Goal: Task Accomplishment & Management: Use online tool/utility

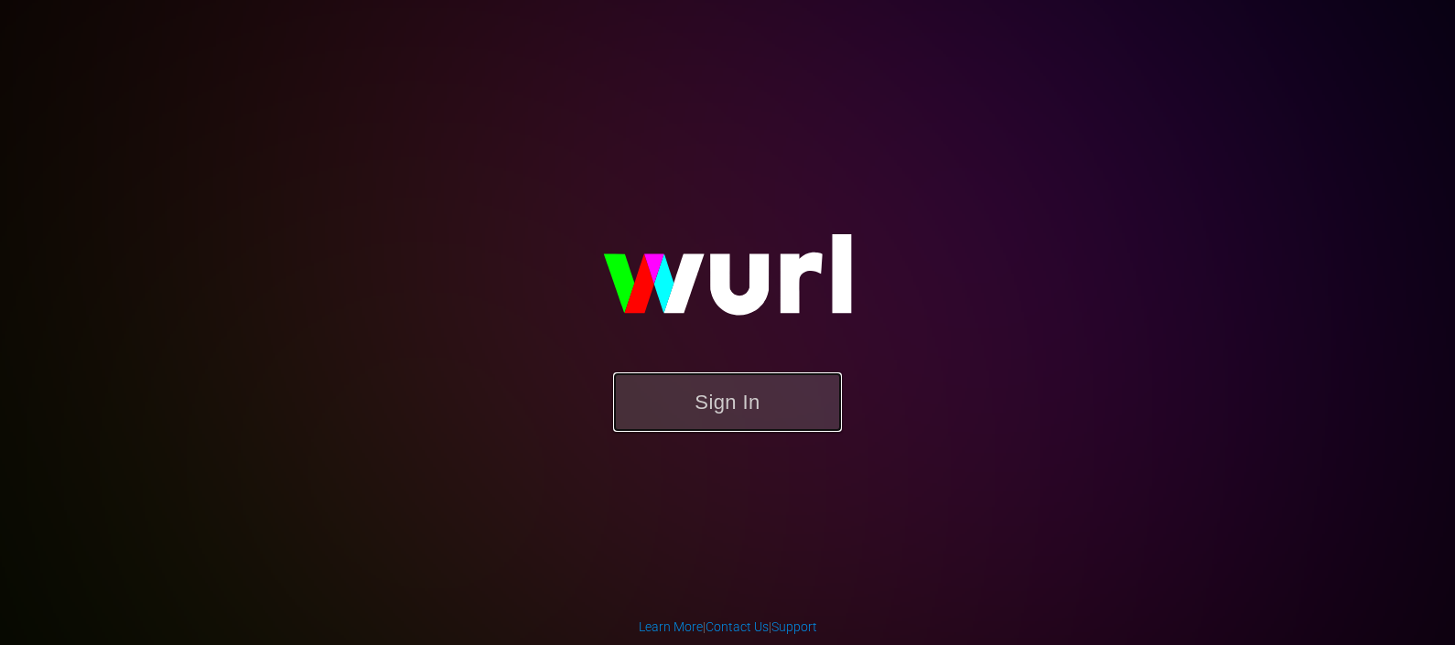
click at [723, 406] on button "Sign In" at bounding box center [727, 401] width 229 height 59
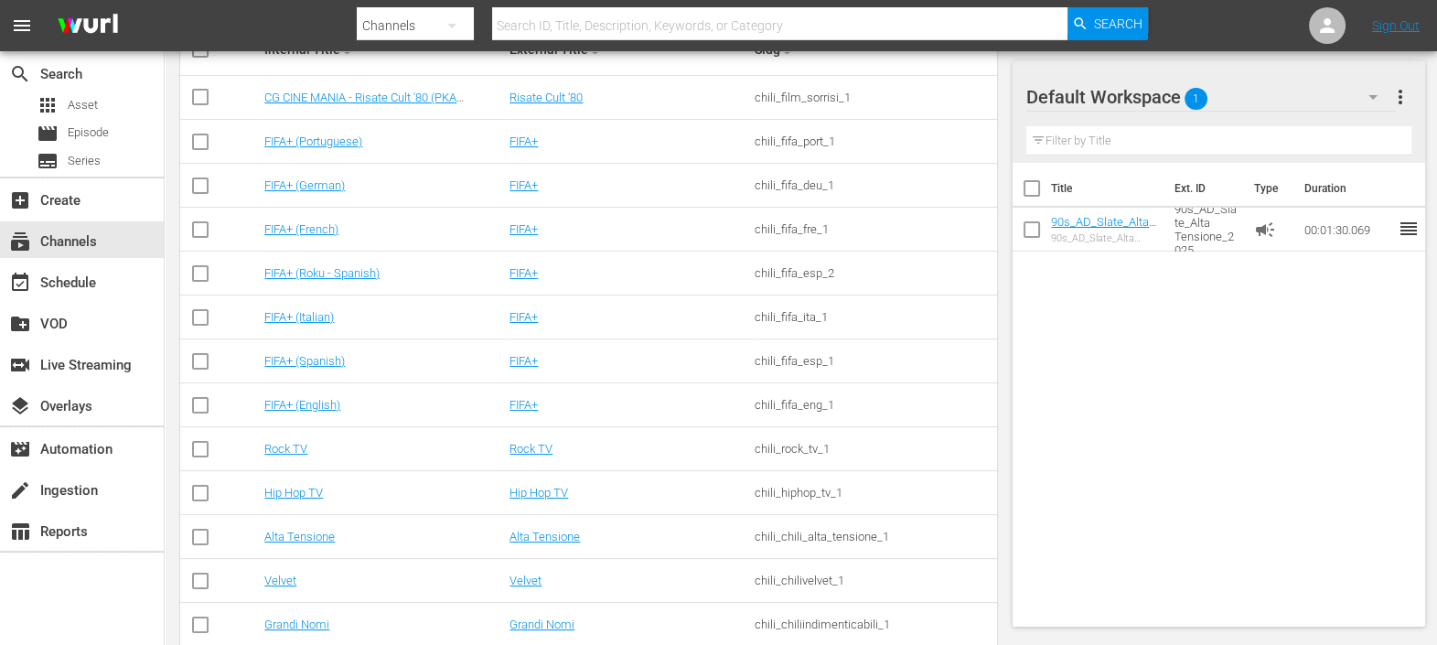
scroll to position [426, 0]
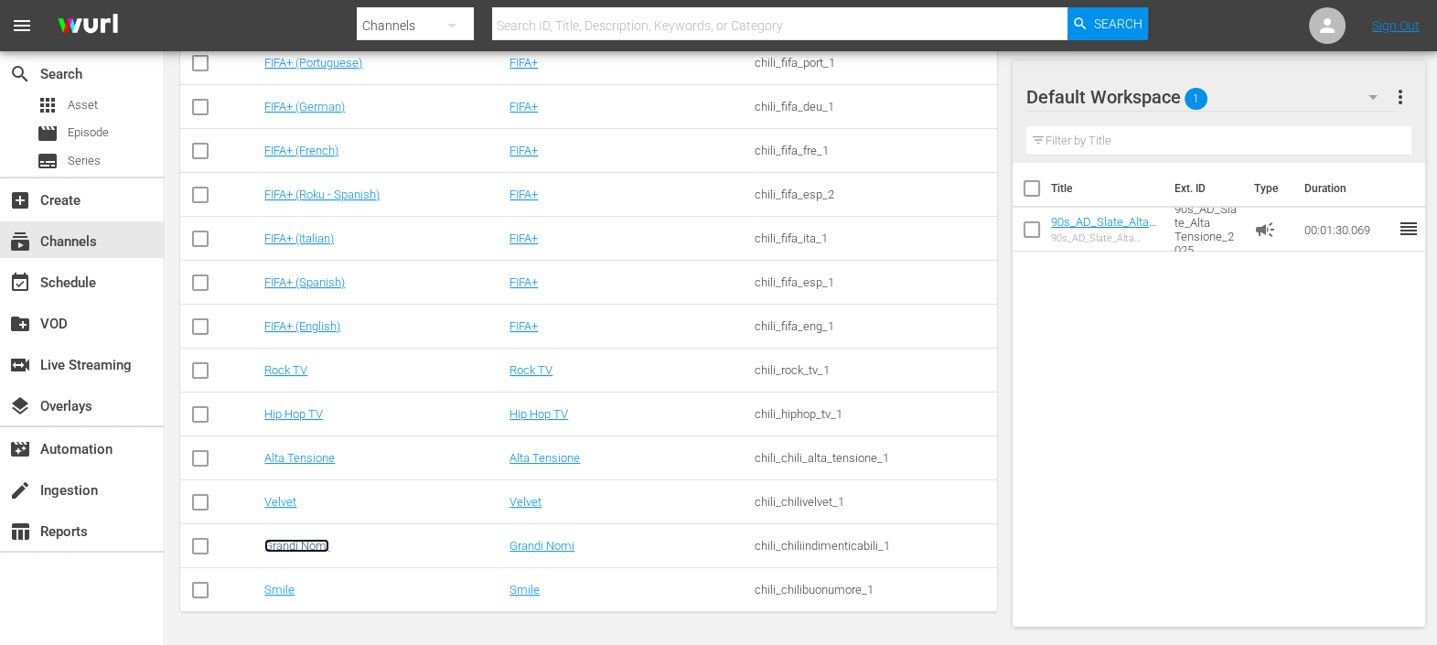
click at [320, 545] on link "Grandi Nomi" at bounding box center [296, 546] width 65 height 14
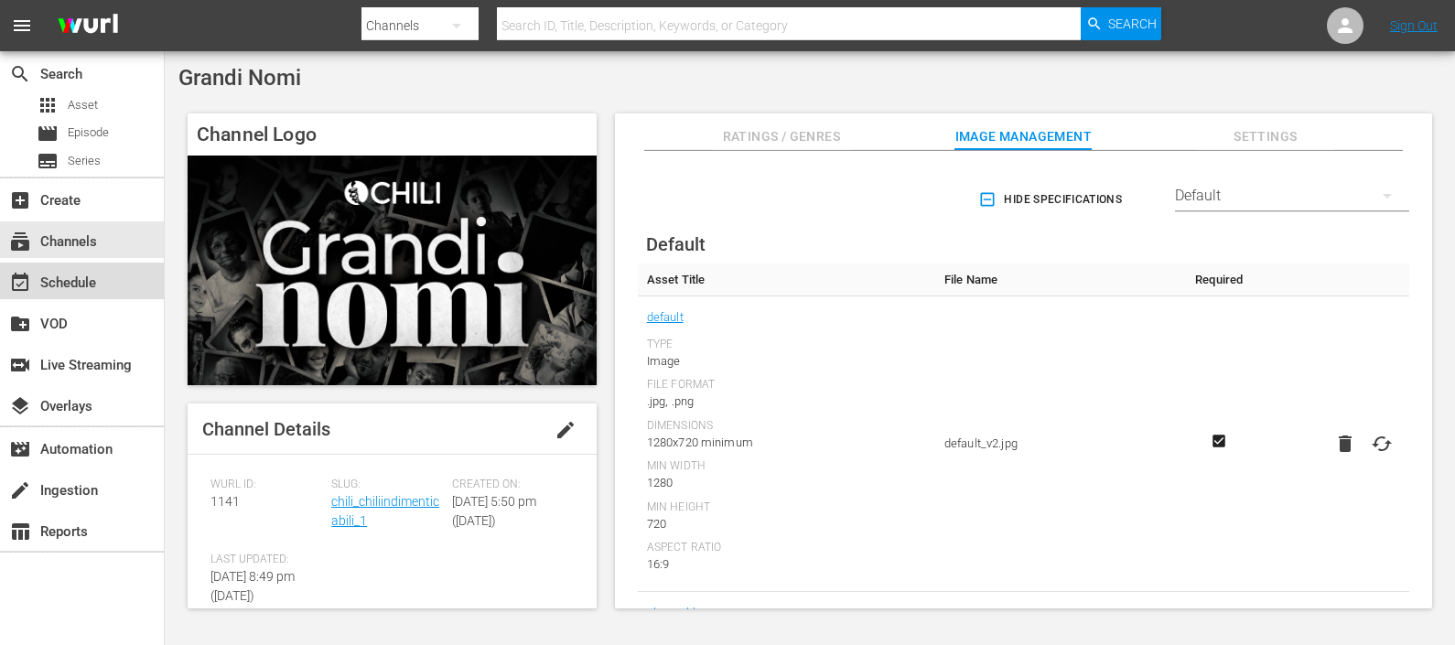
click at [69, 274] on div "event_available Schedule" at bounding box center [51, 280] width 102 height 16
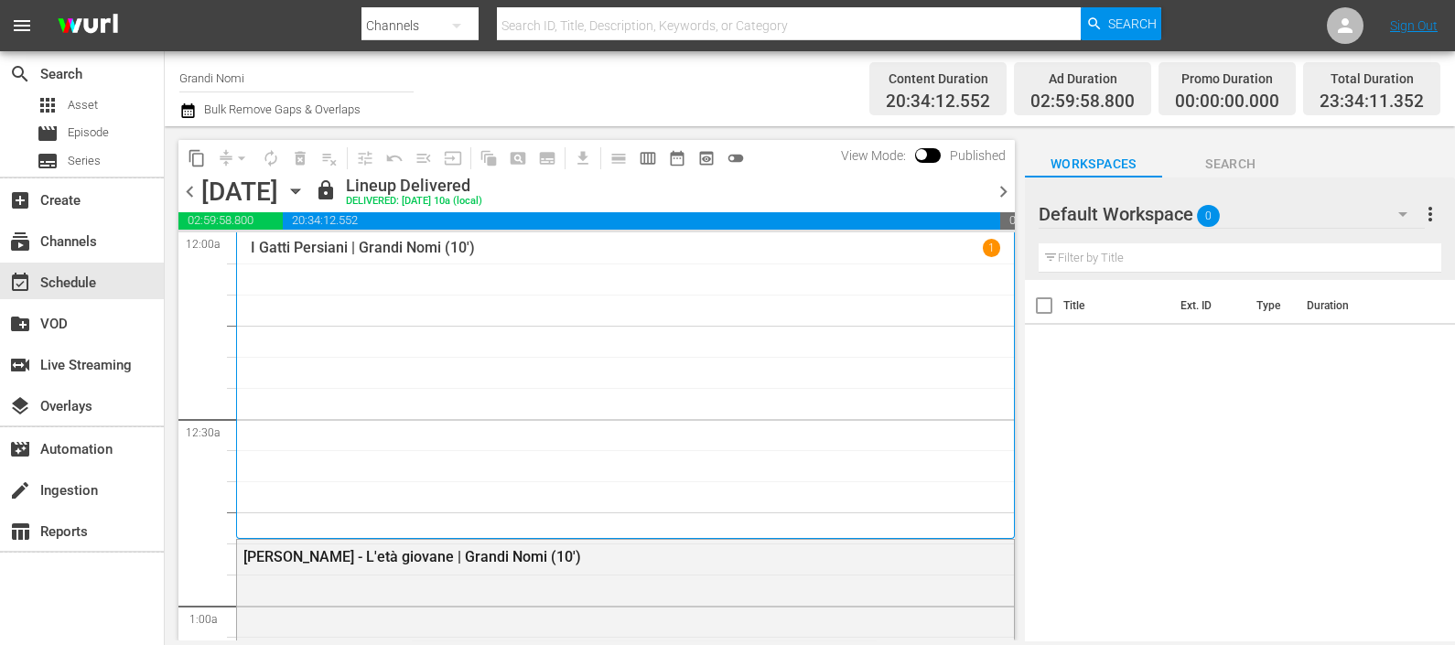
click at [306, 195] on icon "button" at bounding box center [295, 191] width 20 height 20
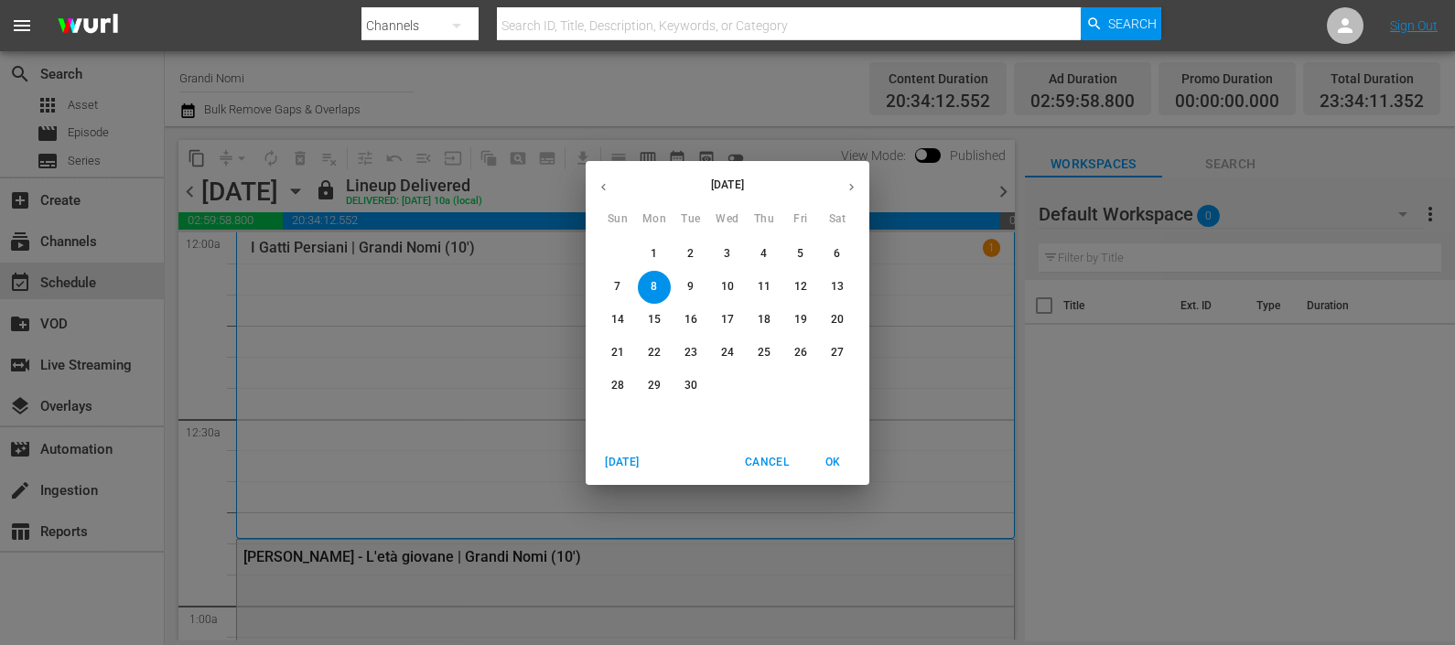
click at [754, 288] on span "11" at bounding box center [763, 287] width 33 height 16
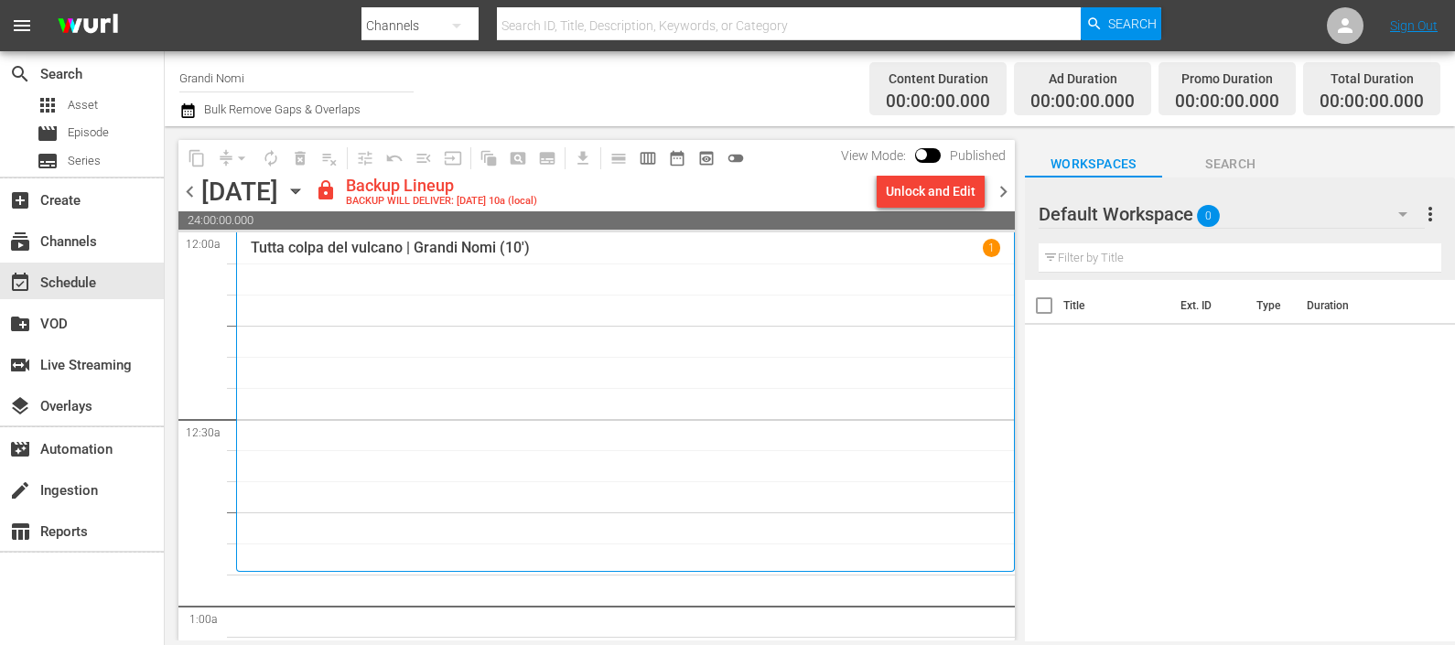
click at [1180, 212] on div "Default Workspace 0" at bounding box center [1231, 213] width 386 height 51
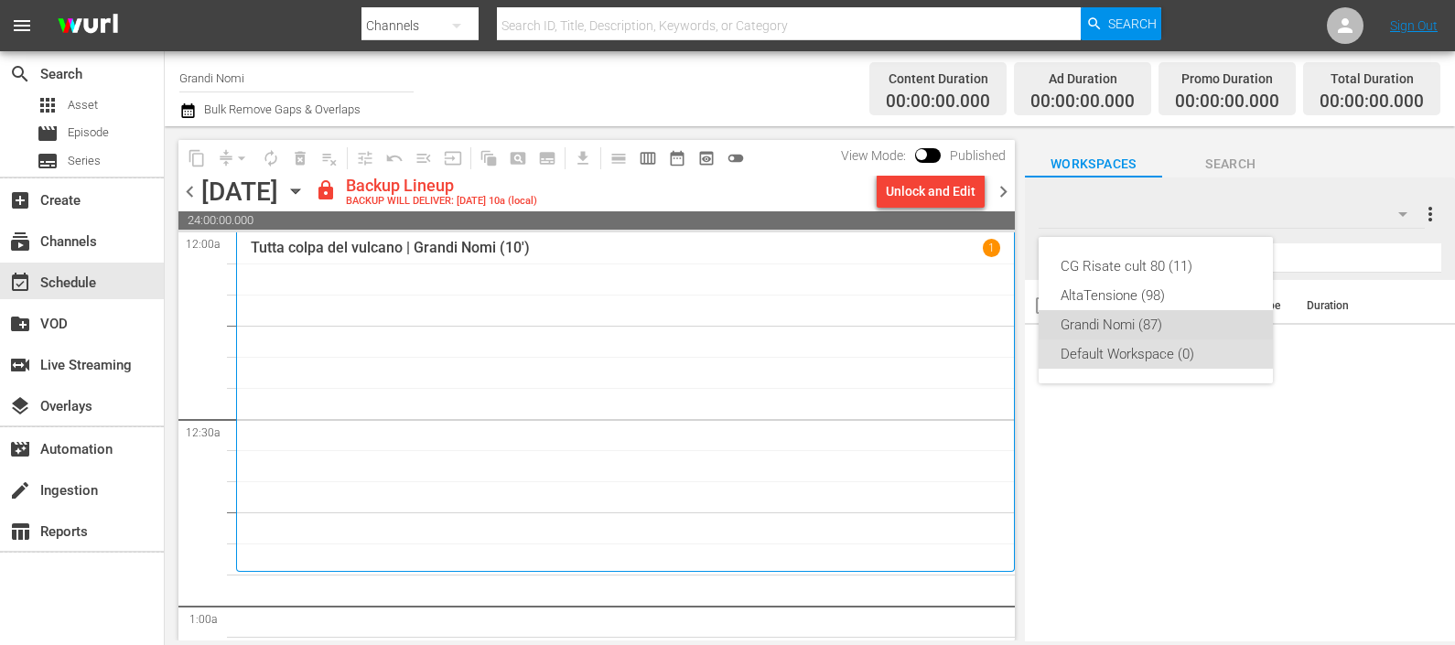
click at [1123, 316] on div "Grandi Nomi (87)" at bounding box center [1155, 324] width 190 height 29
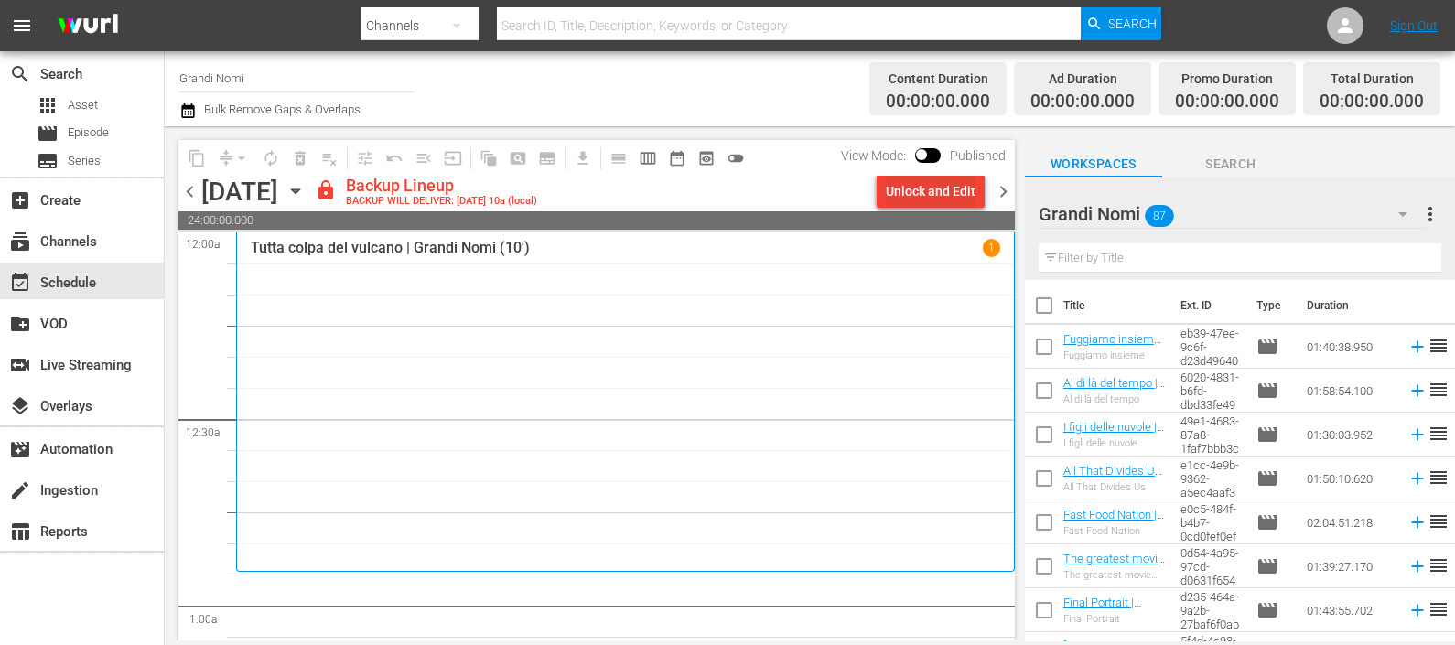
click at [953, 186] on div "Unlock and Edit" at bounding box center [931, 191] width 90 height 33
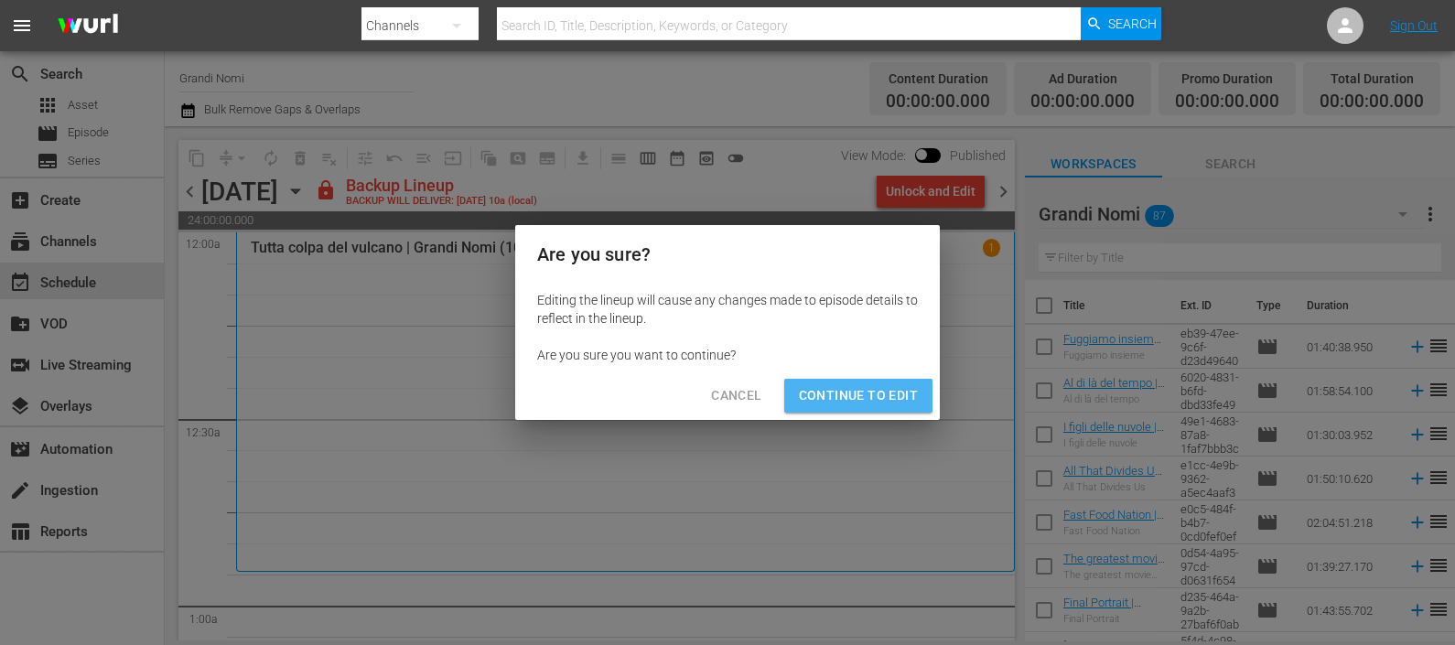
click at [862, 394] on span "Continue to Edit" at bounding box center [858, 395] width 119 height 23
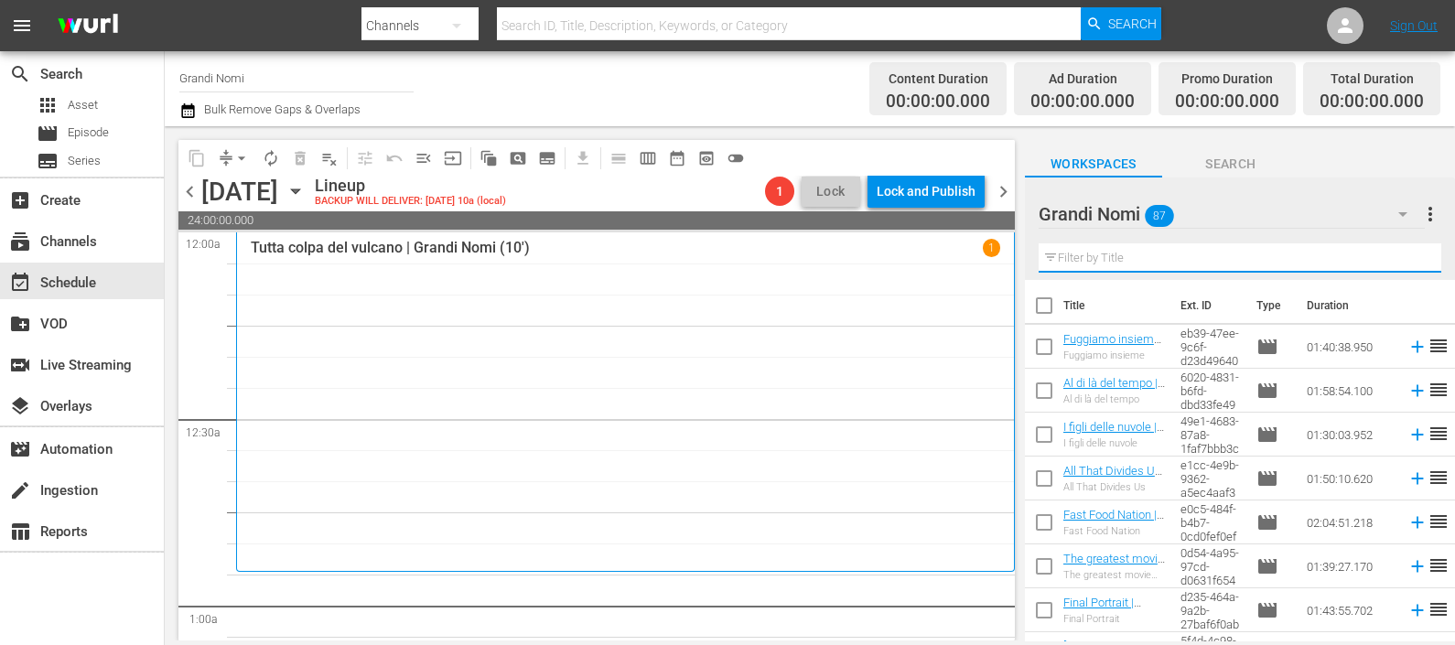
click at [1177, 265] on input "text" at bounding box center [1239, 257] width 403 height 29
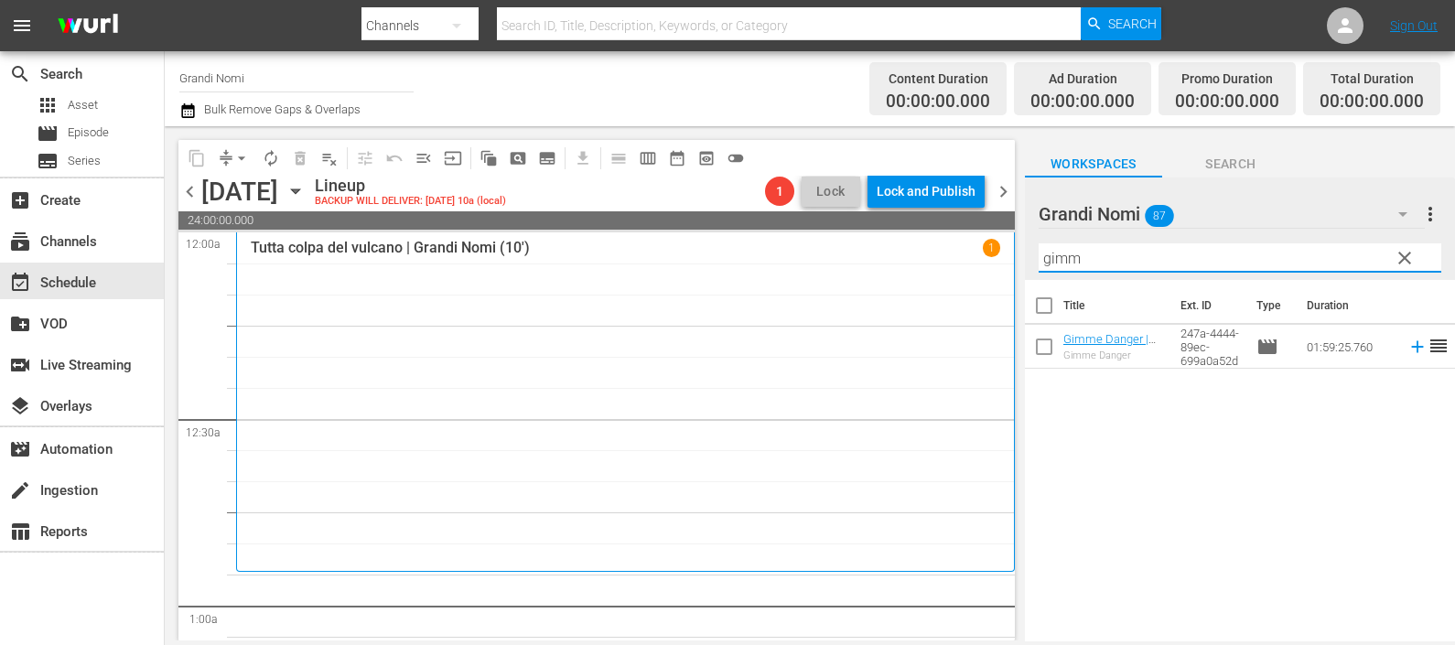
click at [1407, 348] on icon at bounding box center [1417, 347] width 20 height 20
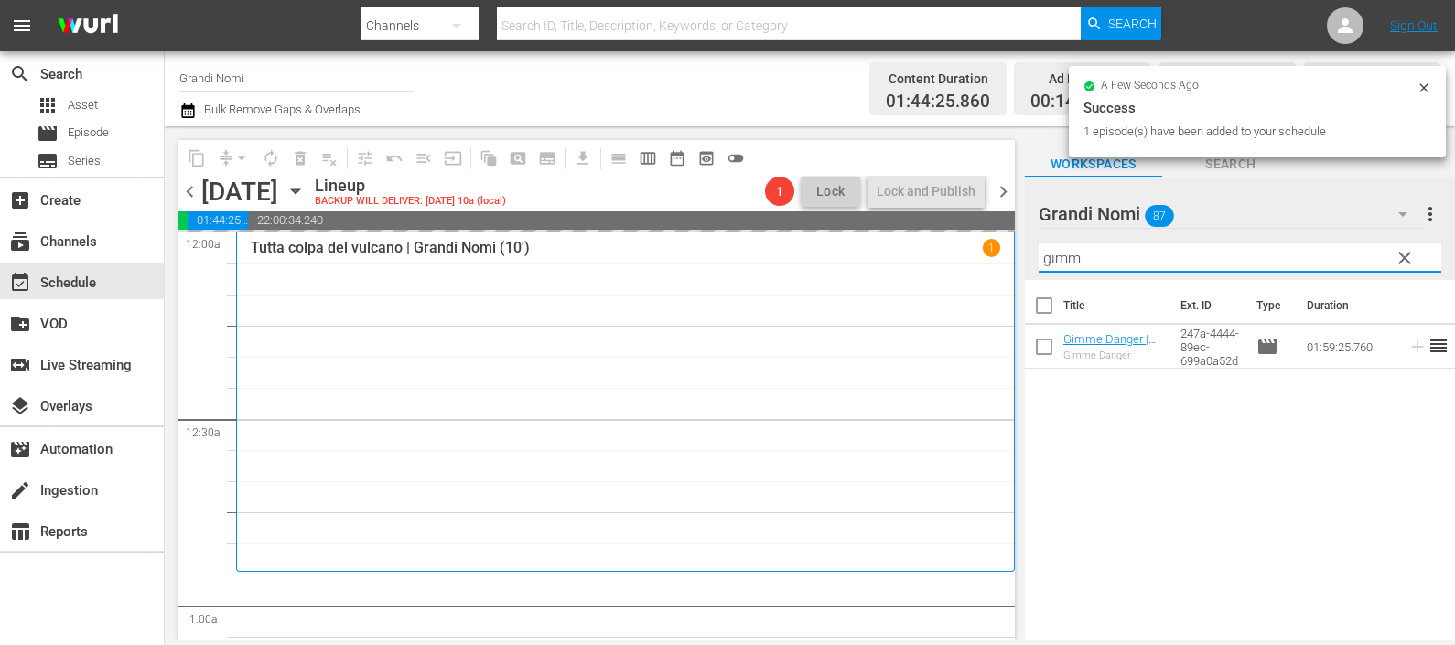
drag, startPoint x: 1123, startPoint y: 262, endPoint x: 987, endPoint y: 245, distance: 137.3
click at [987, 248] on div "content_copy compress arrow_drop_down autorenew_outlined delete_forever_outline…" at bounding box center [810, 383] width 1290 height 514
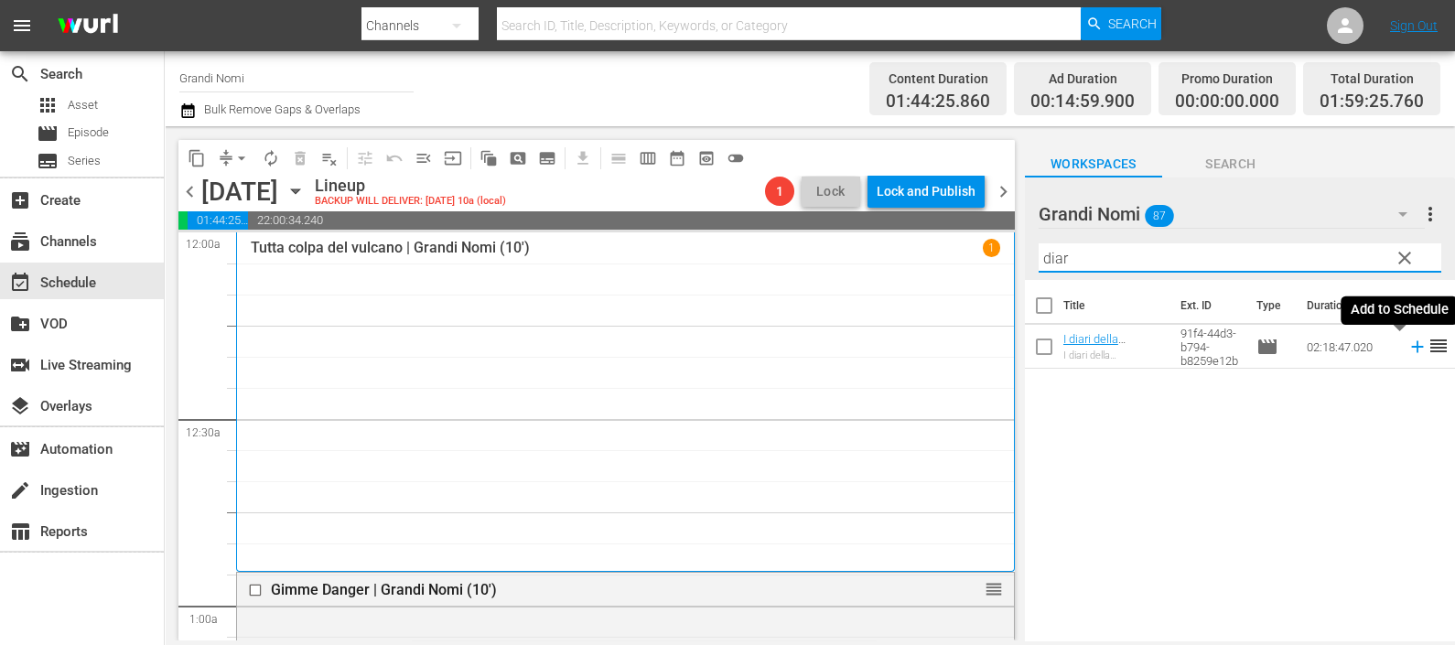
click at [1407, 349] on icon at bounding box center [1417, 347] width 20 height 20
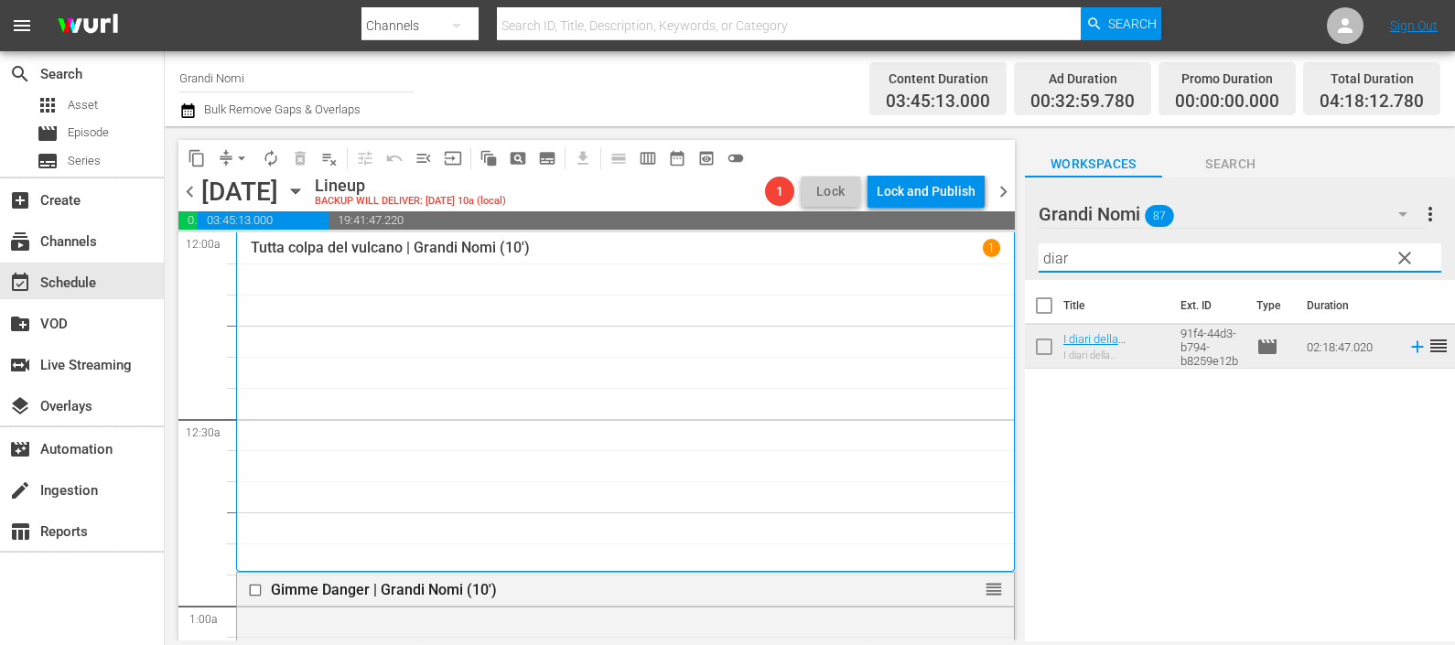
drag, startPoint x: 1098, startPoint y: 257, endPoint x: 988, endPoint y: 248, distance: 110.2
click at [987, 249] on div "content_copy compress arrow_drop_down autorenew_outlined delete_forever_outline…" at bounding box center [810, 383] width 1290 height 514
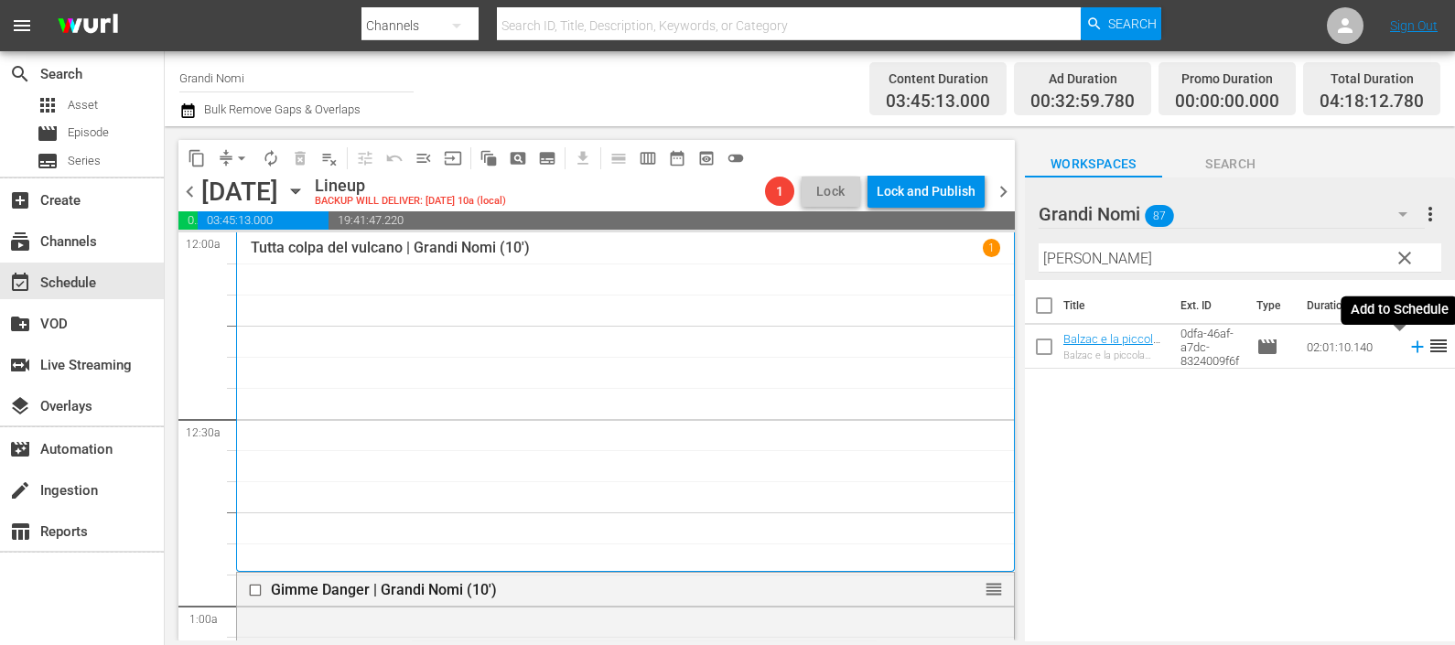
click at [1407, 340] on icon at bounding box center [1417, 347] width 20 height 20
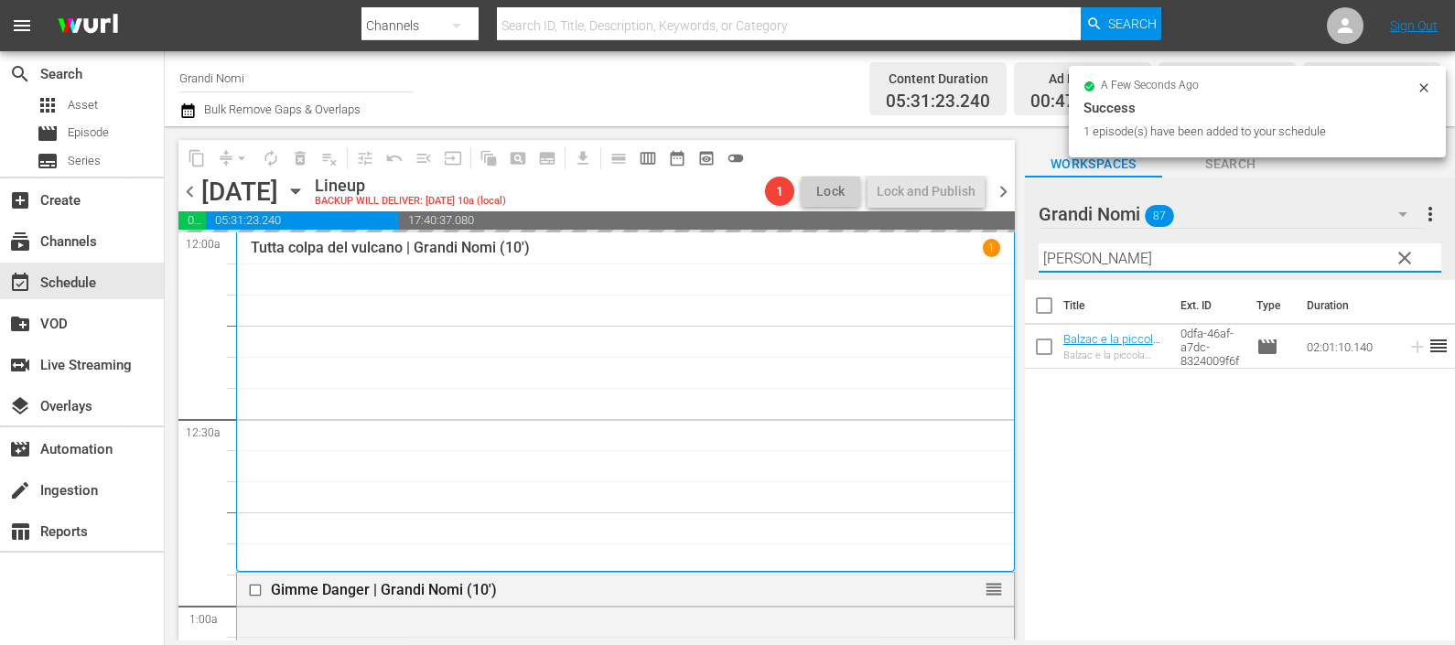
drag, startPoint x: 1005, startPoint y: 260, endPoint x: 977, endPoint y: 247, distance: 30.3
click at [987, 251] on div "content_copy compress arrow_drop_down autorenew_outlined delete_forever_outline…" at bounding box center [810, 383] width 1290 height 514
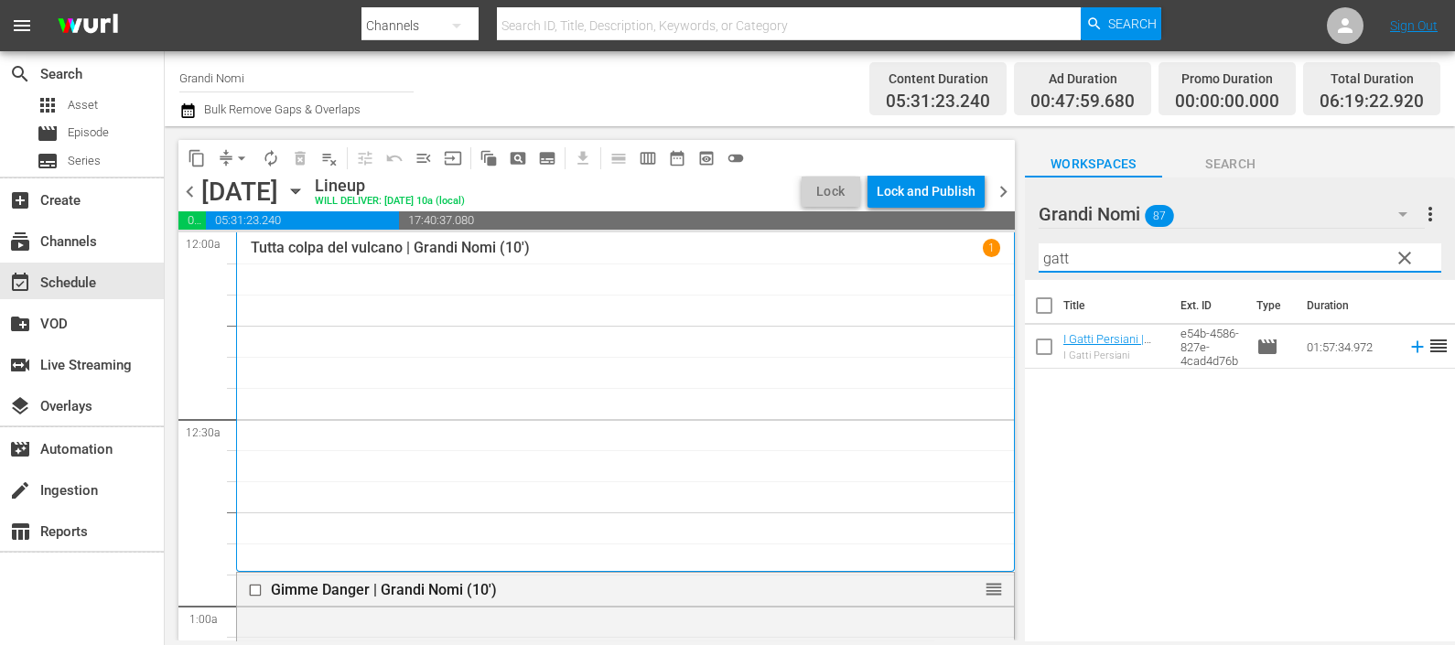
click at [1407, 347] on icon at bounding box center [1417, 347] width 20 height 20
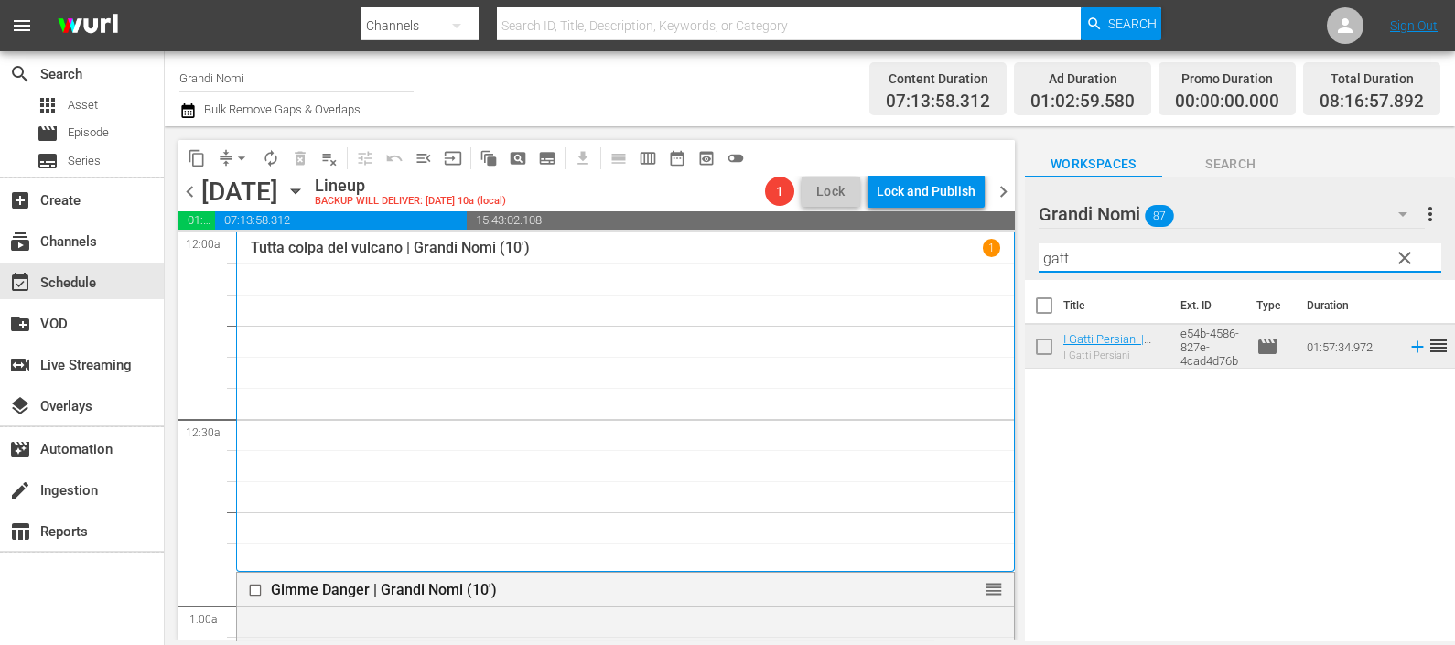
drag, startPoint x: 1031, startPoint y: 252, endPoint x: 972, endPoint y: 242, distance: 60.2
click at [972, 242] on div "content_copy compress arrow_drop_down autorenew_outlined delete_forever_outline…" at bounding box center [810, 383] width 1290 height 514
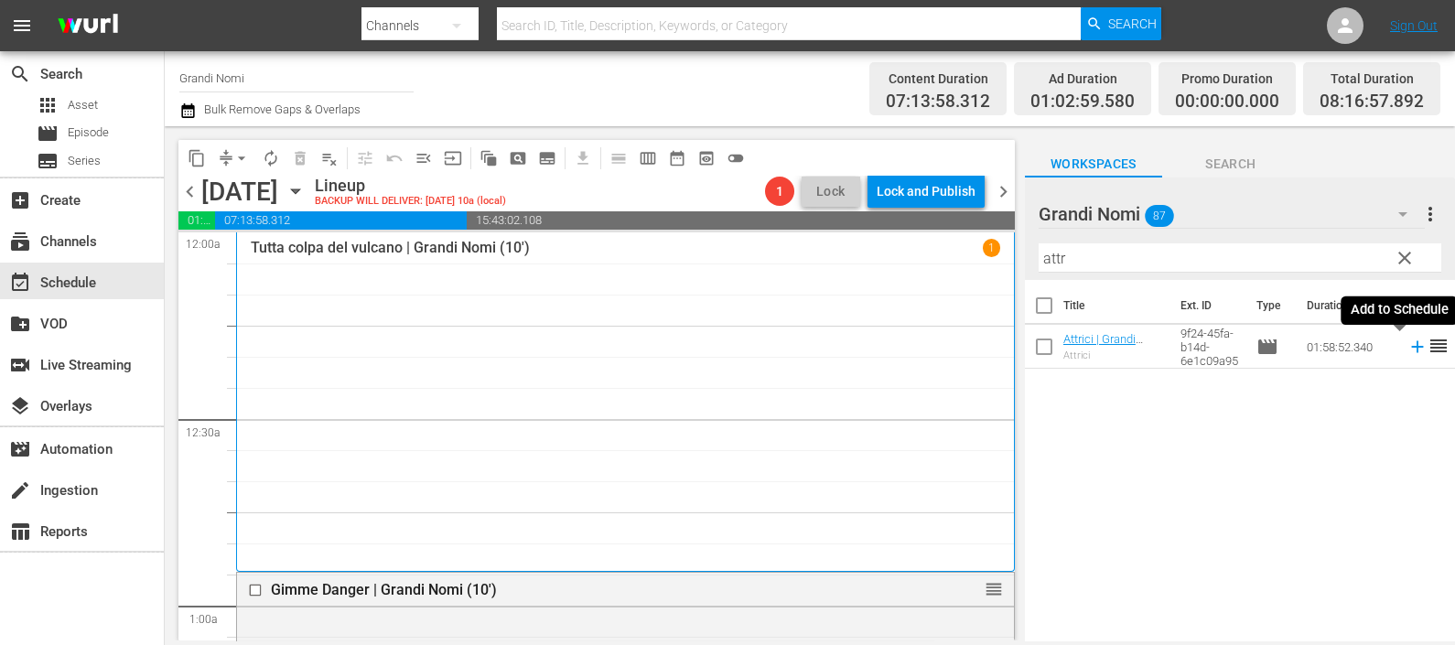
drag, startPoint x: 1398, startPoint y: 349, endPoint x: 1322, endPoint y: 330, distance: 78.1
click at [1407, 349] on icon at bounding box center [1417, 347] width 20 height 20
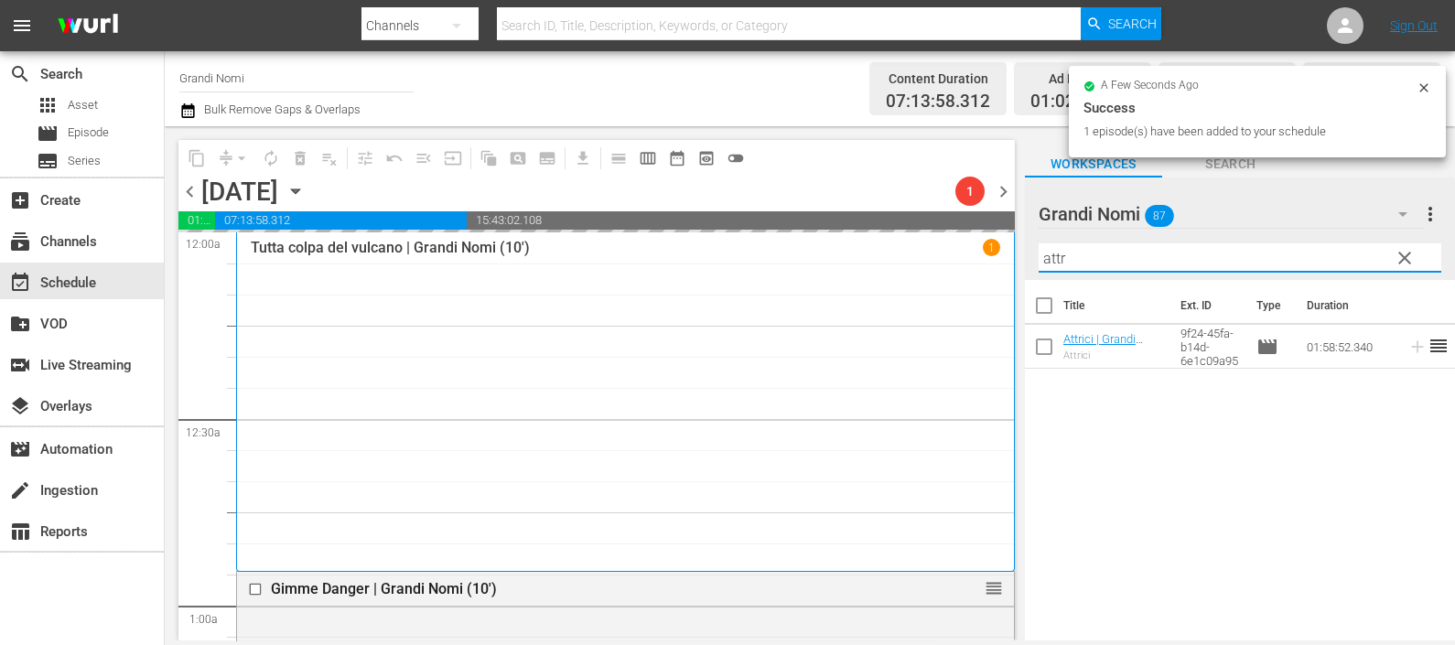
drag, startPoint x: 1114, startPoint y: 250, endPoint x: 979, endPoint y: 231, distance: 136.8
click at [980, 231] on div "content_copy compress arrow_drop_down autorenew_outlined delete_forever_outline…" at bounding box center [810, 383] width 1290 height 514
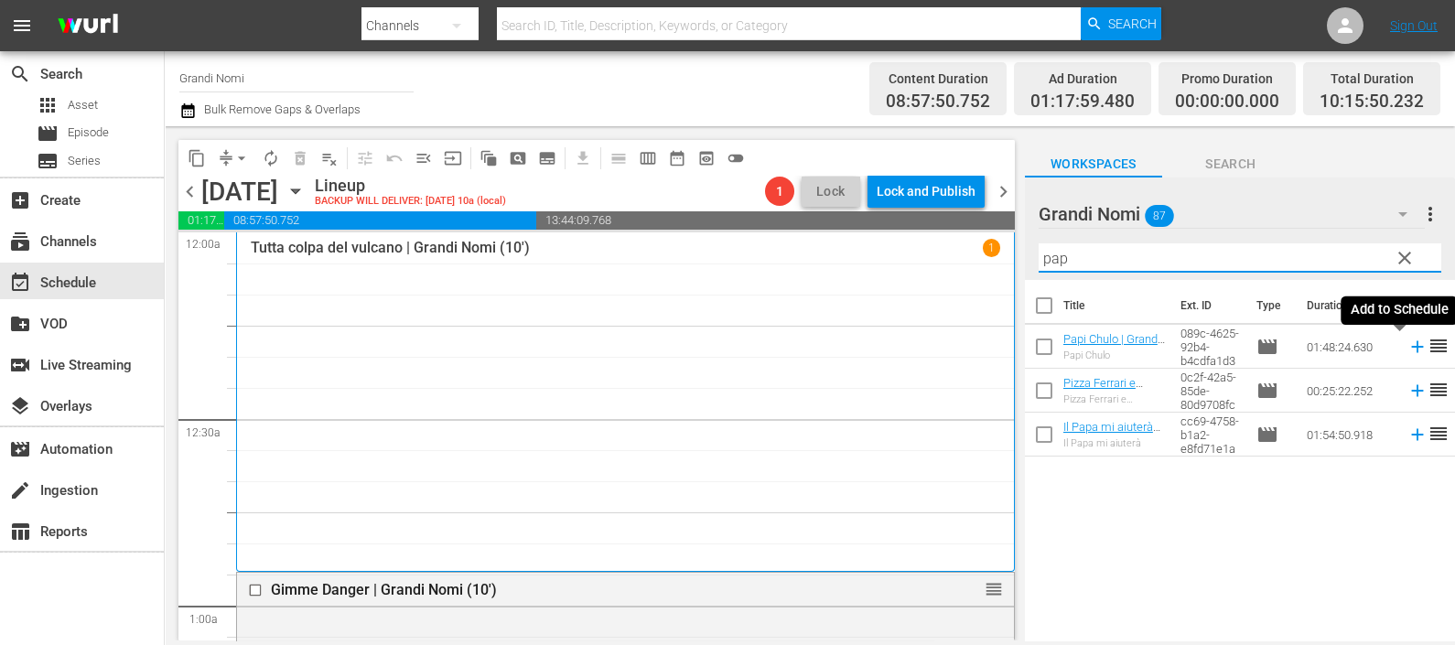
click at [1407, 343] on icon at bounding box center [1417, 347] width 20 height 20
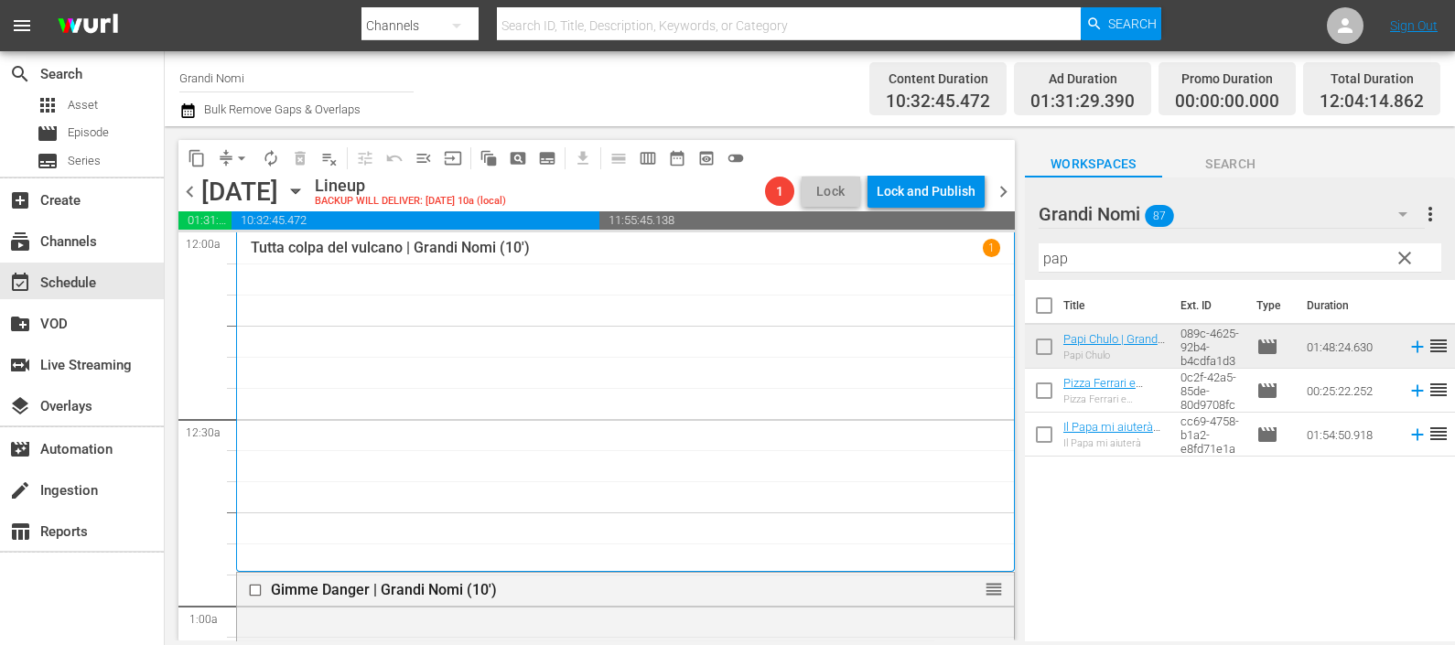
drag, startPoint x: 1007, startPoint y: 254, endPoint x: 991, endPoint y: 249, distance: 17.4
click at [991, 249] on div "content_copy compress arrow_drop_down autorenew_outlined delete_forever_outline…" at bounding box center [810, 383] width 1290 height 514
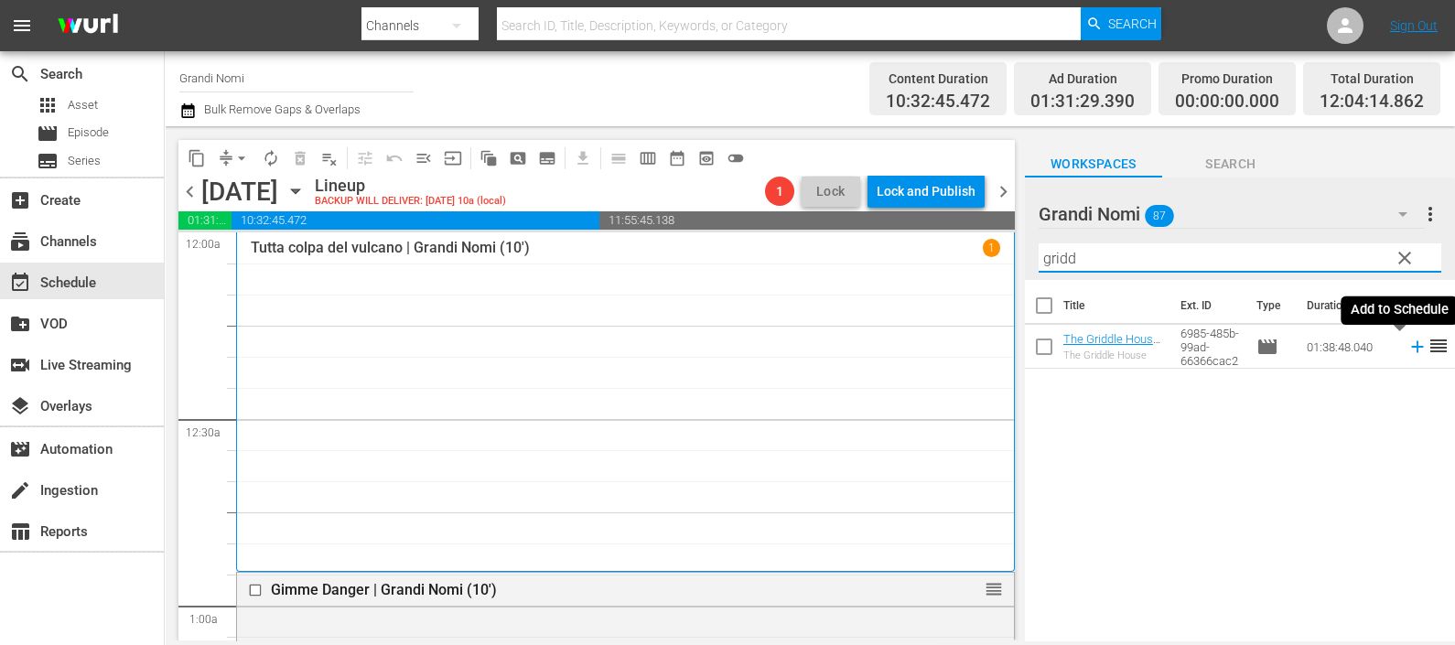
click at [1407, 348] on icon at bounding box center [1417, 347] width 20 height 20
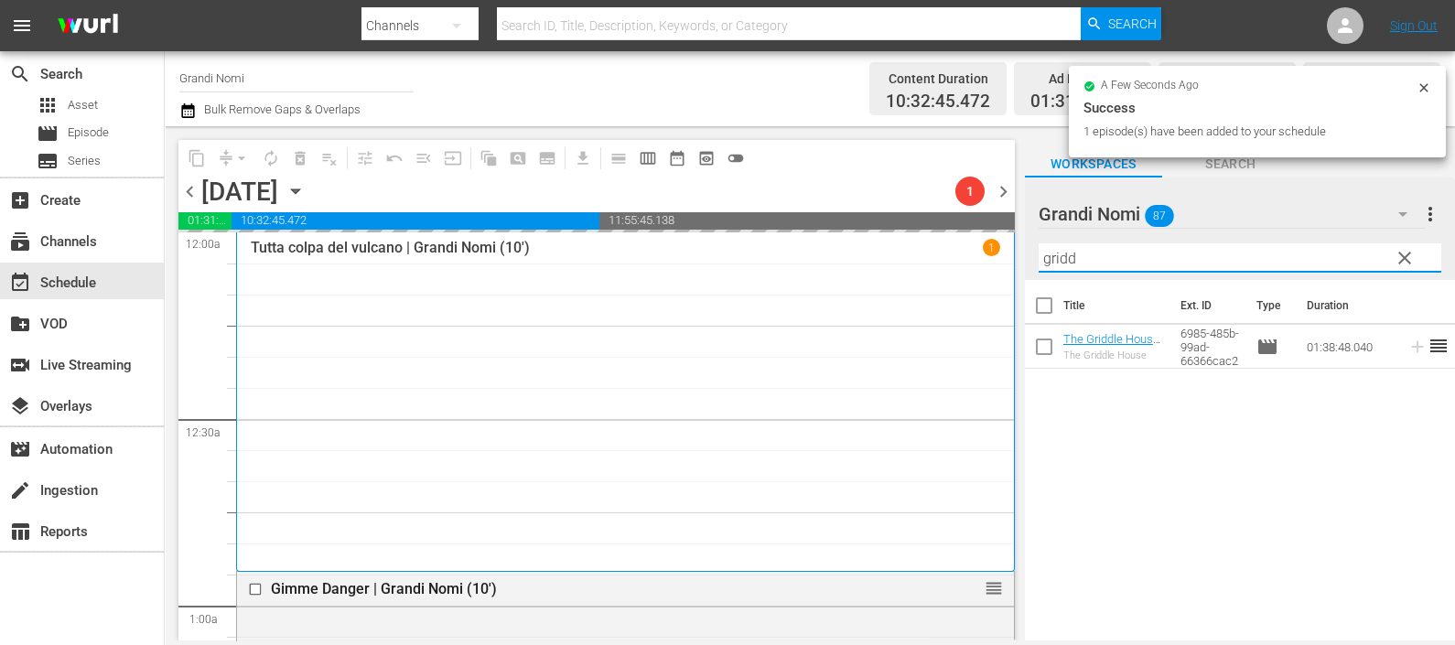
drag, startPoint x: 1039, startPoint y: 243, endPoint x: 1008, endPoint y: 242, distance: 31.1
click at [1008, 242] on div "content_copy compress arrow_drop_down autorenew_outlined delete_forever_outline…" at bounding box center [810, 383] width 1290 height 514
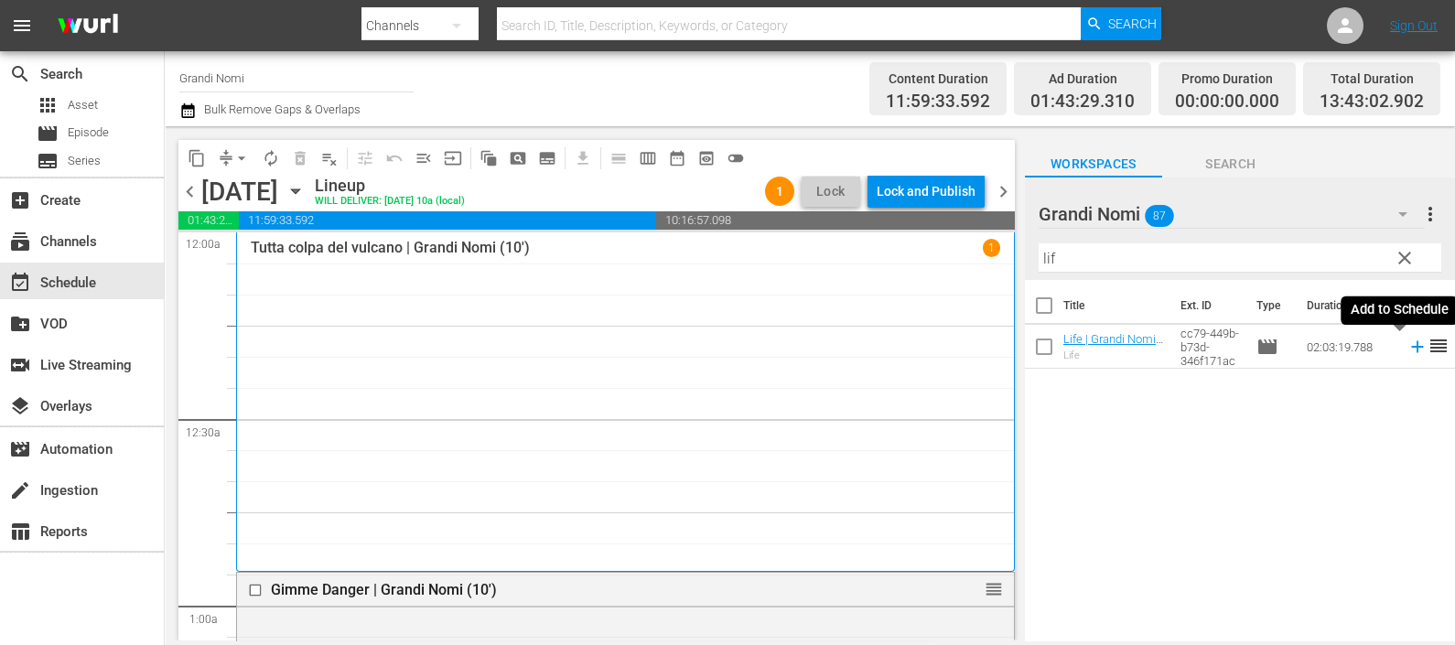
click at [1411, 348] on icon at bounding box center [1417, 347] width 12 height 12
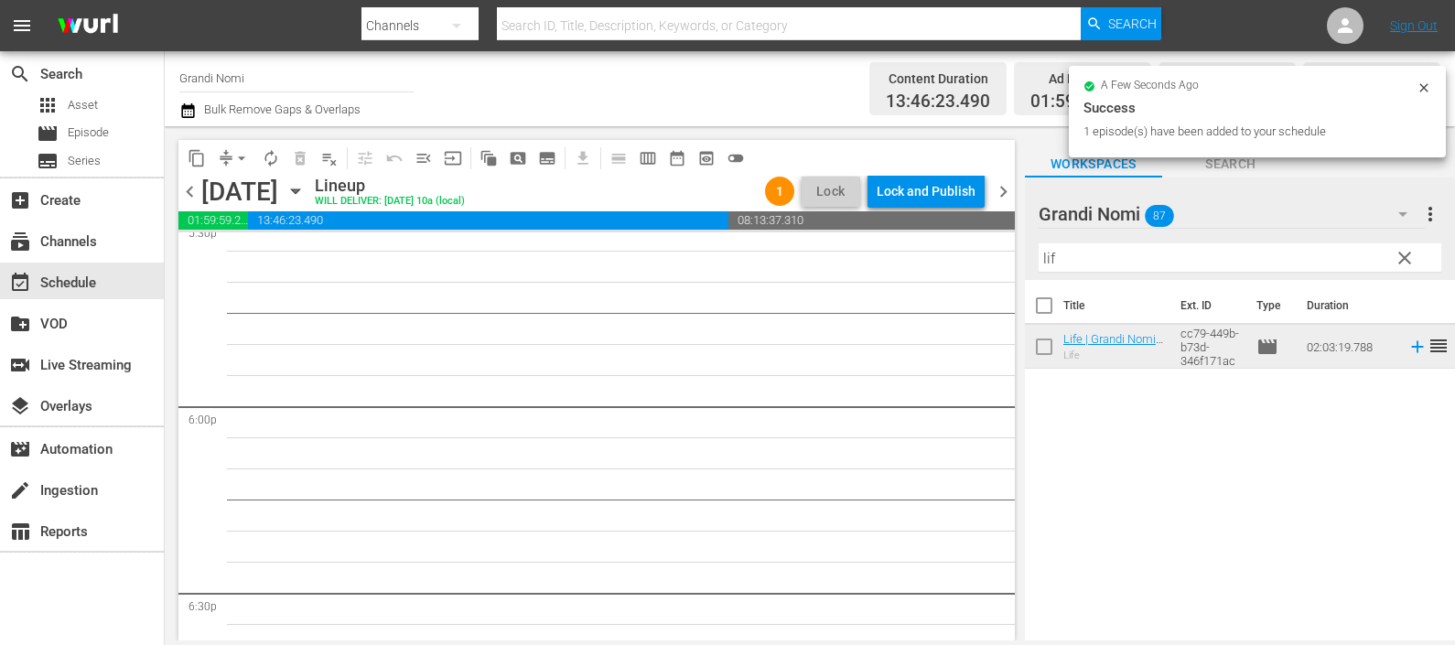
scroll to position [6403, 0]
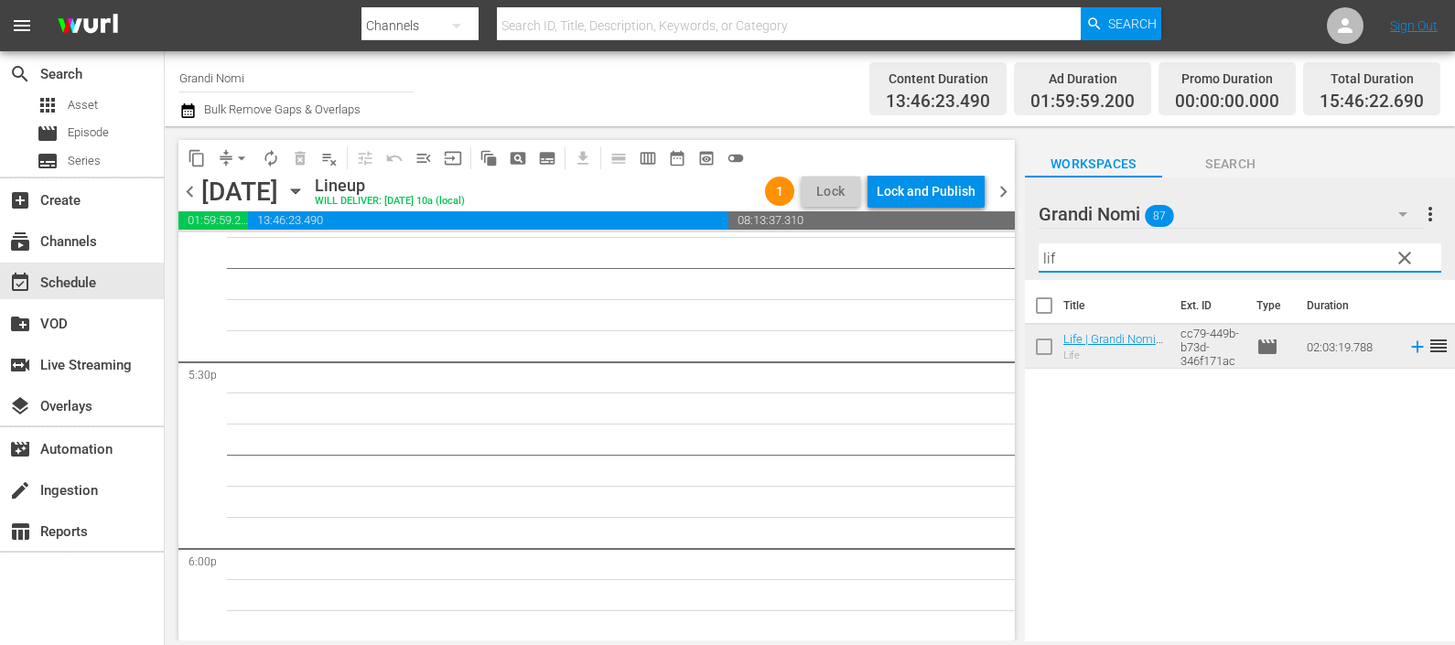
drag, startPoint x: 997, startPoint y: 261, endPoint x: 965, endPoint y: 251, distance: 33.6
click at [962, 263] on div "content_copy compress arrow_drop_down autorenew_outlined delete_forever_outline…" at bounding box center [810, 383] width 1290 height 514
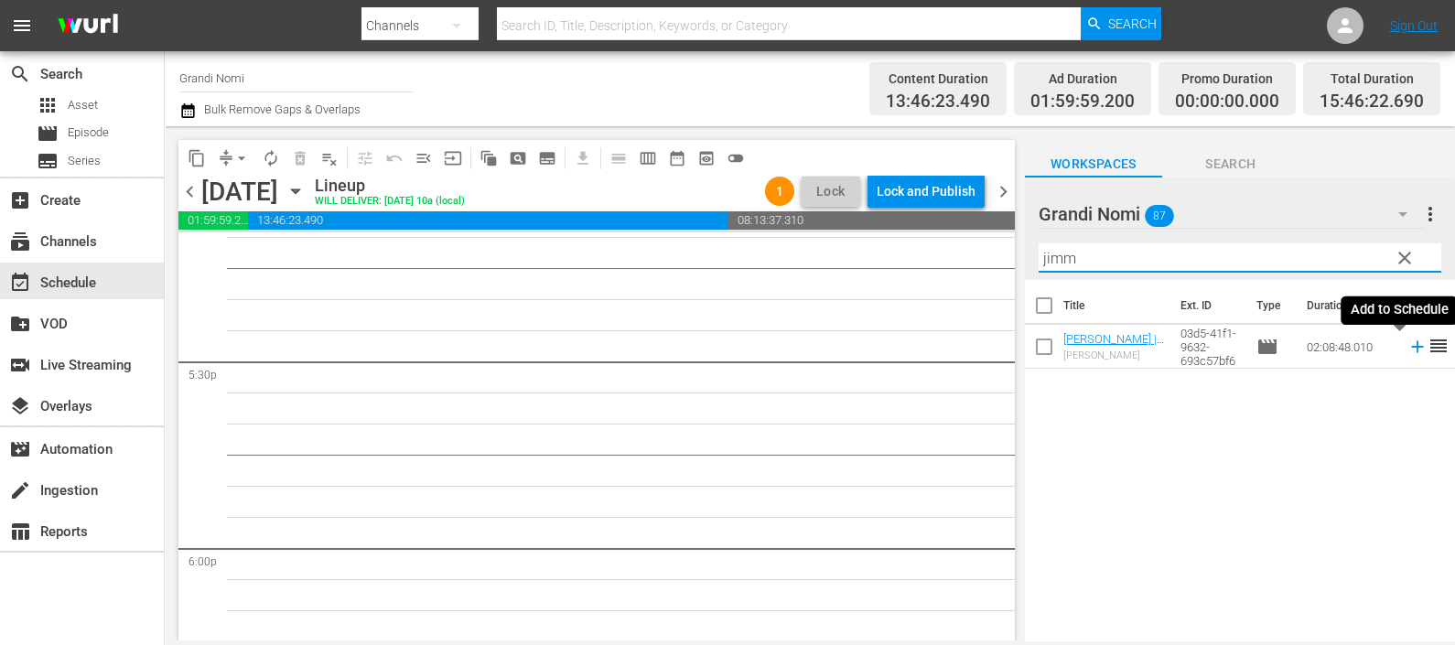
click at [1407, 350] on icon at bounding box center [1417, 347] width 20 height 20
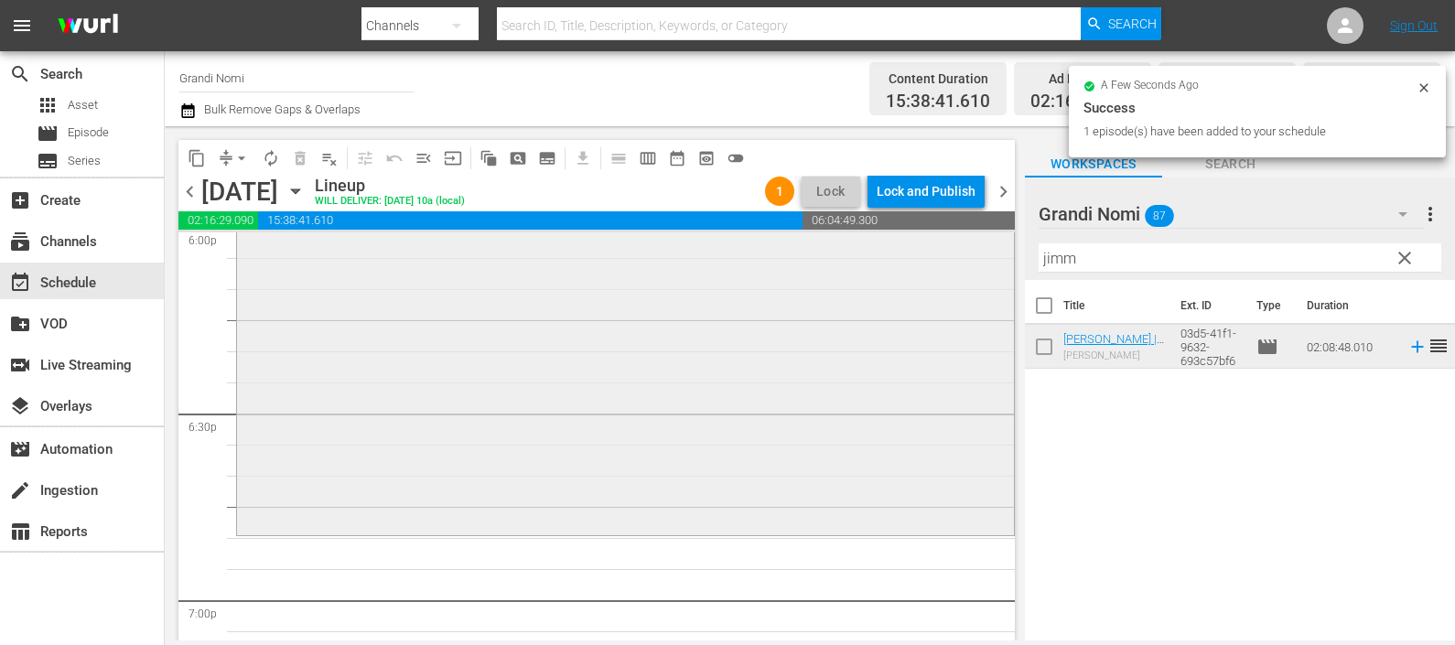
scroll to position [6975, 0]
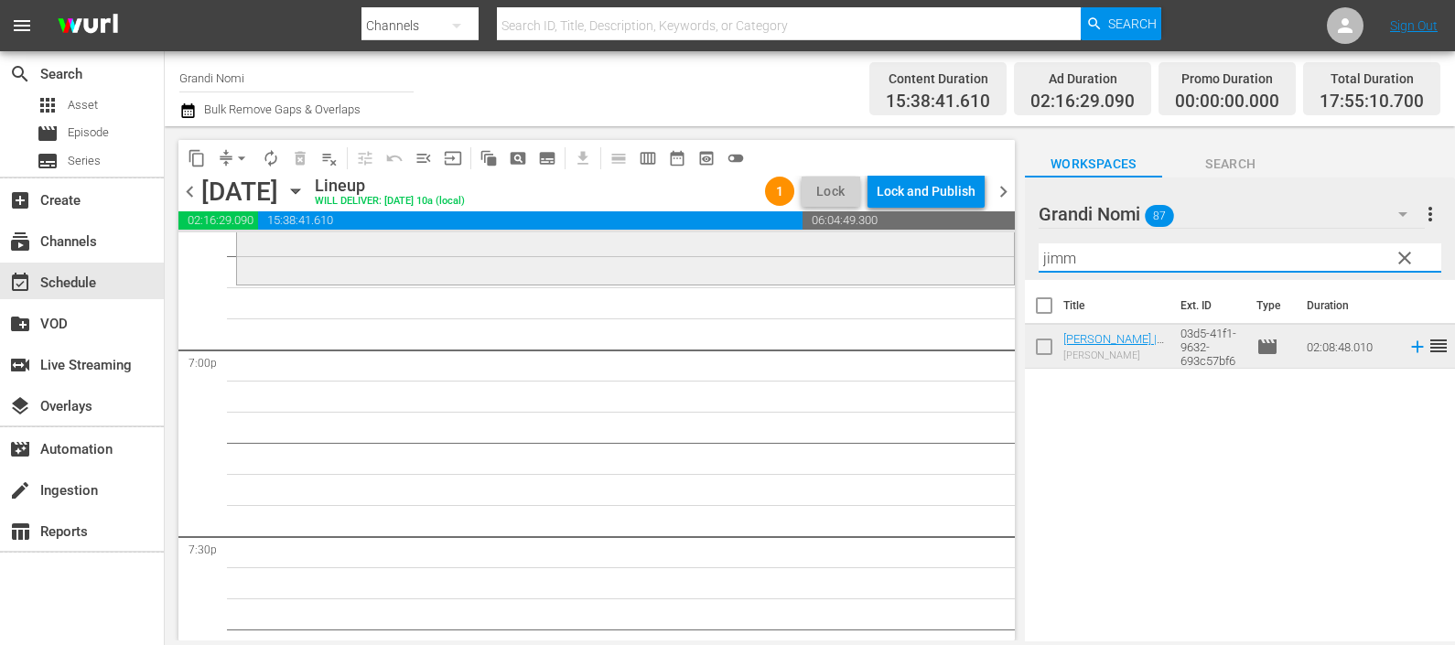
drag, startPoint x: 983, startPoint y: 256, endPoint x: 968, endPoint y: 252, distance: 16.2
click at [971, 256] on div "content_copy compress arrow_drop_down autorenew_outlined delete_forever_outline…" at bounding box center [810, 383] width 1290 height 514
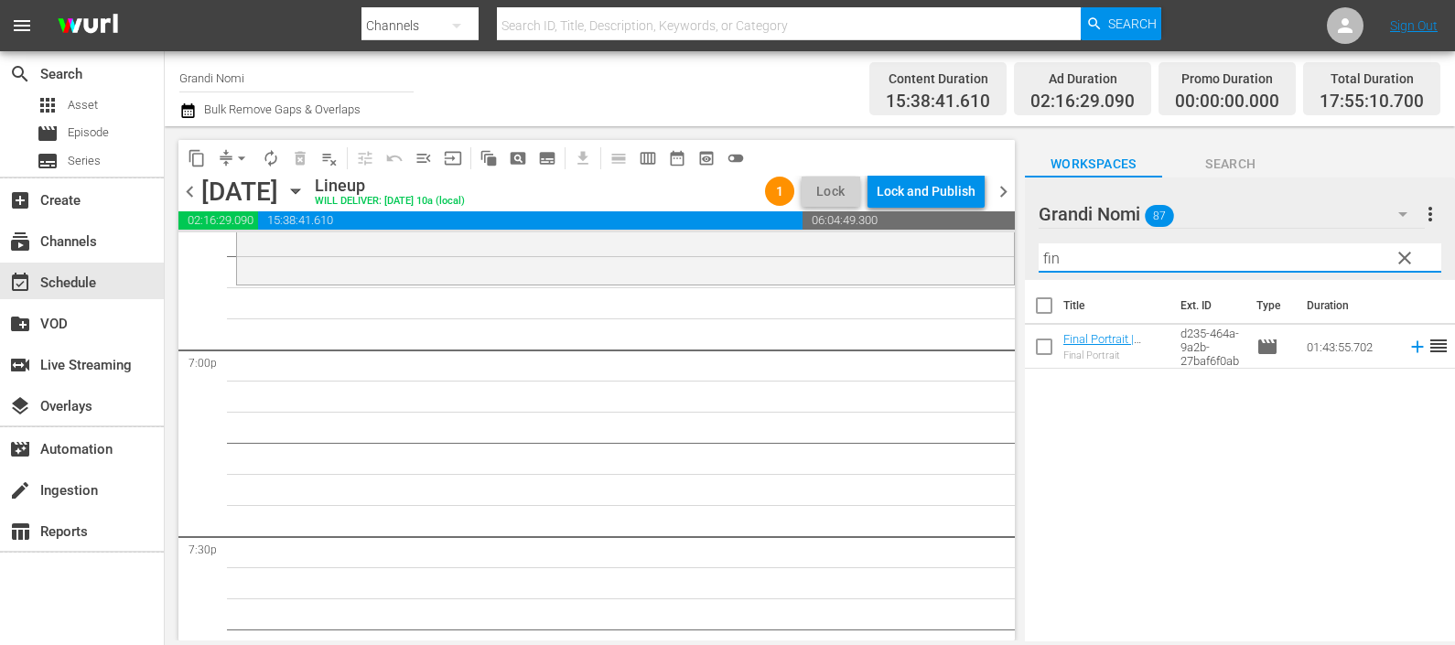
click at [1411, 346] on icon at bounding box center [1417, 347] width 12 height 12
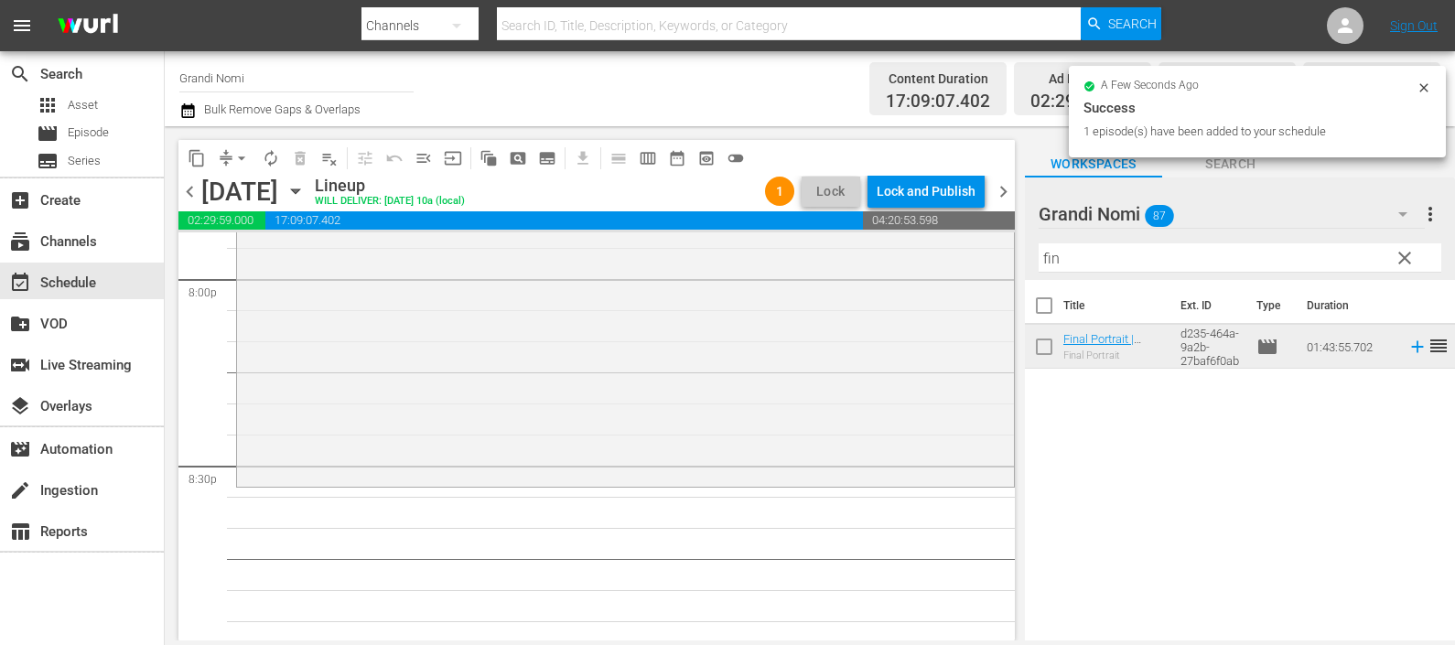
scroll to position [7432, 0]
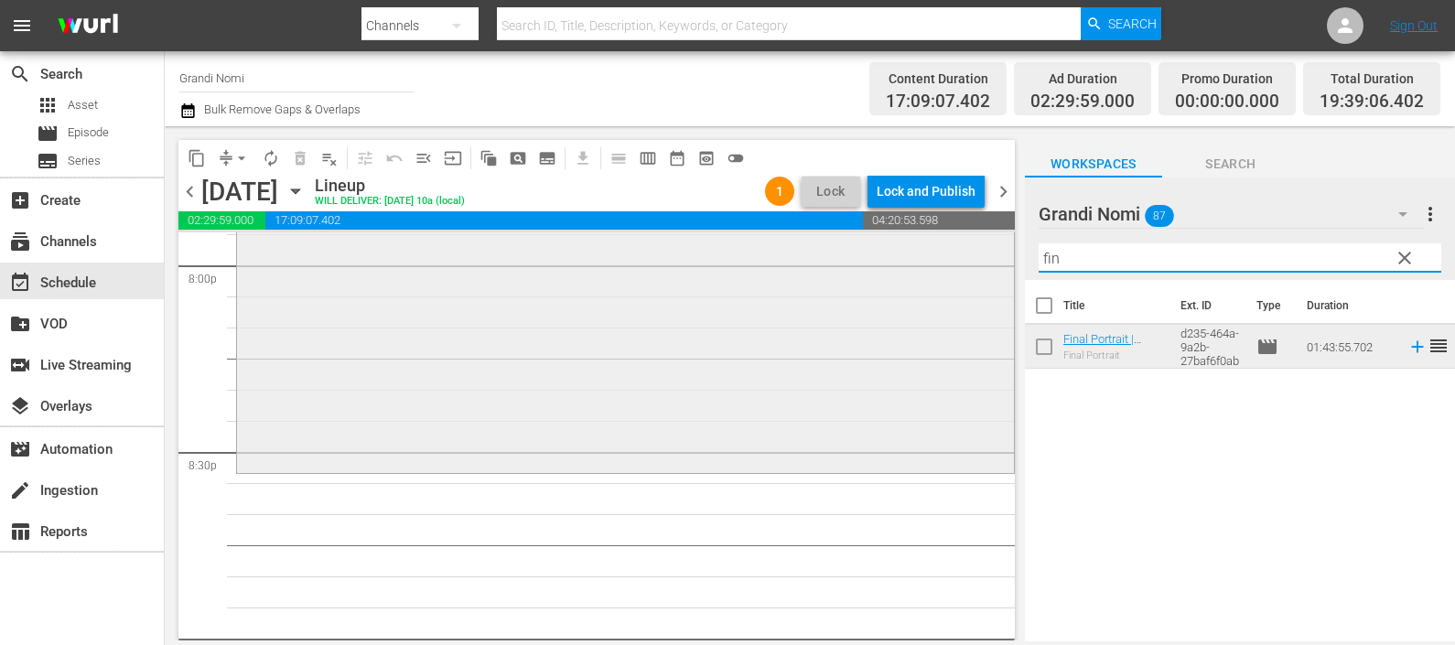
drag, startPoint x: 1062, startPoint y: 253, endPoint x: 984, endPoint y: 246, distance: 78.1
click at [984, 246] on div "content_copy compress arrow_drop_down autorenew_outlined delete_forever_outline…" at bounding box center [810, 383] width 1290 height 514
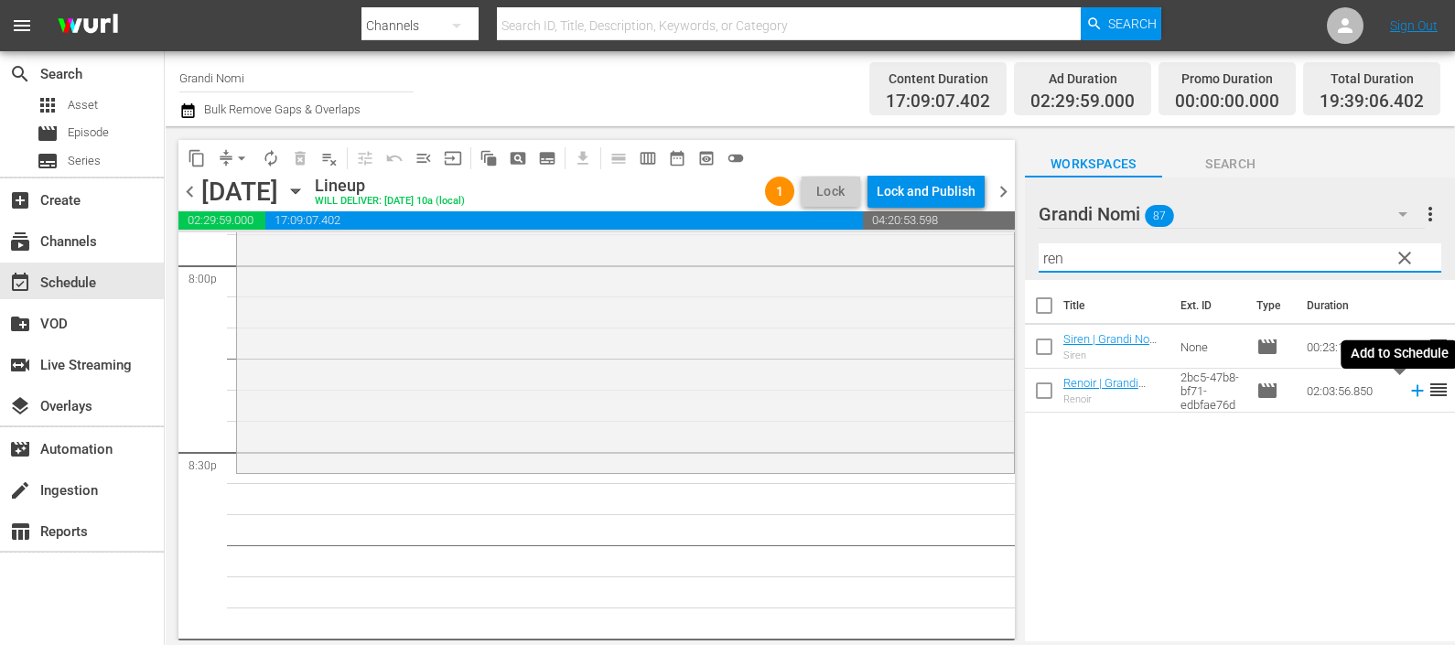
click at [1407, 387] on icon at bounding box center [1417, 391] width 20 height 20
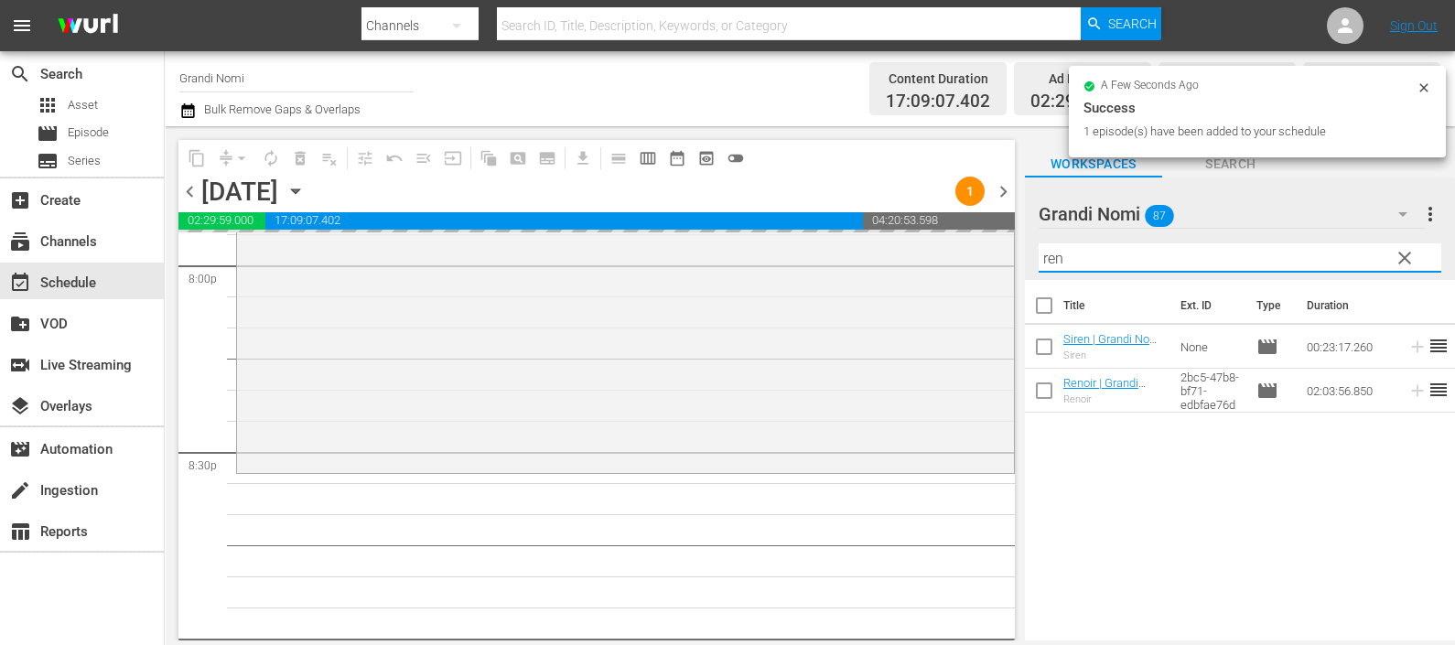
drag, startPoint x: 1137, startPoint y: 242, endPoint x: 1006, endPoint y: 257, distance: 131.6
click at [1006, 256] on div "content_copy compress arrow_drop_down autorenew_outlined delete_forever_outline…" at bounding box center [810, 383] width 1290 height 514
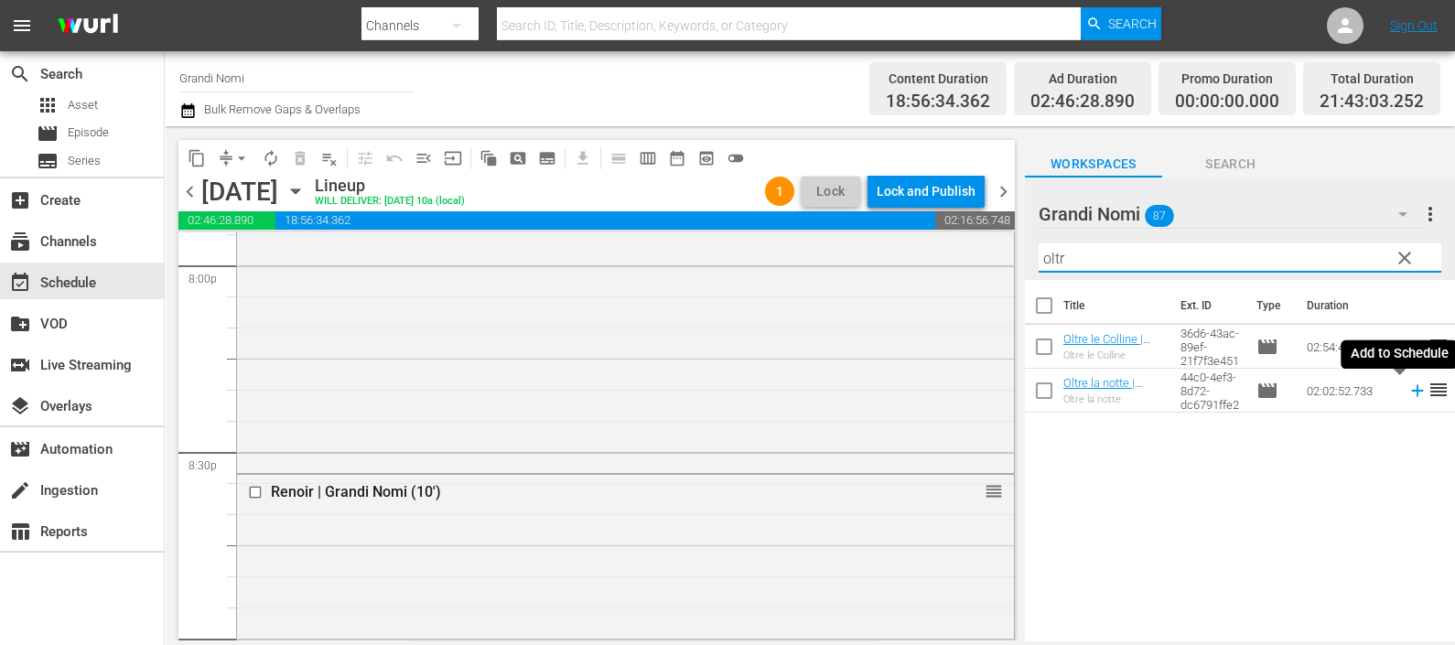
type input "oltr"
click at [1407, 389] on icon at bounding box center [1417, 391] width 20 height 20
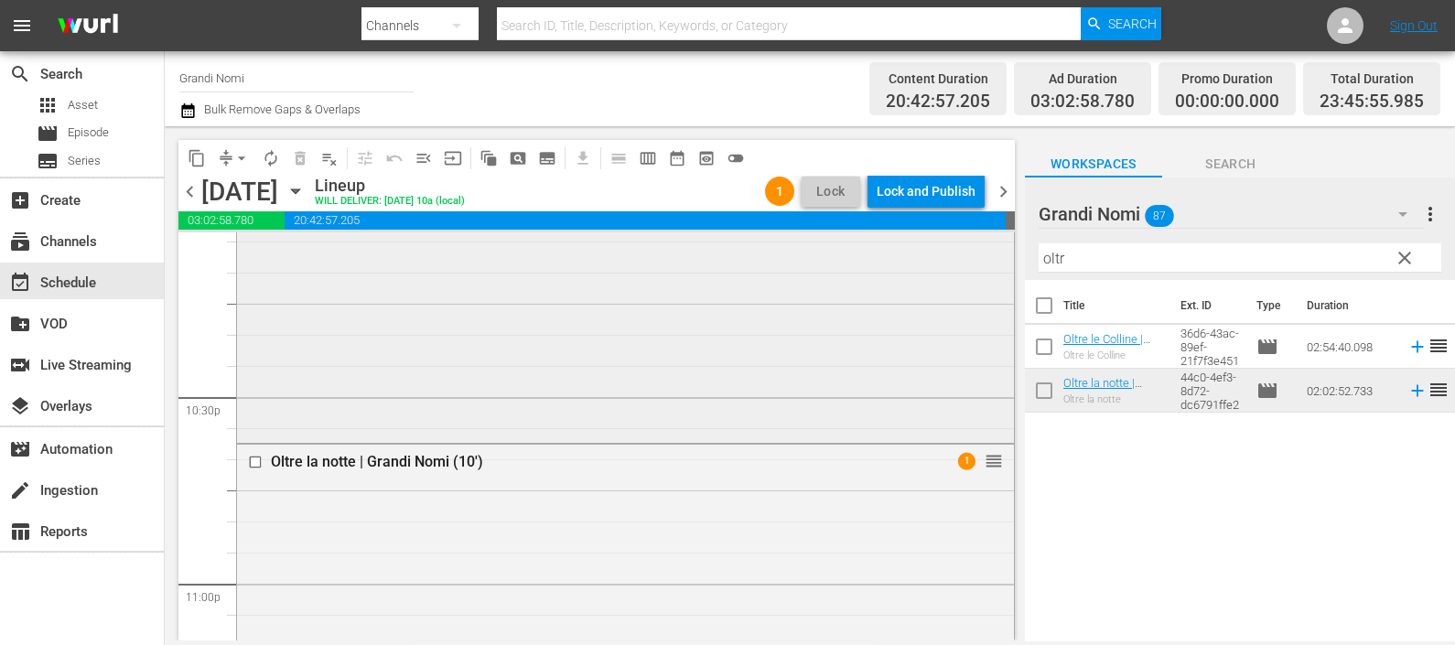
scroll to position [8801, 0]
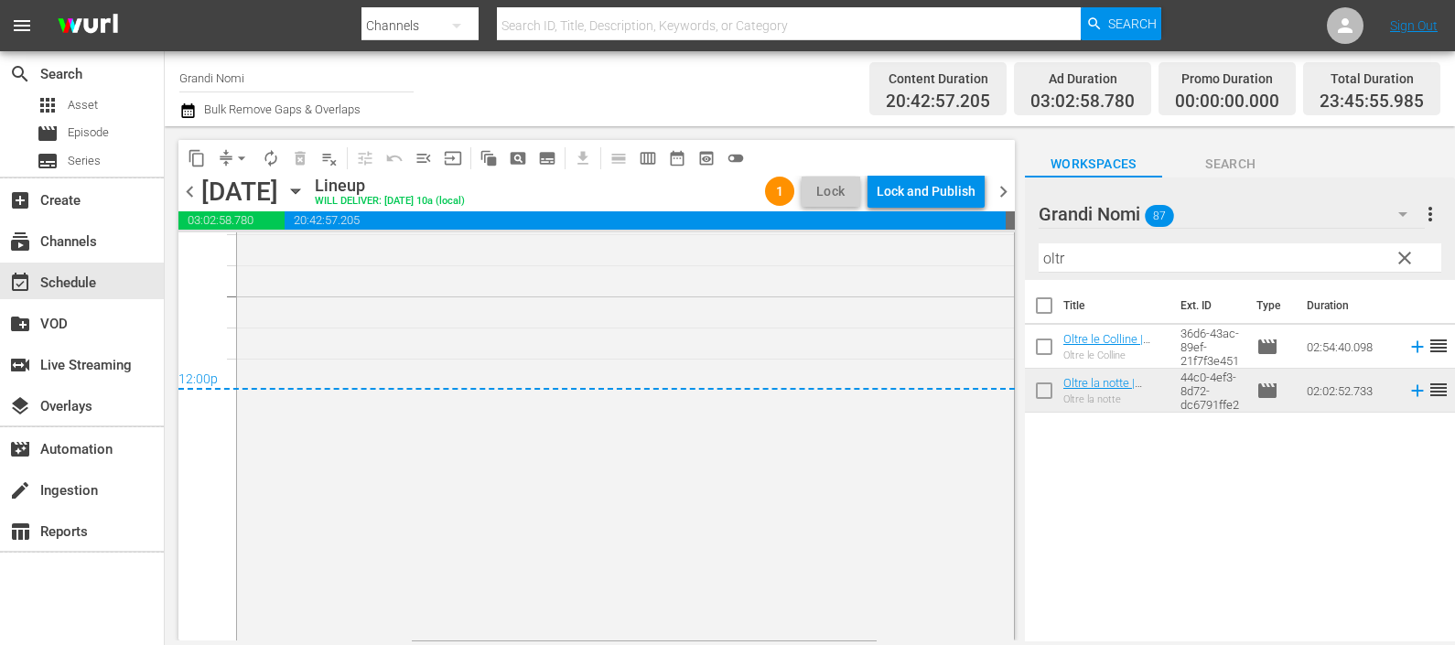
click at [172, 100] on div "Channel Title Grandi Nomi Bulk Remove Gaps & Overlaps Content Duration 20:42:57…" at bounding box center [810, 88] width 1290 height 75
click at [182, 102] on icon "button" at bounding box center [187, 111] width 17 height 22
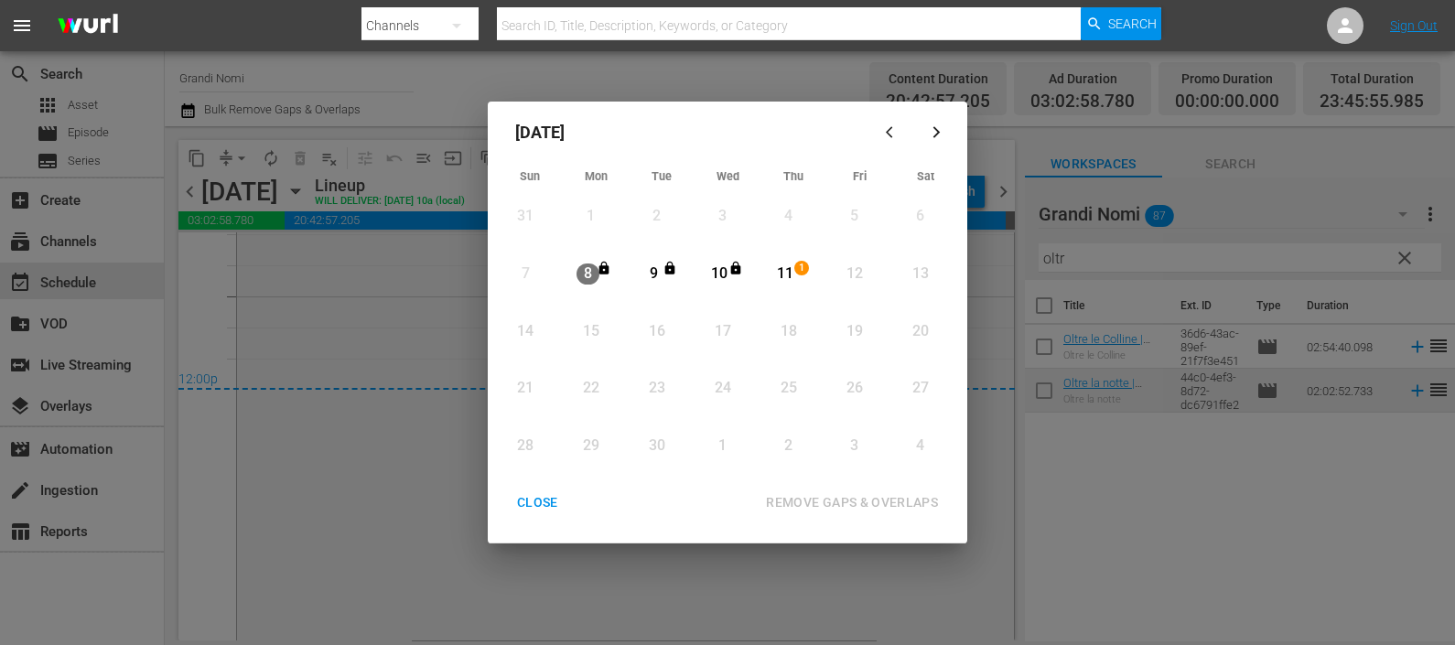
click at [783, 269] on div "11" at bounding box center [785, 273] width 23 height 21
click at [822, 498] on div "REMOVE GAPS & OVERLAPS" at bounding box center [851, 502] width 201 height 23
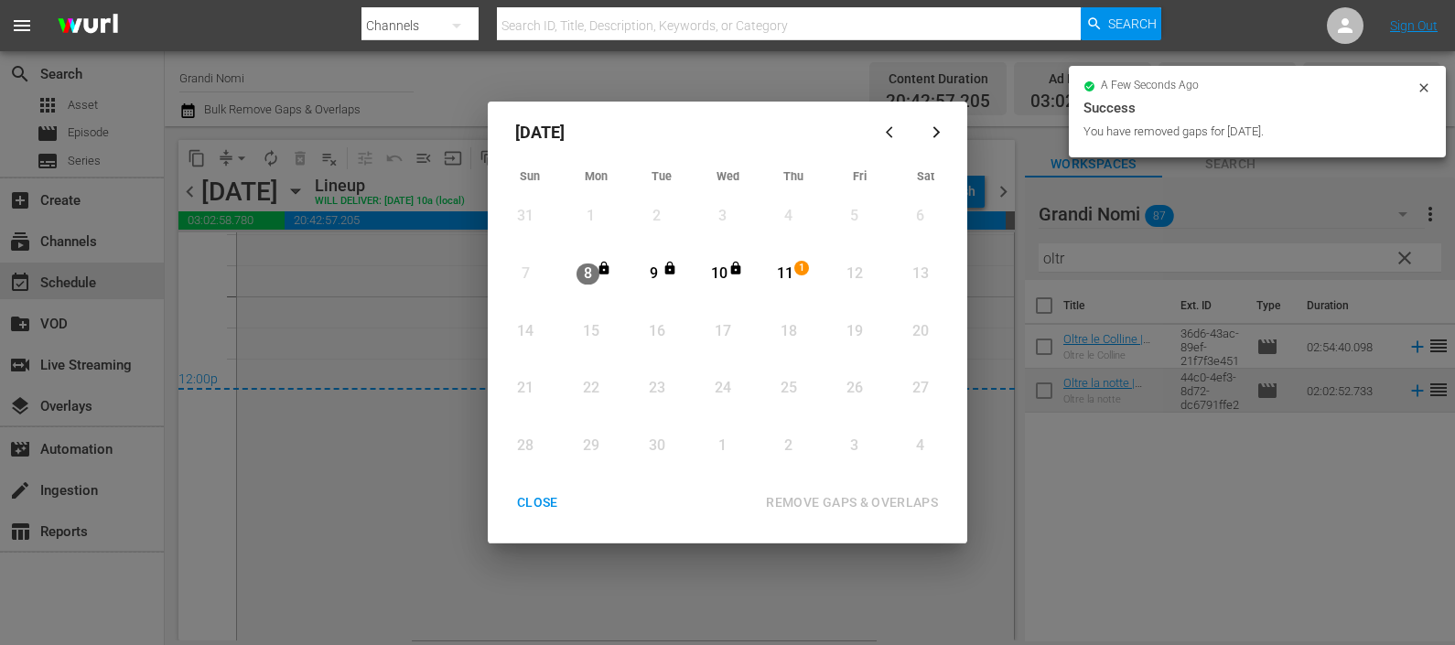
click at [942, 133] on icon "button" at bounding box center [936, 132] width 14 height 14
click at [525, 508] on div "CLOSE" at bounding box center [537, 502] width 70 height 23
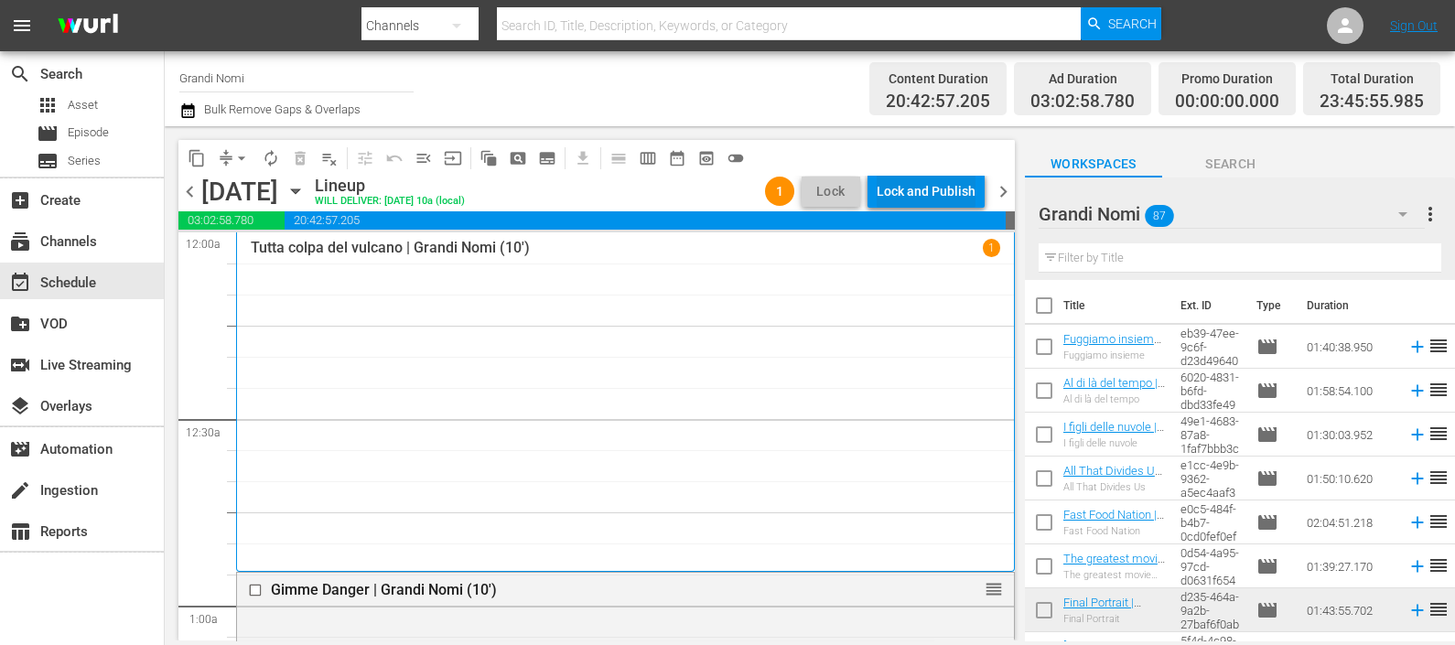
click at [947, 189] on div "Lock and Publish" at bounding box center [925, 191] width 99 height 33
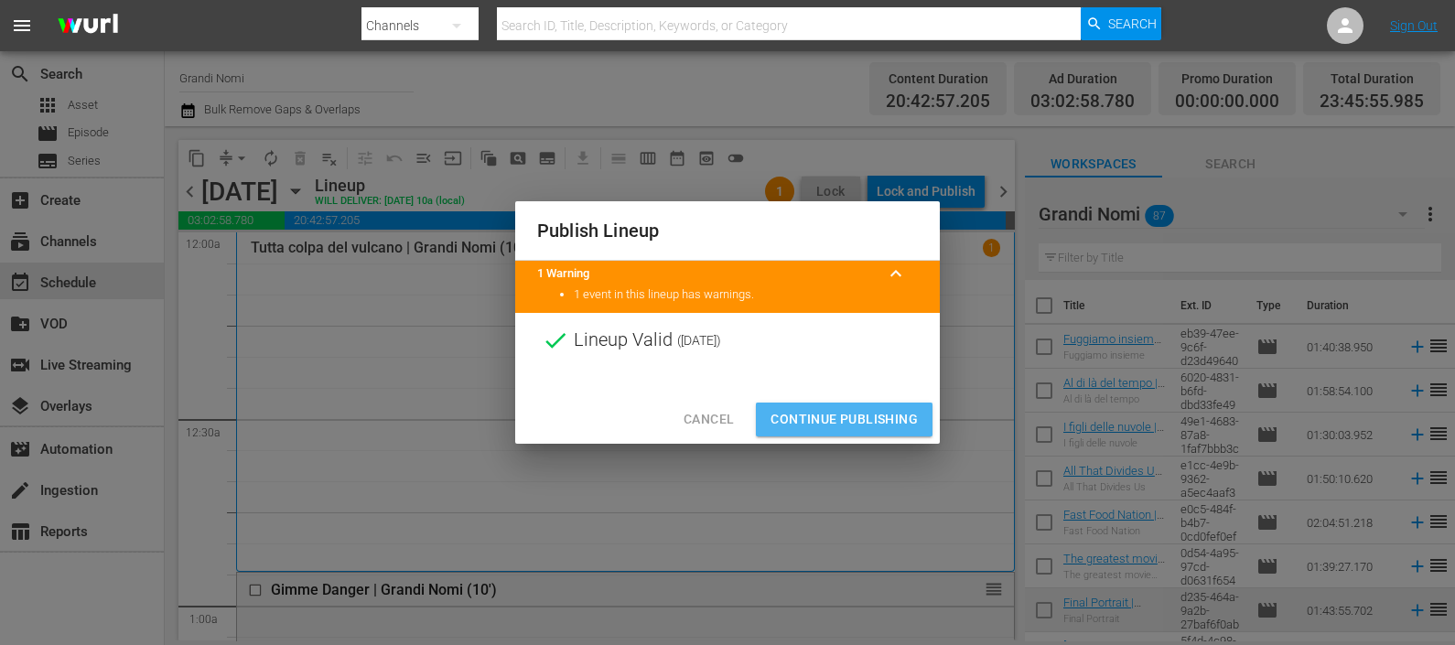
click at [847, 412] on span "Continue Publishing" at bounding box center [843, 419] width 147 height 23
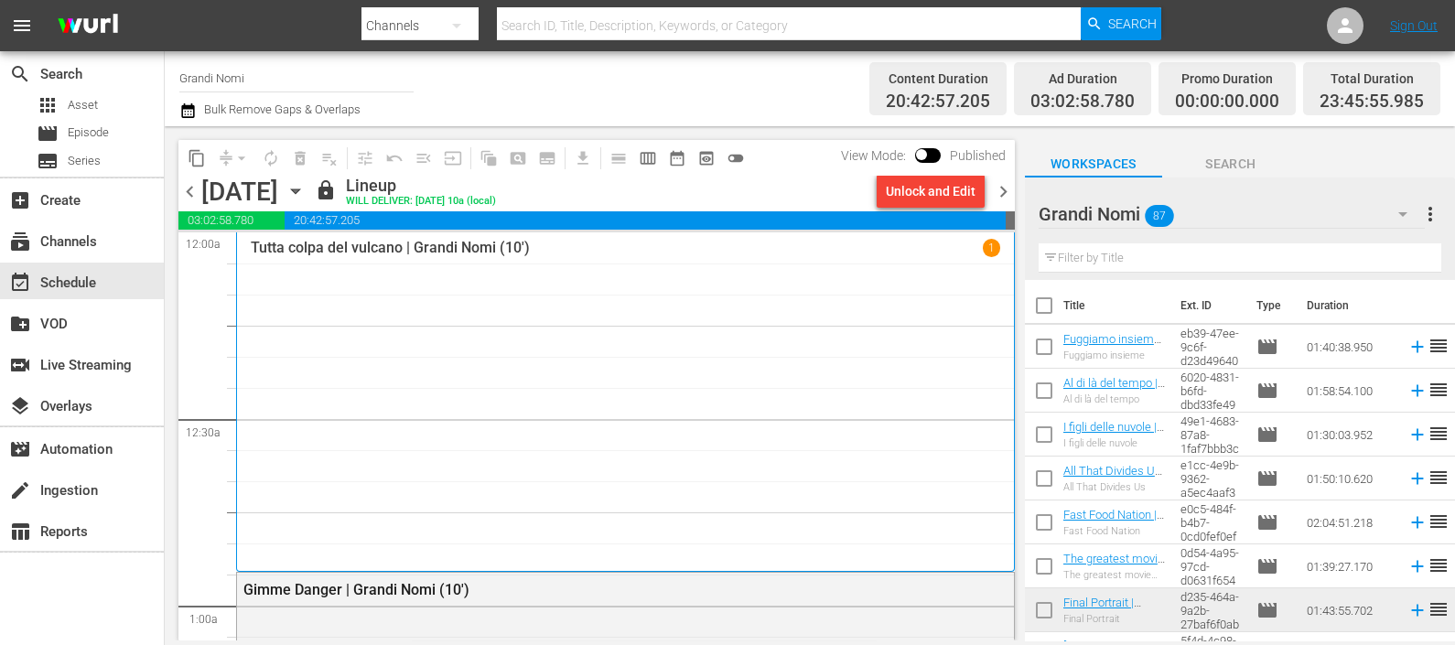
drag, startPoint x: 1007, startPoint y: 188, endPoint x: 709, endPoint y: 11, distance: 347.1
click at [1007, 189] on span "chevron_right" at bounding box center [1003, 191] width 23 height 23
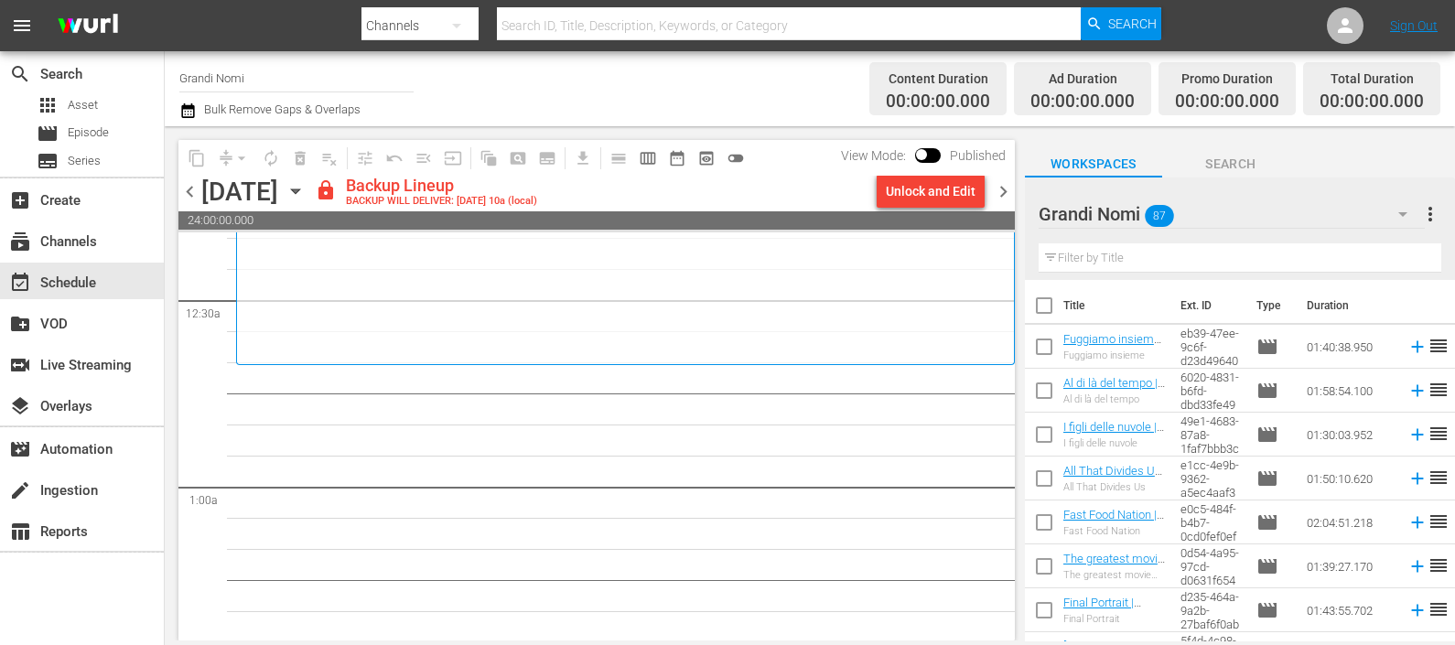
scroll to position [228, 0]
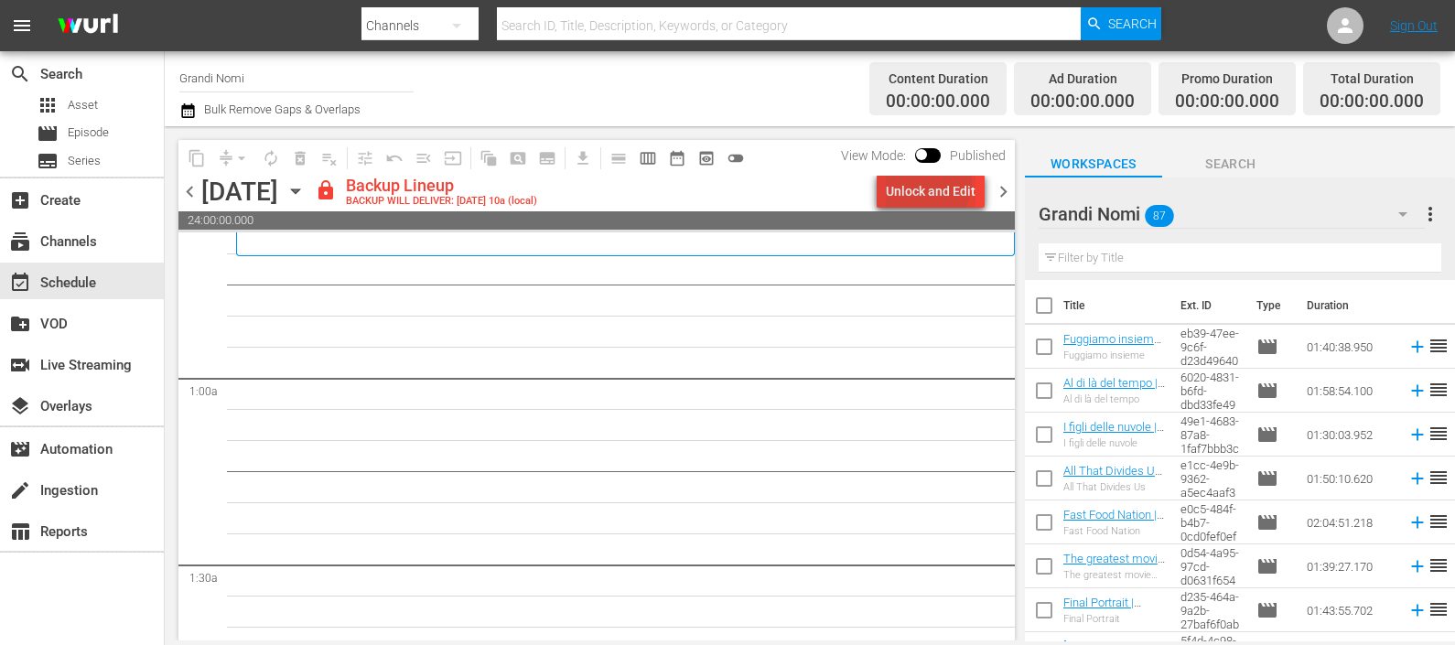
click at [924, 183] on div "Unlock and Edit" at bounding box center [931, 191] width 90 height 33
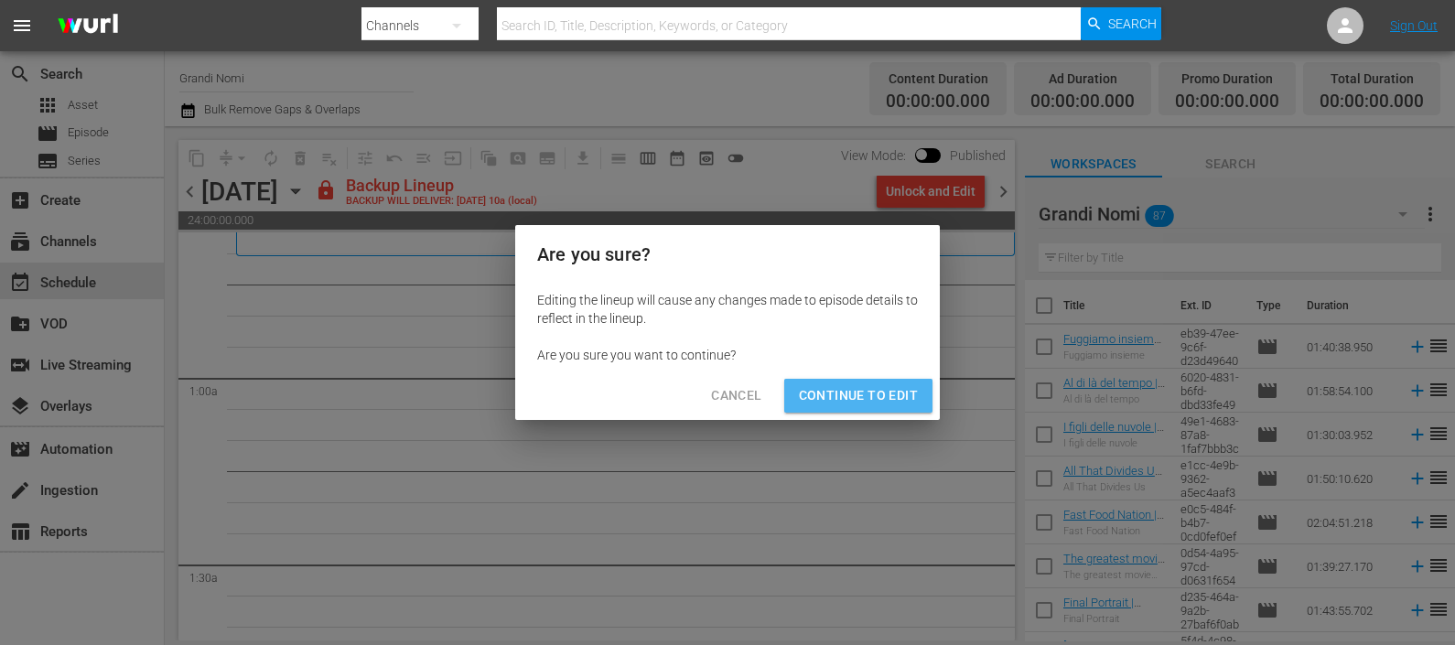
click at [868, 389] on span "Continue to Edit" at bounding box center [858, 395] width 119 height 23
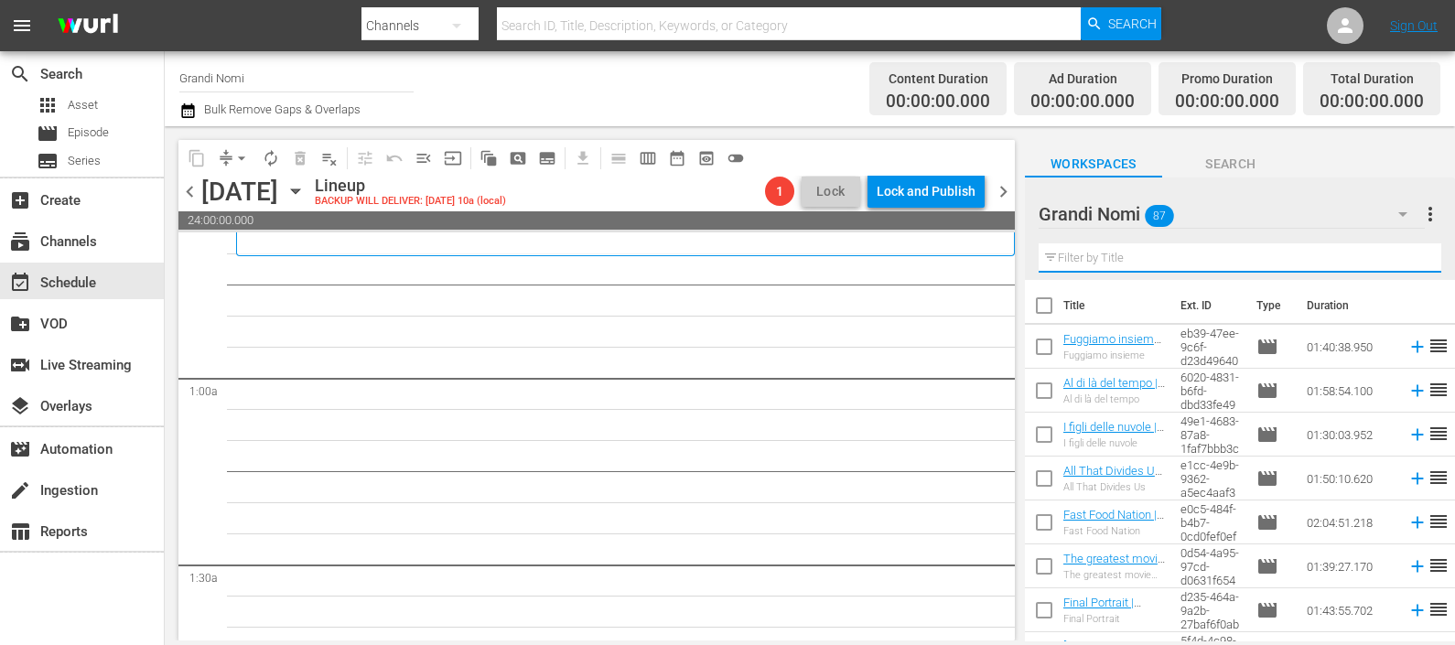
drag, startPoint x: 1122, startPoint y: 261, endPoint x: 1114, endPoint y: 251, distance: 12.4
click at [1122, 261] on input "text" at bounding box center [1239, 257] width 403 height 29
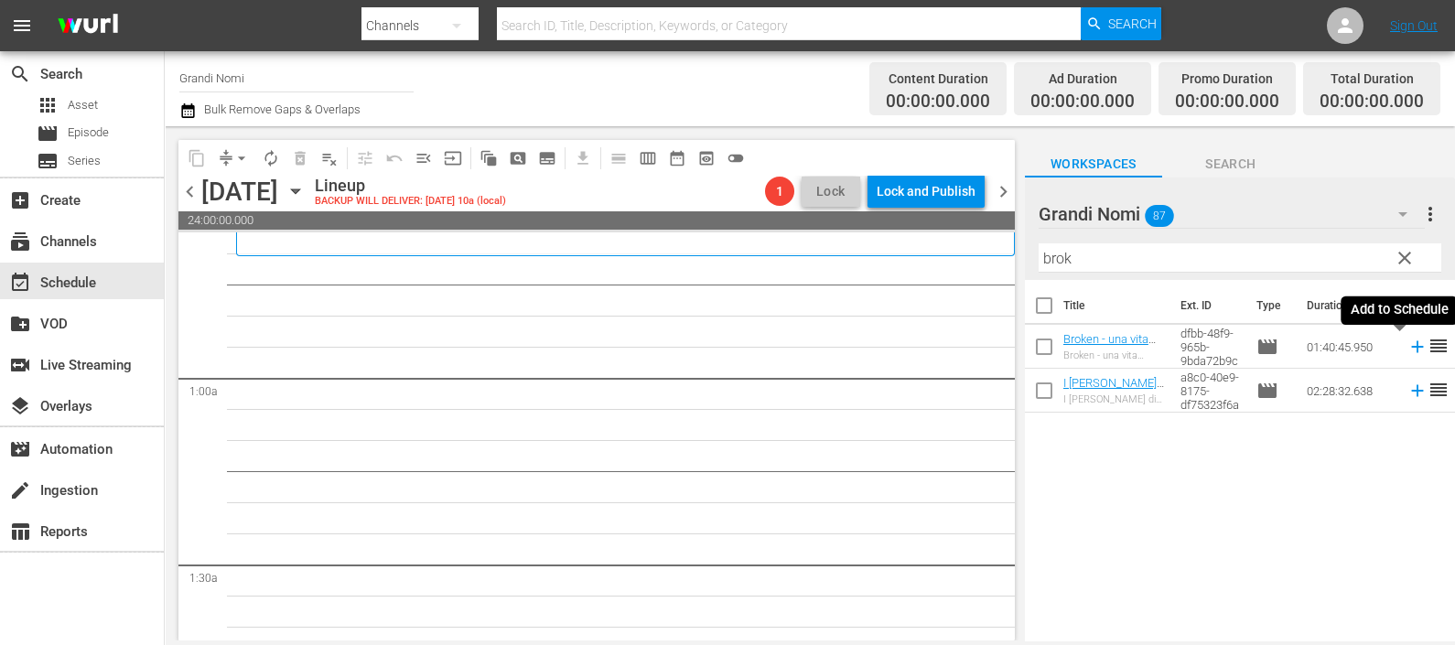
click at [1407, 338] on icon at bounding box center [1417, 347] width 20 height 20
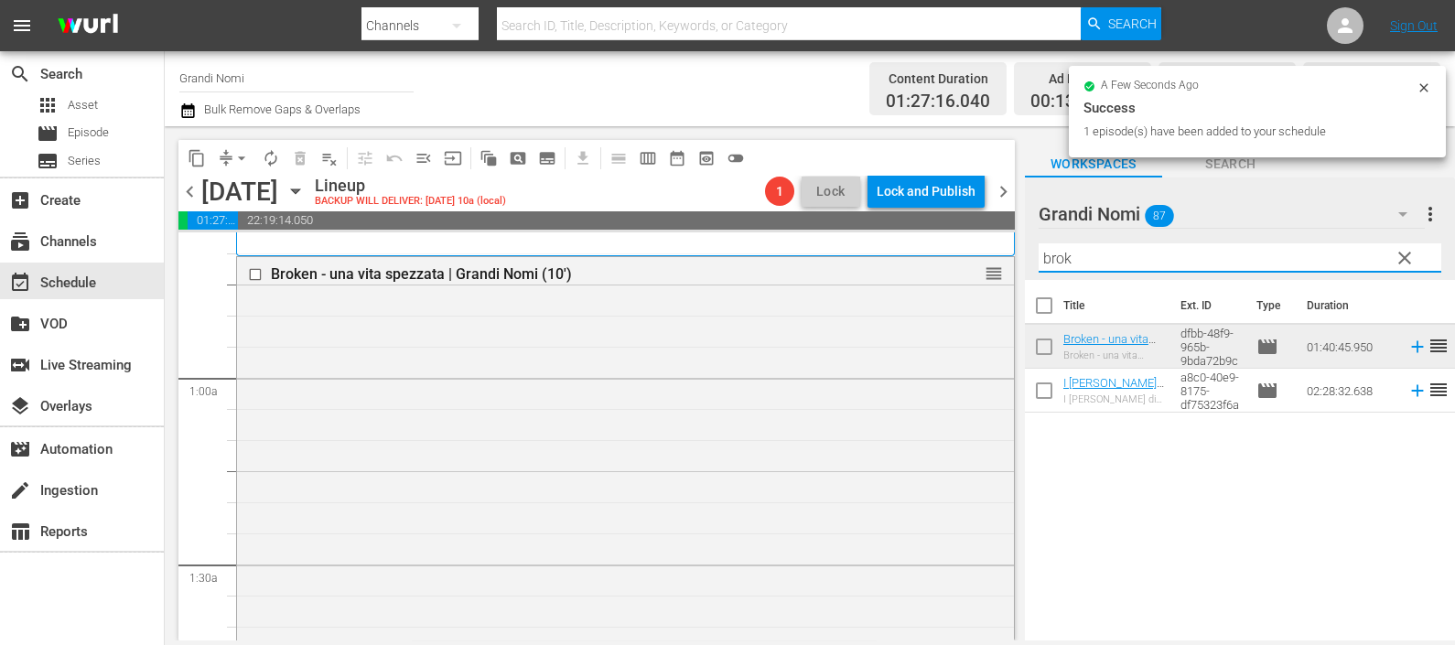
drag, startPoint x: 1096, startPoint y: 253, endPoint x: 1006, endPoint y: 265, distance: 90.6
click at [1006, 265] on div "content_copy compress arrow_drop_down autorenew_outlined delete_forever_outline…" at bounding box center [810, 383] width 1290 height 514
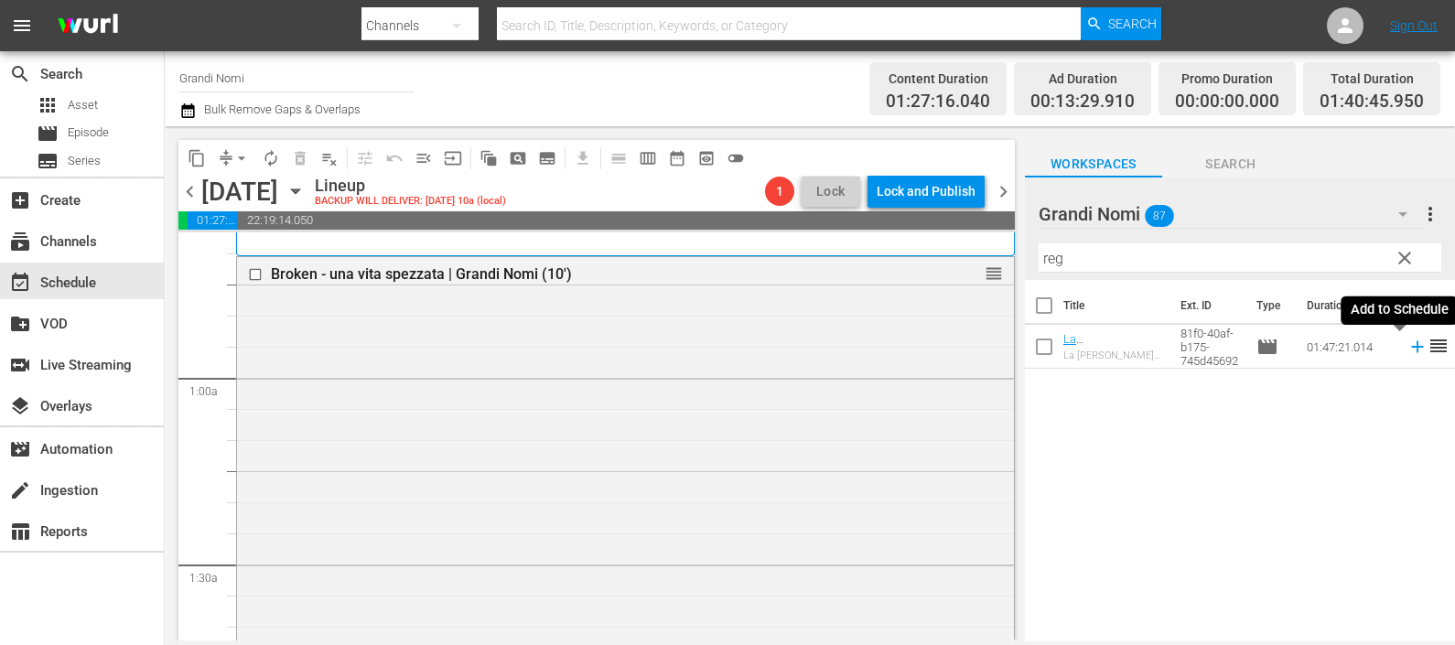
click at [1407, 340] on icon at bounding box center [1417, 347] width 20 height 20
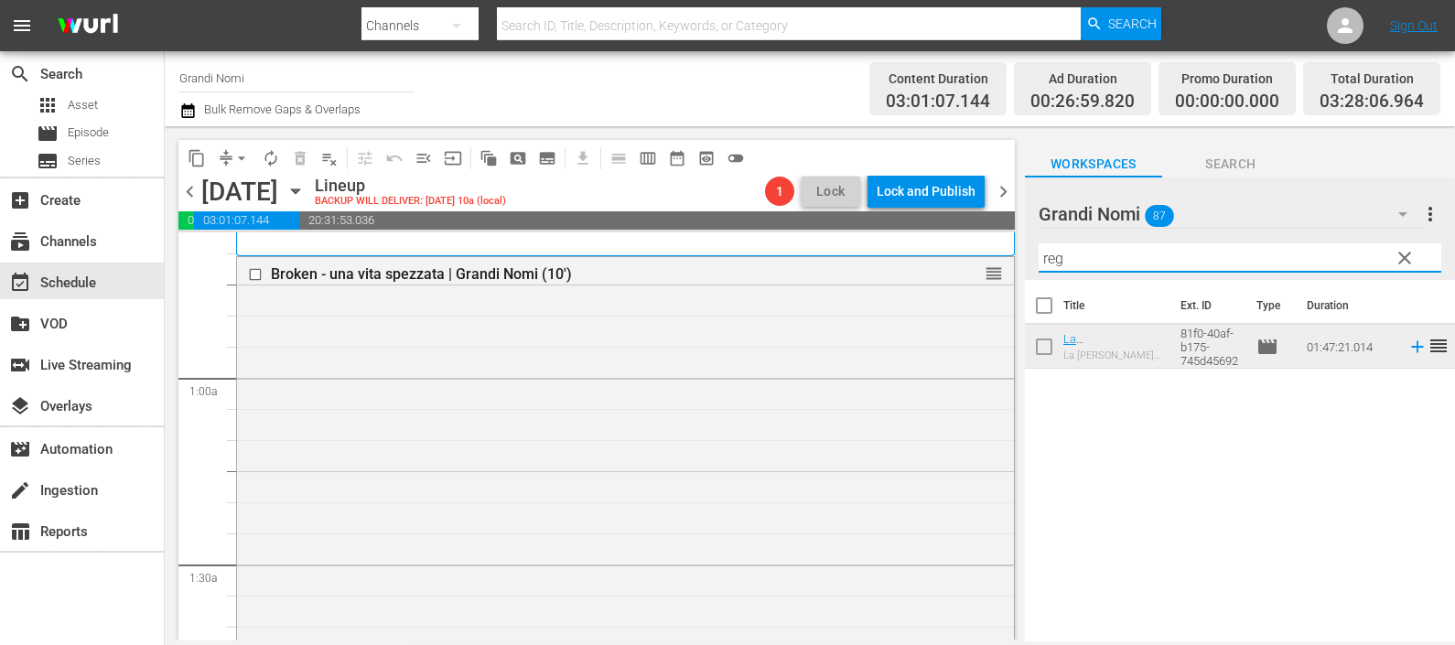
drag, startPoint x: 1071, startPoint y: 255, endPoint x: 1021, endPoint y: 253, distance: 50.4
click at [1021, 253] on div "content_copy compress arrow_drop_down autorenew_outlined delete_forever_outline…" at bounding box center [810, 383] width 1290 height 514
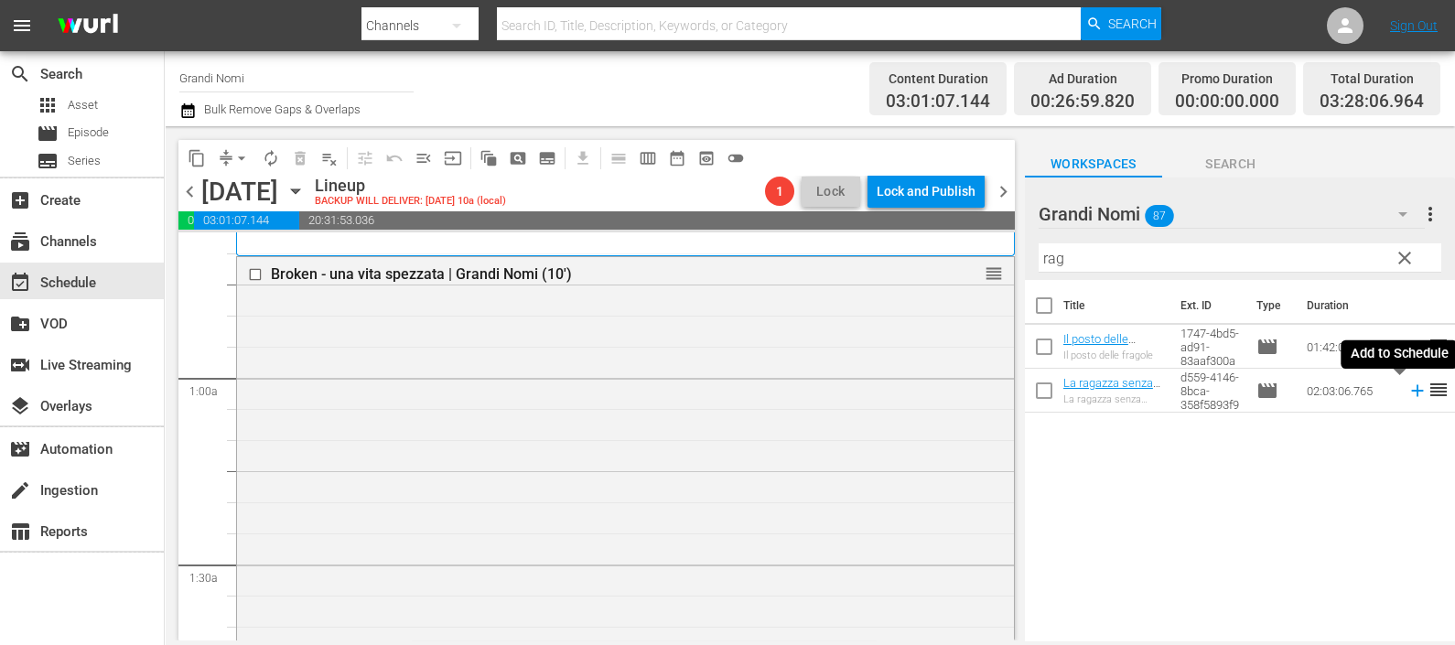
click at [1411, 393] on icon at bounding box center [1417, 391] width 12 height 12
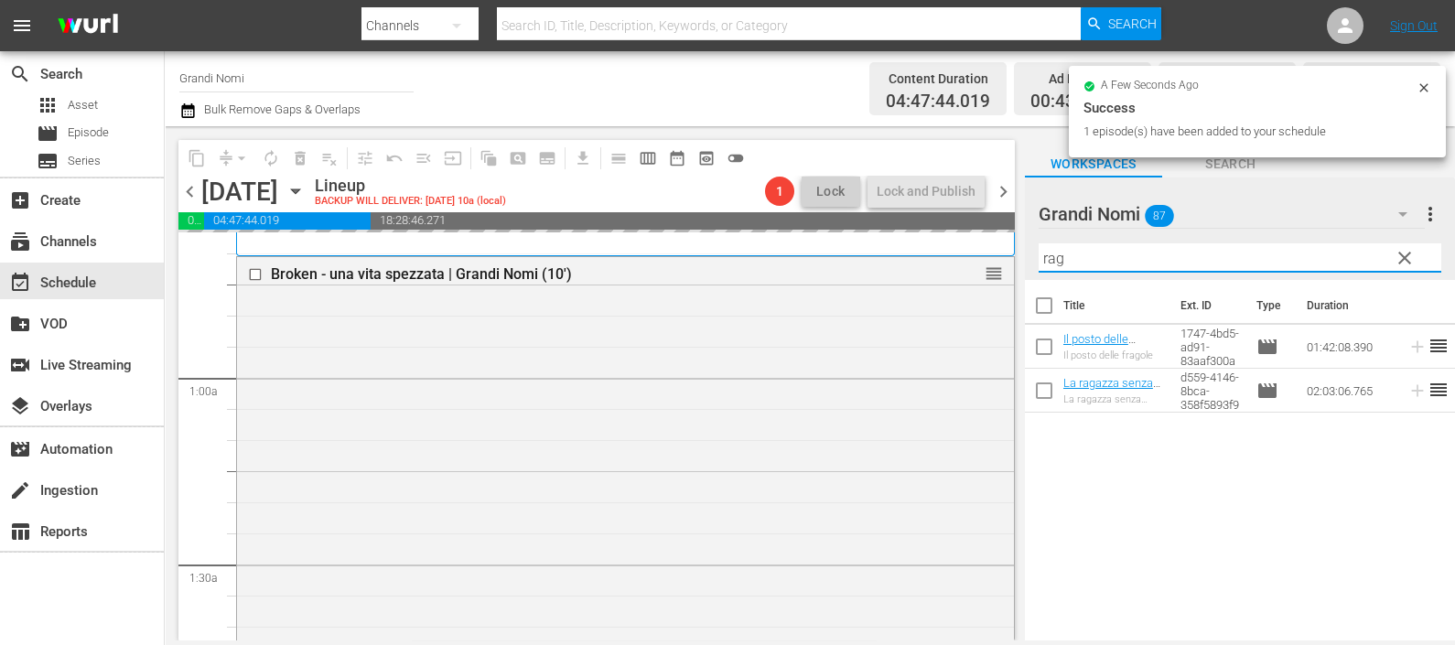
drag, startPoint x: 1025, startPoint y: 256, endPoint x: 992, endPoint y: 253, distance: 33.1
click at [994, 253] on div "content_copy compress arrow_drop_down autorenew_outlined delete_forever_outline…" at bounding box center [810, 383] width 1290 height 514
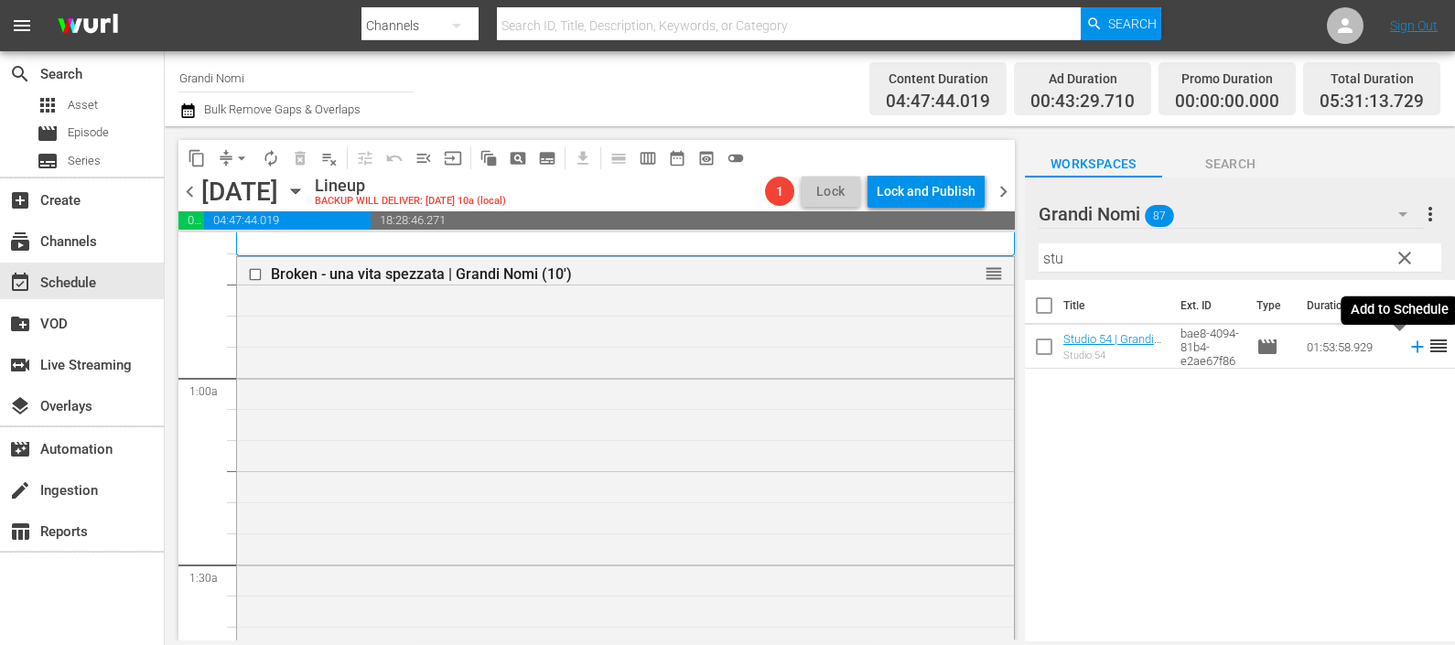
click at [1407, 342] on icon at bounding box center [1417, 347] width 20 height 20
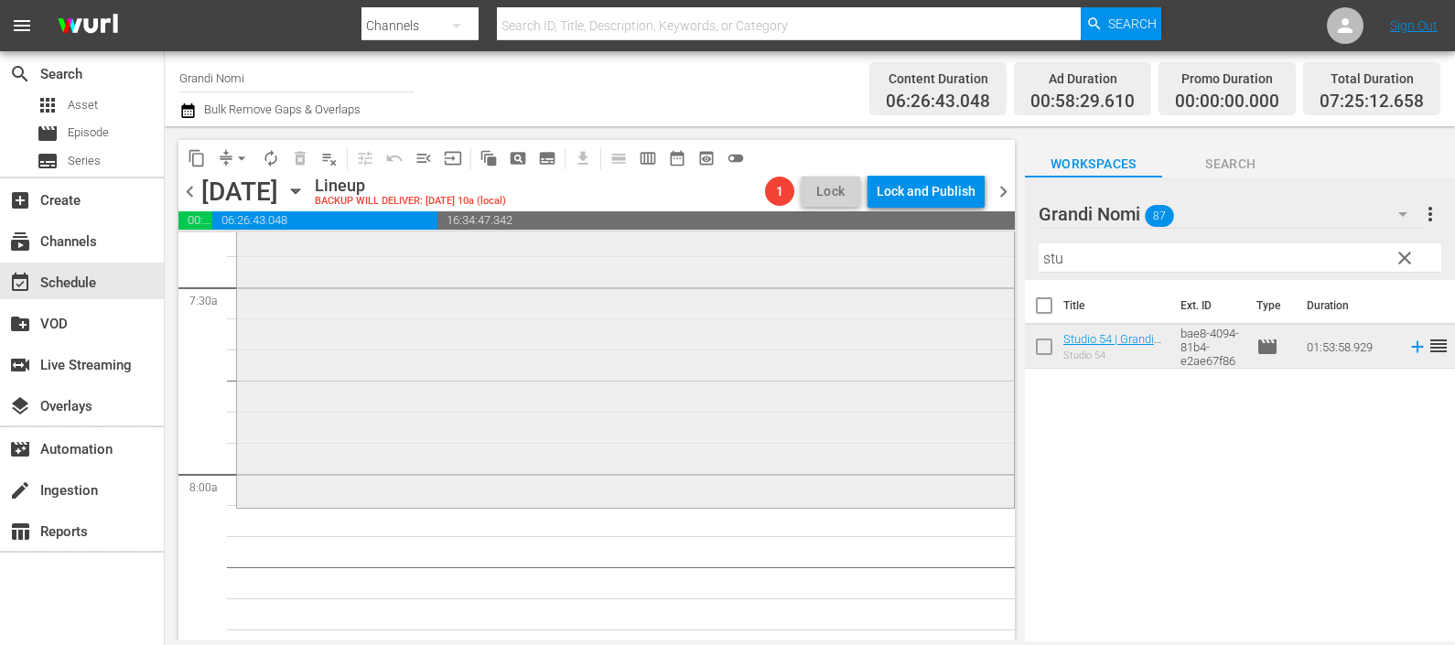
scroll to position [2858, 0]
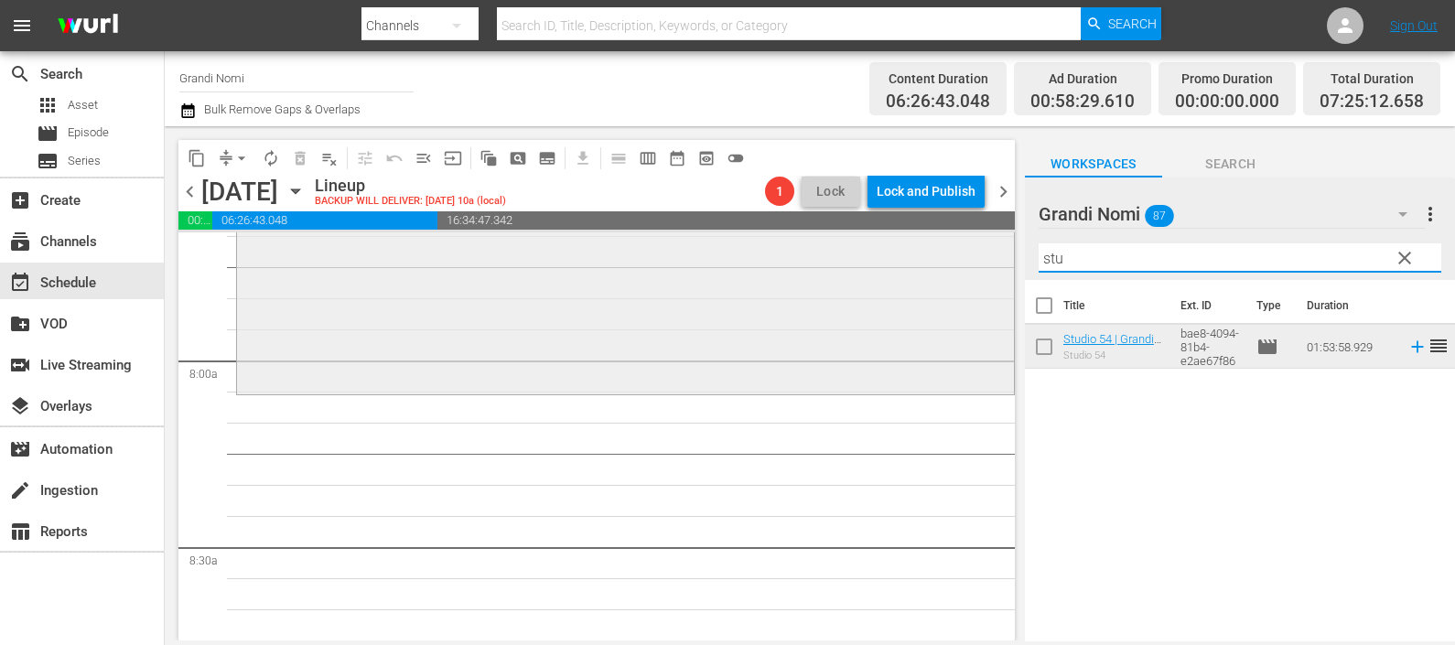
drag, startPoint x: 1015, startPoint y: 261, endPoint x: 956, endPoint y: 253, distance: 59.9
click at [956, 253] on div "content_copy compress arrow_drop_down autorenew_outlined delete_forever_outline…" at bounding box center [810, 383] width 1290 height 514
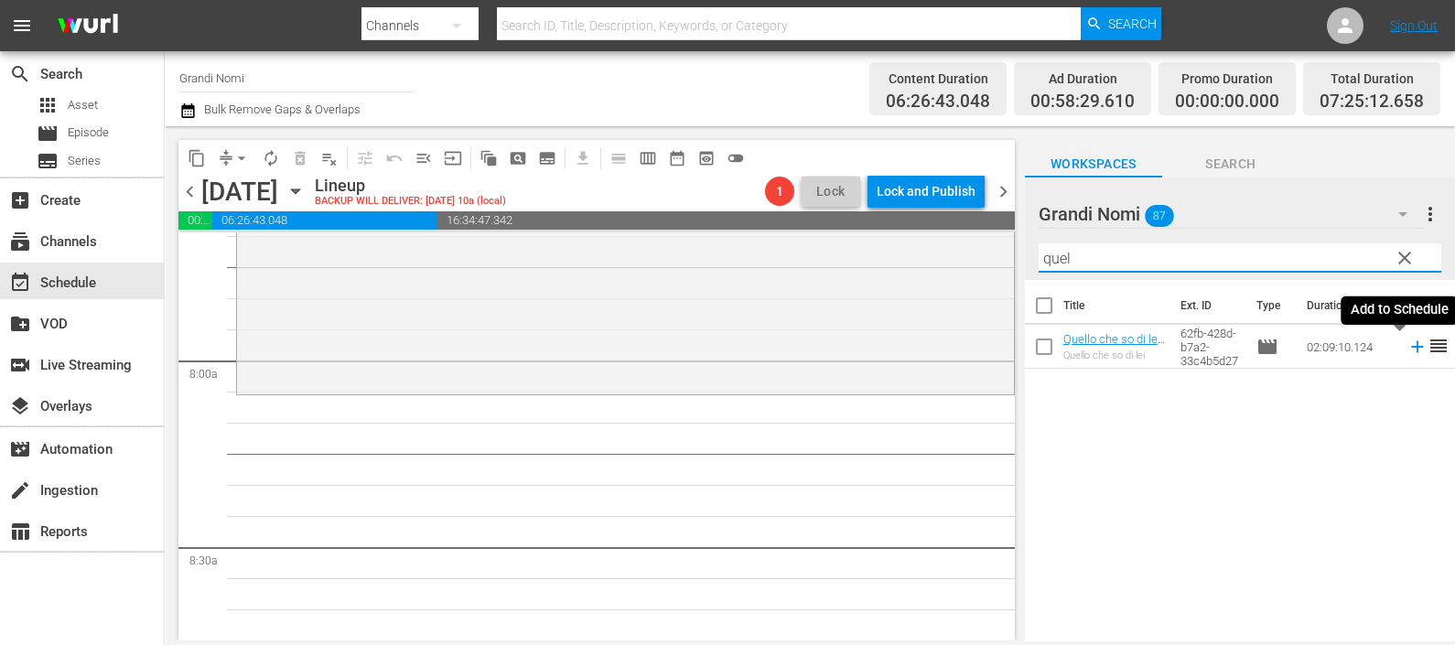
click at [1411, 348] on icon at bounding box center [1417, 347] width 12 height 12
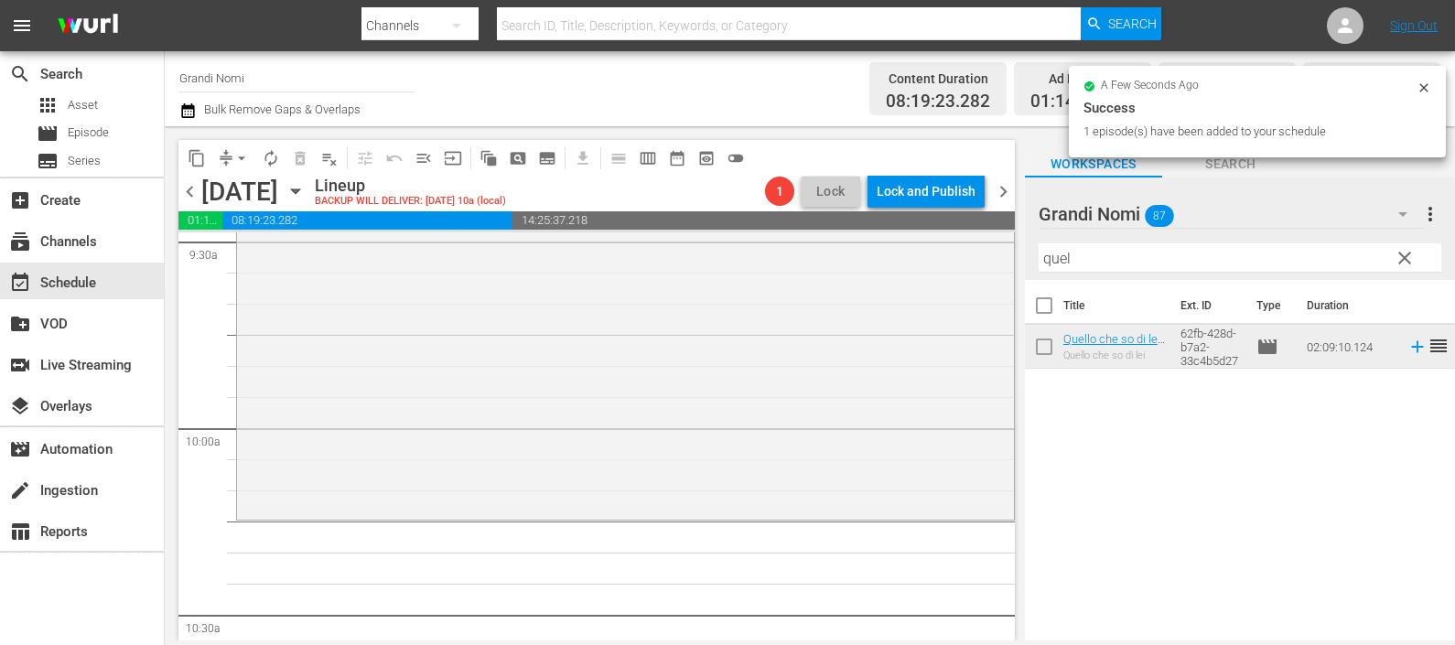
scroll to position [3888, 0]
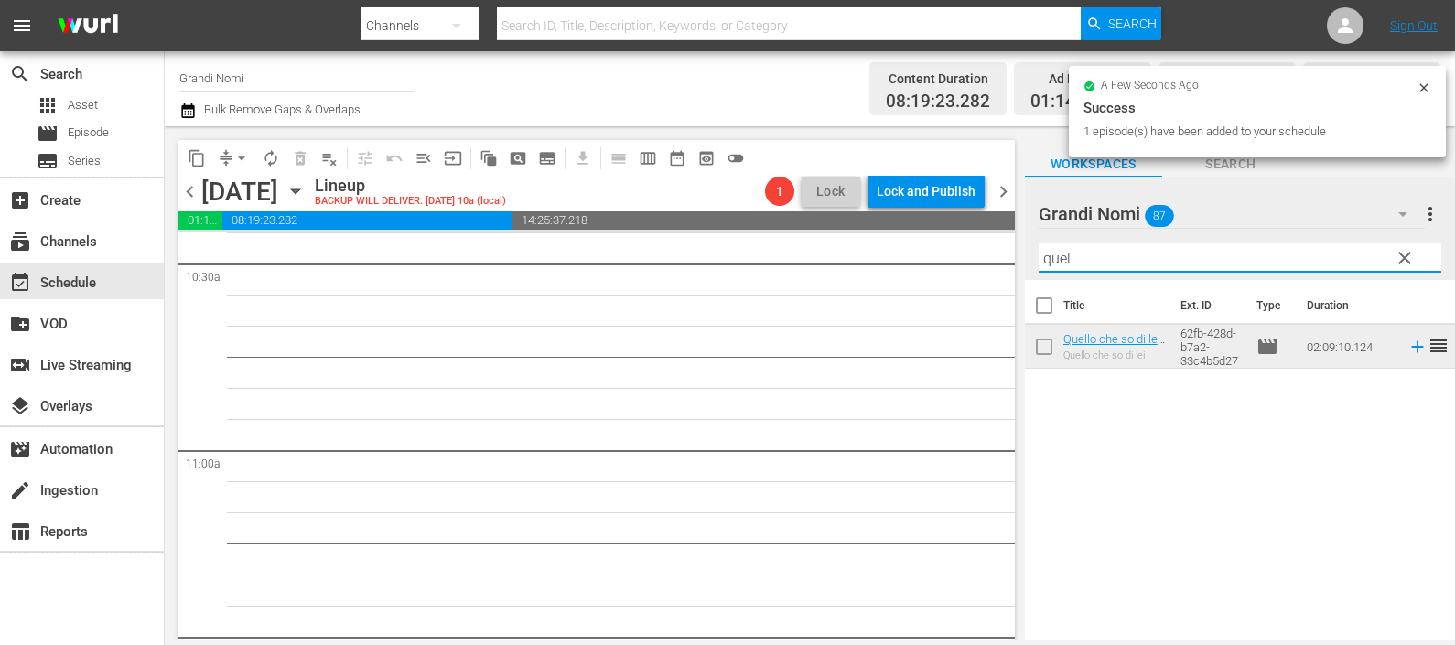
drag, startPoint x: 1050, startPoint y: 256, endPoint x: 1001, endPoint y: 253, distance: 49.5
click at [1004, 253] on div "content_copy compress arrow_drop_down autorenew_outlined delete_forever_outline…" at bounding box center [810, 383] width 1290 height 514
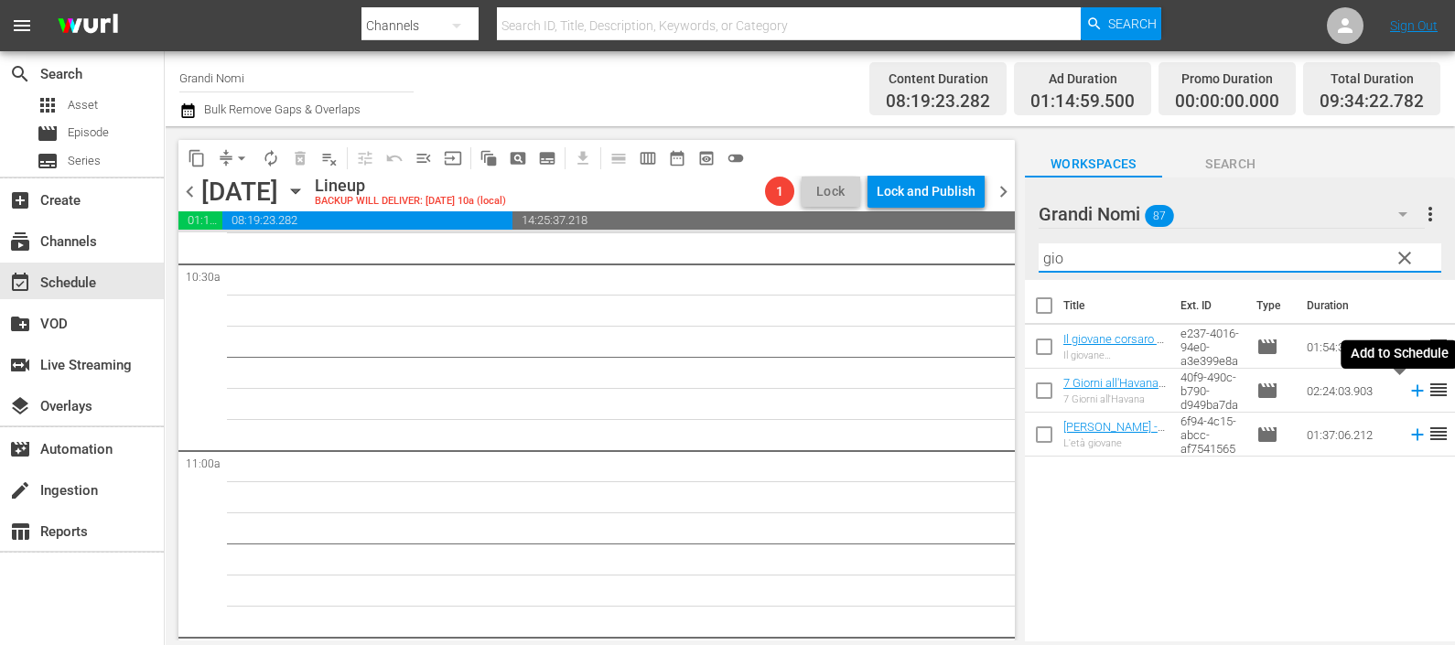
click at [1407, 389] on icon at bounding box center [1417, 391] width 20 height 20
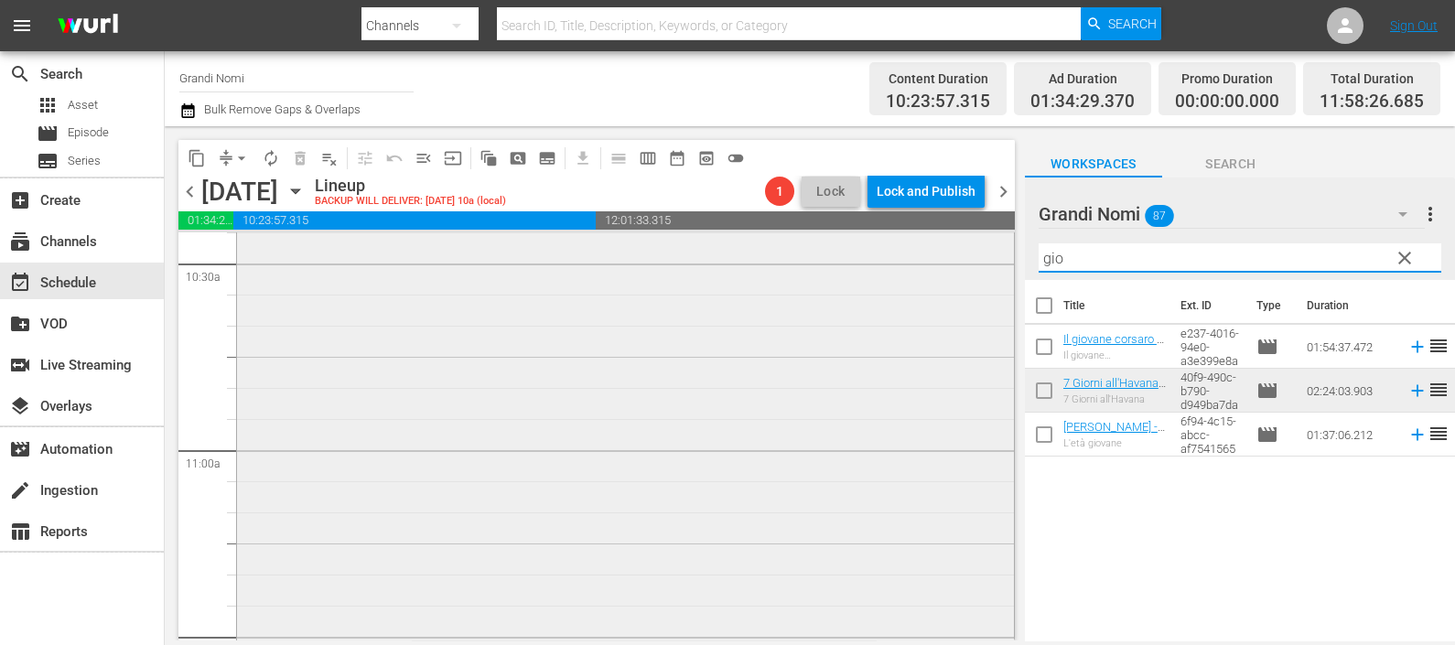
drag, startPoint x: 1029, startPoint y: 259, endPoint x: 962, endPoint y: 259, distance: 66.8
click at [962, 255] on div "content_copy compress arrow_drop_down autorenew_outlined delete_forever_outline…" at bounding box center [810, 383] width 1290 height 514
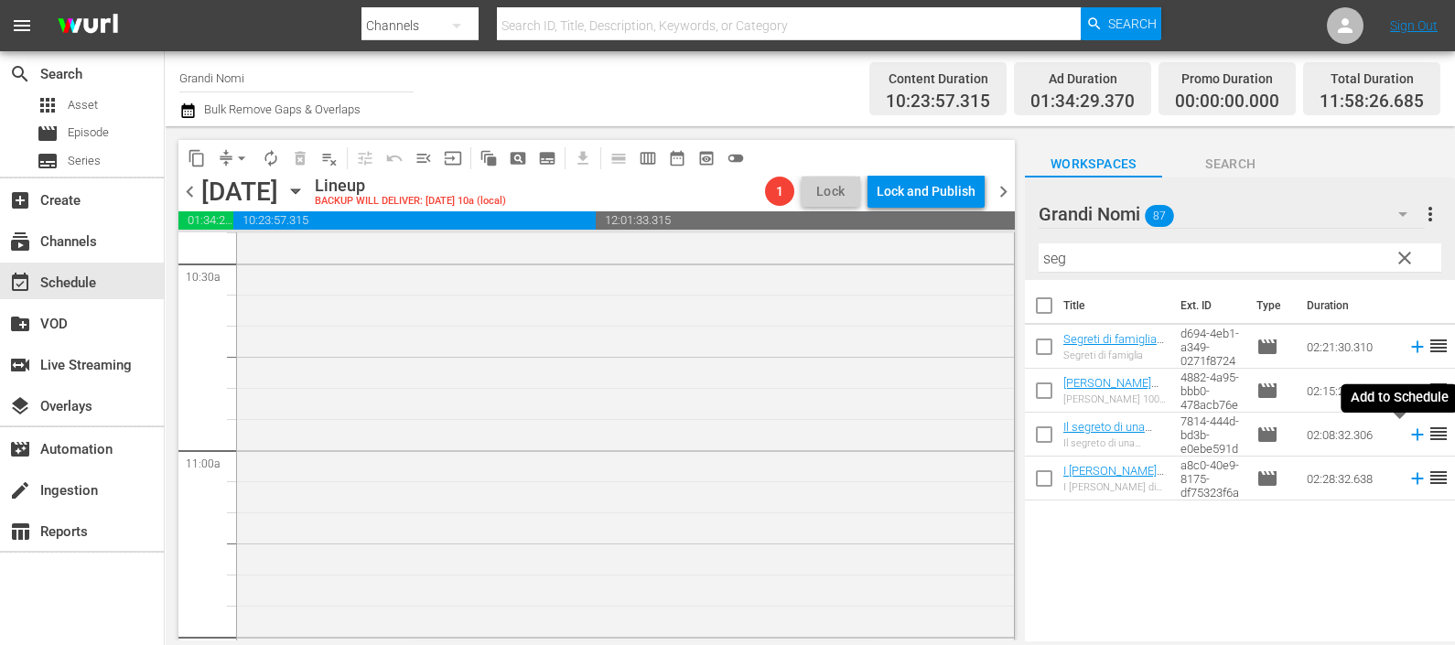
click at [1407, 430] on icon at bounding box center [1417, 434] width 20 height 20
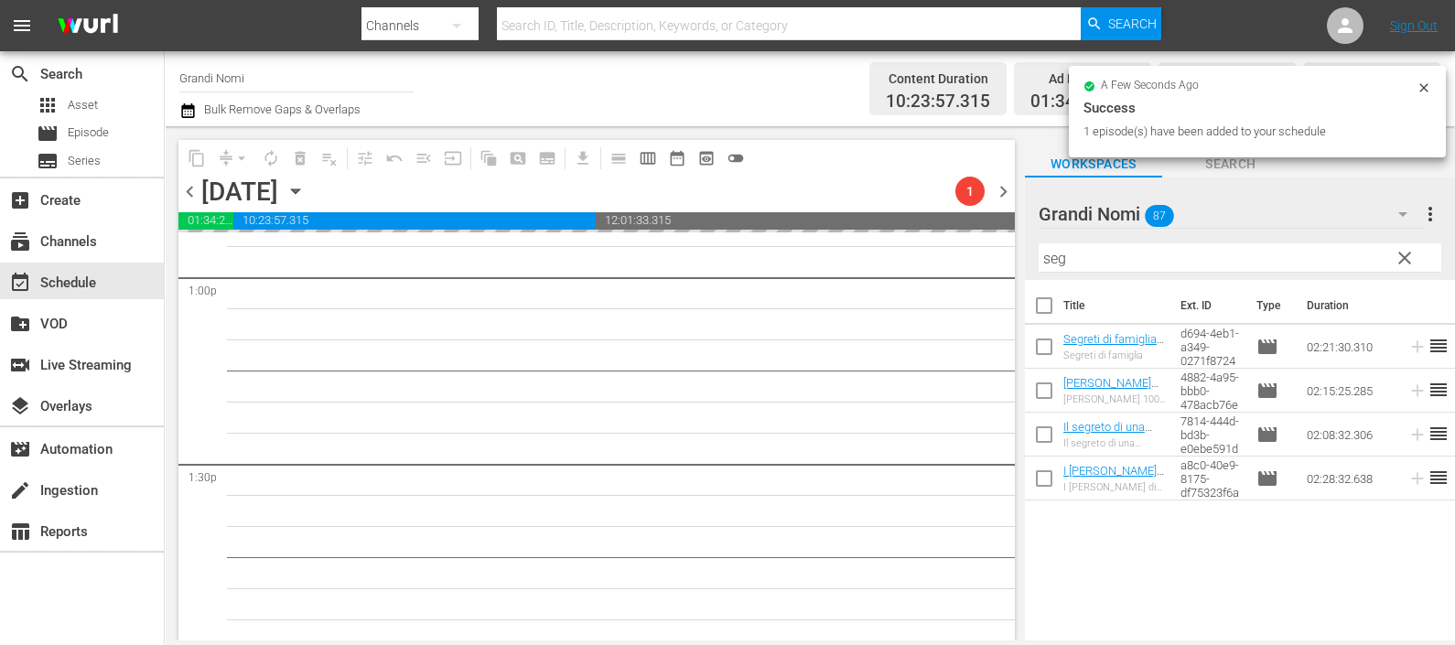
scroll to position [5260, 0]
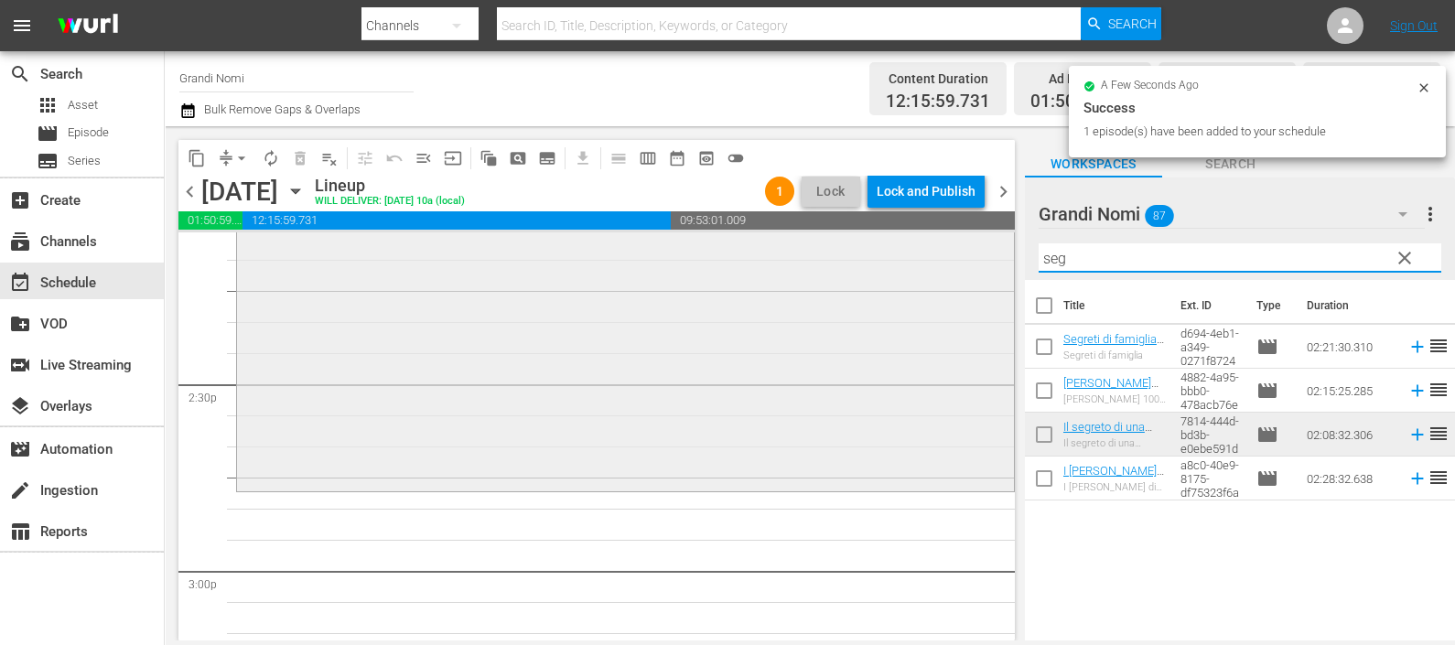
drag, startPoint x: 1064, startPoint y: 256, endPoint x: 955, endPoint y: 256, distance: 108.9
click at [955, 256] on div "content_copy compress arrow_drop_down autorenew_outlined delete_forever_outline…" at bounding box center [810, 383] width 1290 height 514
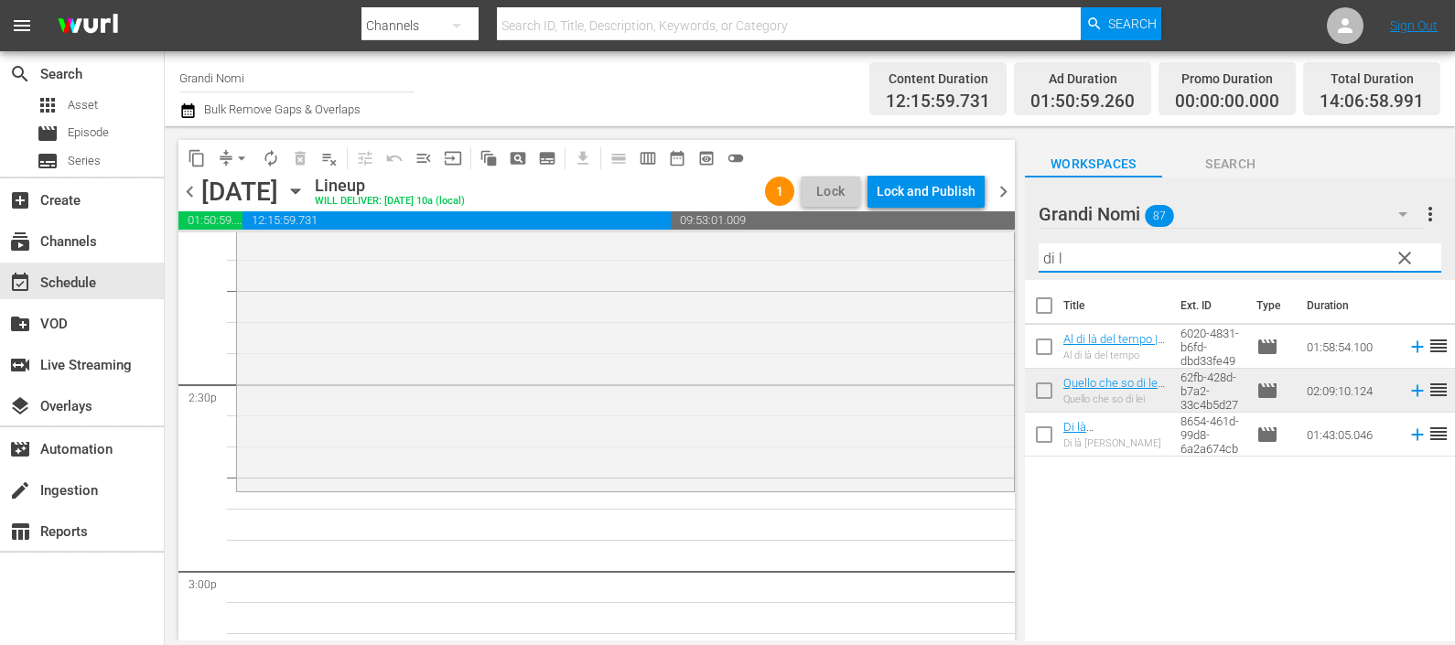
click at [1407, 349] on icon at bounding box center [1417, 347] width 20 height 20
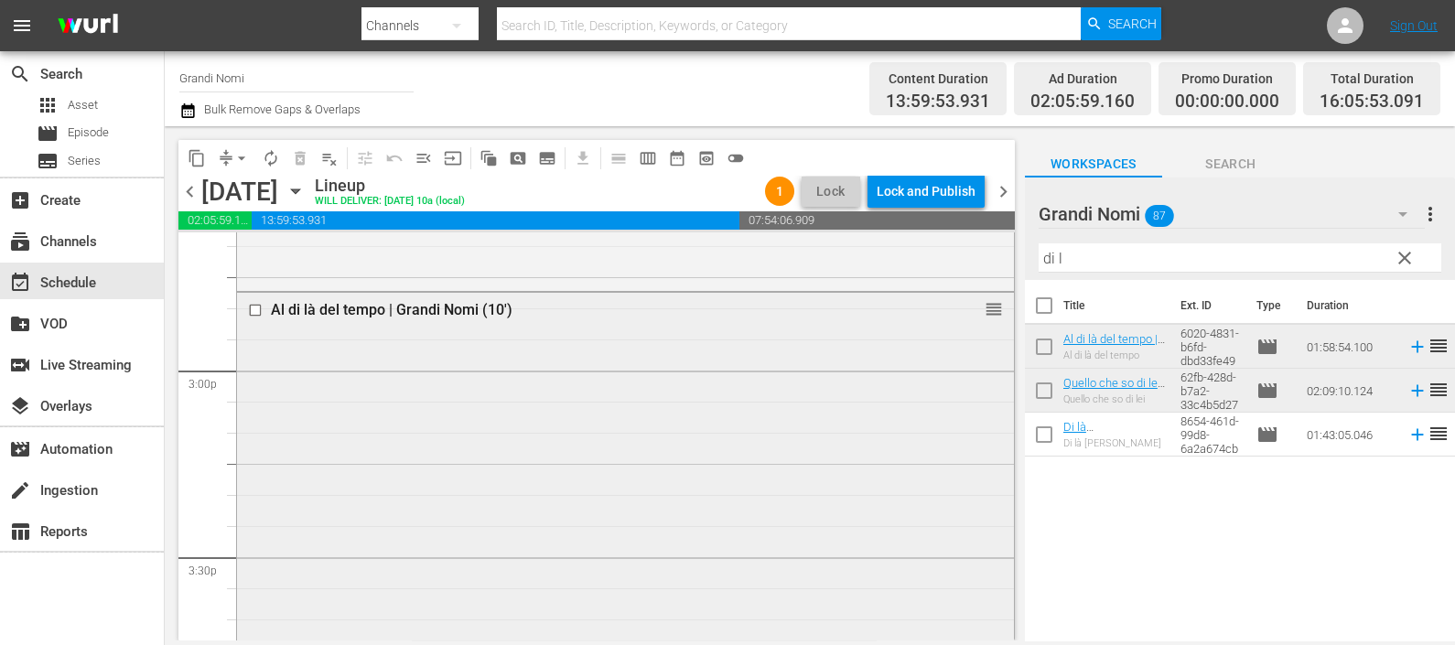
scroll to position [5831, 0]
drag, startPoint x: 1125, startPoint y: 255, endPoint x: 980, endPoint y: 242, distance: 146.0
click at [980, 242] on div "content_copy compress arrow_drop_down autorenew_outlined delete_forever_outline…" at bounding box center [810, 383] width 1290 height 514
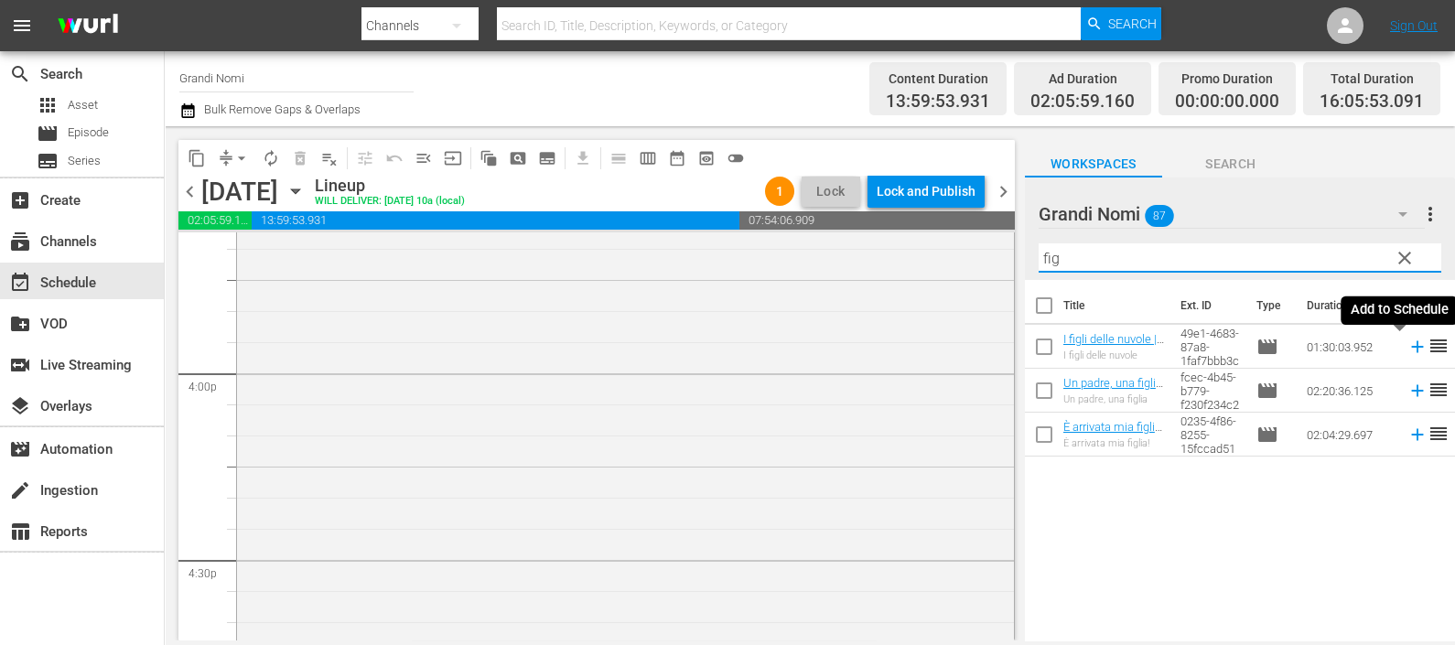
click at [1411, 347] on icon at bounding box center [1417, 347] width 12 height 12
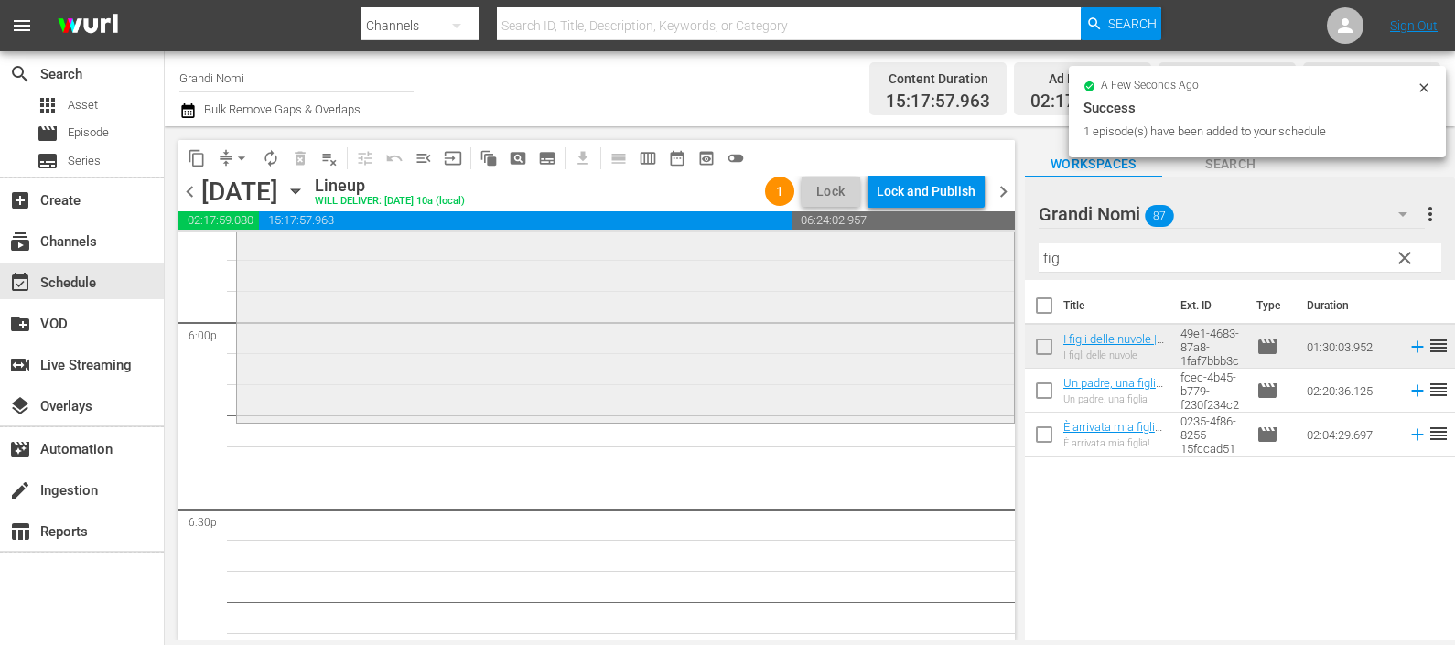
scroll to position [6861, 0]
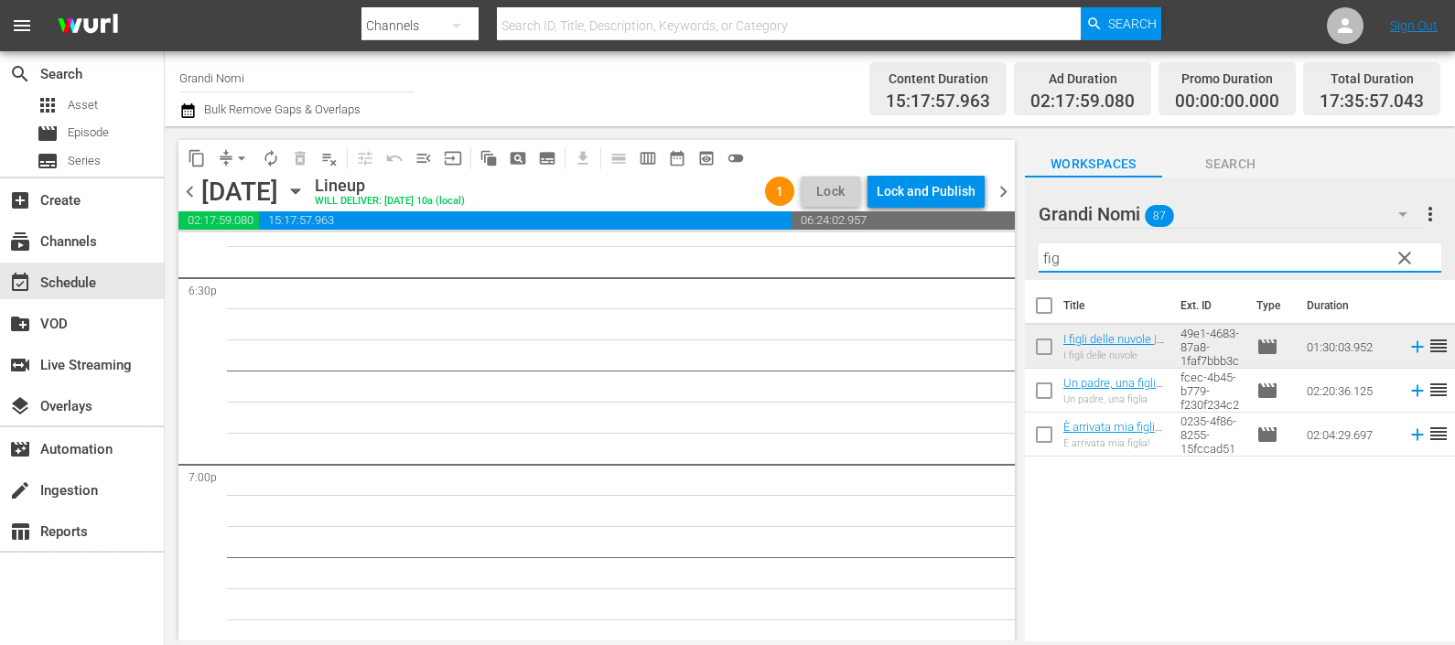
drag, startPoint x: 1067, startPoint y: 248, endPoint x: 941, endPoint y: 246, distance: 125.3
click at [942, 249] on div "content_copy compress arrow_drop_down autorenew_outlined delete_forever_outline…" at bounding box center [810, 383] width 1290 height 514
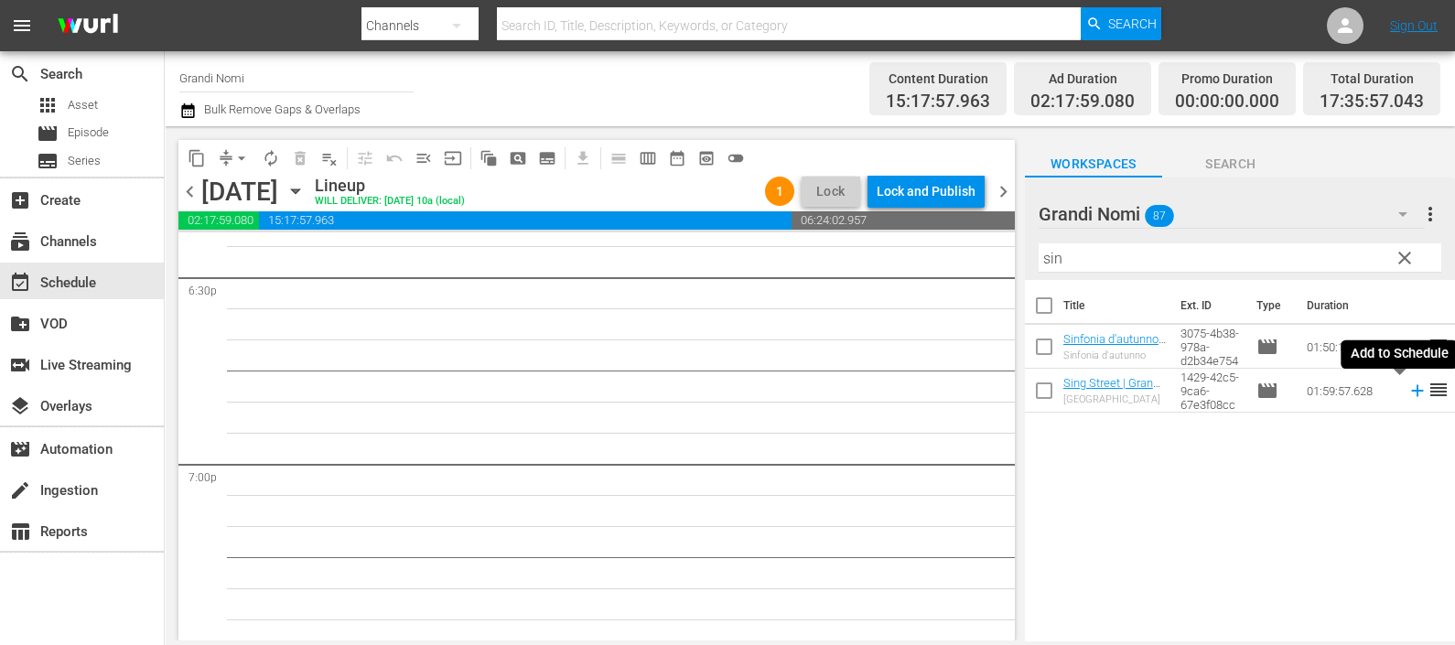
click at [1407, 396] on icon at bounding box center [1417, 391] width 20 height 20
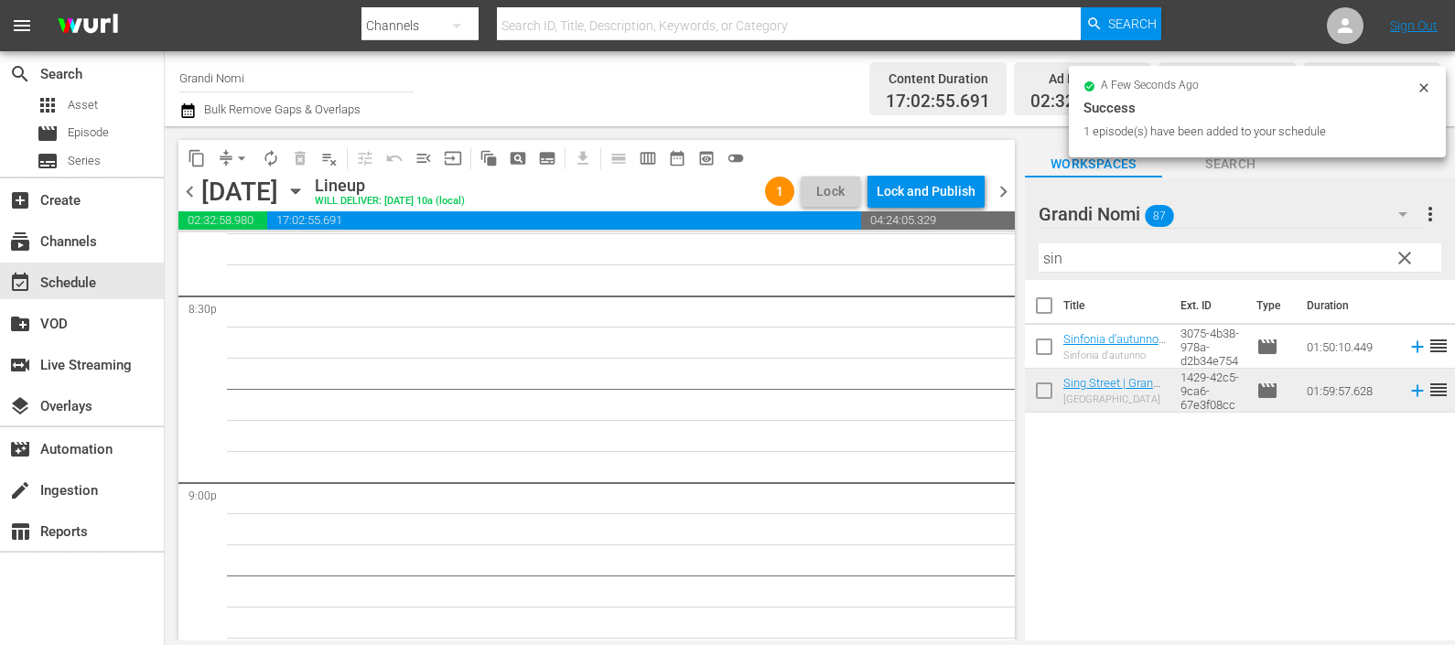
scroll to position [7662, 0]
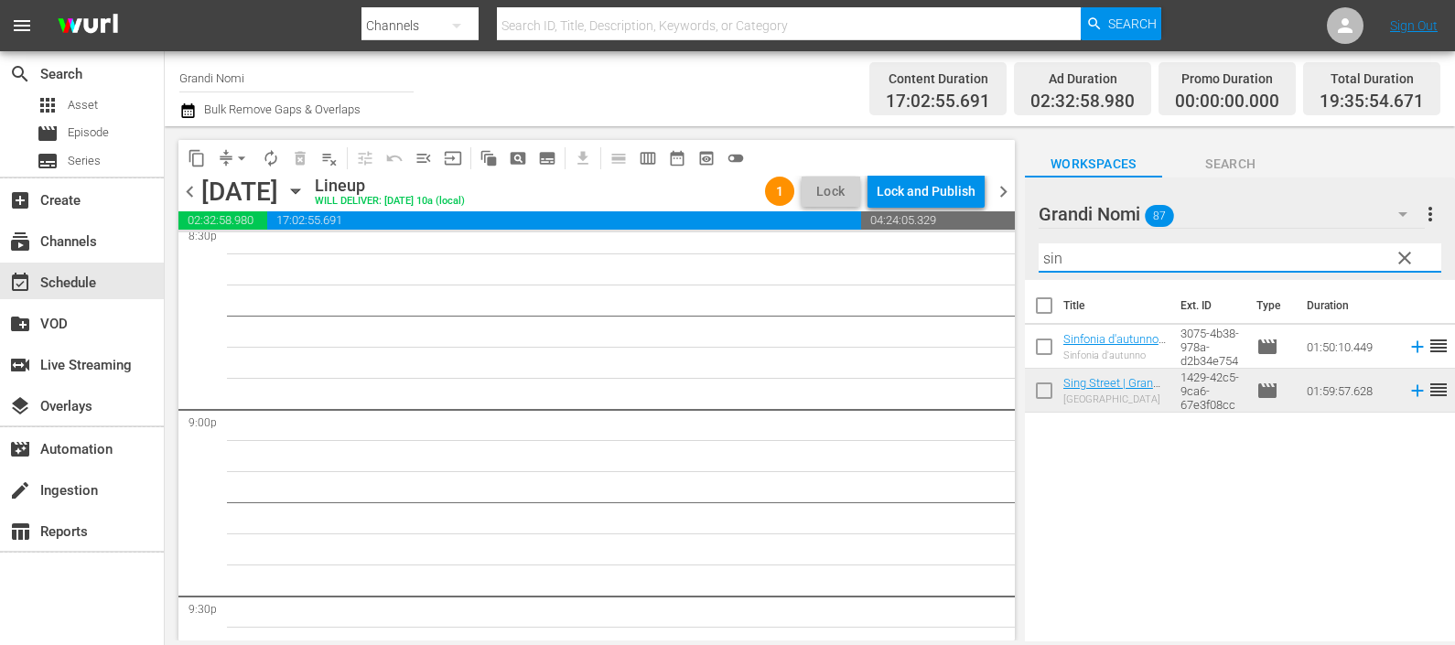
drag, startPoint x: 1080, startPoint y: 252, endPoint x: 974, endPoint y: 251, distance: 105.2
click at [978, 268] on div "content_copy compress arrow_drop_down autorenew_outlined delete_forever_outline…" at bounding box center [810, 383] width 1290 height 514
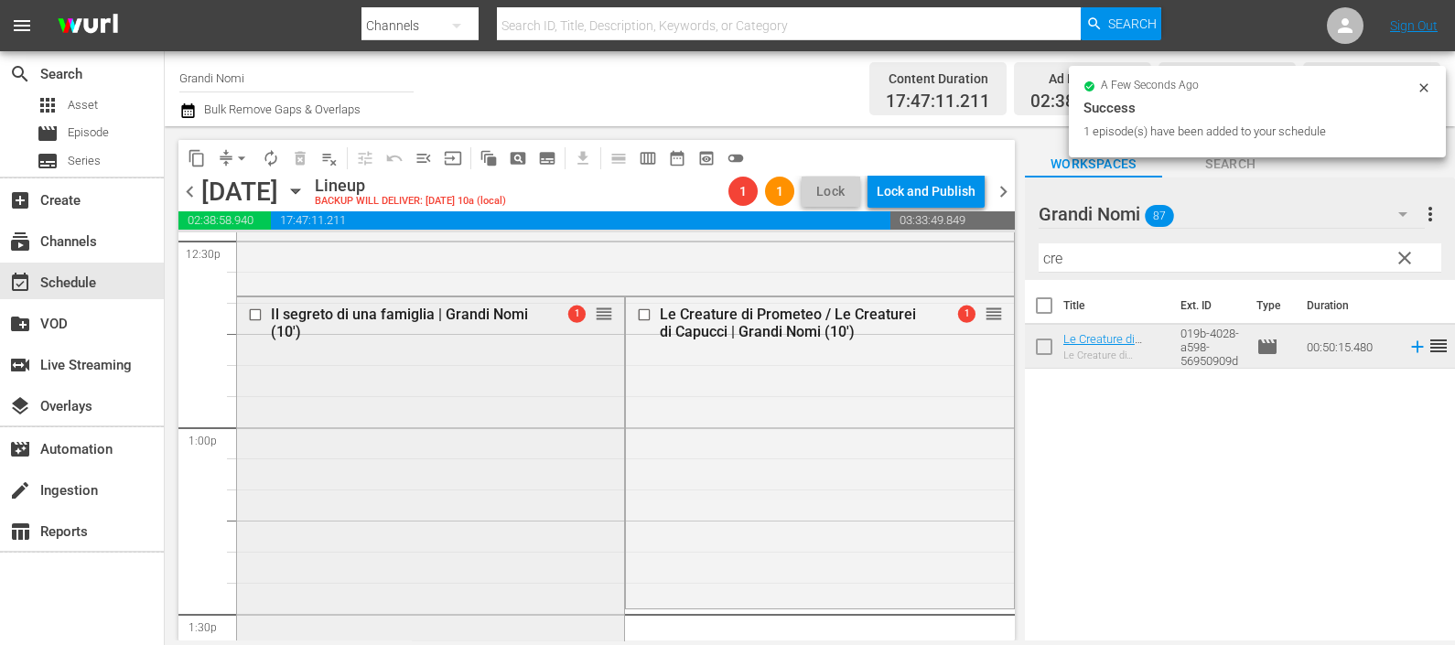
scroll to position [4689, 0]
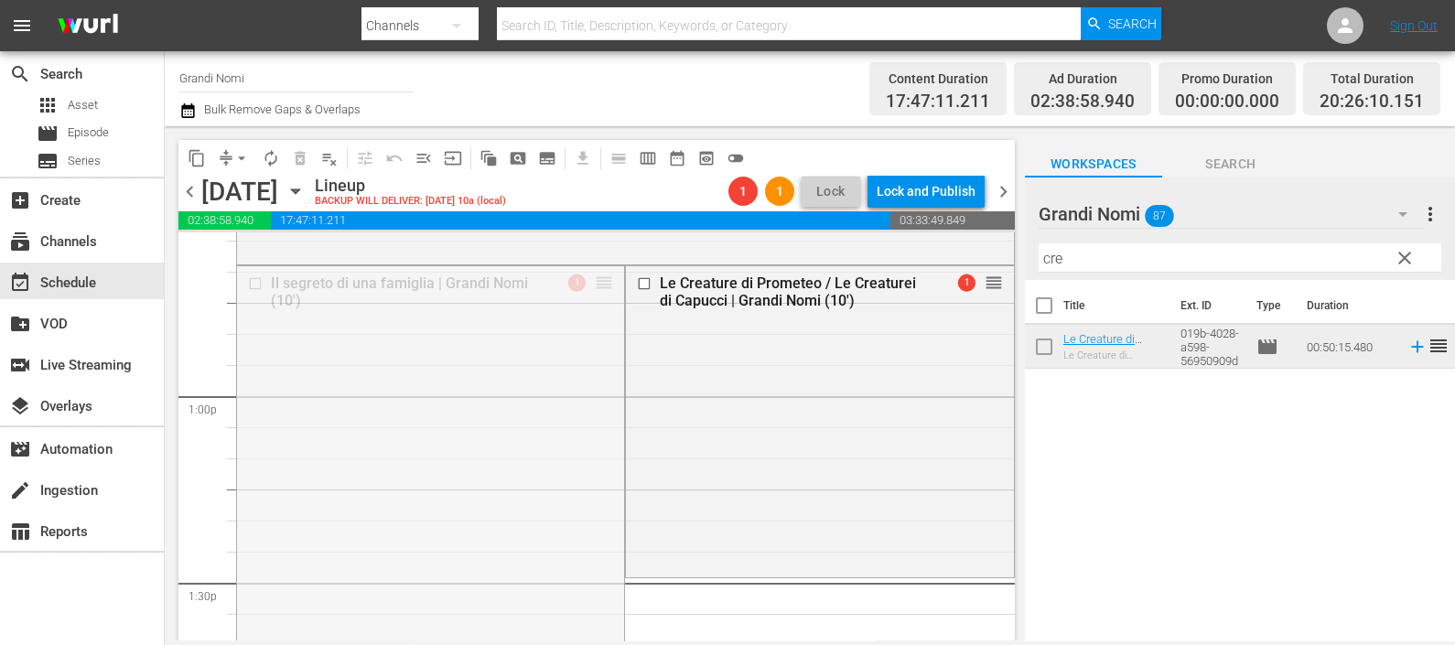
drag, startPoint x: 599, startPoint y: 277, endPoint x: 643, endPoint y: 580, distance: 306.0
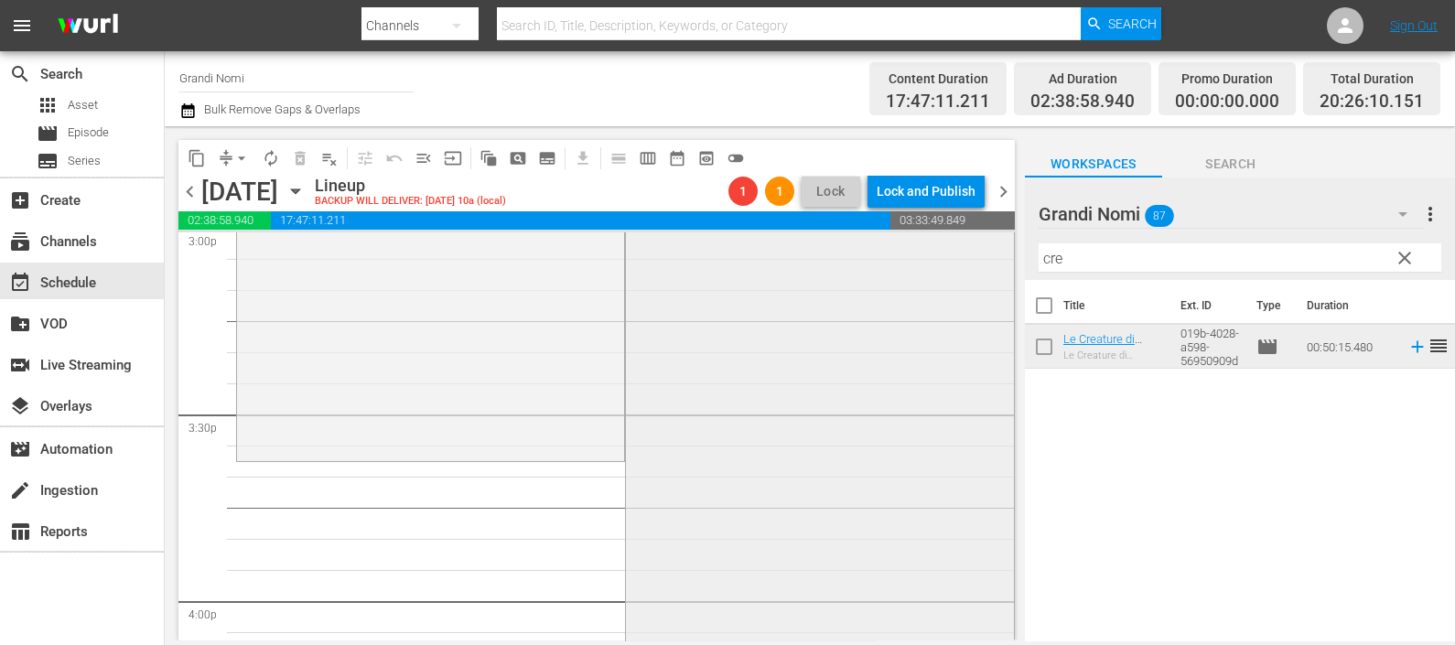
scroll to position [5489, 0]
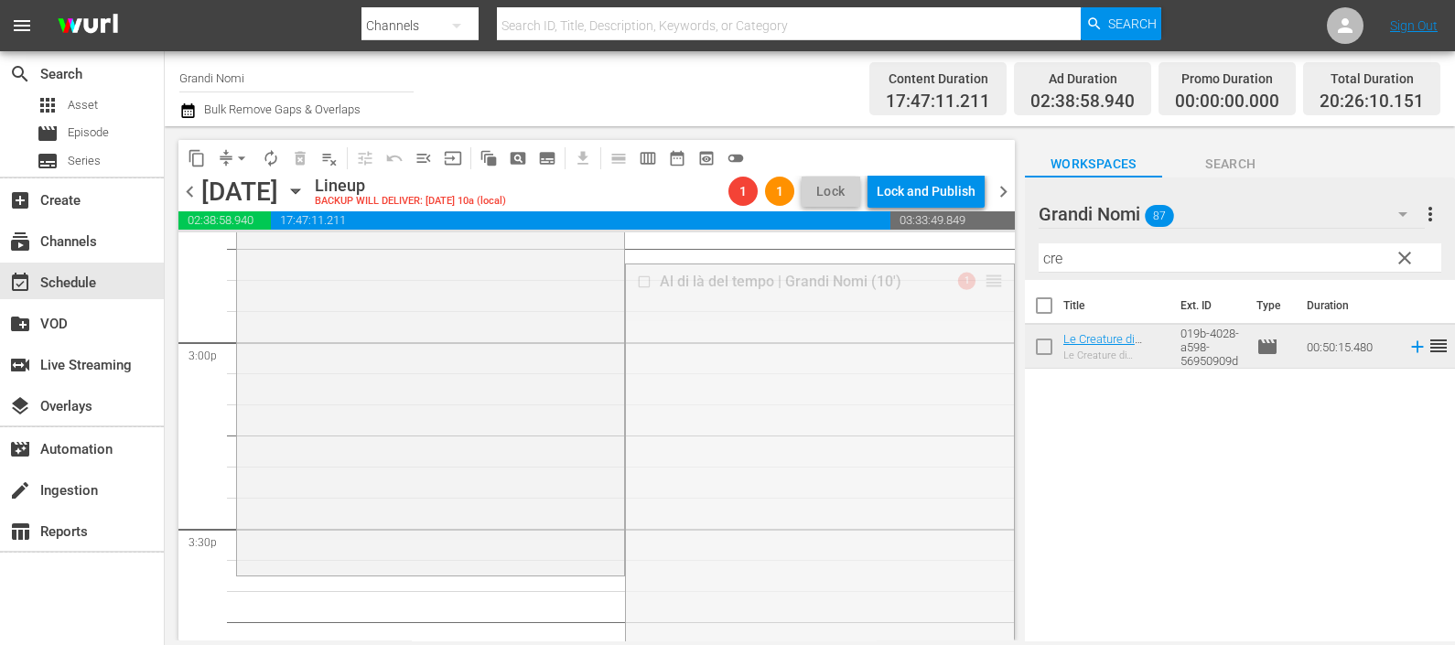
drag, startPoint x: 979, startPoint y: 285, endPoint x: 899, endPoint y: 581, distance: 306.9
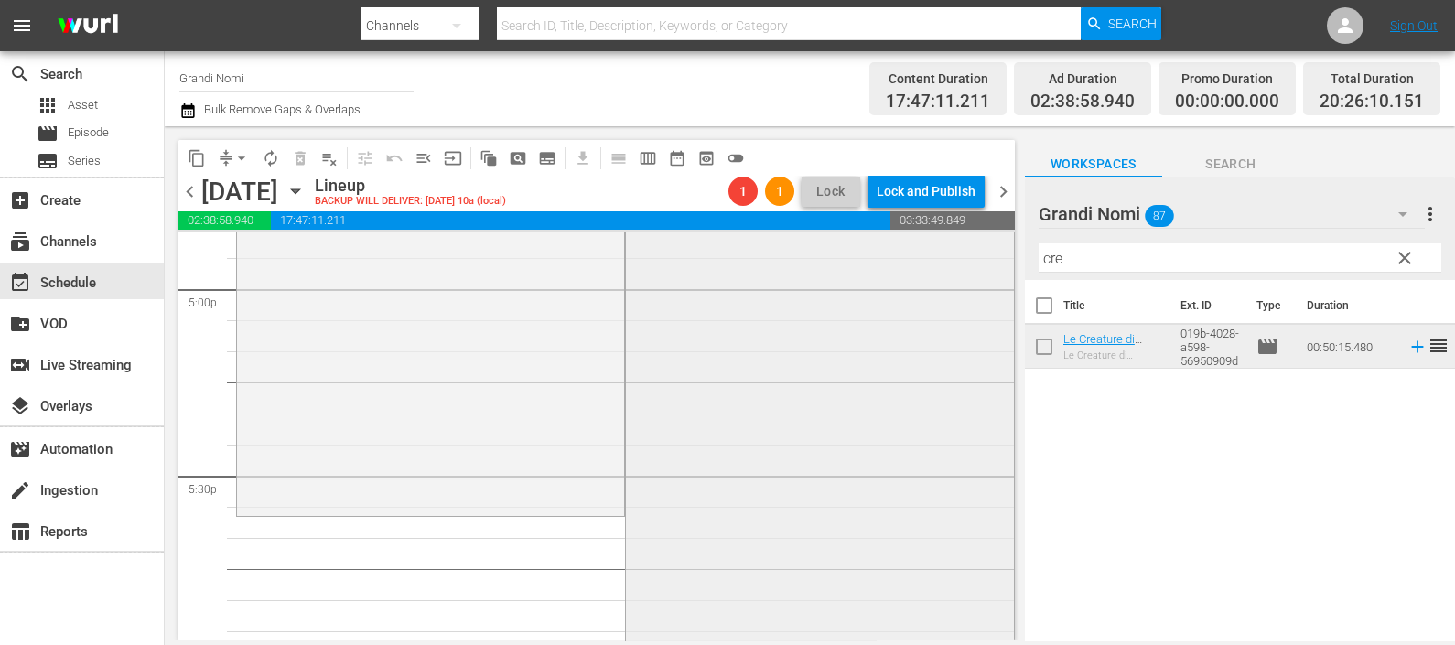
scroll to position [6174, 0]
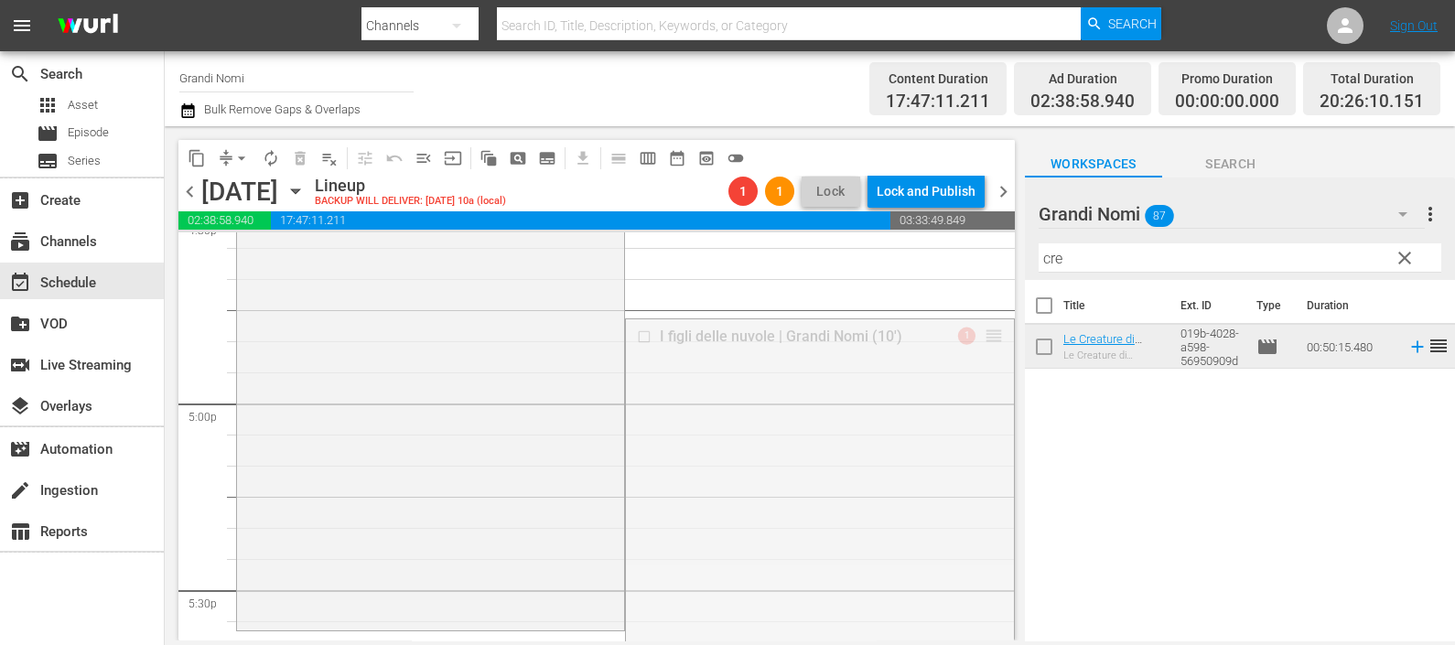
drag, startPoint x: 979, startPoint y: 334, endPoint x: 934, endPoint y: 634, distance: 303.4
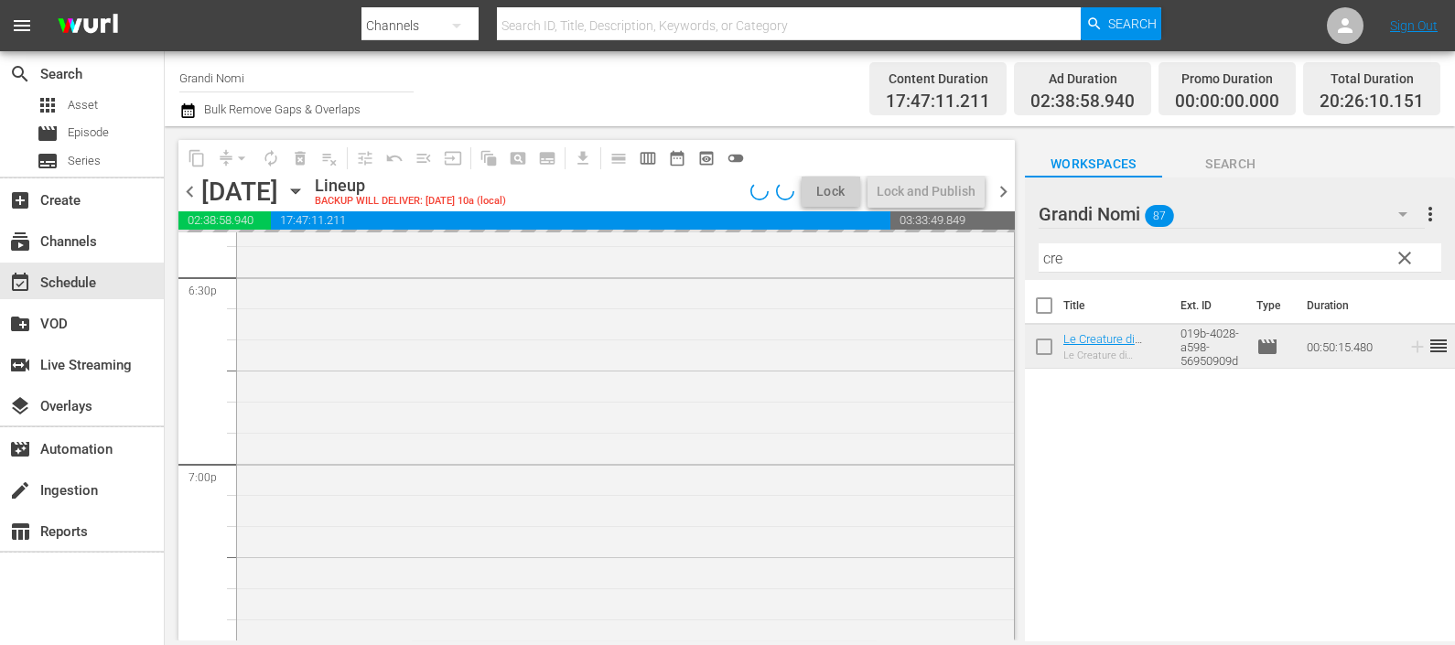
scroll to position [6746, 0]
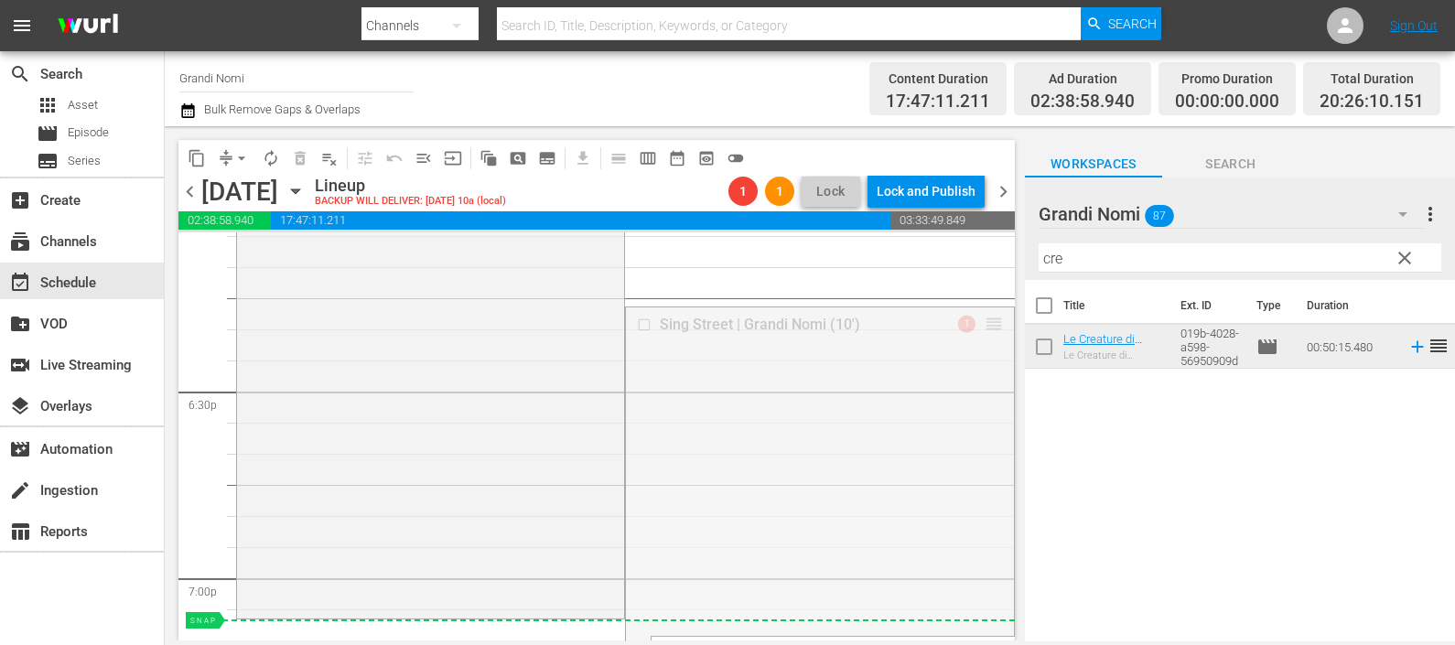
drag, startPoint x: 971, startPoint y: 319, endPoint x: 891, endPoint y: 620, distance: 311.3
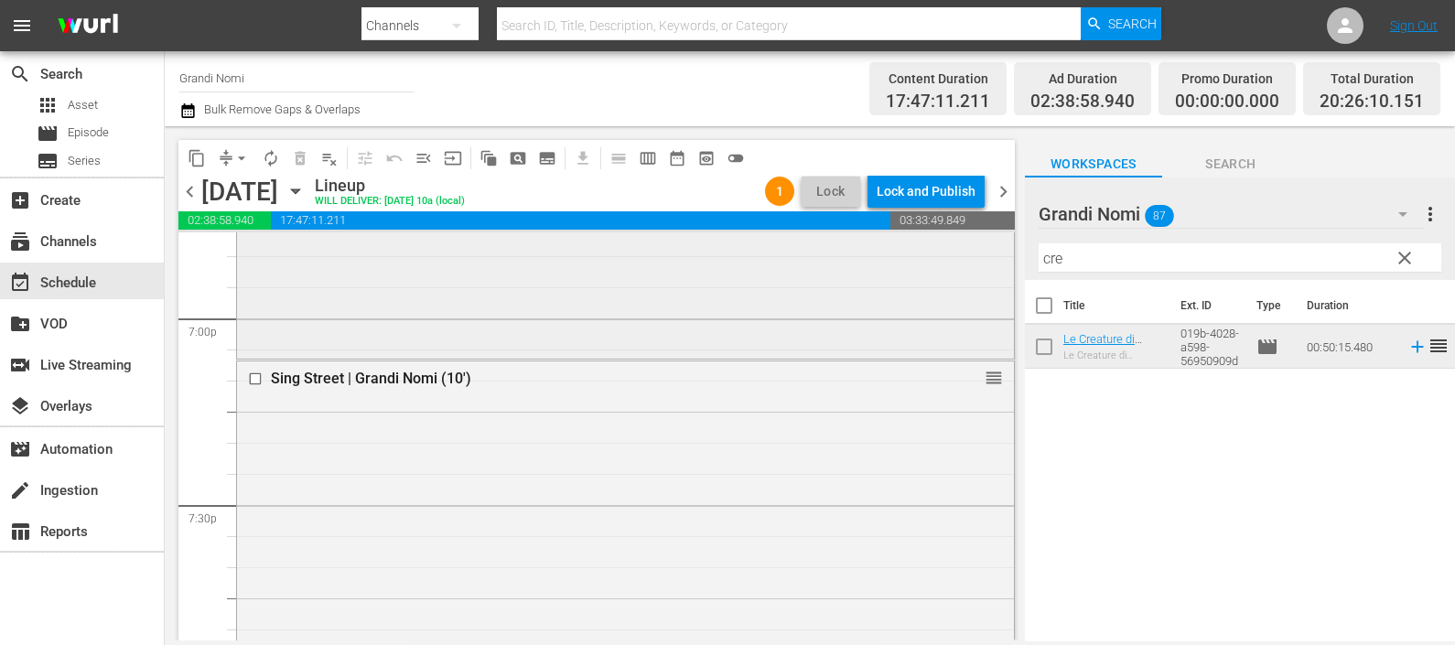
scroll to position [6861, 0]
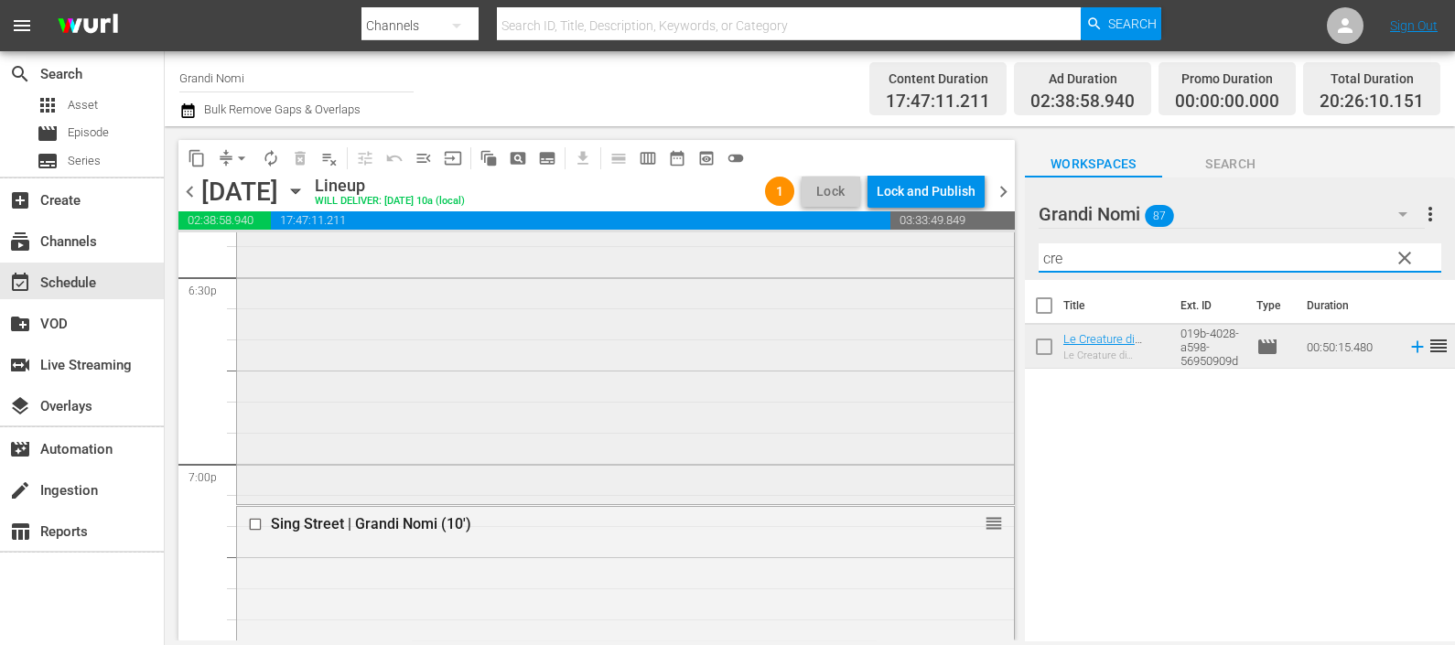
drag, startPoint x: 1004, startPoint y: 267, endPoint x: 973, endPoint y: 248, distance: 35.8
click at [981, 265] on div "content_copy compress arrow_drop_down autorenew_outlined delete_forever_outline…" at bounding box center [810, 383] width 1290 height 514
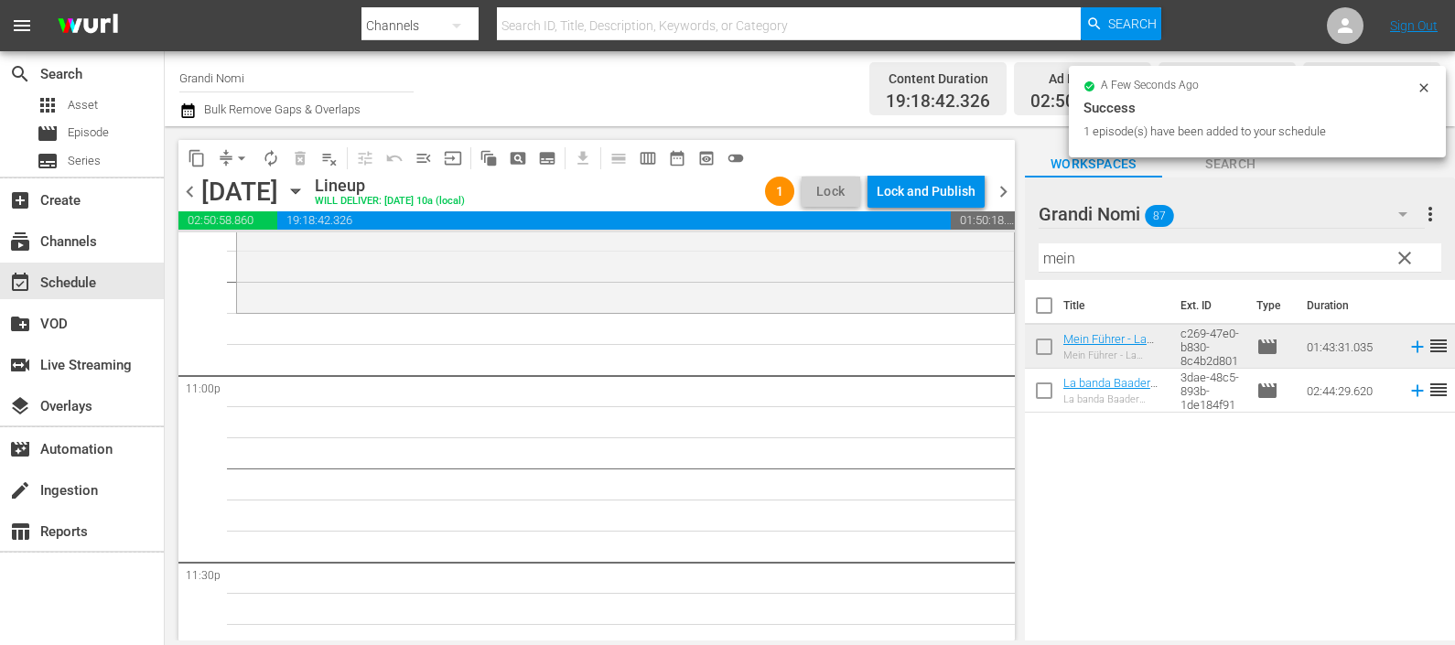
scroll to position [8549, 0]
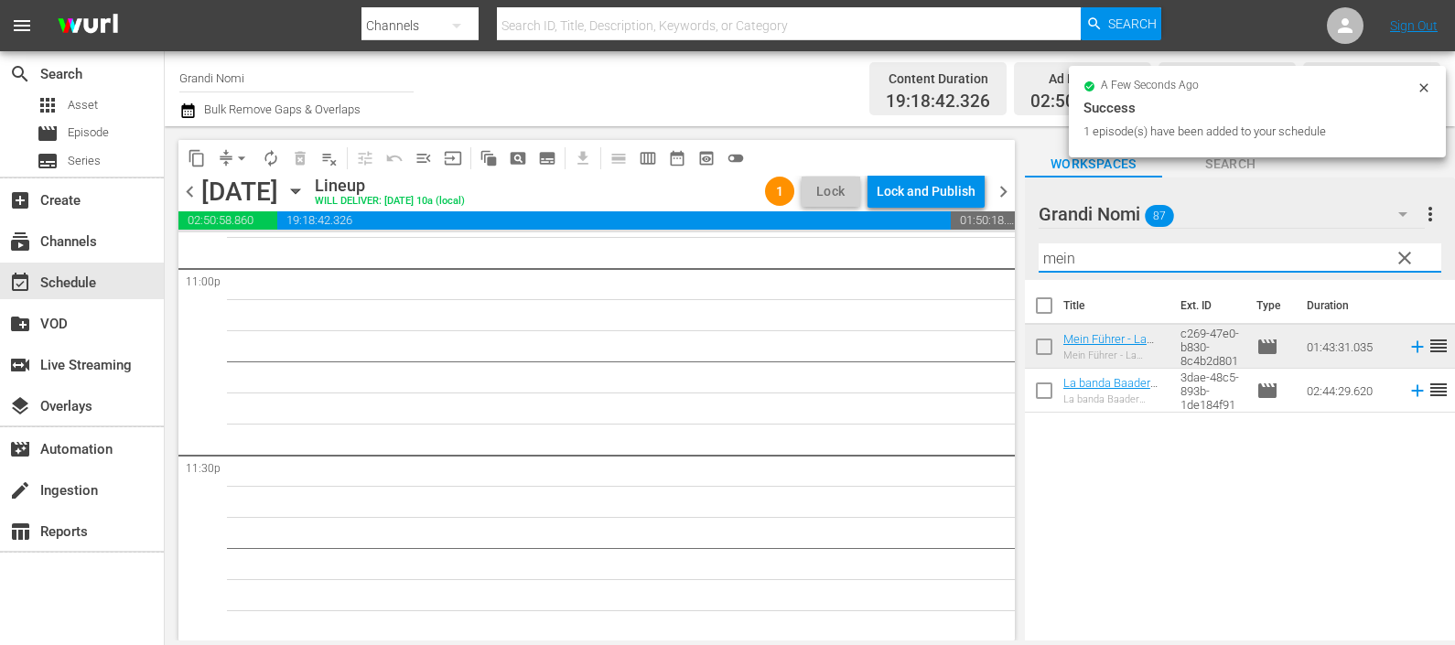
drag, startPoint x: 1118, startPoint y: 256, endPoint x: 974, endPoint y: 263, distance: 143.8
click at [974, 263] on div "content_copy compress arrow_drop_down autorenew_outlined delete_forever_outline…" at bounding box center [810, 383] width 1290 height 514
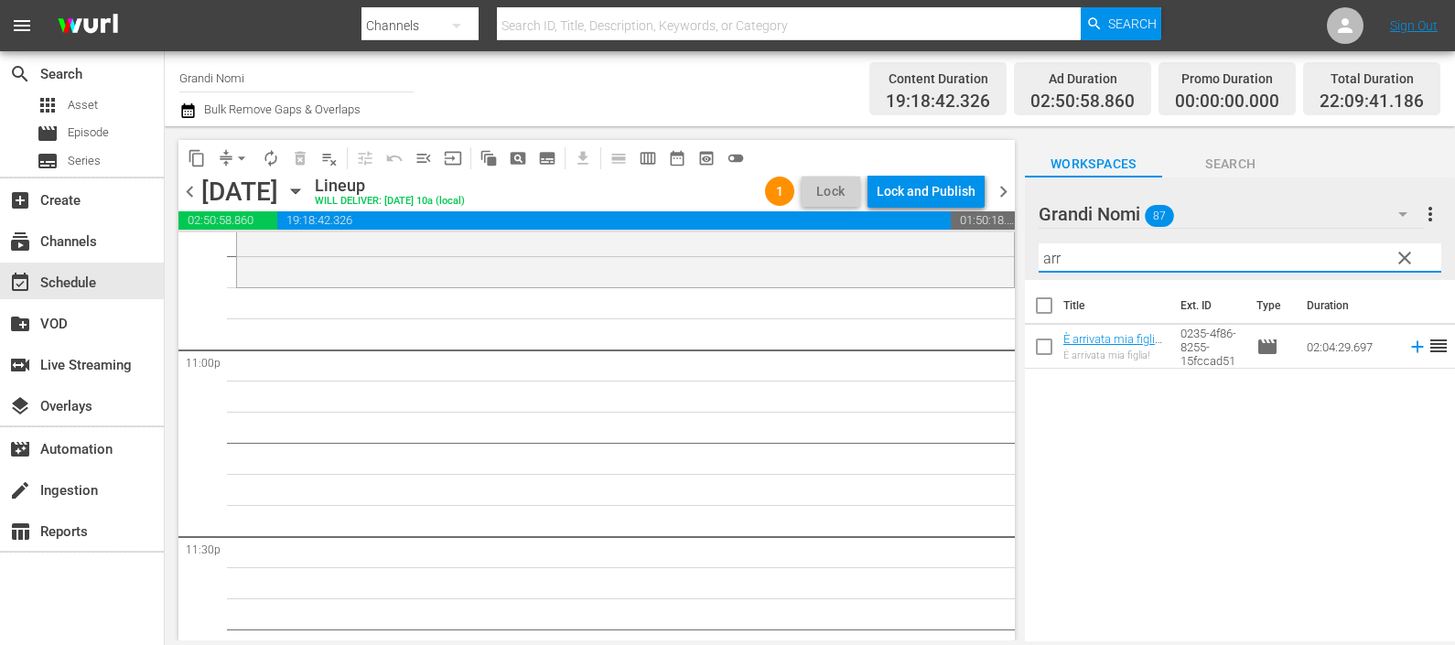
scroll to position [8435, 0]
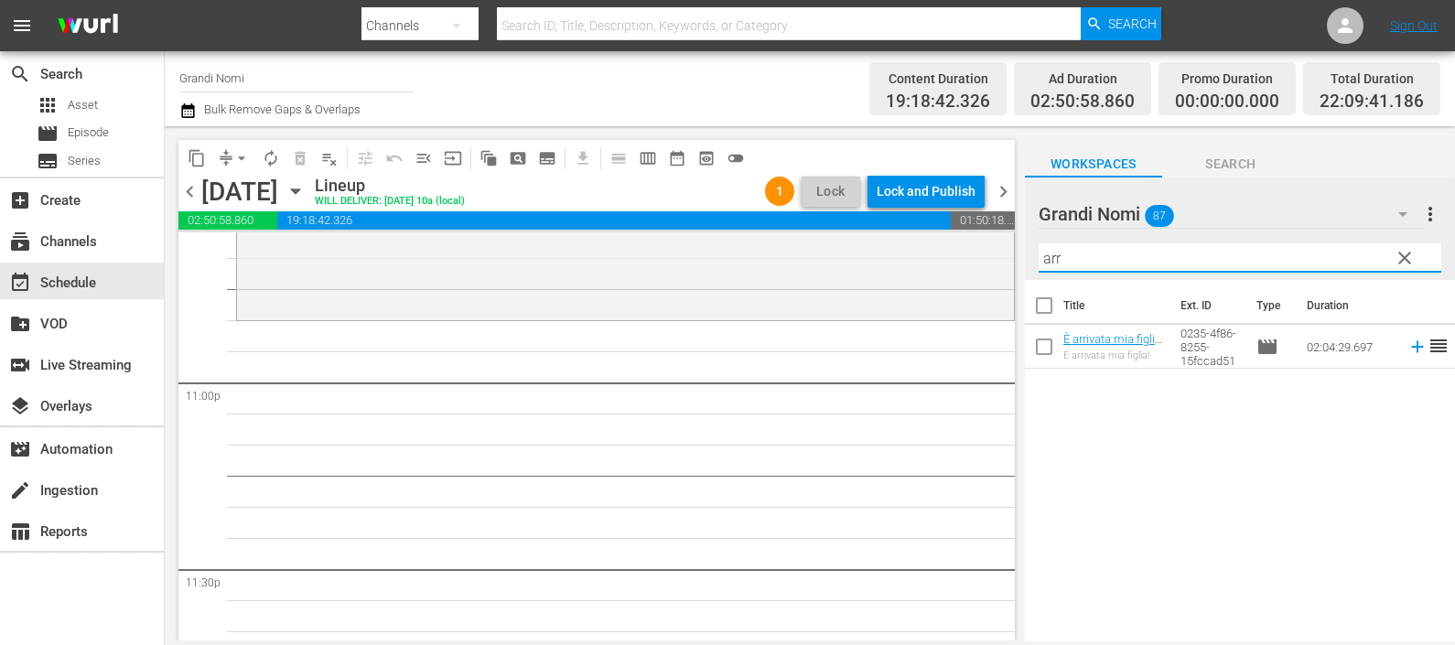
type input "arr"
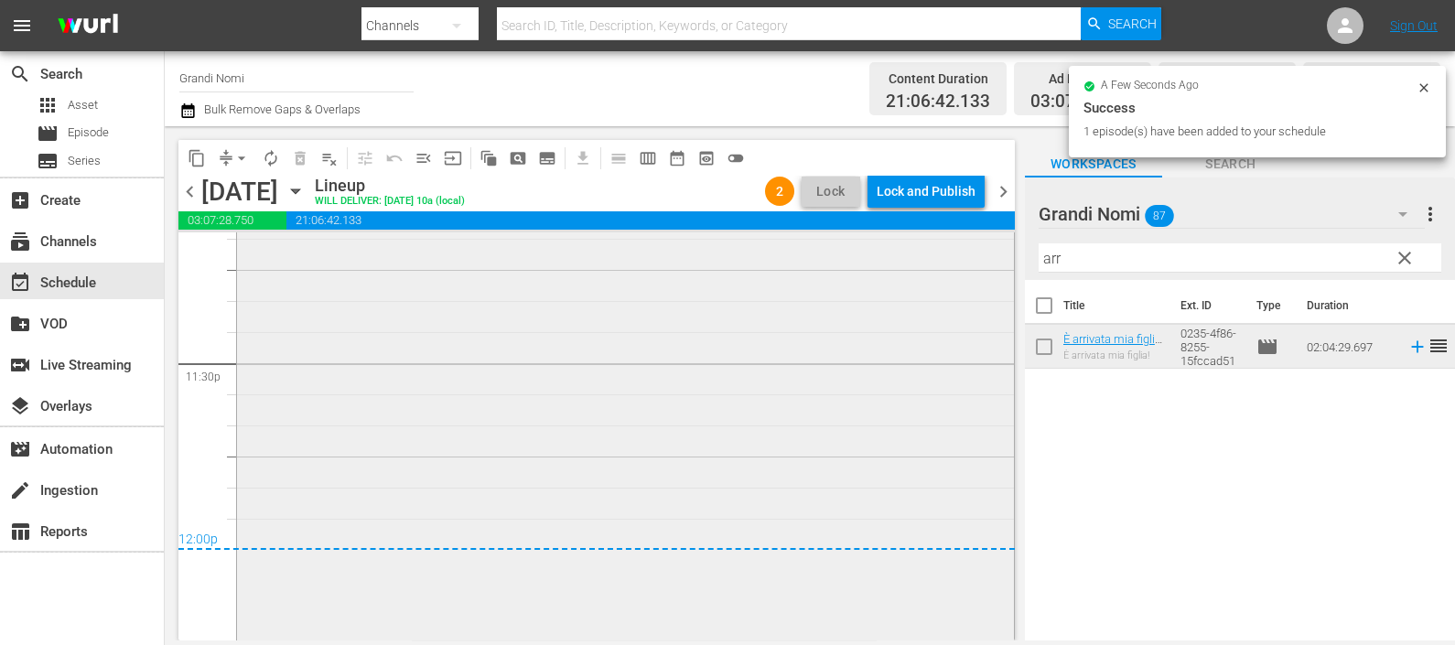
scroll to position [8890, 0]
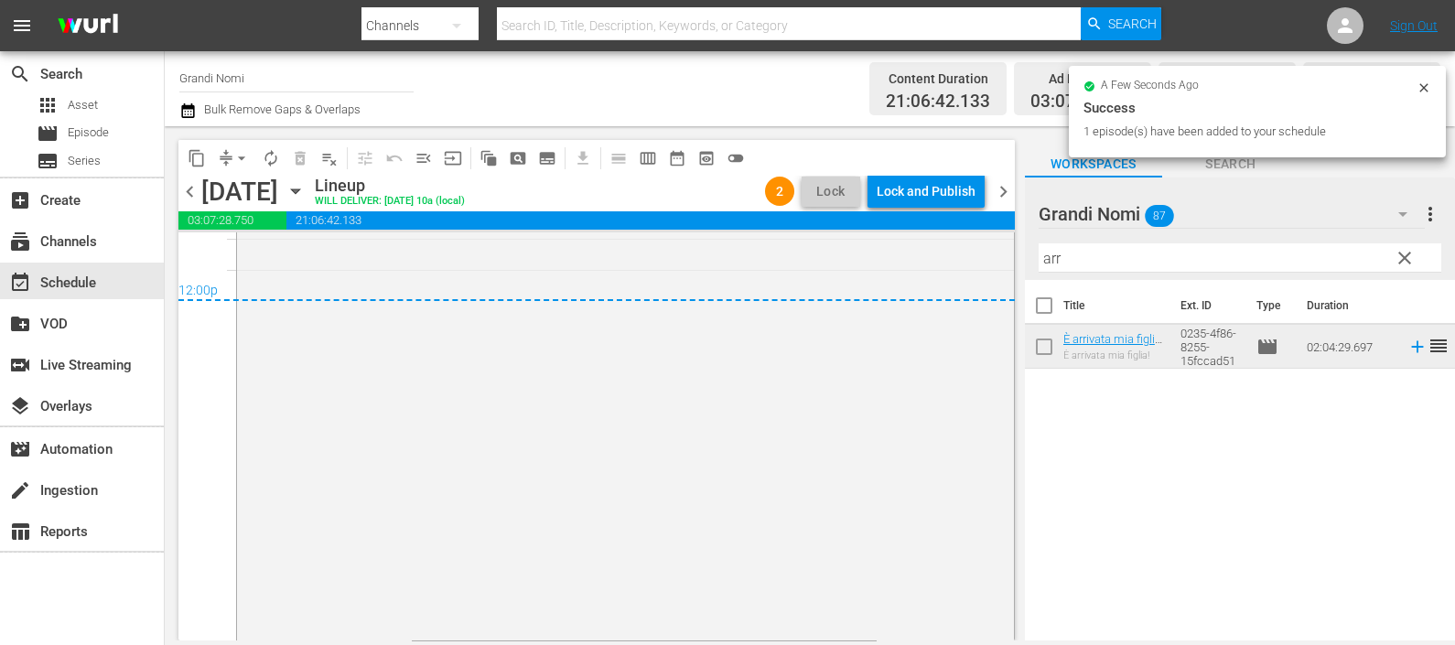
click at [183, 114] on icon "button" at bounding box center [187, 111] width 17 height 22
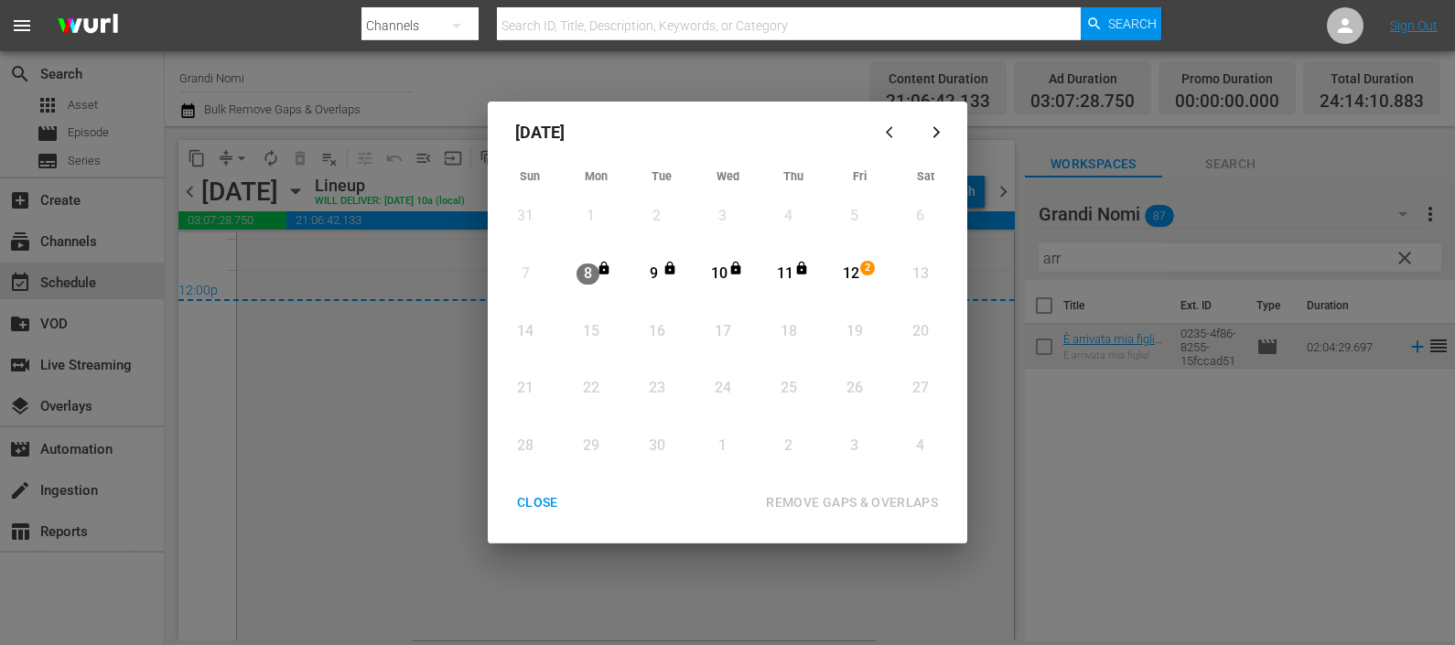
click at [856, 270] on div "12" at bounding box center [851, 273] width 23 height 21
click at [885, 494] on div "REMOVE GAPS & OVERLAPS" at bounding box center [851, 502] width 201 height 23
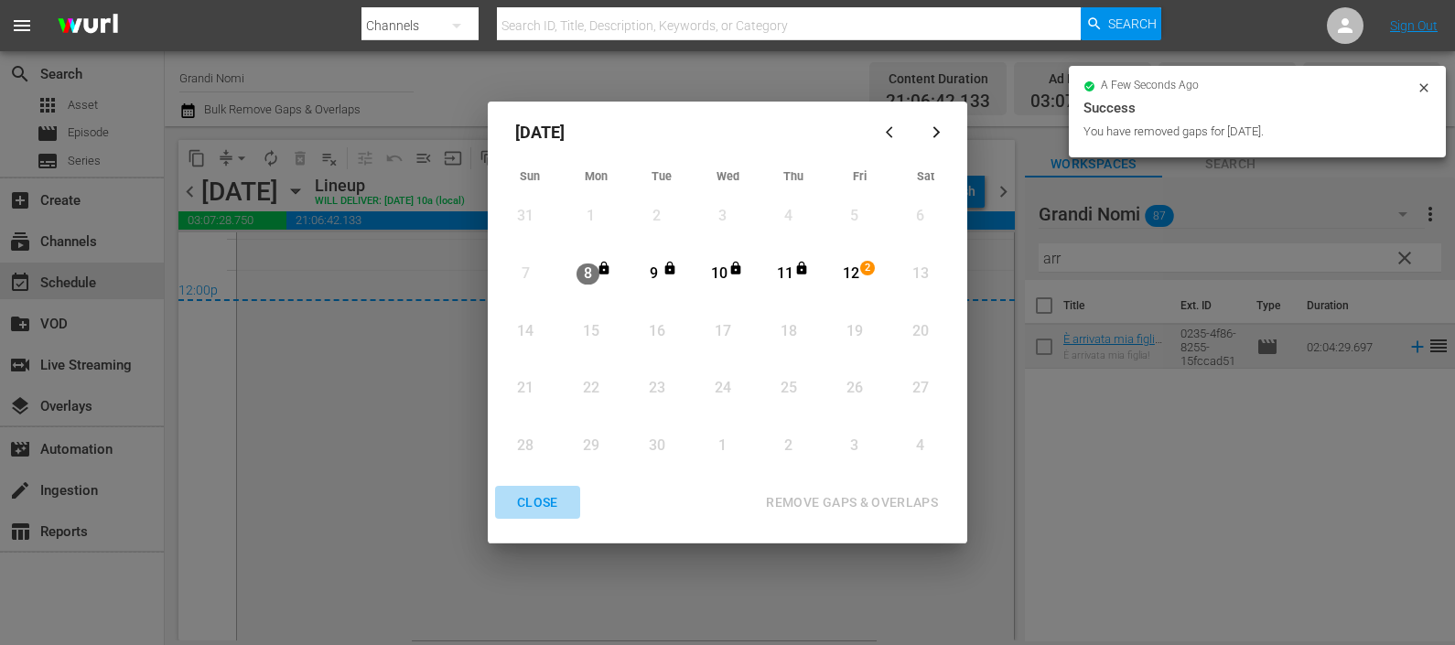
click at [544, 494] on div "CLOSE" at bounding box center [537, 502] width 70 height 23
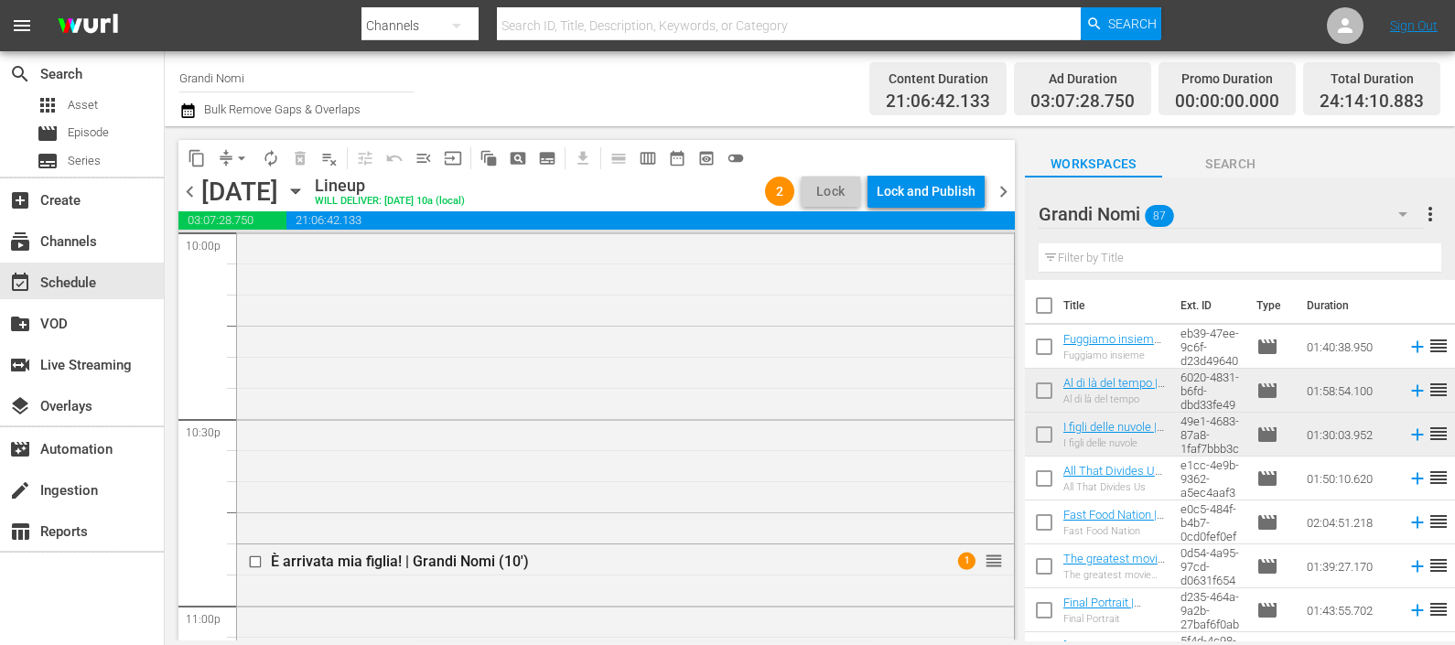
scroll to position [8890, 0]
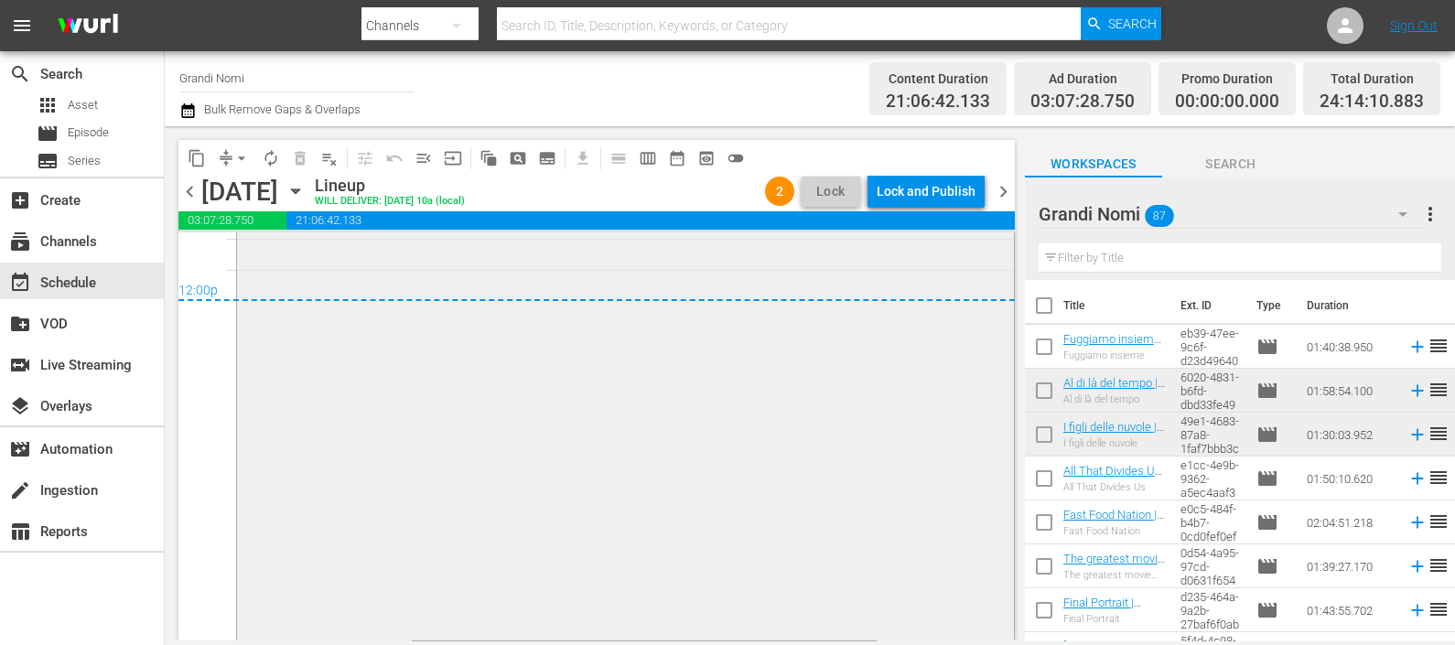
click at [840, 501] on div "È arrivata [PERSON_NAME]! | Grandi Nomi (10') 1 reorder" at bounding box center [625, 250] width 777 height 769
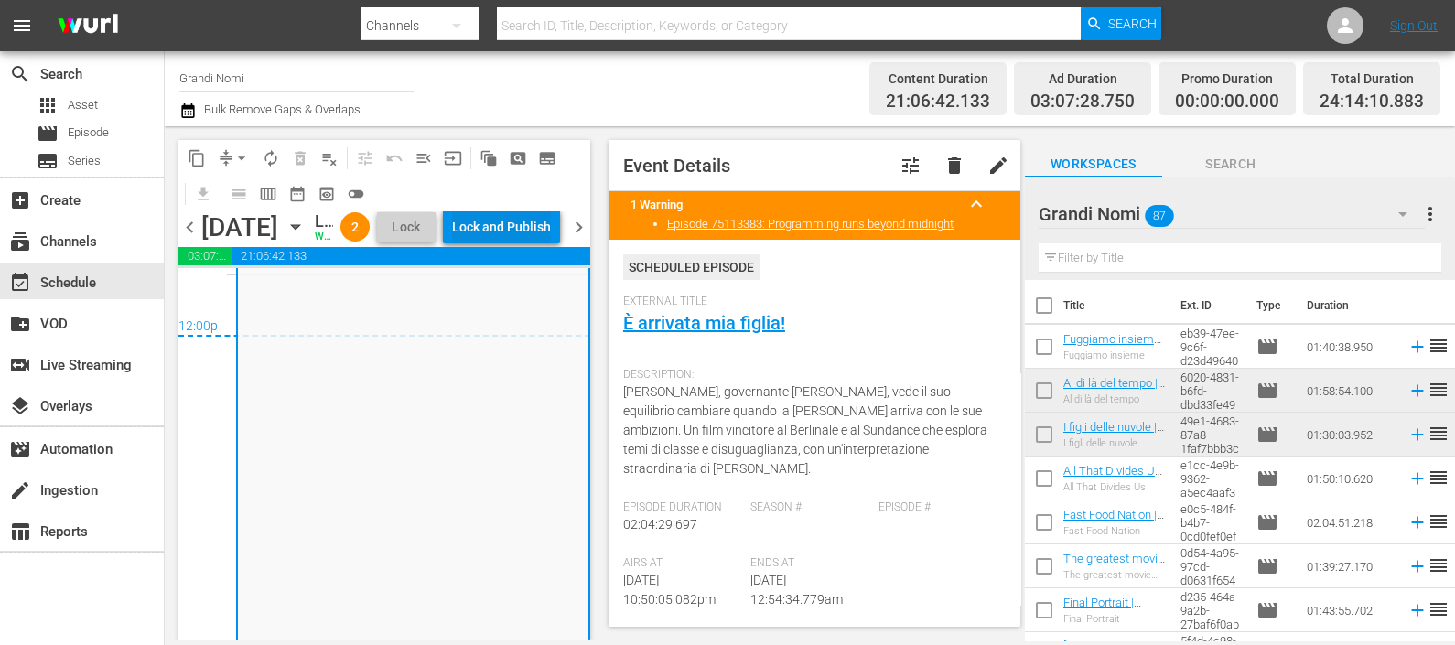
click at [514, 235] on div "Lock and Publish" at bounding box center [501, 226] width 99 height 33
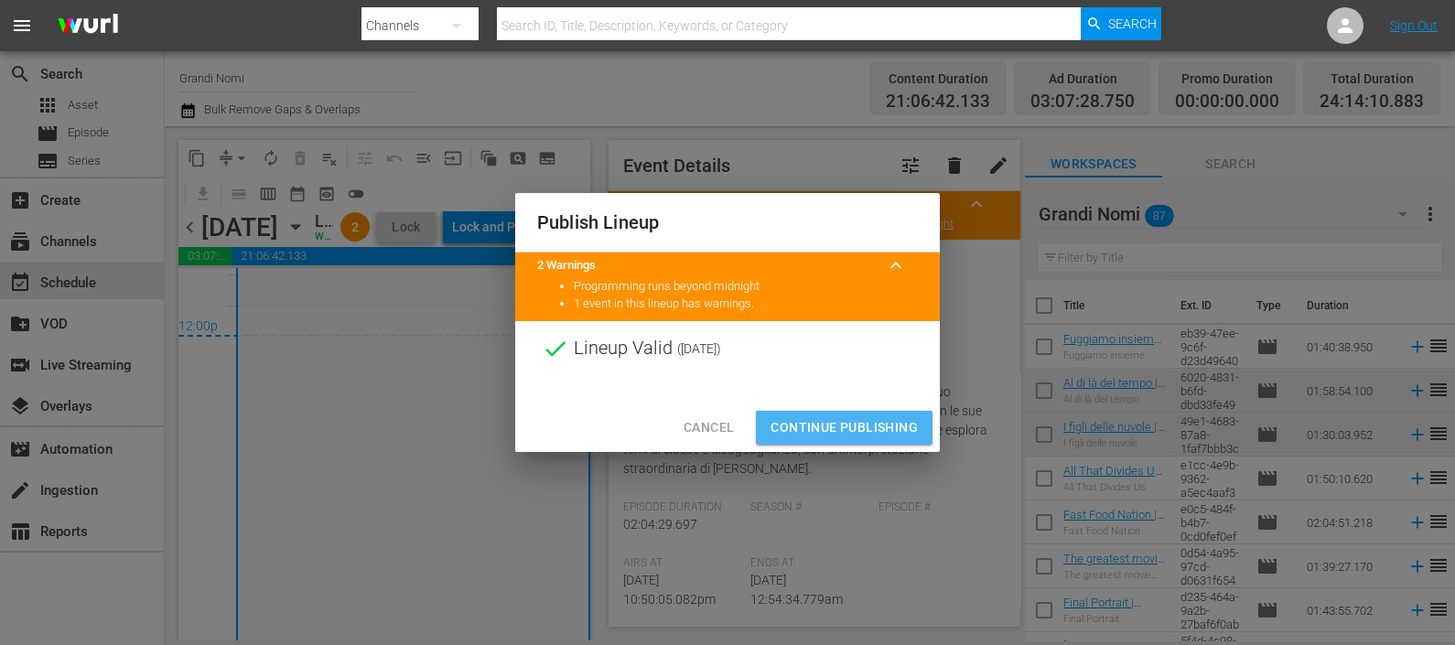
click at [857, 421] on span "Continue Publishing" at bounding box center [843, 427] width 147 height 23
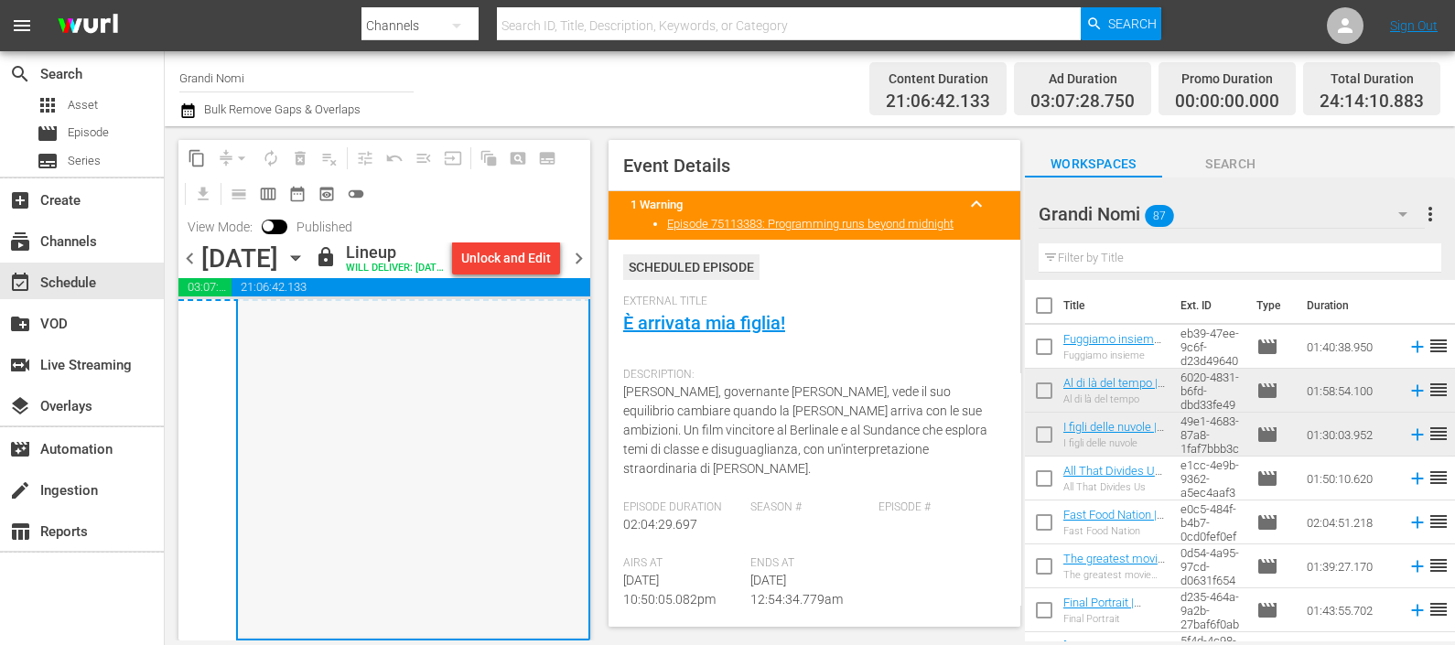
scroll to position [8986, 0]
click at [577, 270] on span "chevron_right" at bounding box center [578, 258] width 23 height 23
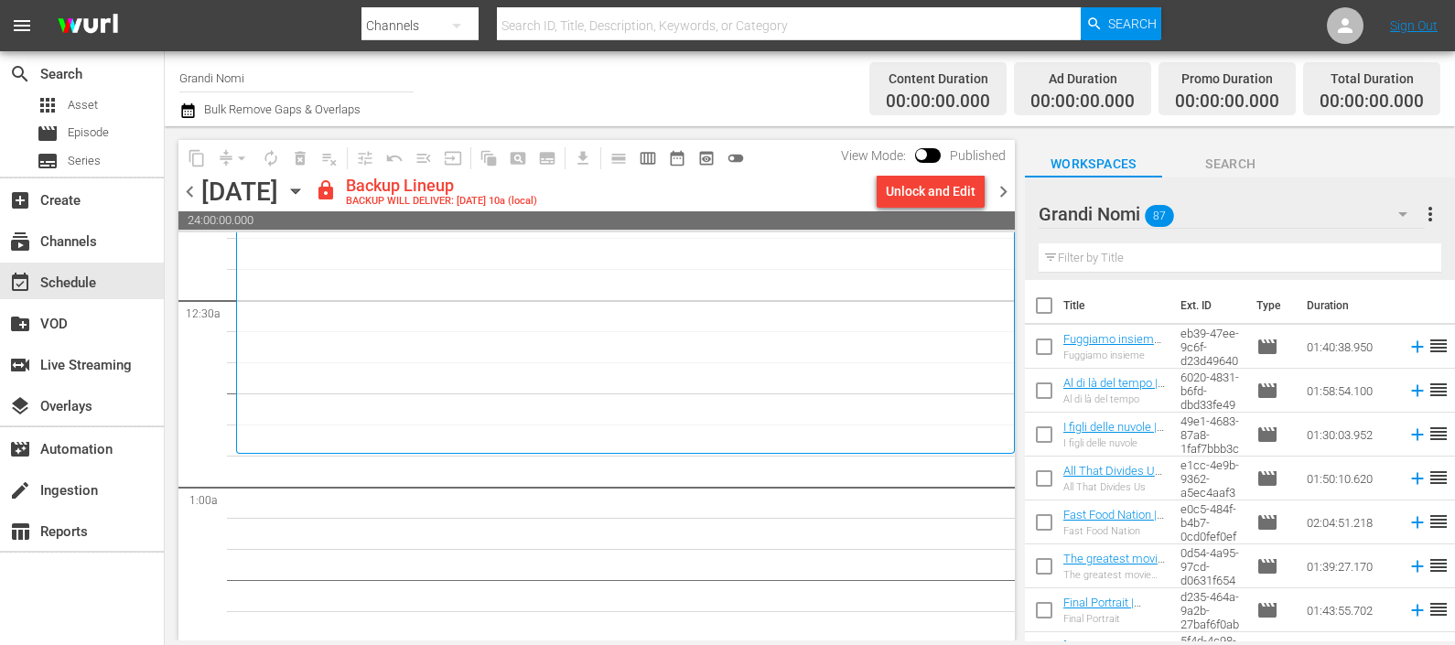
scroll to position [228, 0]
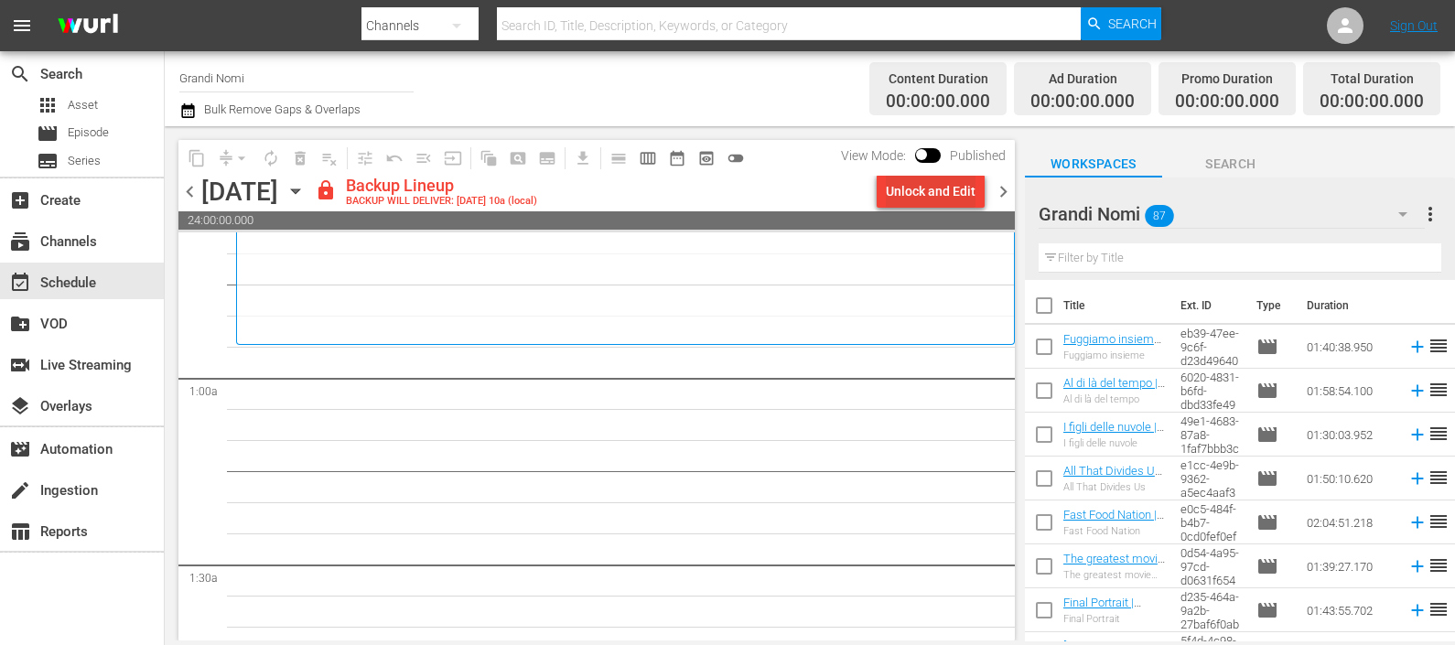
click at [929, 192] on div "Unlock and Edit" at bounding box center [931, 191] width 90 height 33
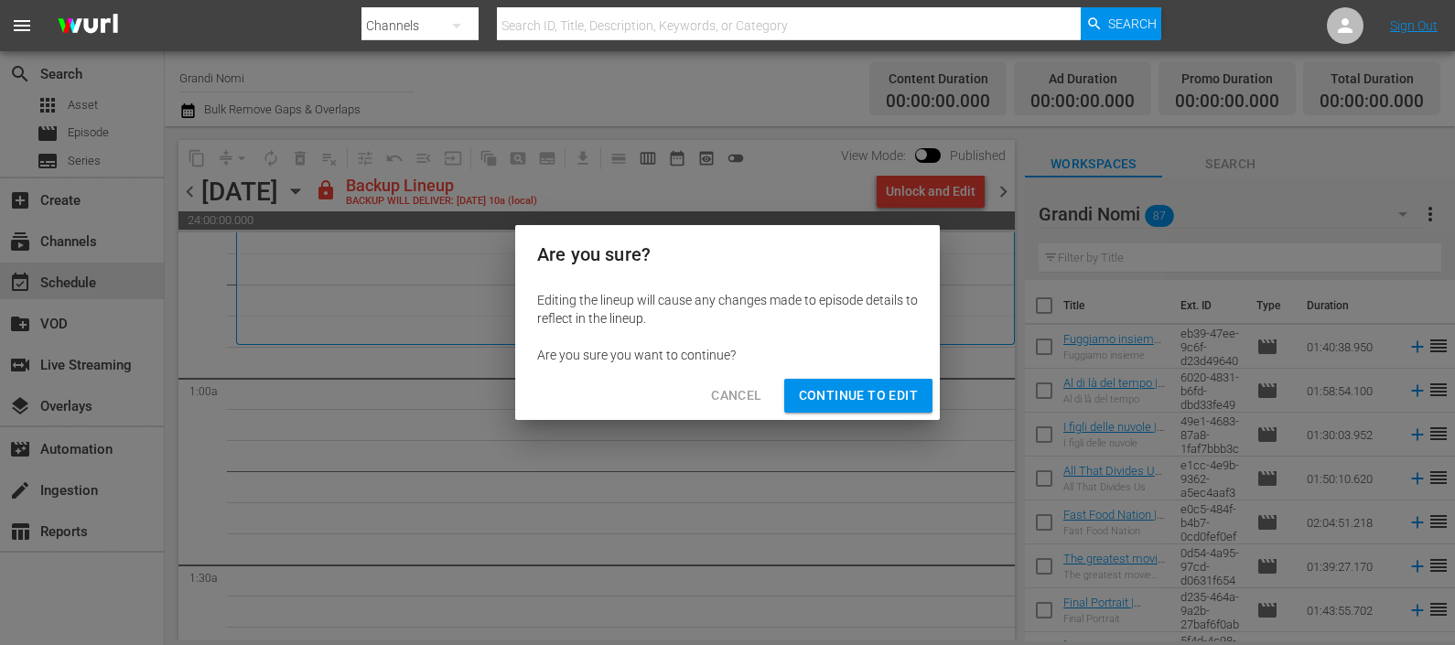
click at [834, 389] on span "Continue to Edit" at bounding box center [858, 395] width 119 height 23
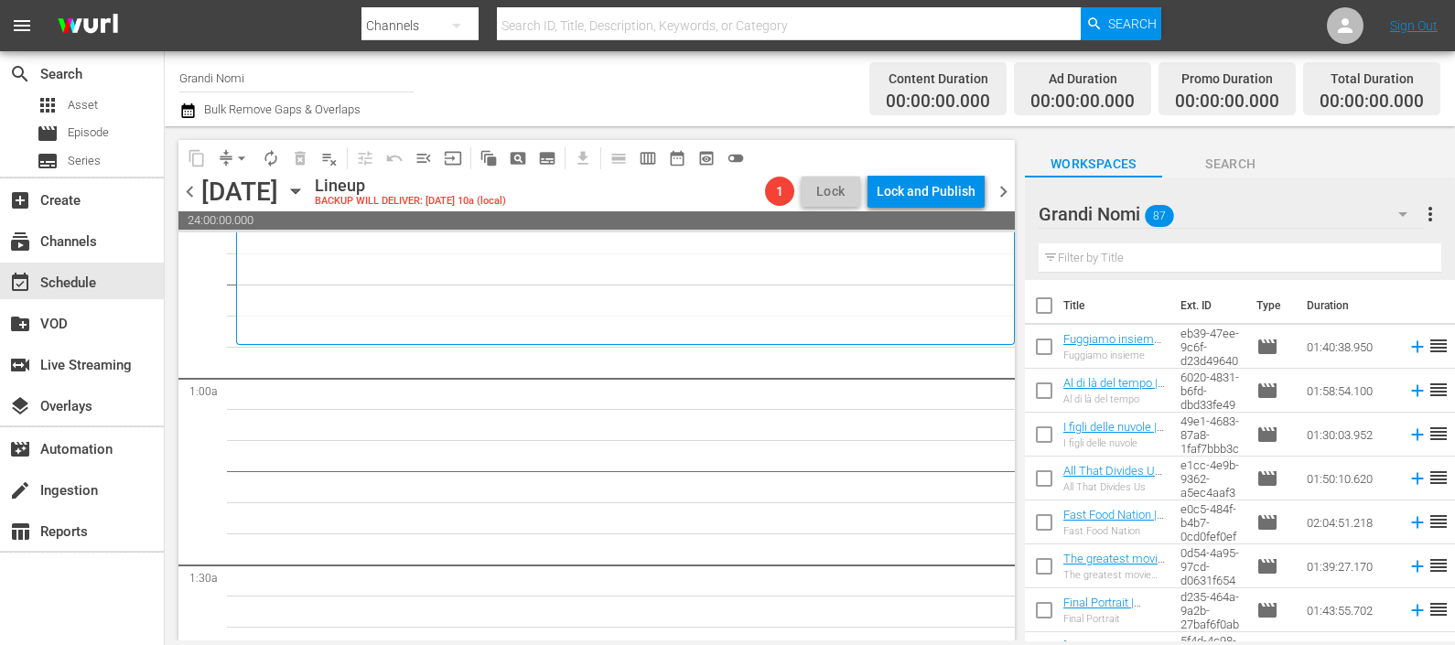
scroll to position [0, 0]
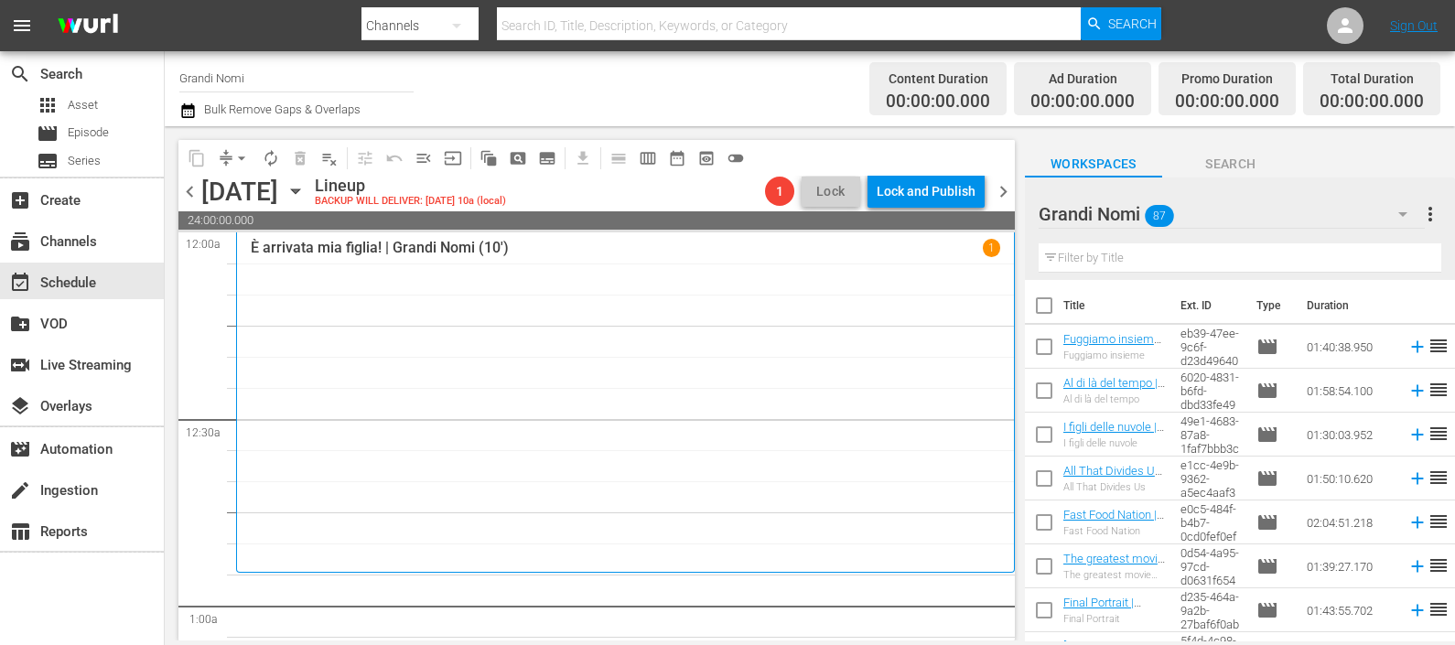
click at [1114, 269] on input "text" at bounding box center [1239, 257] width 403 height 29
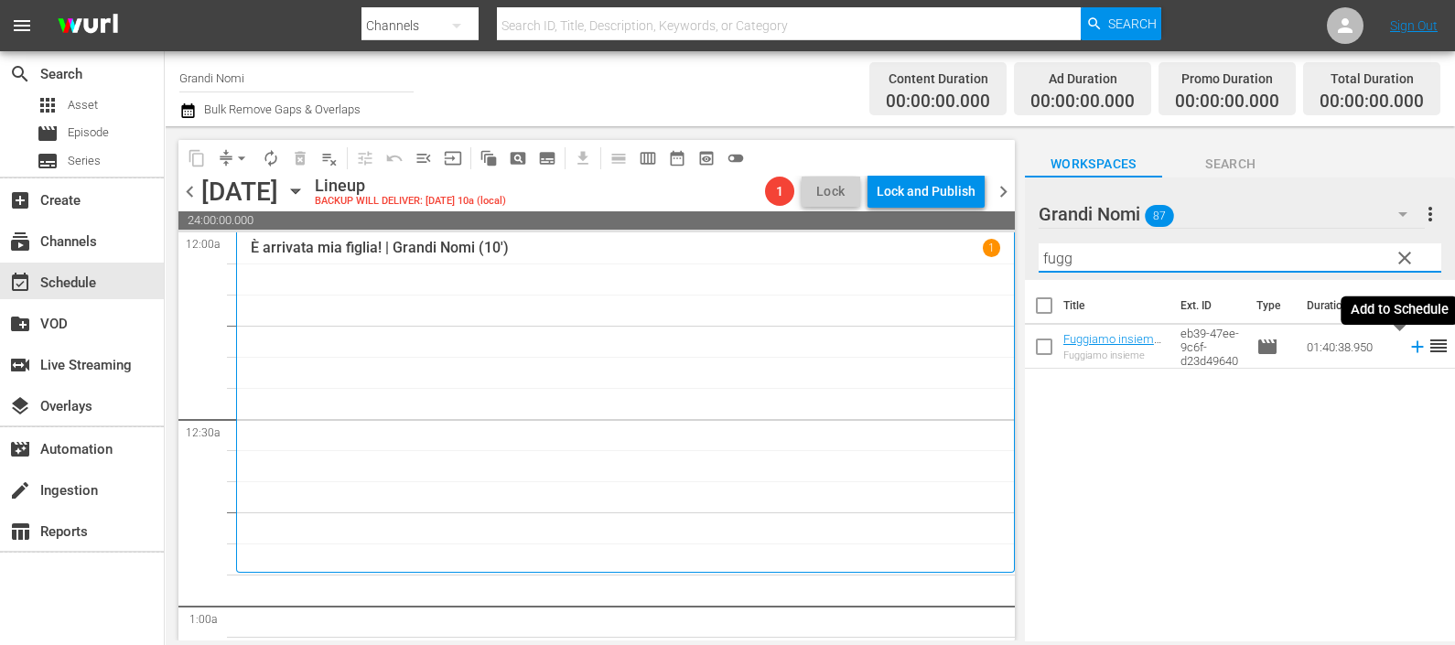
click at [1407, 348] on icon at bounding box center [1417, 347] width 20 height 20
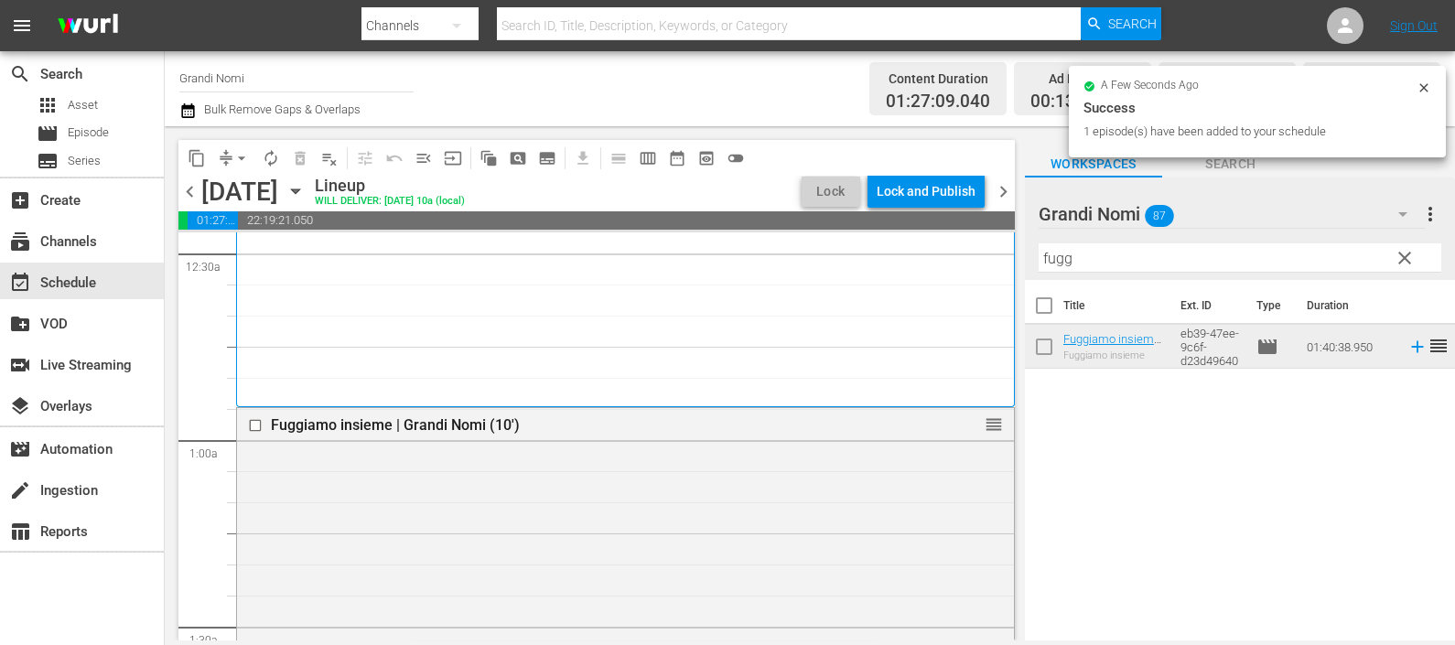
scroll to position [113, 0]
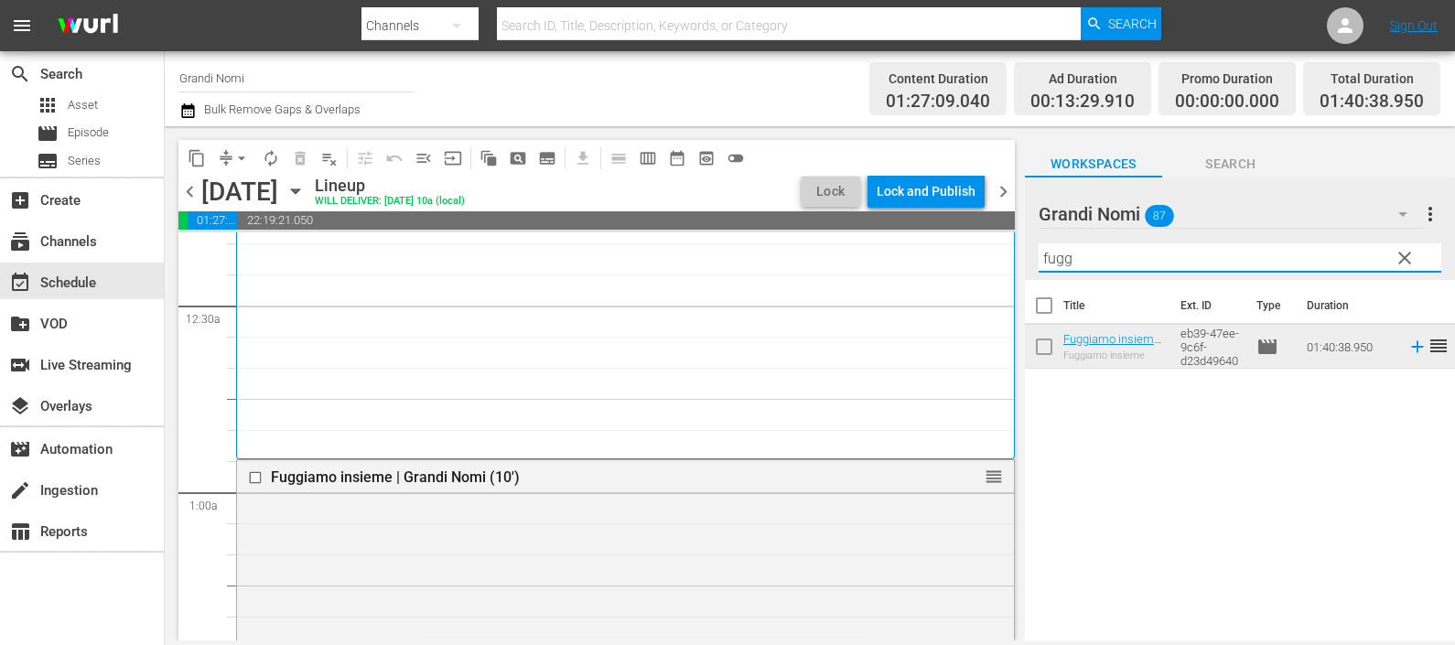
drag, startPoint x: 1121, startPoint y: 263, endPoint x: 1025, endPoint y: 242, distance: 98.1
click at [1025, 242] on div "Grandi Nomi 87 Grandi Nomi more_vert clear Filter by Title fugg" at bounding box center [1240, 228] width 430 height 102
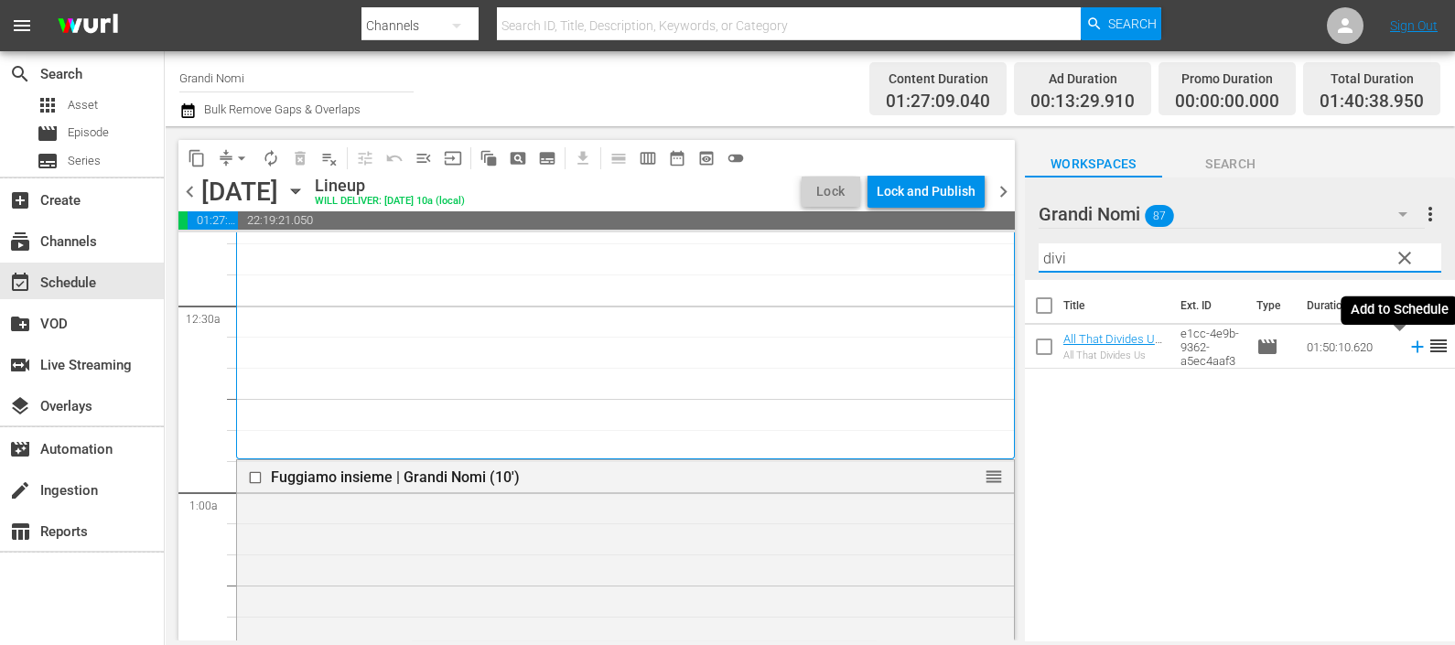
click at [1407, 350] on icon at bounding box center [1417, 347] width 20 height 20
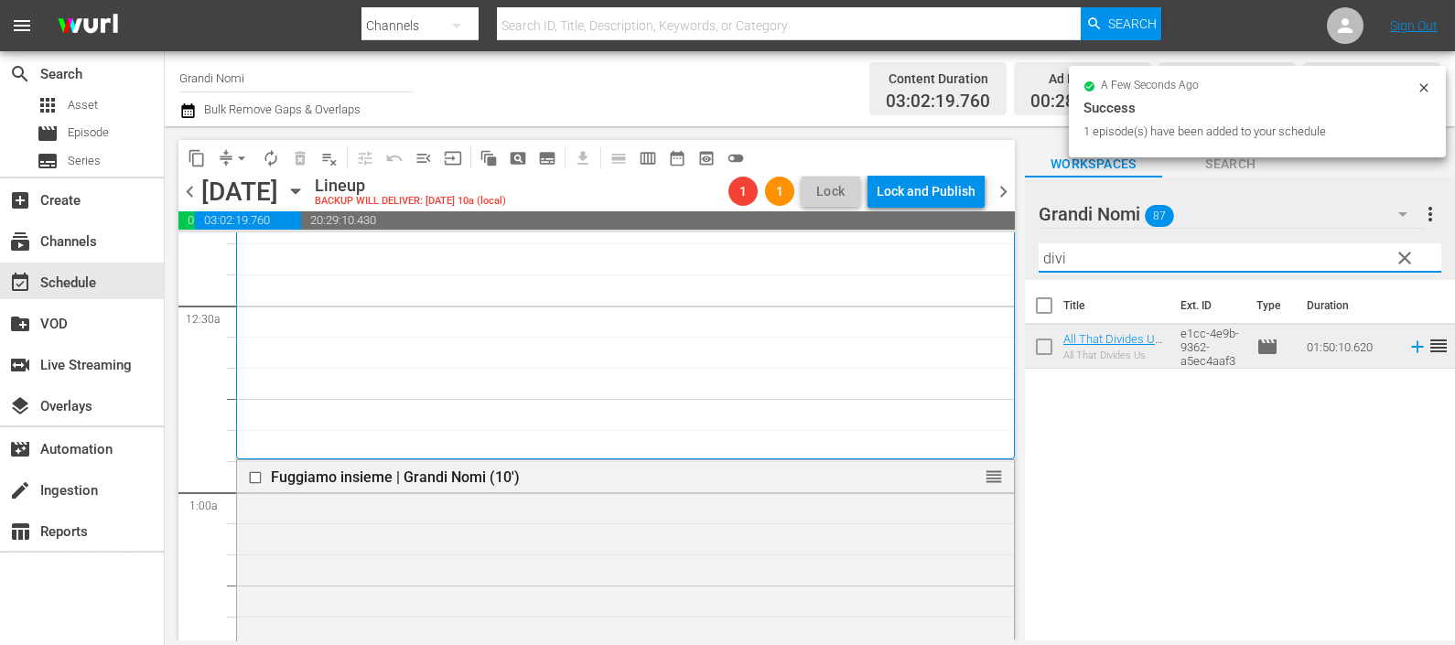
drag, startPoint x: 1107, startPoint y: 259, endPoint x: 969, endPoint y: 246, distance: 138.7
click at [972, 246] on div "content_copy compress arrow_drop_down autorenew_outlined delete_forever_outline…" at bounding box center [810, 383] width 1290 height 514
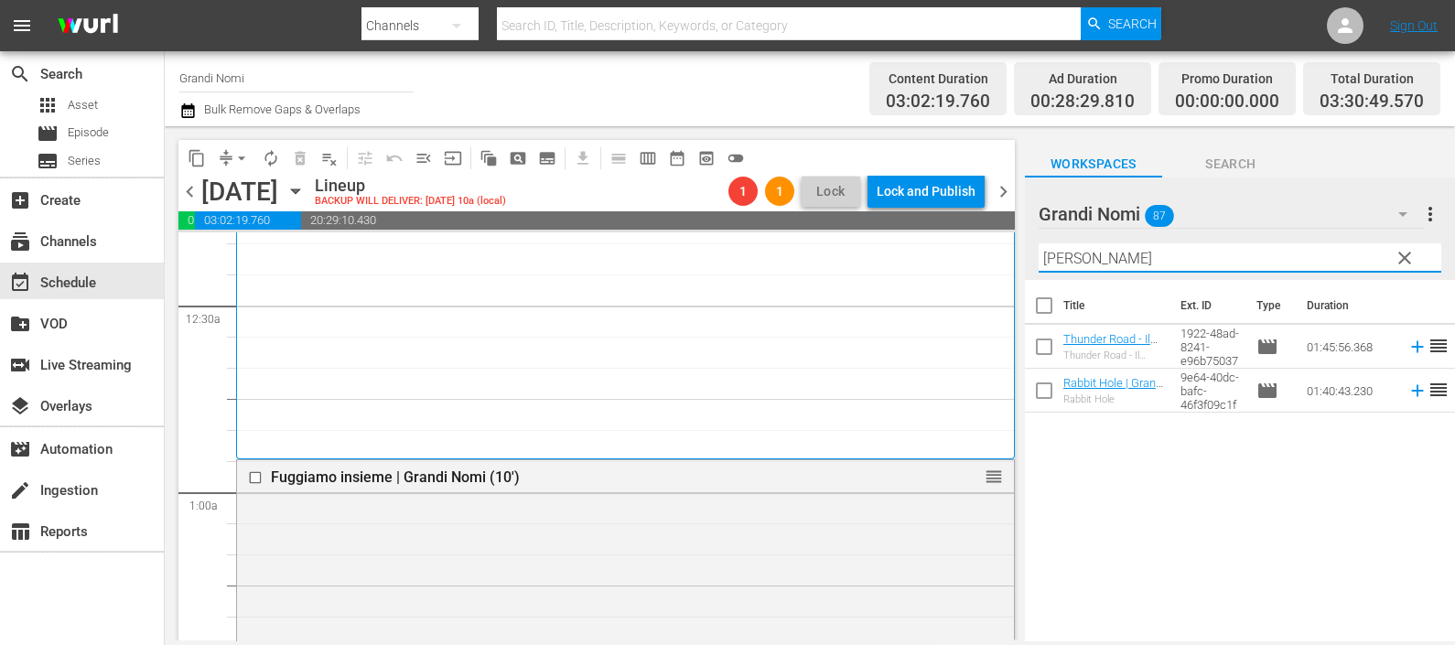
click at [1407, 393] on icon at bounding box center [1417, 391] width 20 height 20
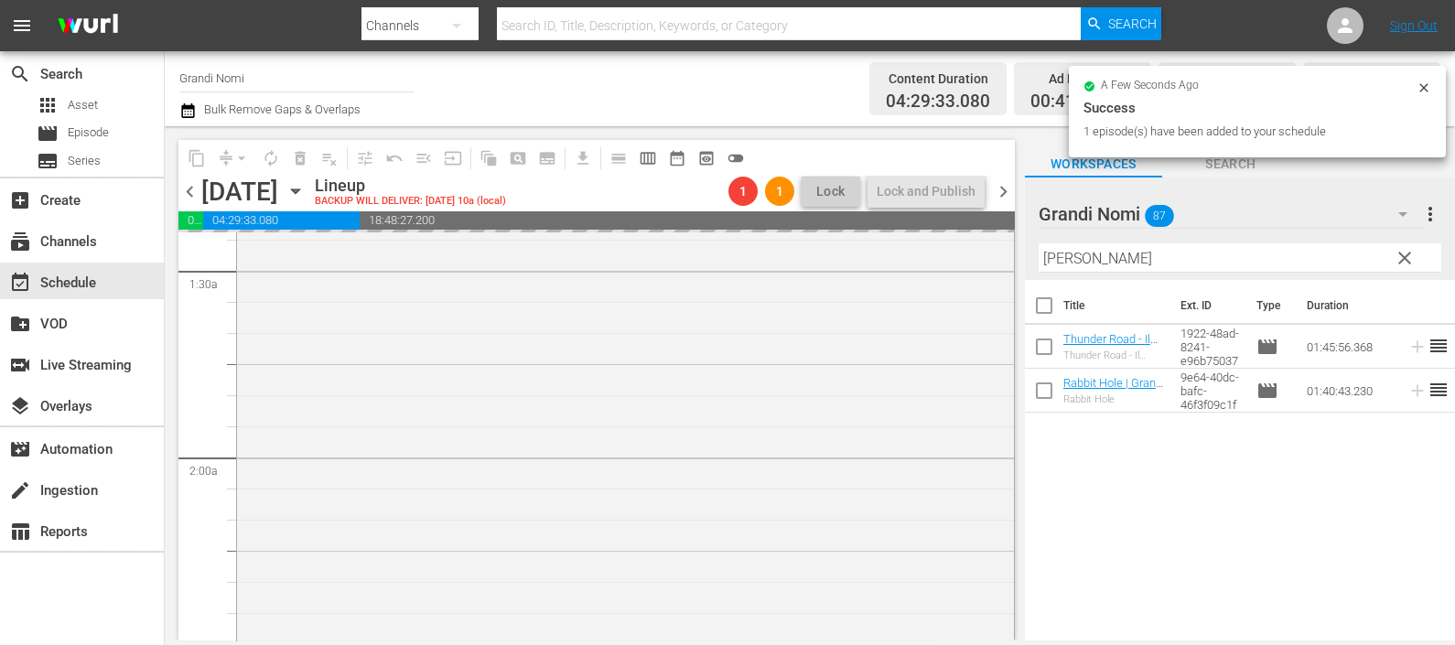
scroll to position [914, 0]
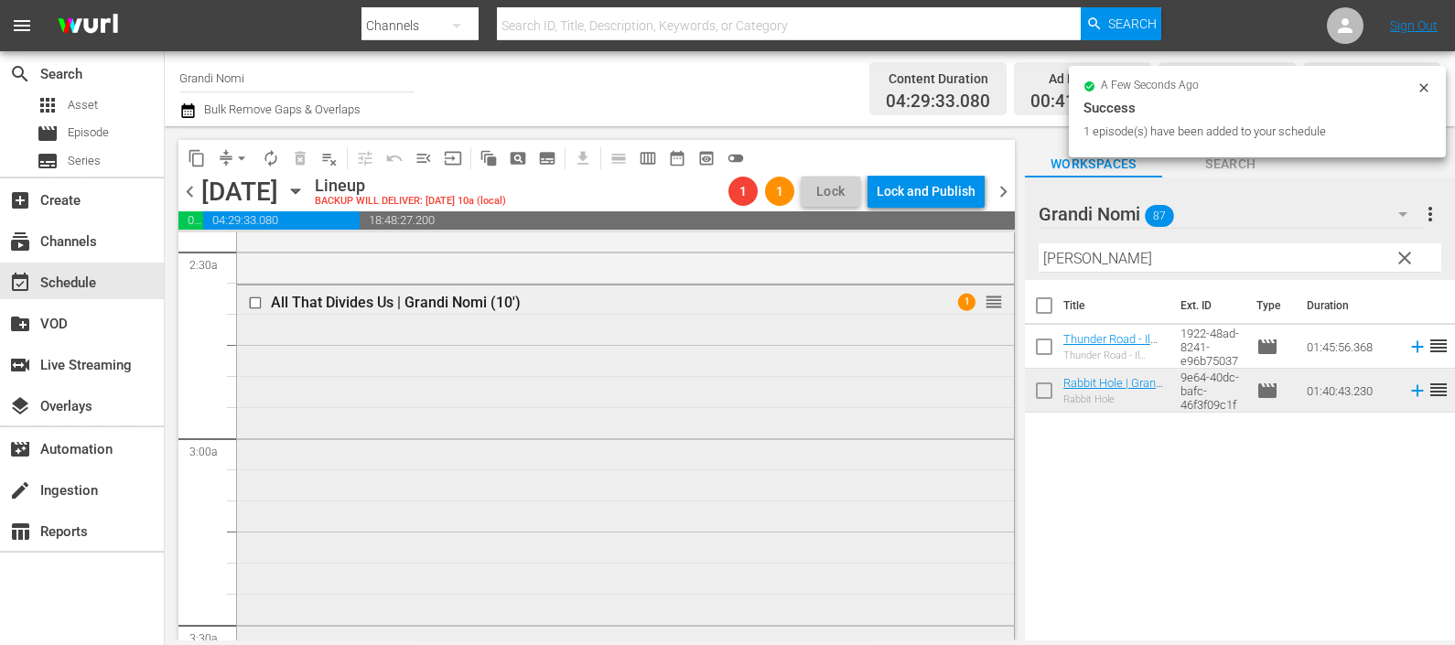
click at [829, 402] on div "All That Divides Us | Grandi Nomi (10') 1 reorder" at bounding box center [625, 625] width 777 height 680
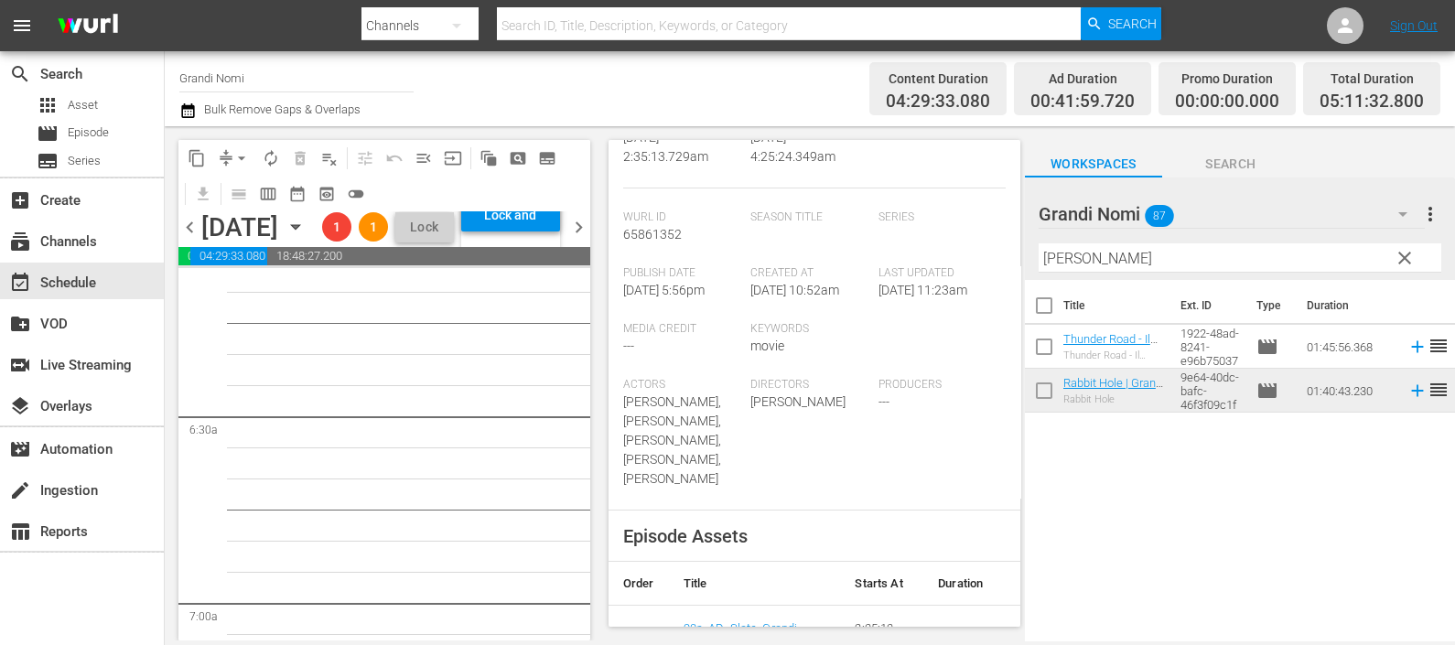
scroll to position [2402, 0]
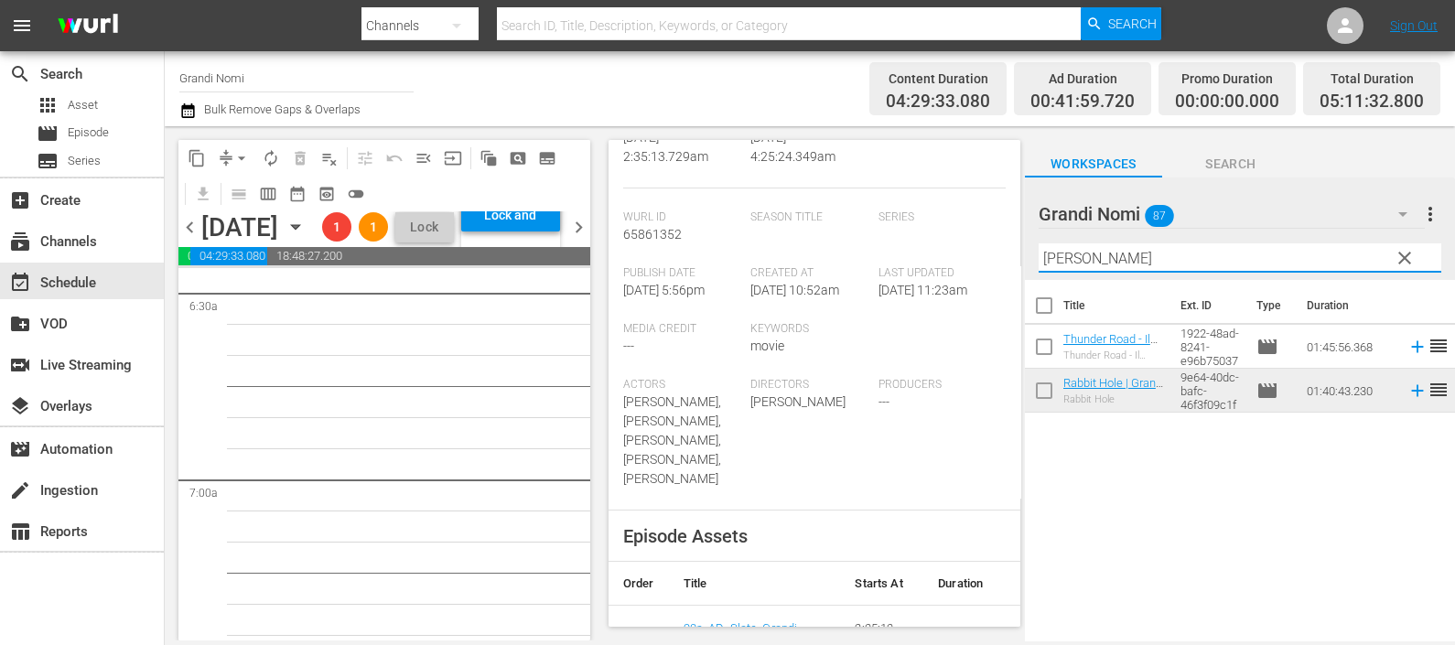
drag, startPoint x: 1090, startPoint y: 271, endPoint x: 954, endPoint y: 256, distance: 136.2
click at [956, 259] on div "content_copy compress arrow_drop_down autorenew_outlined delete_forever_outline…" at bounding box center [810, 383] width 1290 height 514
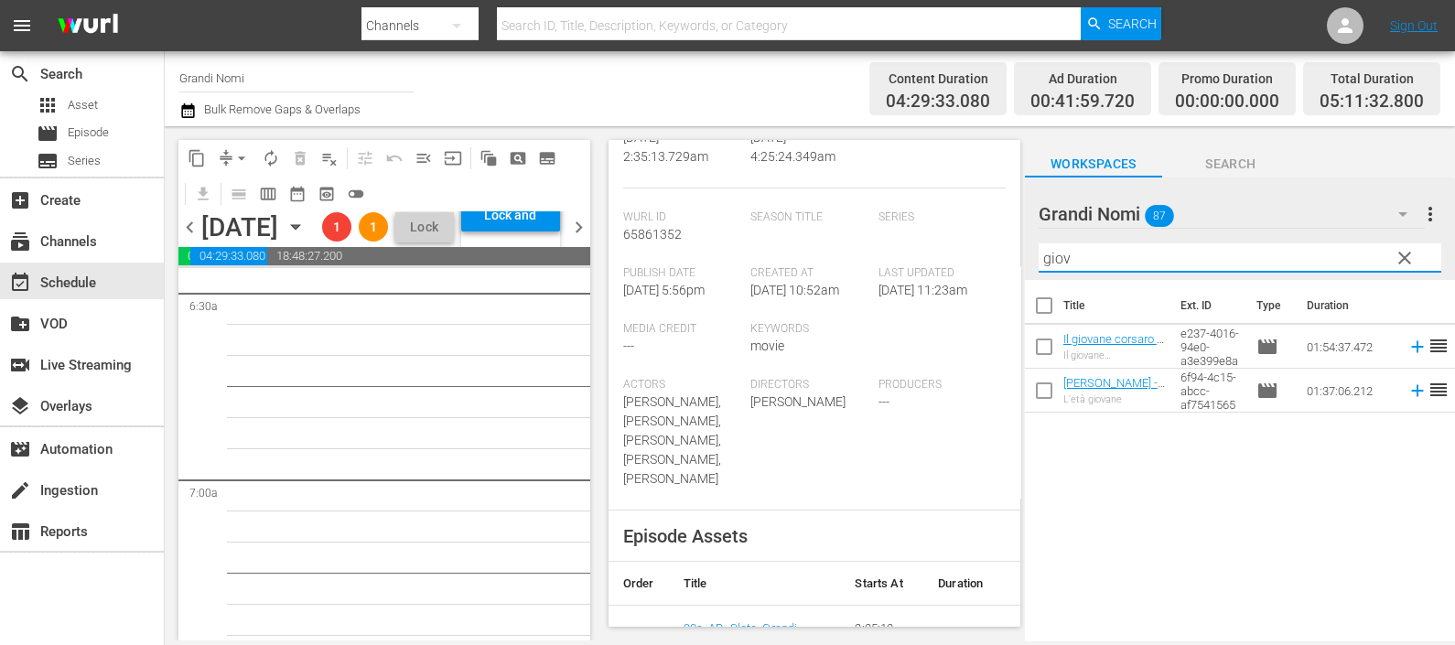
click at [1407, 344] on icon at bounding box center [1417, 347] width 20 height 20
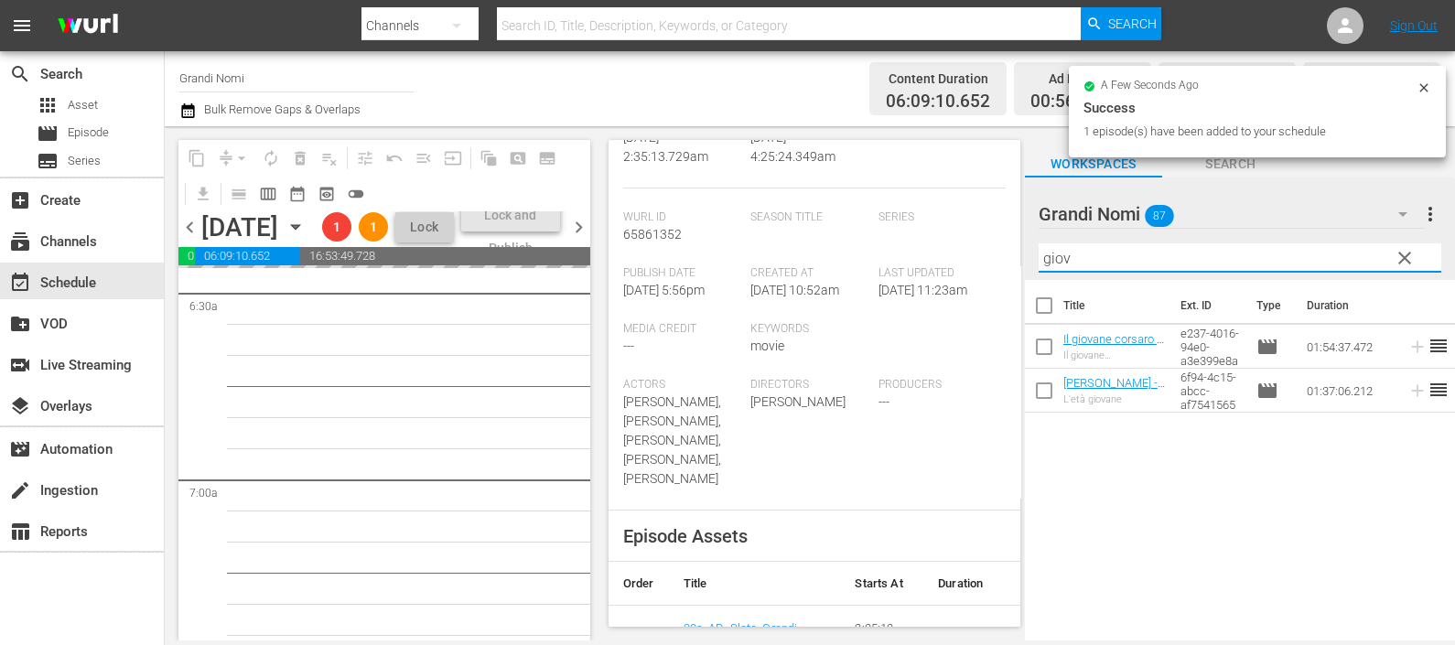
click at [1015, 256] on div "content_copy compress arrow_drop_down autorenew_outlined delete_forever_outline…" at bounding box center [810, 383] width 1290 height 514
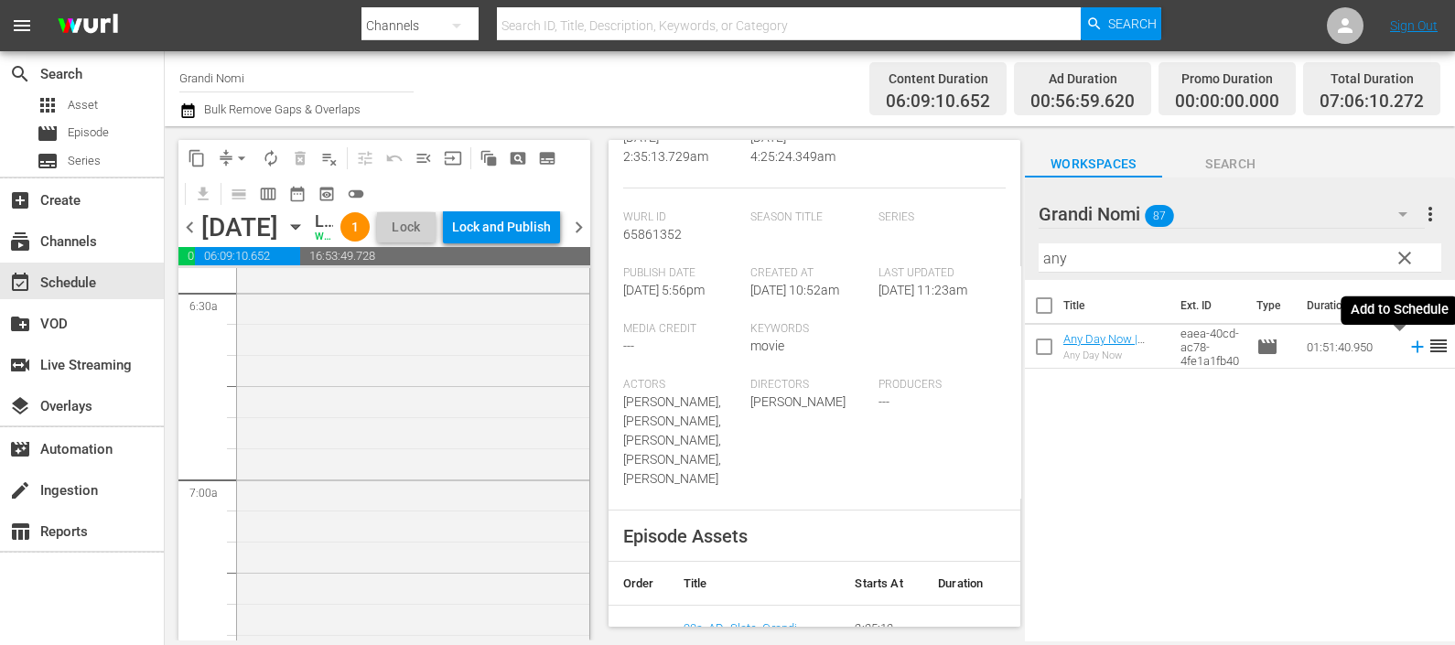
click at [1411, 348] on icon at bounding box center [1417, 347] width 12 height 12
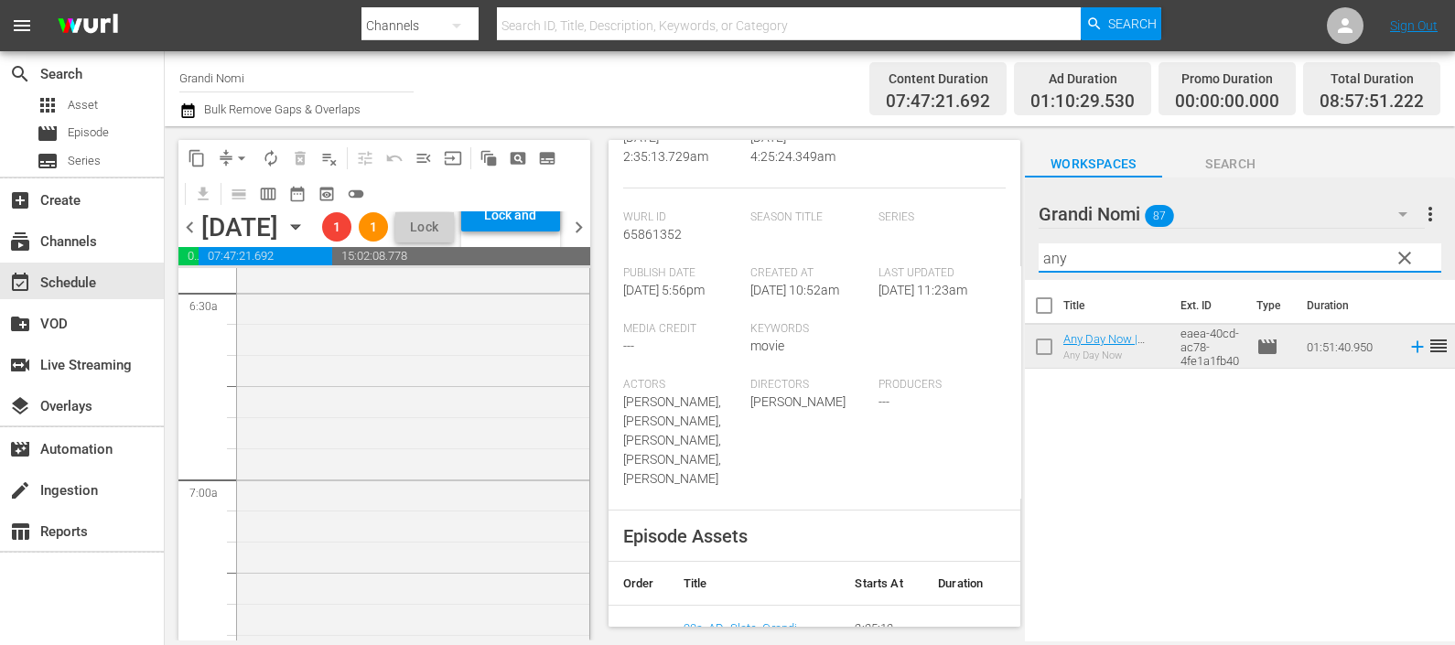
drag, startPoint x: 1130, startPoint y: 256, endPoint x: 1022, endPoint y: 252, distance: 108.1
click at [1022, 252] on div "content_copy compress arrow_drop_down autorenew_outlined delete_forever_outline…" at bounding box center [810, 383] width 1290 height 514
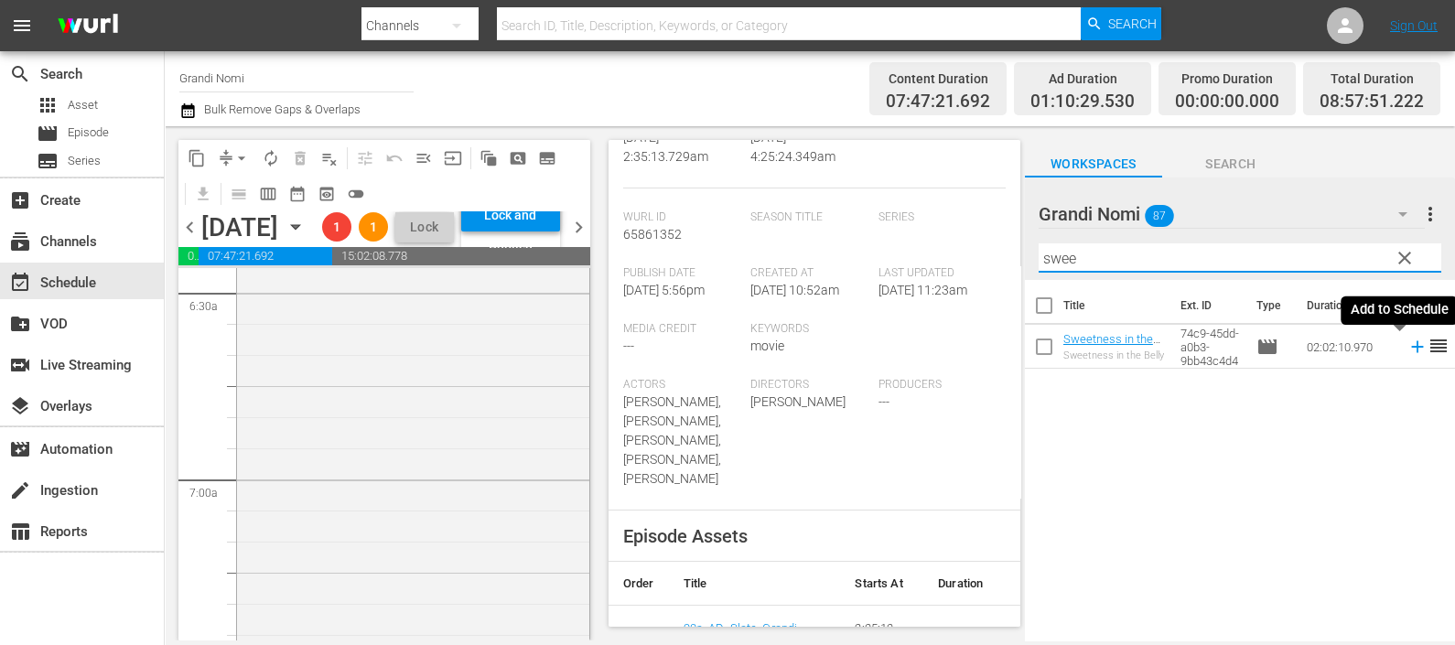
click at [1407, 348] on icon at bounding box center [1417, 347] width 20 height 20
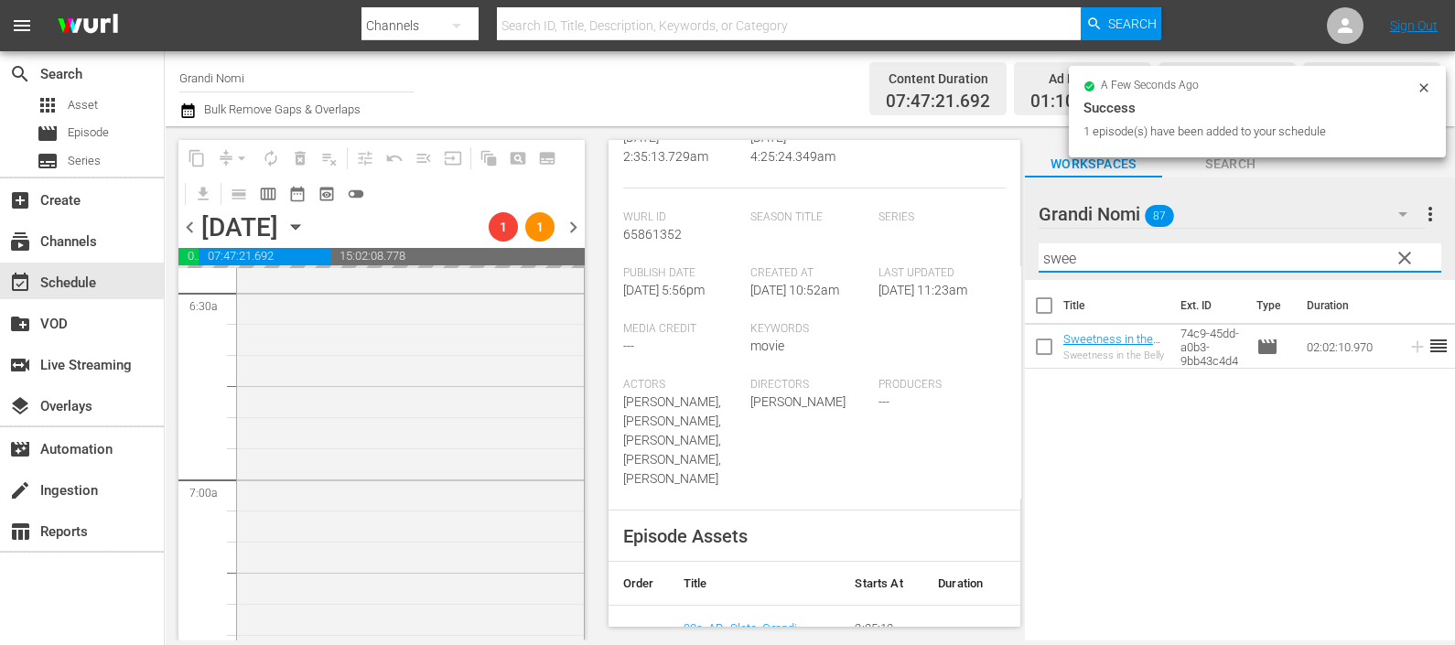
drag, startPoint x: 997, startPoint y: 248, endPoint x: 986, endPoint y: 234, distance: 17.6
click at [994, 248] on div "content_copy compress arrow_drop_down autorenew_outlined delete_forever_outline…" at bounding box center [810, 383] width 1290 height 514
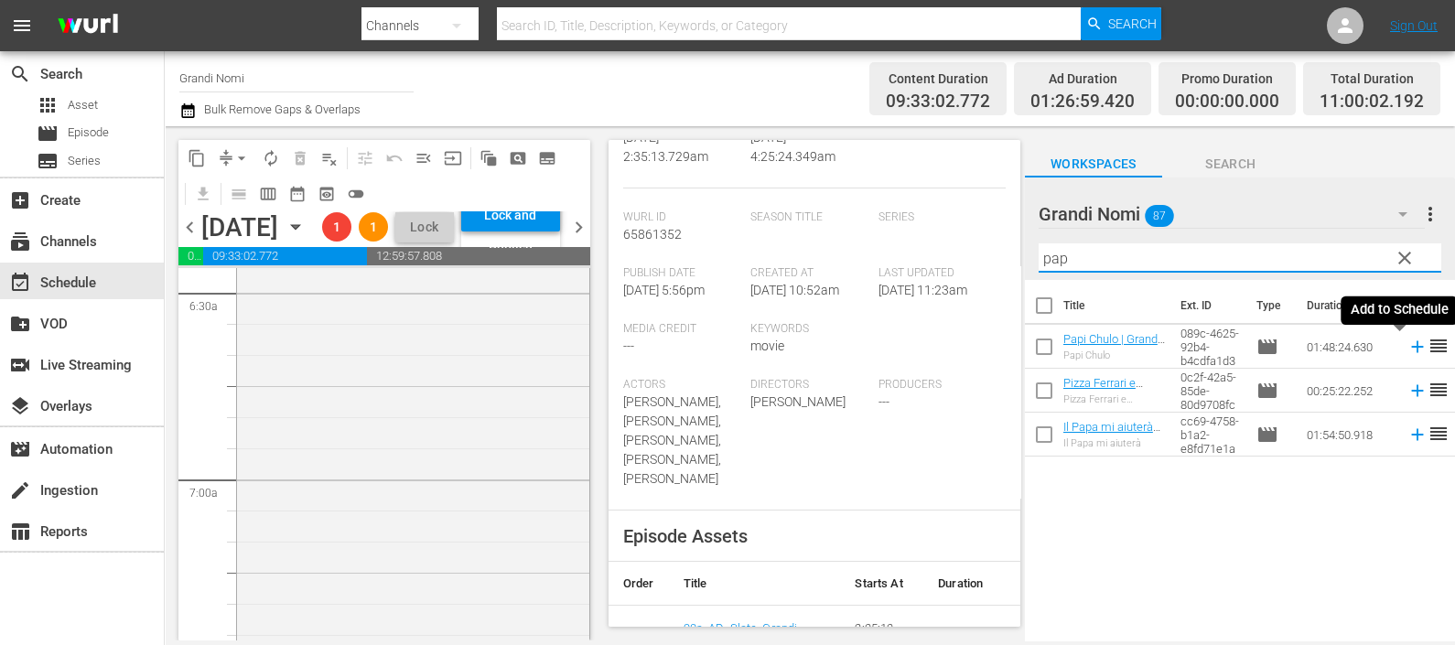
click at [1407, 346] on icon at bounding box center [1417, 347] width 20 height 20
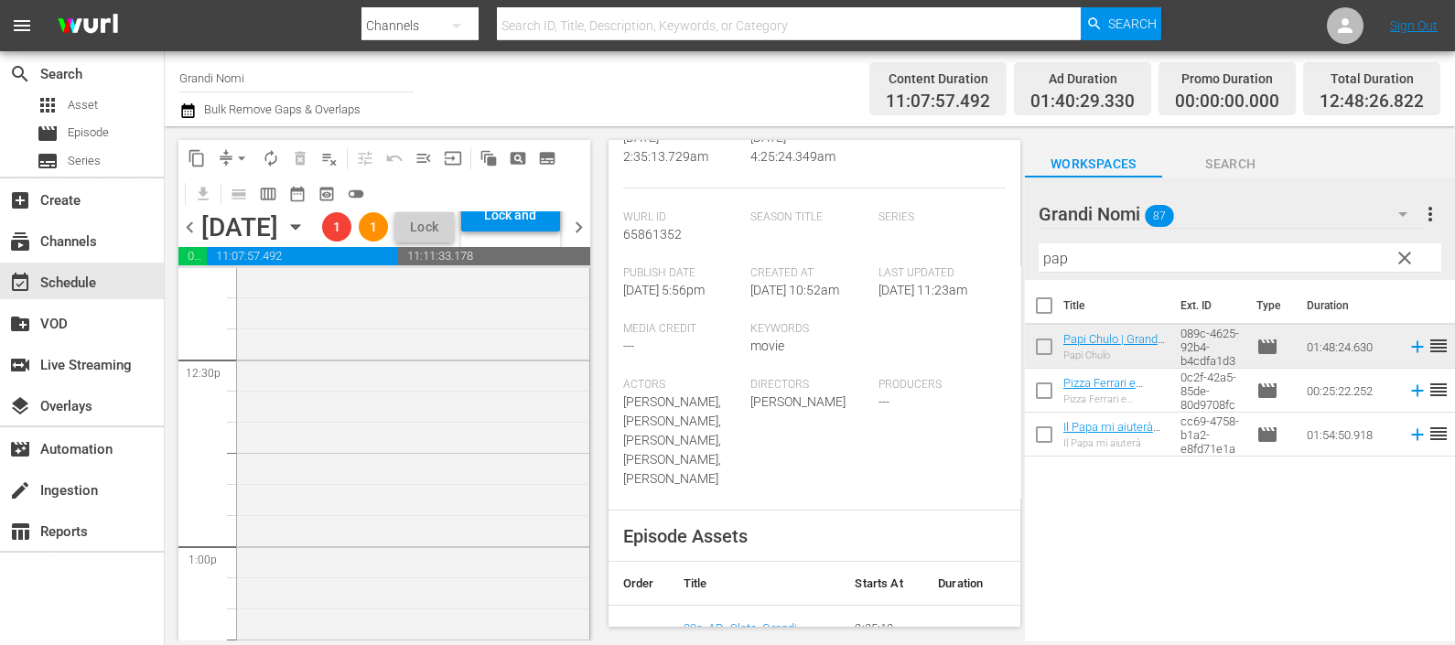
scroll to position [4917, 0]
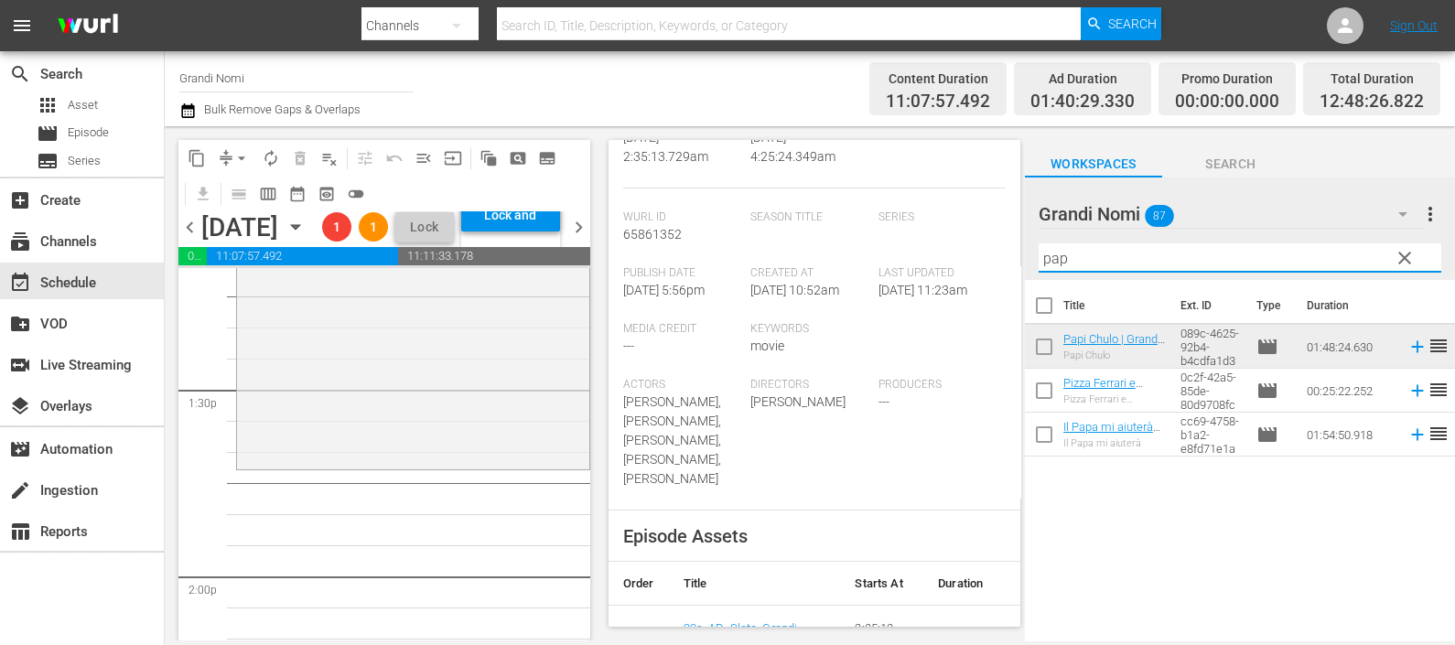
drag, startPoint x: 1048, startPoint y: 253, endPoint x: 978, endPoint y: 267, distance: 70.9
click at [987, 264] on div "content_copy compress arrow_drop_down autorenew_outlined delete_forever_outline…" at bounding box center [810, 383] width 1290 height 514
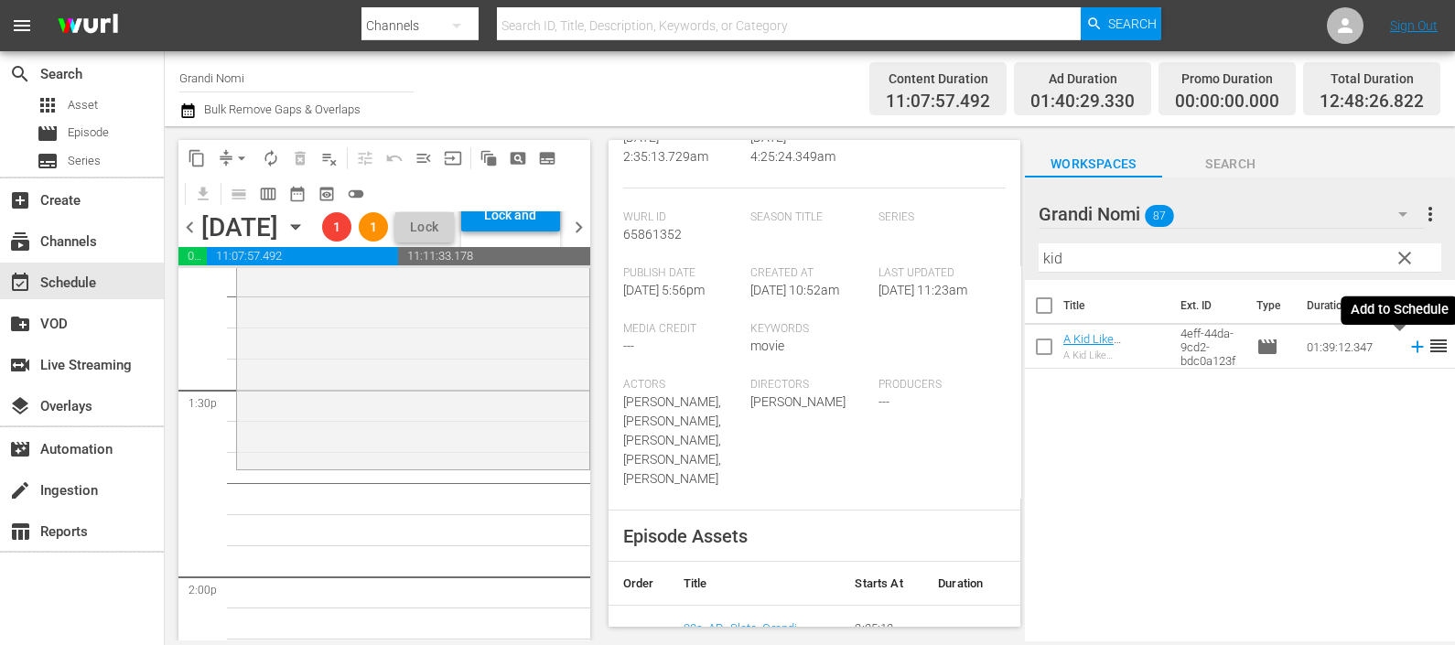
click at [1407, 351] on icon at bounding box center [1417, 347] width 20 height 20
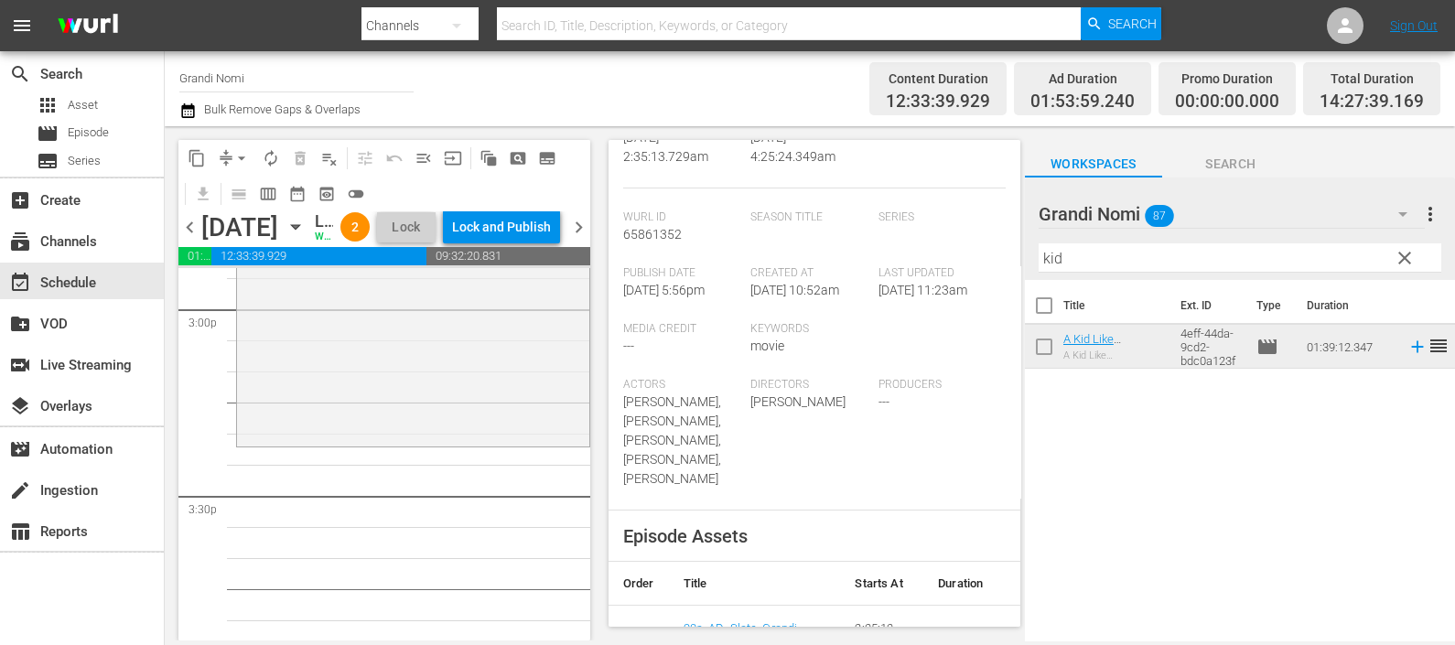
scroll to position [5831, 0]
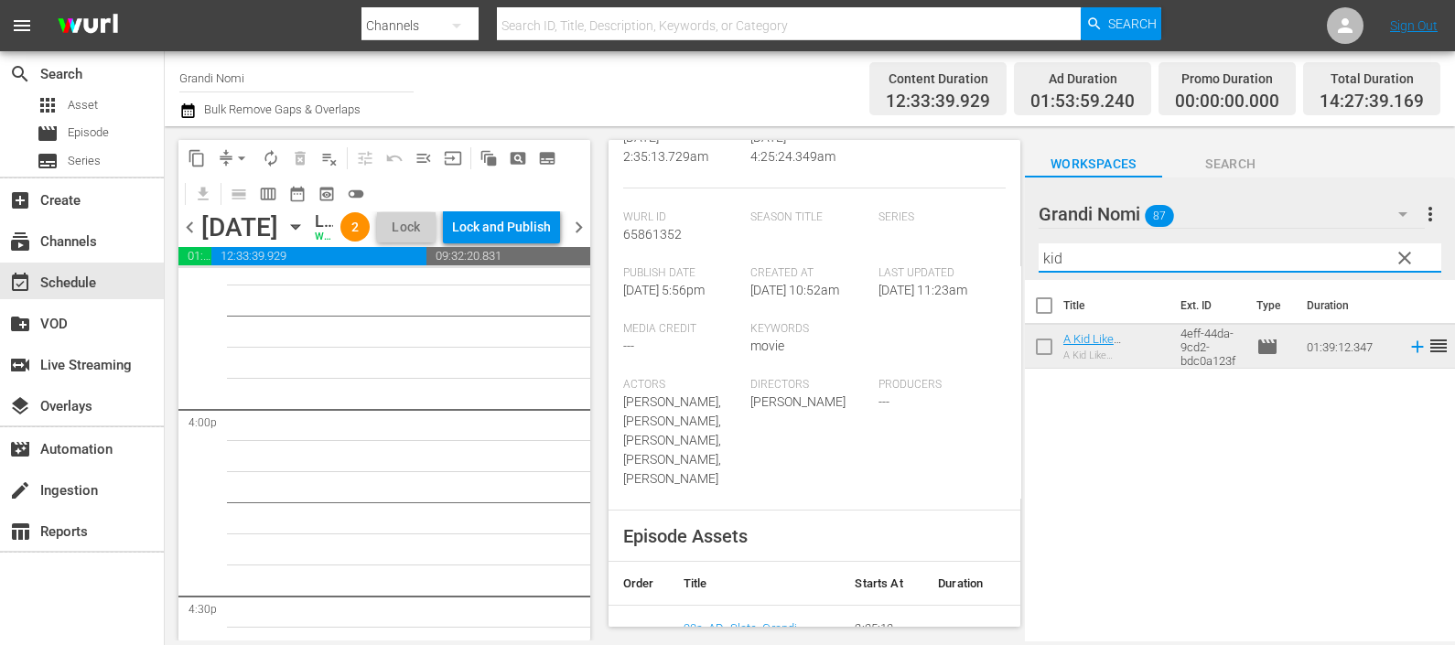
drag, startPoint x: 1060, startPoint y: 255, endPoint x: 993, endPoint y: 257, distance: 67.7
click at [994, 257] on div "content_copy compress arrow_drop_down autorenew_outlined delete_forever_outline…" at bounding box center [810, 383] width 1290 height 514
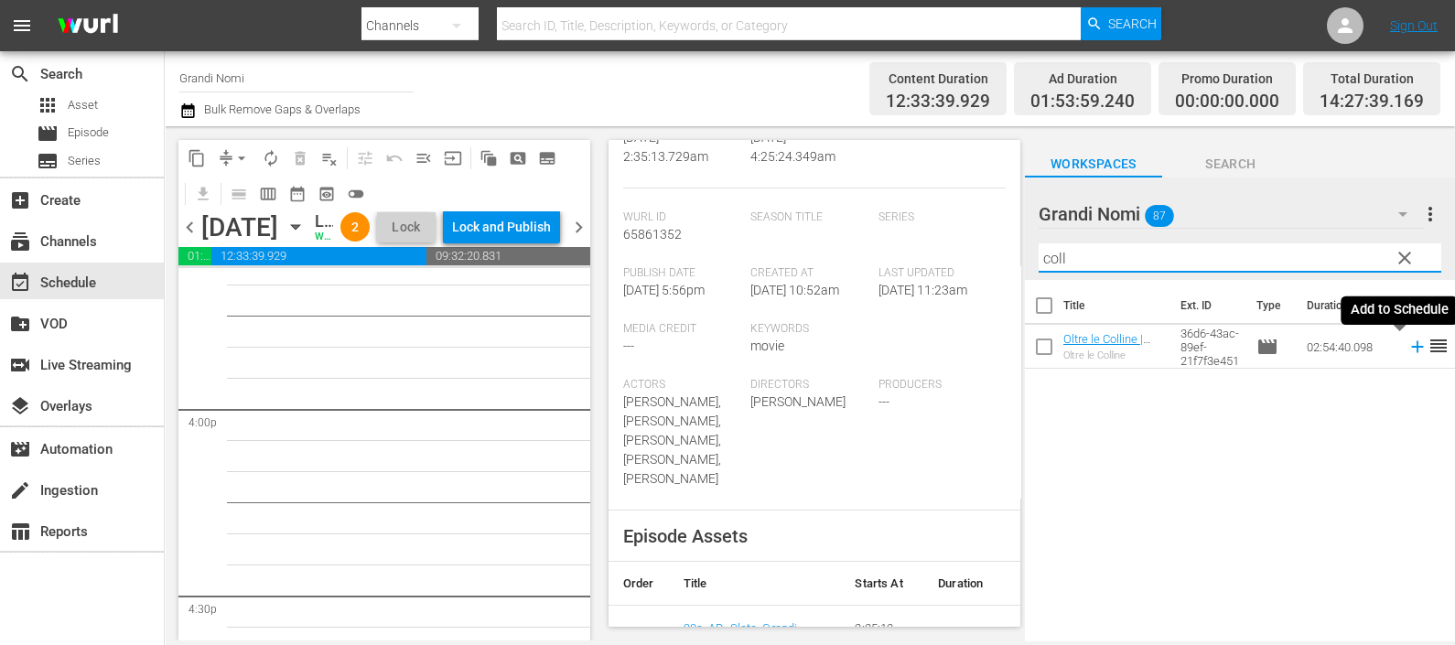
click at [1407, 344] on icon at bounding box center [1417, 347] width 20 height 20
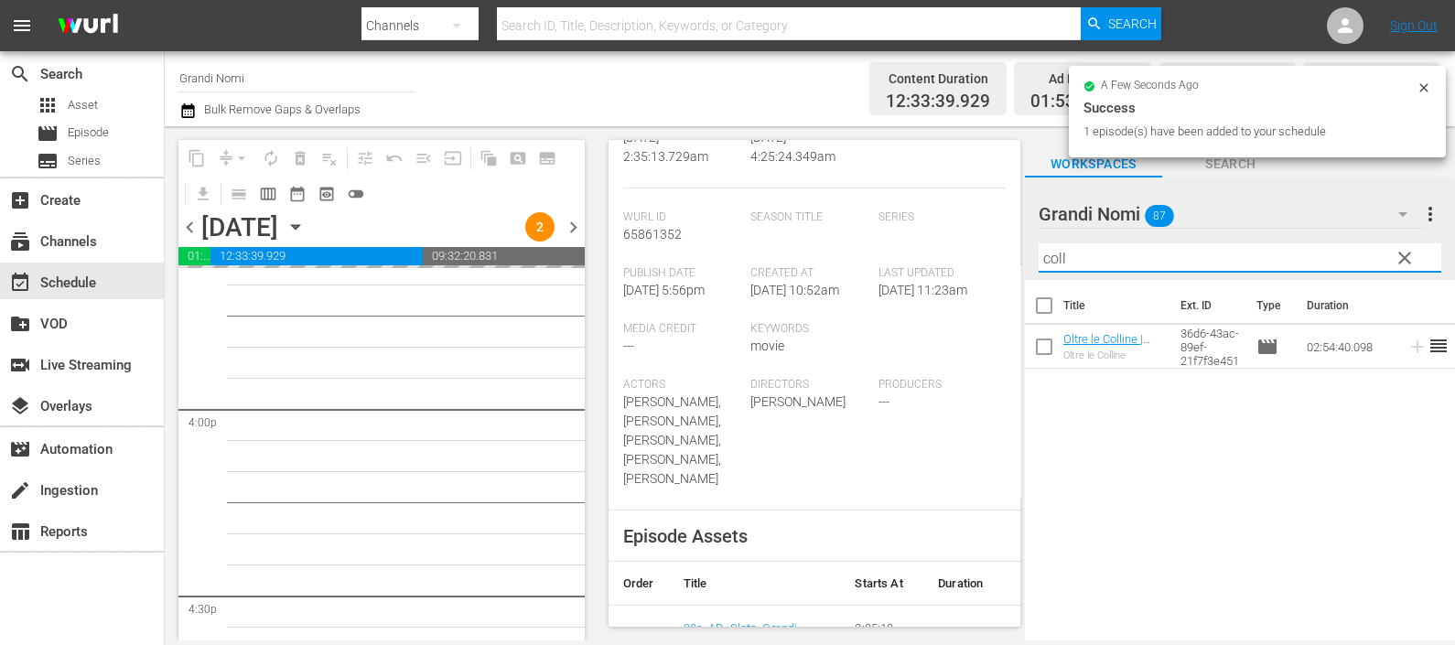
click at [999, 234] on div "content_copy compress arrow_drop_down autorenew_outlined delete_forever_outline…" at bounding box center [810, 383] width 1290 height 514
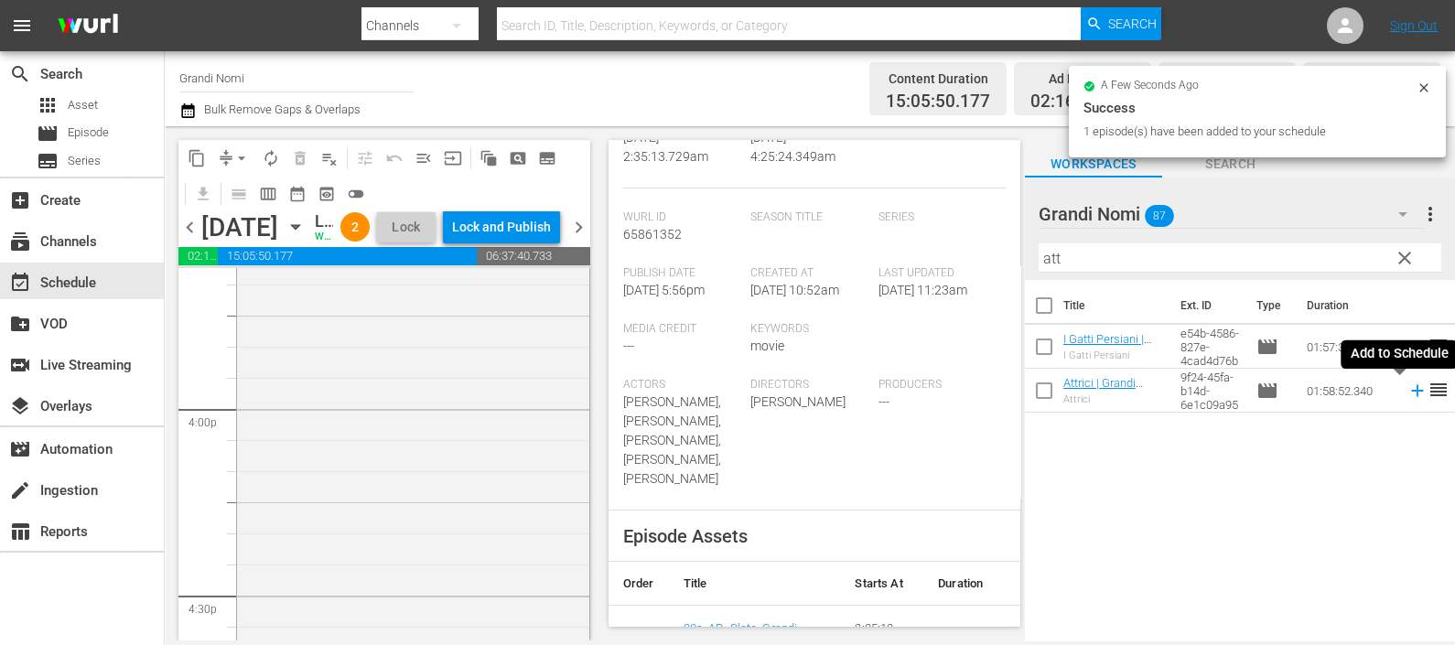
click at [1407, 393] on icon at bounding box center [1417, 391] width 20 height 20
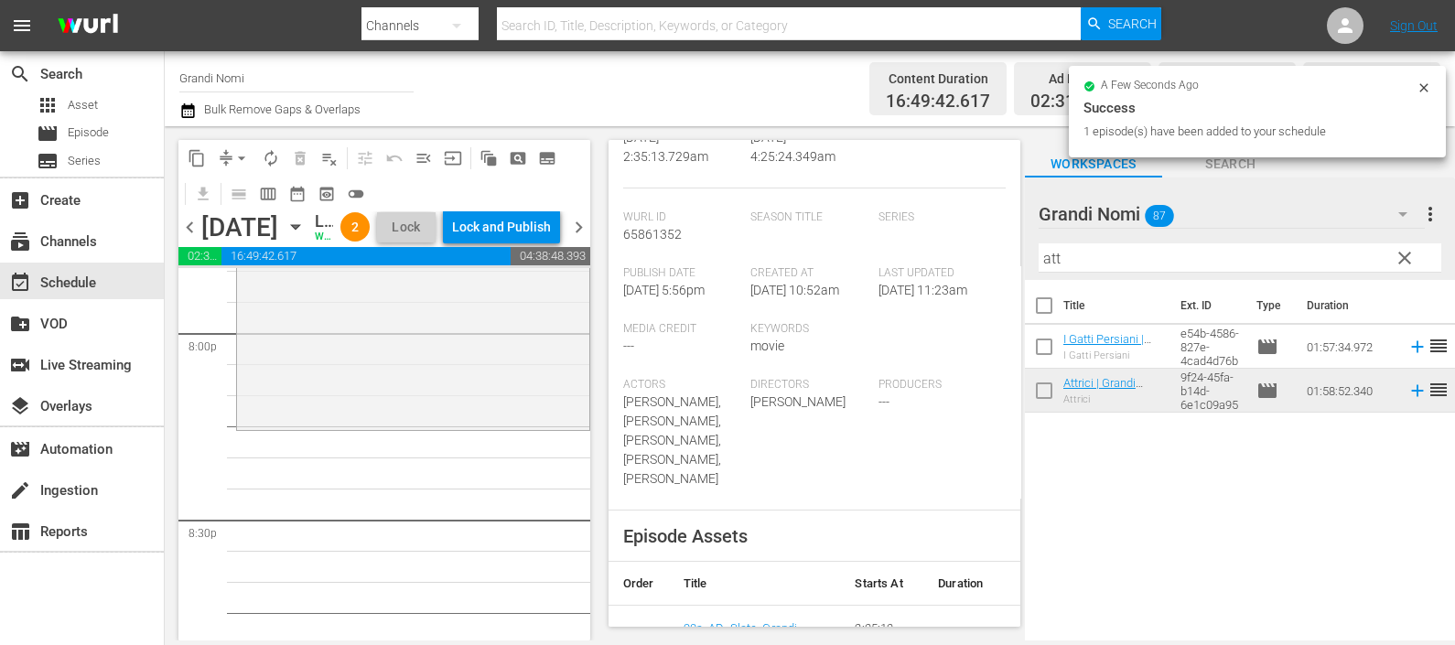
scroll to position [7662, 0]
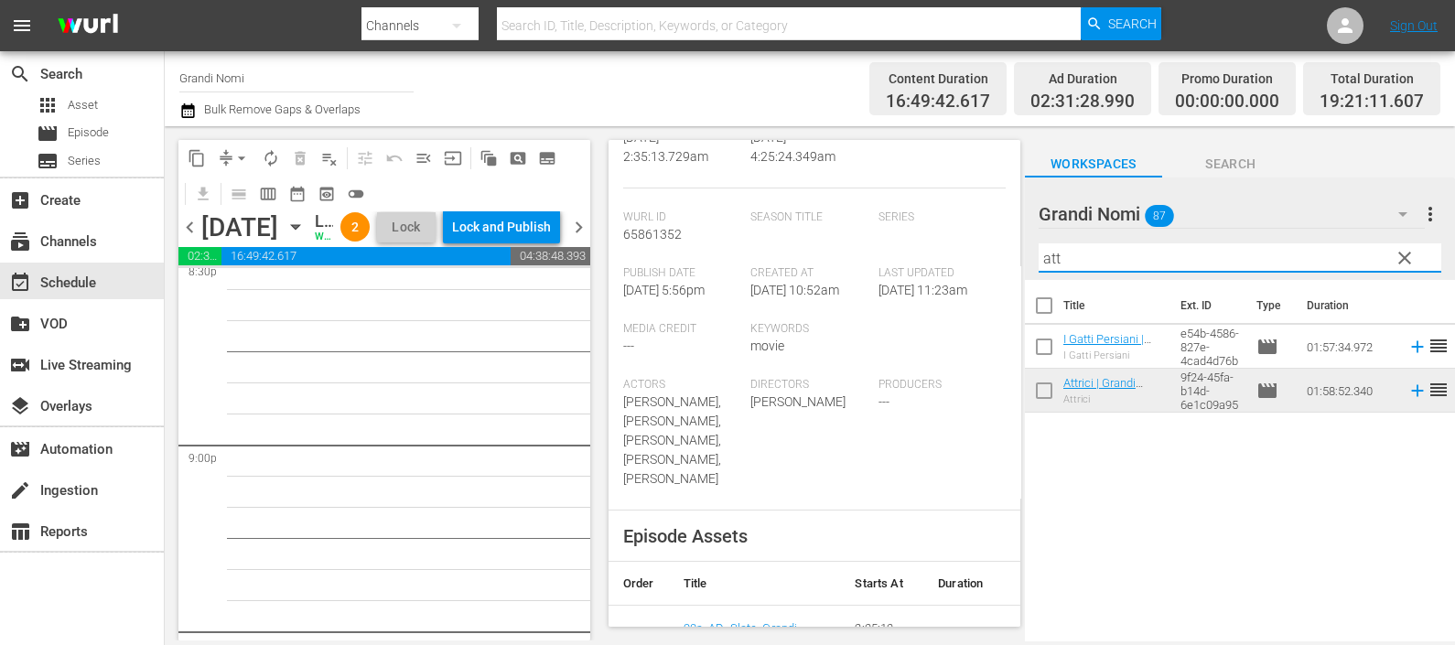
drag, startPoint x: 1089, startPoint y: 254, endPoint x: 970, endPoint y: 259, distance: 119.0
click at [970, 260] on div "content_copy compress arrow_drop_down autorenew_outlined delete_forever_outline…" at bounding box center [810, 383] width 1290 height 514
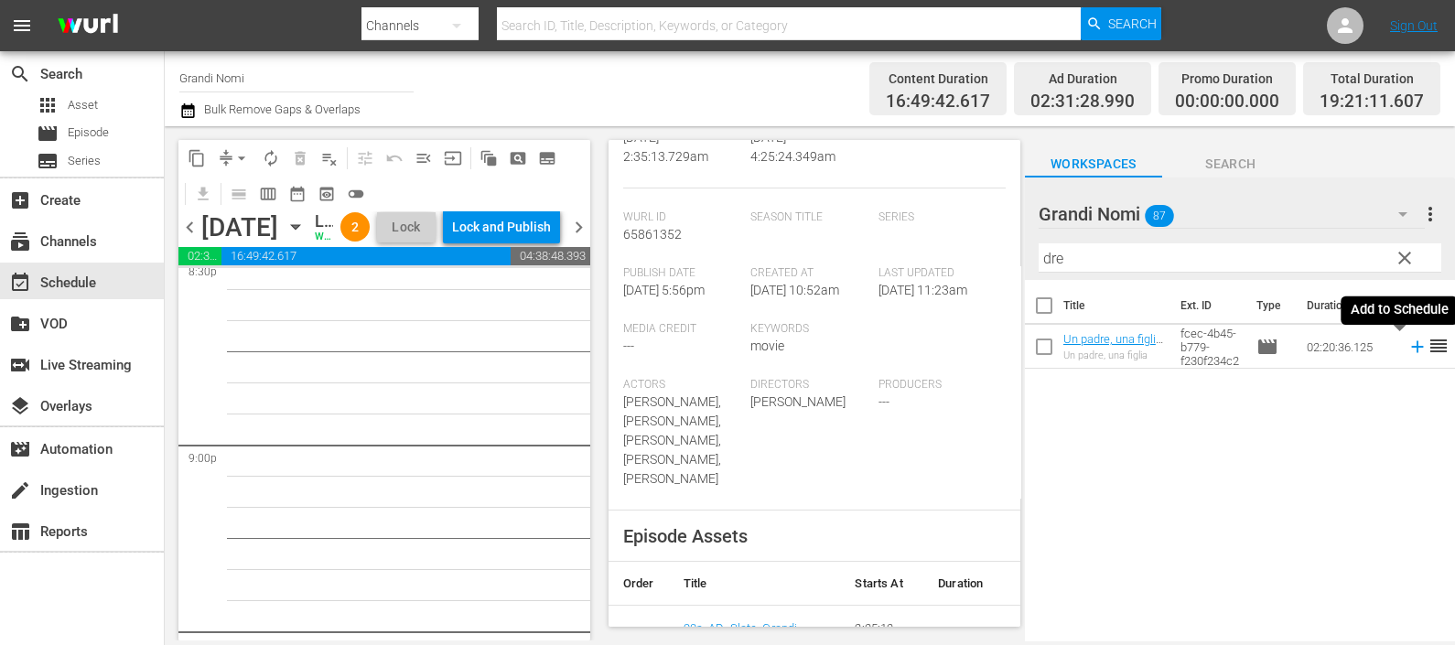
click at [1407, 350] on icon at bounding box center [1417, 347] width 20 height 20
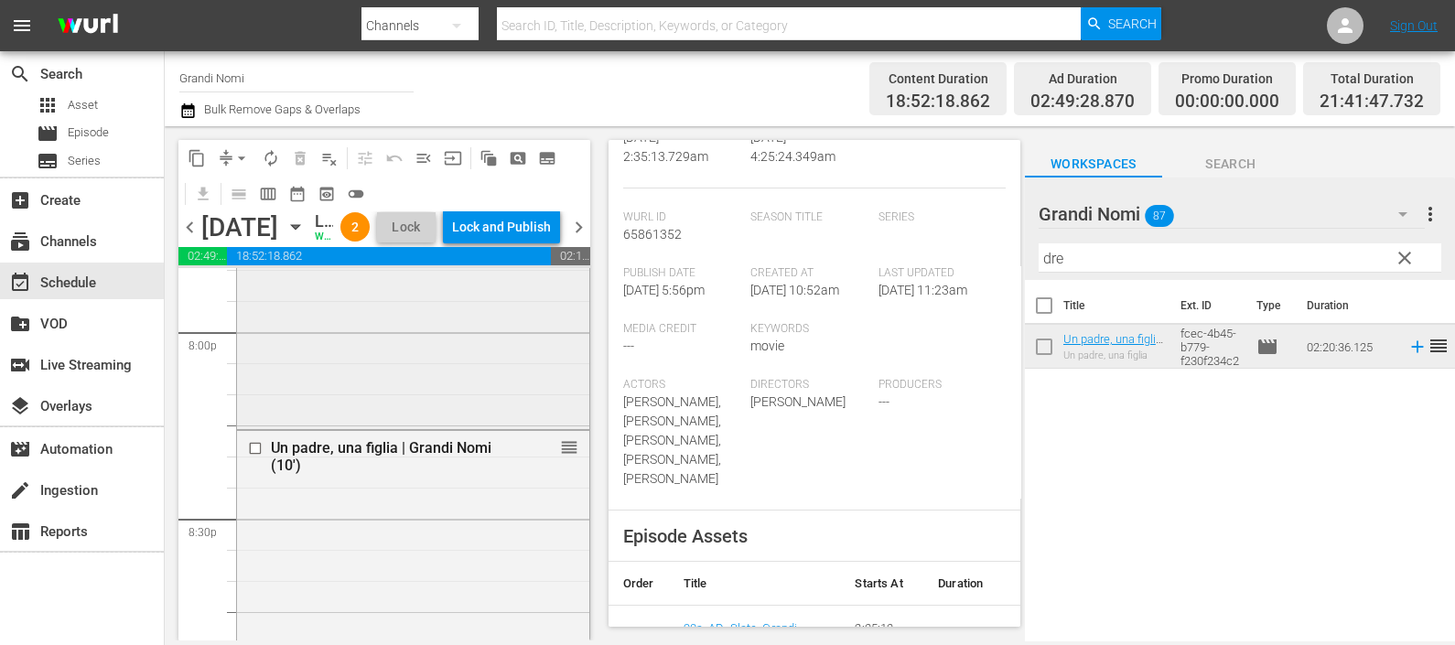
scroll to position [7432, 0]
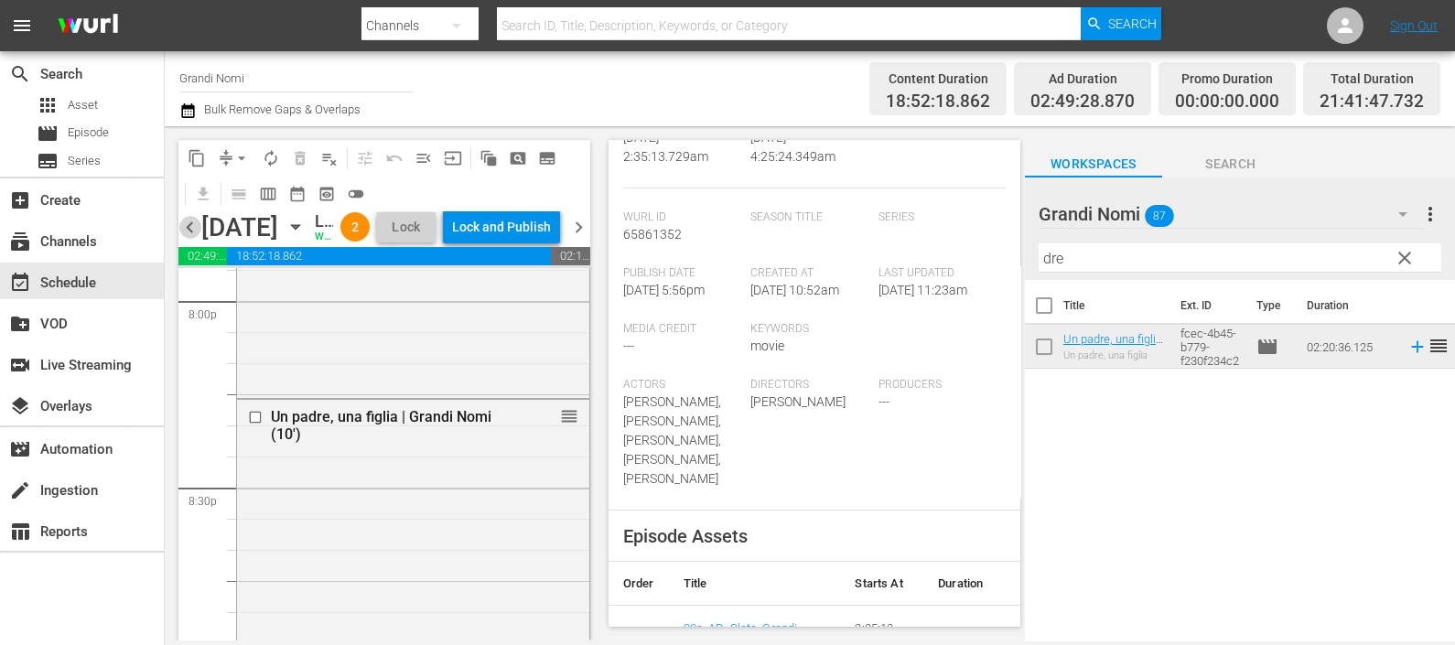
click at [197, 239] on span "chevron_left" at bounding box center [189, 227] width 23 height 23
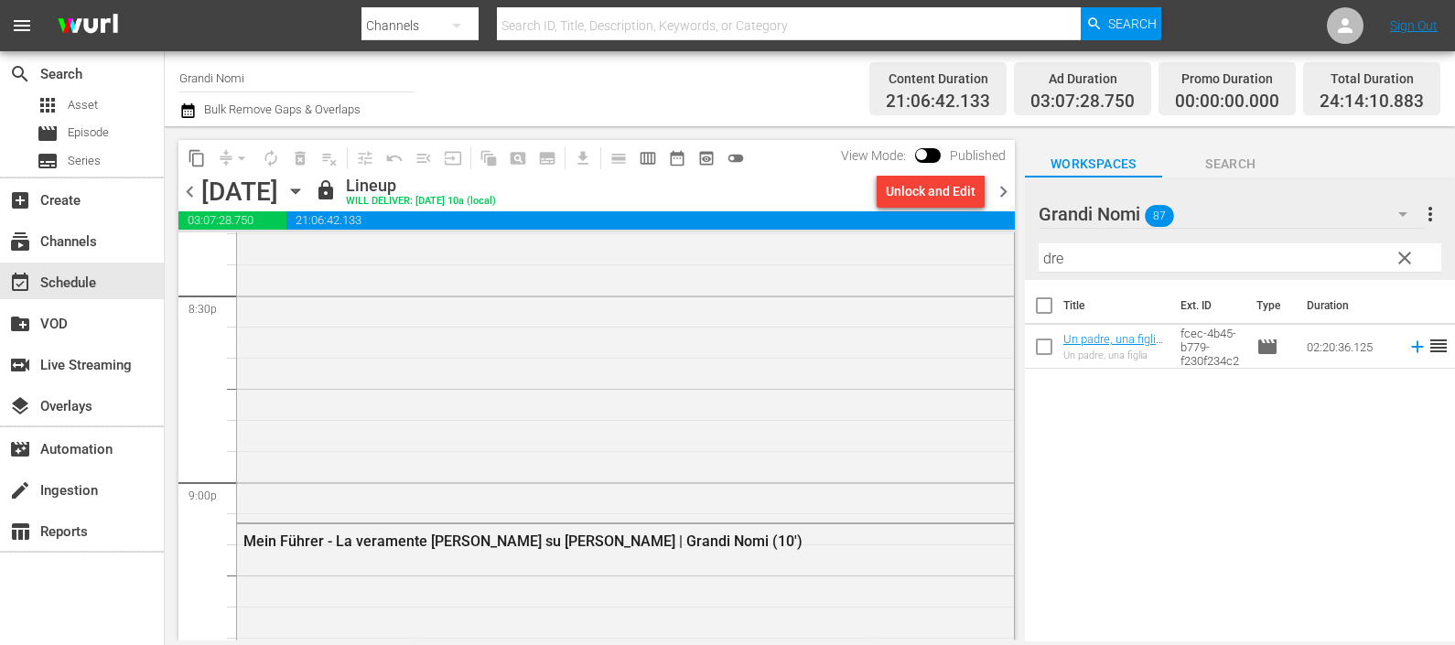
scroll to position [7370, 0]
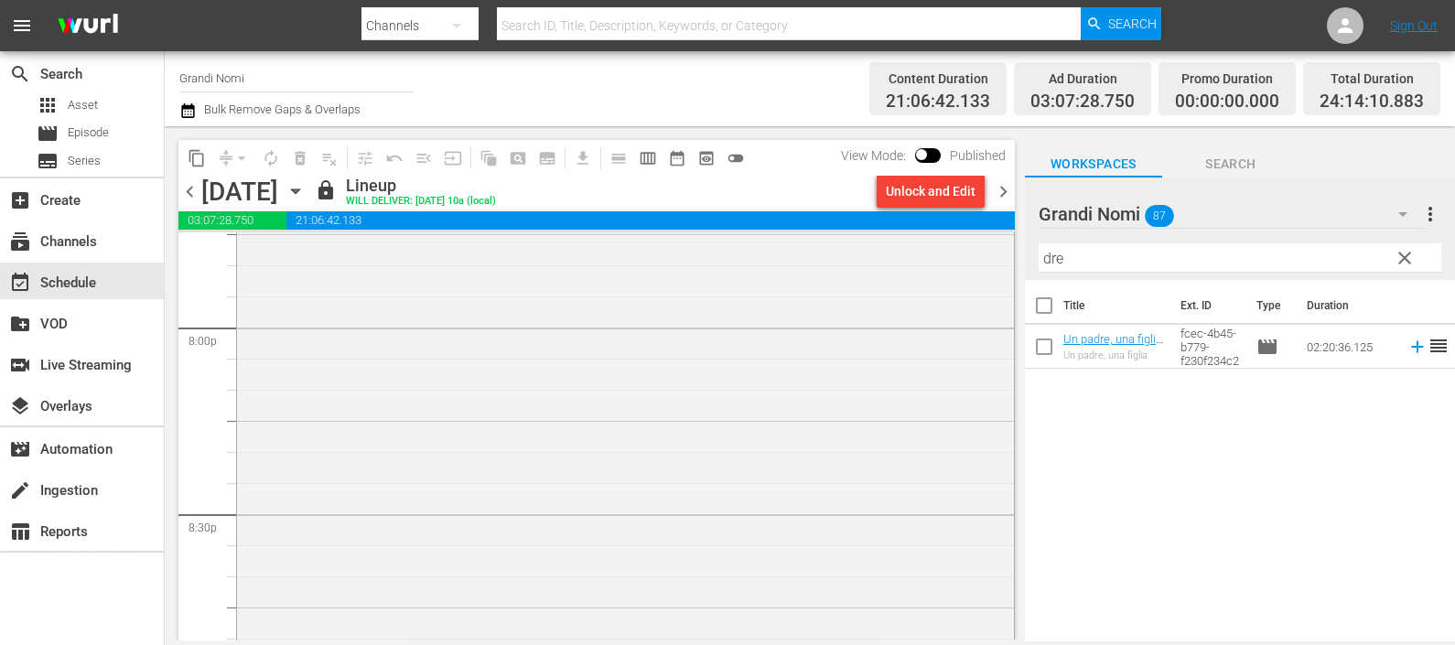
click at [1001, 188] on span "chevron_right" at bounding box center [1003, 191] width 23 height 23
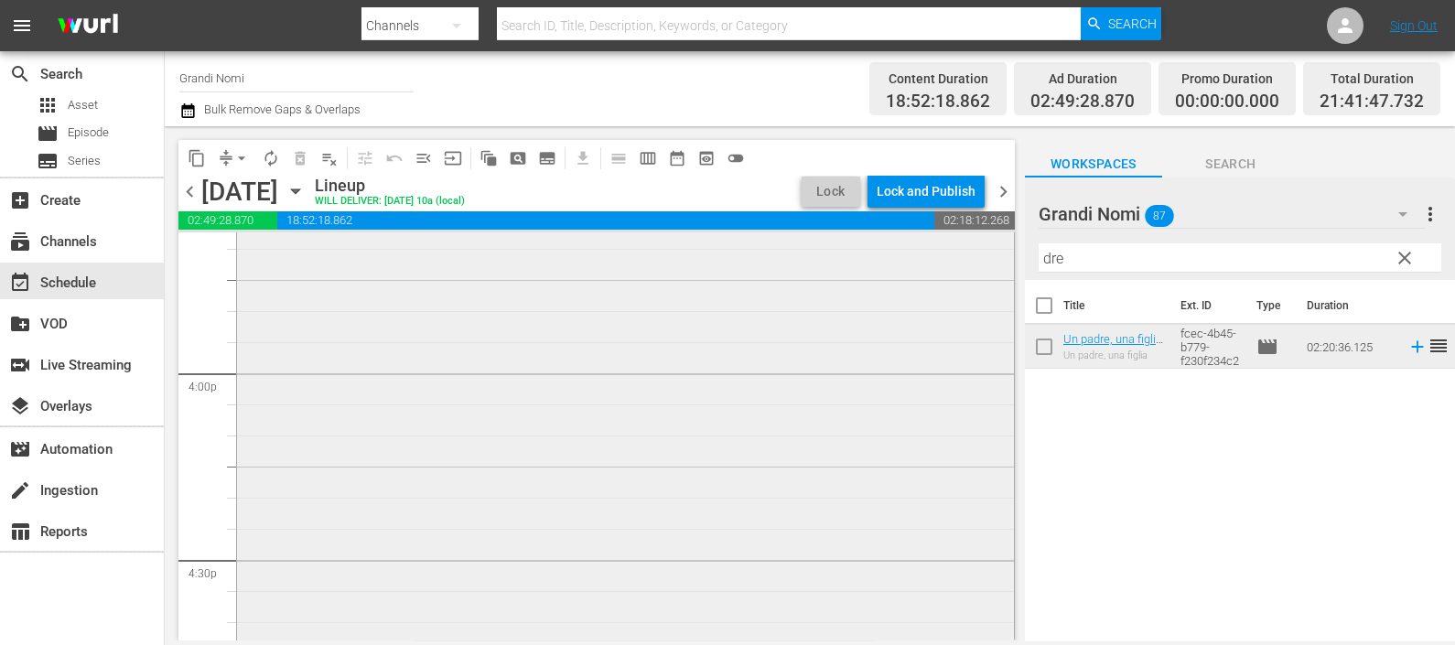
scroll to position [5604, 0]
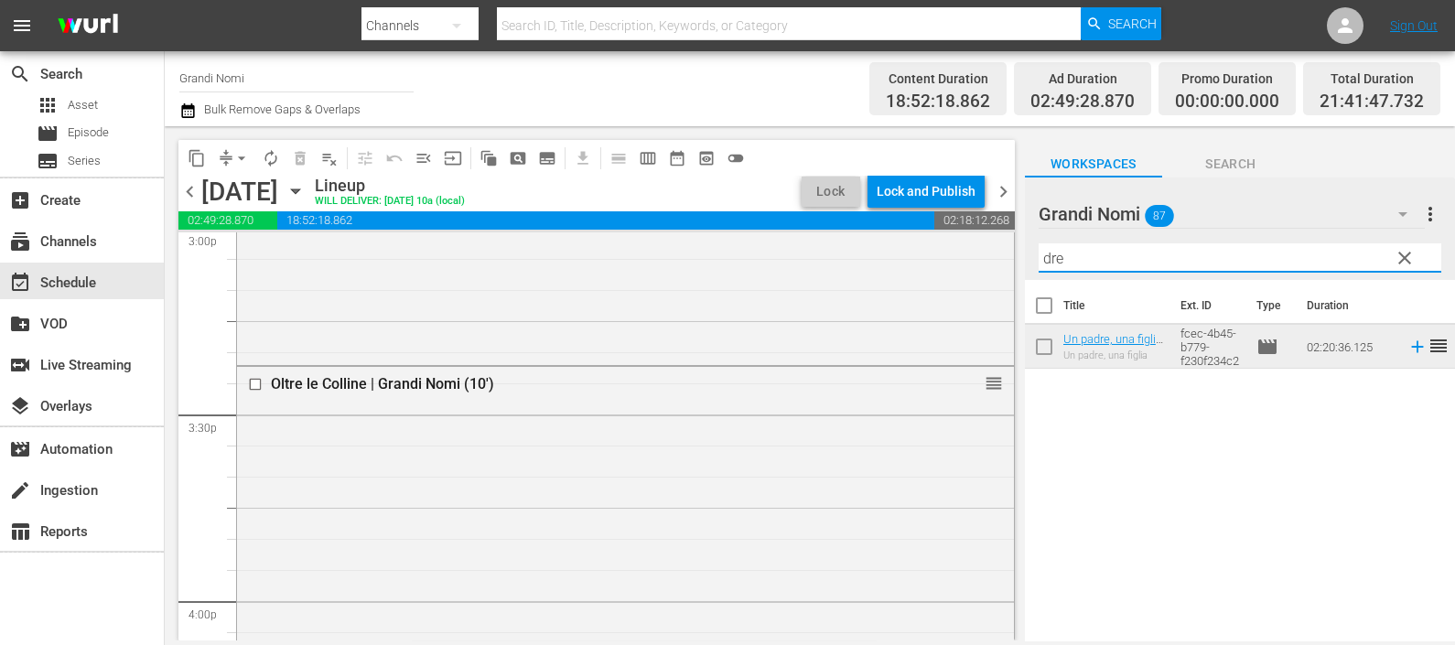
drag, startPoint x: 1127, startPoint y: 249, endPoint x: 997, endPoint y: 264, distance: 130.8
click at [997, 266] on div "content_copy compress arrow_drop_down autorenew_outlined delete_forever_outline…" at bounding box center [810, 383] width 1290 height 514
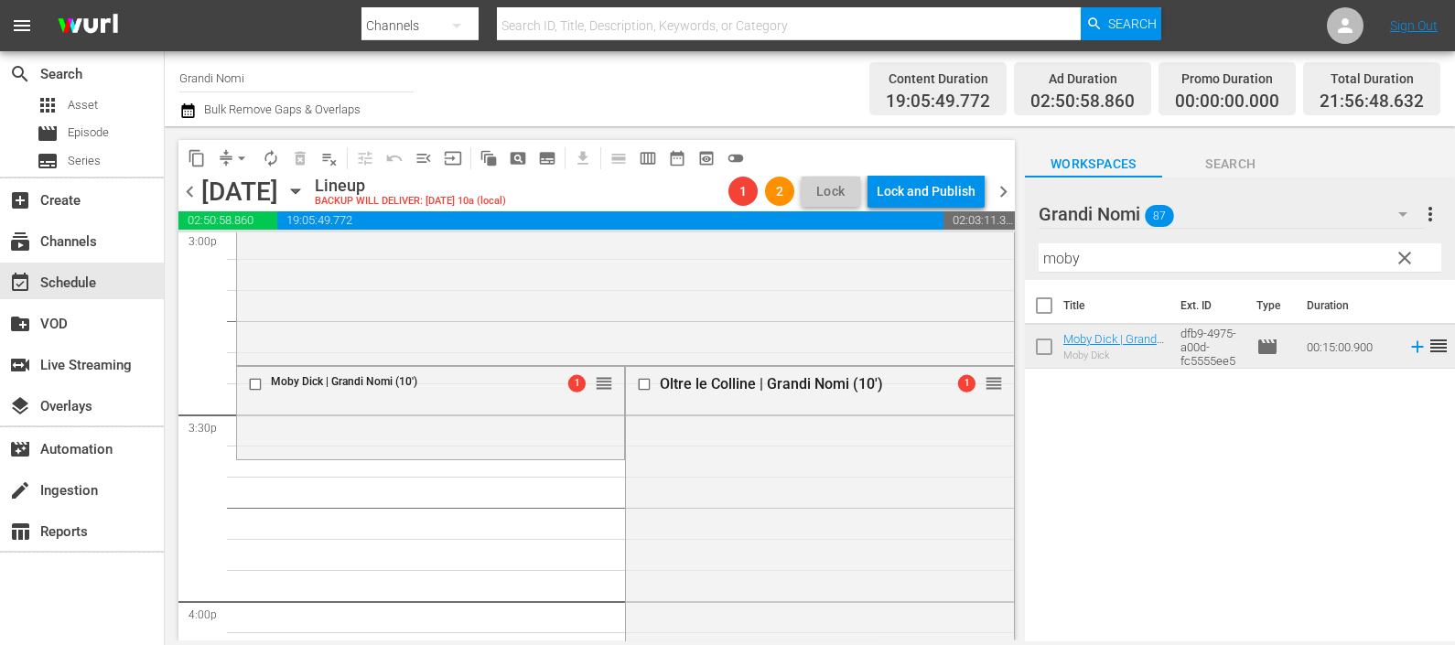
drag, startPoint x: 970, startPoint y: 393, endPoint x: 962, endPoint y: 457, distance: 63.7
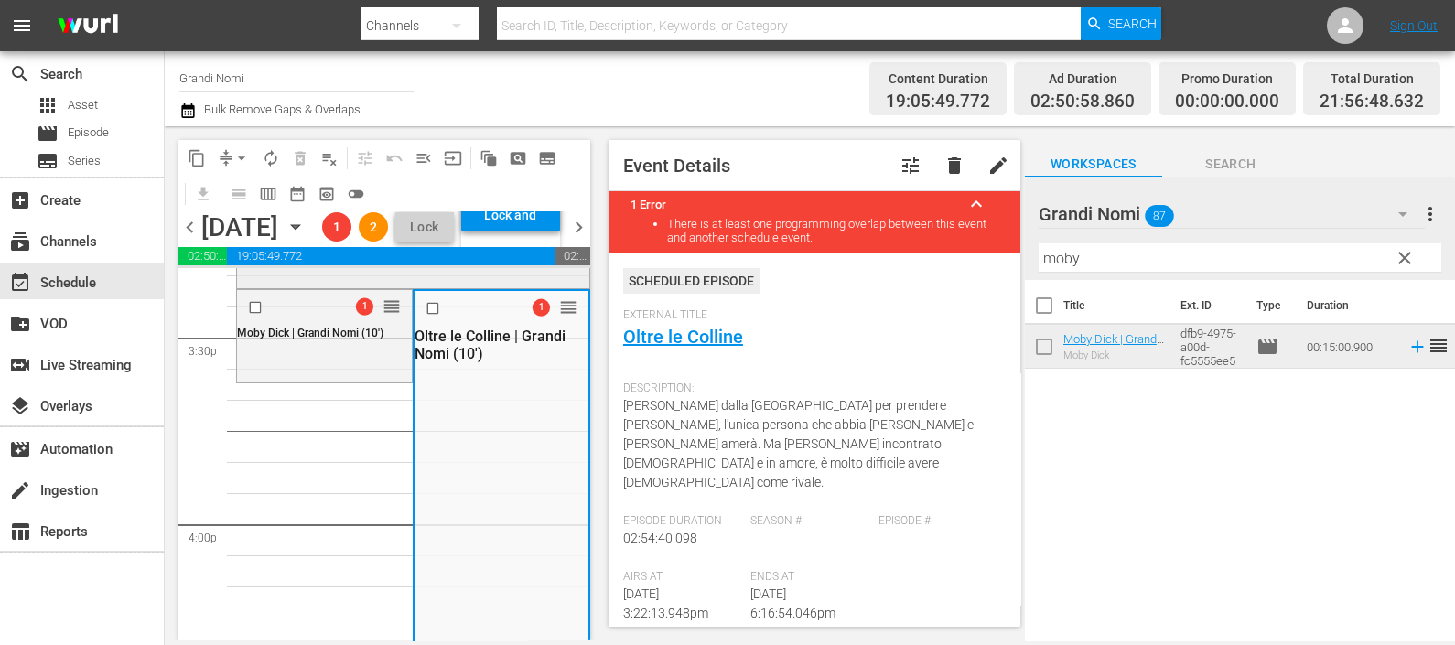
scroll to position [5717, 0]
drag, startPoint x: 549, startPoint y: 375, endPoint x: 544, endPoint y: 441, distance: 66.0
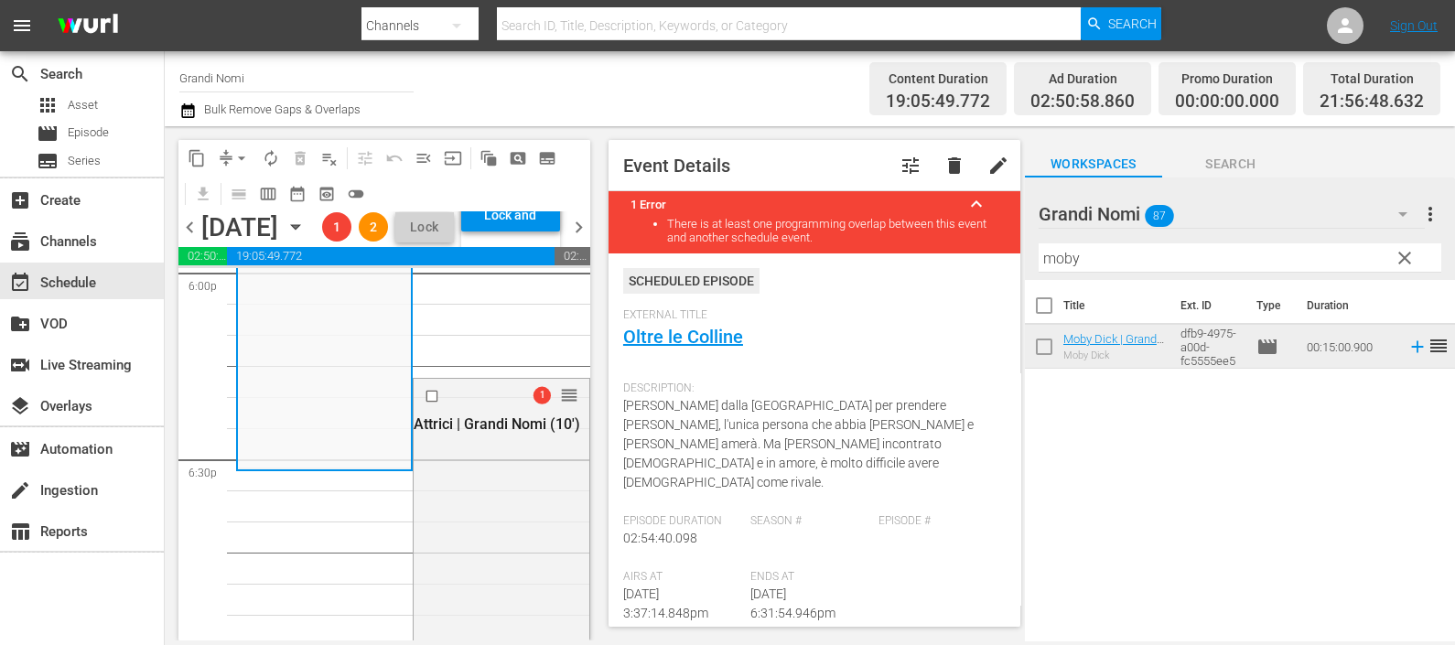
scroll to position [6746, 0]
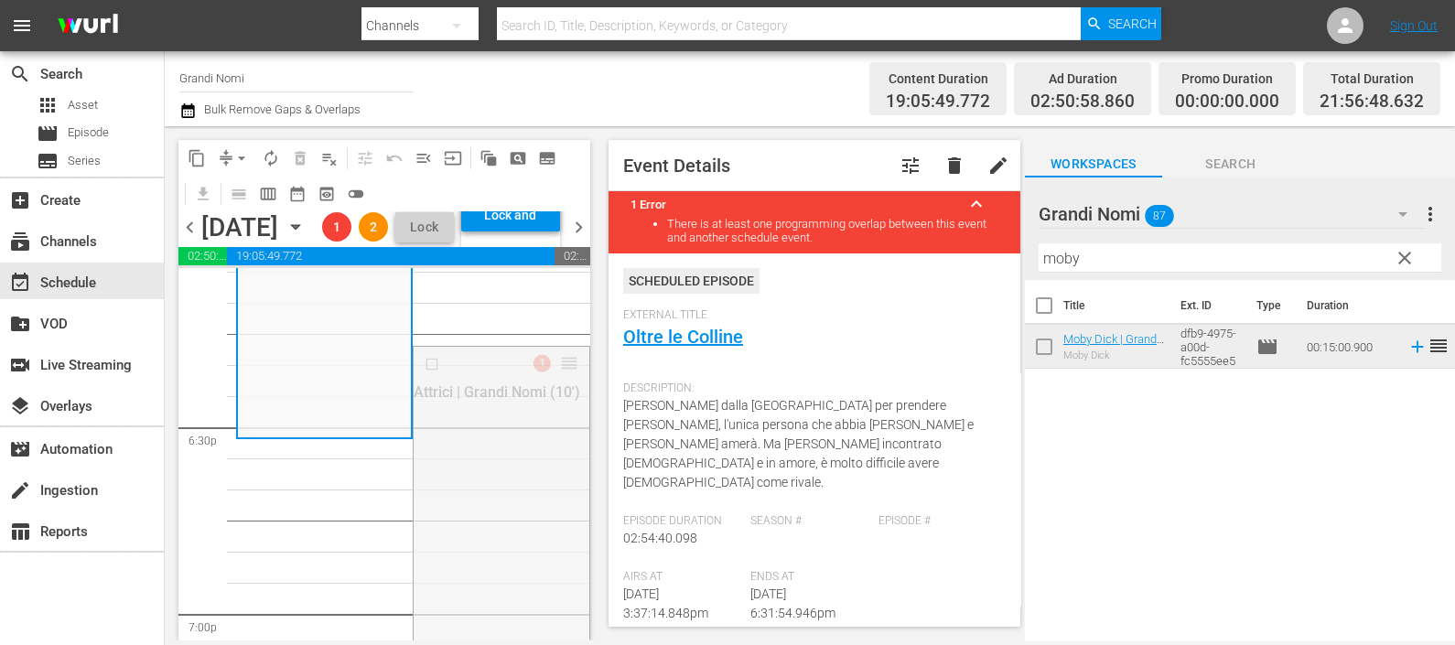
drag, startPoint x: 547, startPoint y: 422, endPoint x: 537, endPoint y: 499, distance: 77.5
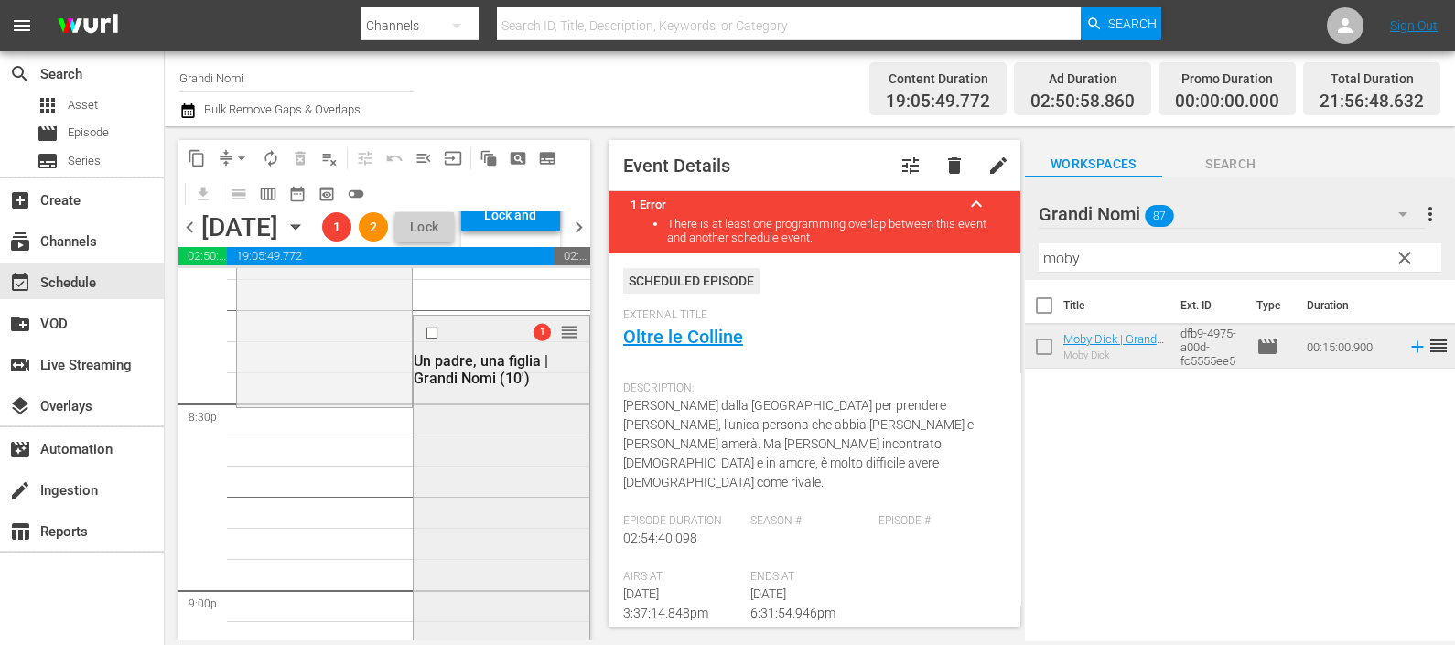
scroll to position [7548, 0]
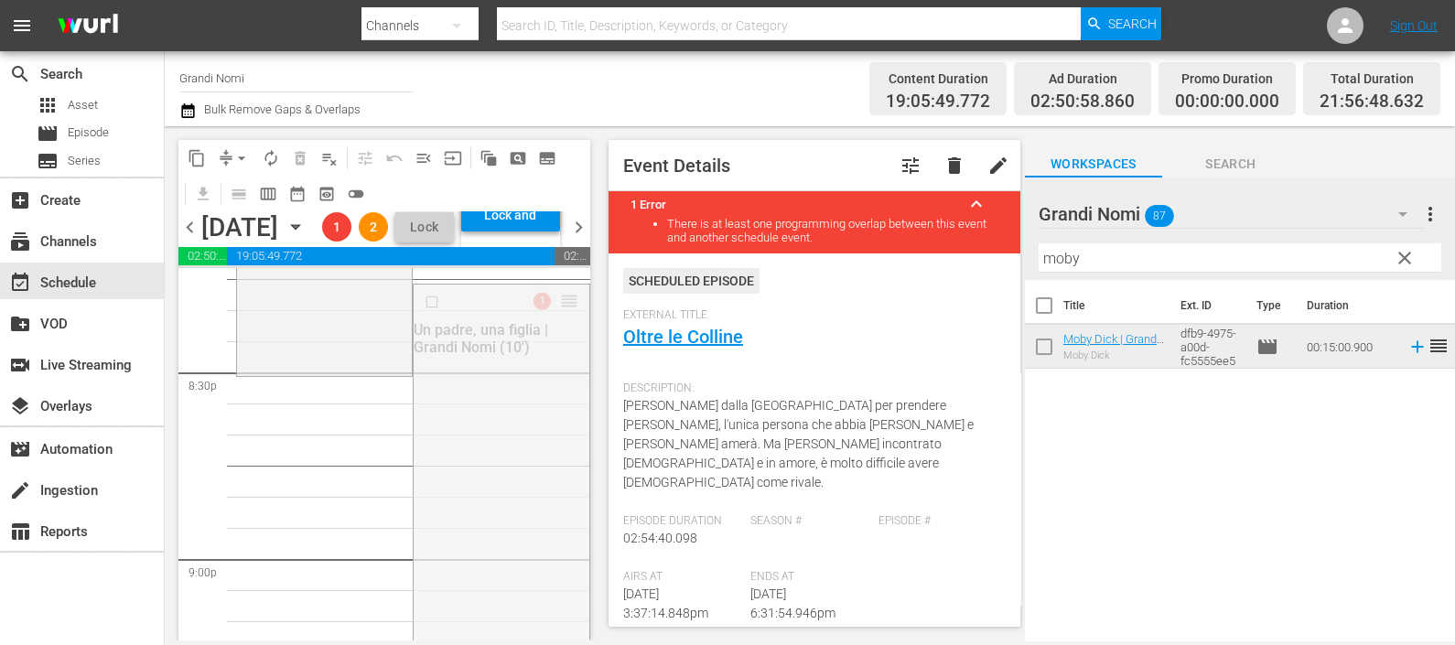
drag, startPoint x: 544, startPoint y: 361, endPoint x: 536, endPoint y: 446, distance: 85.5
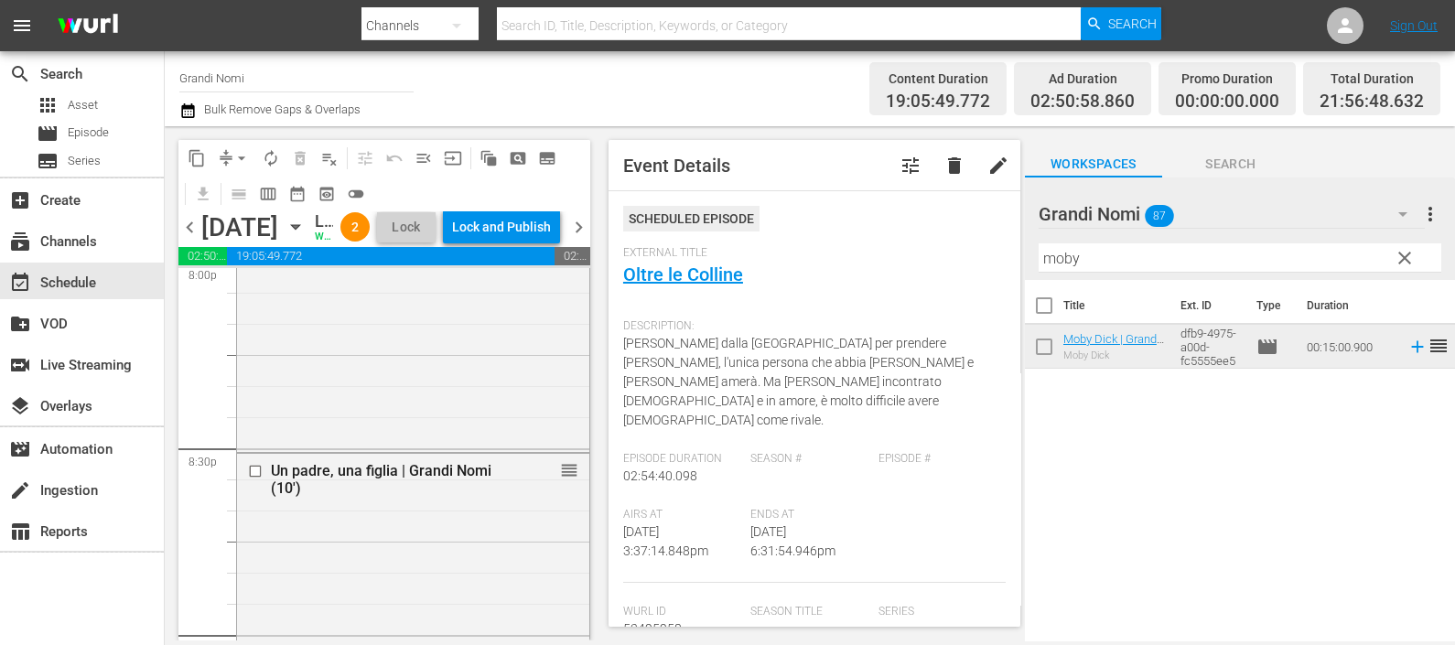
scroll to position [7502, 0]
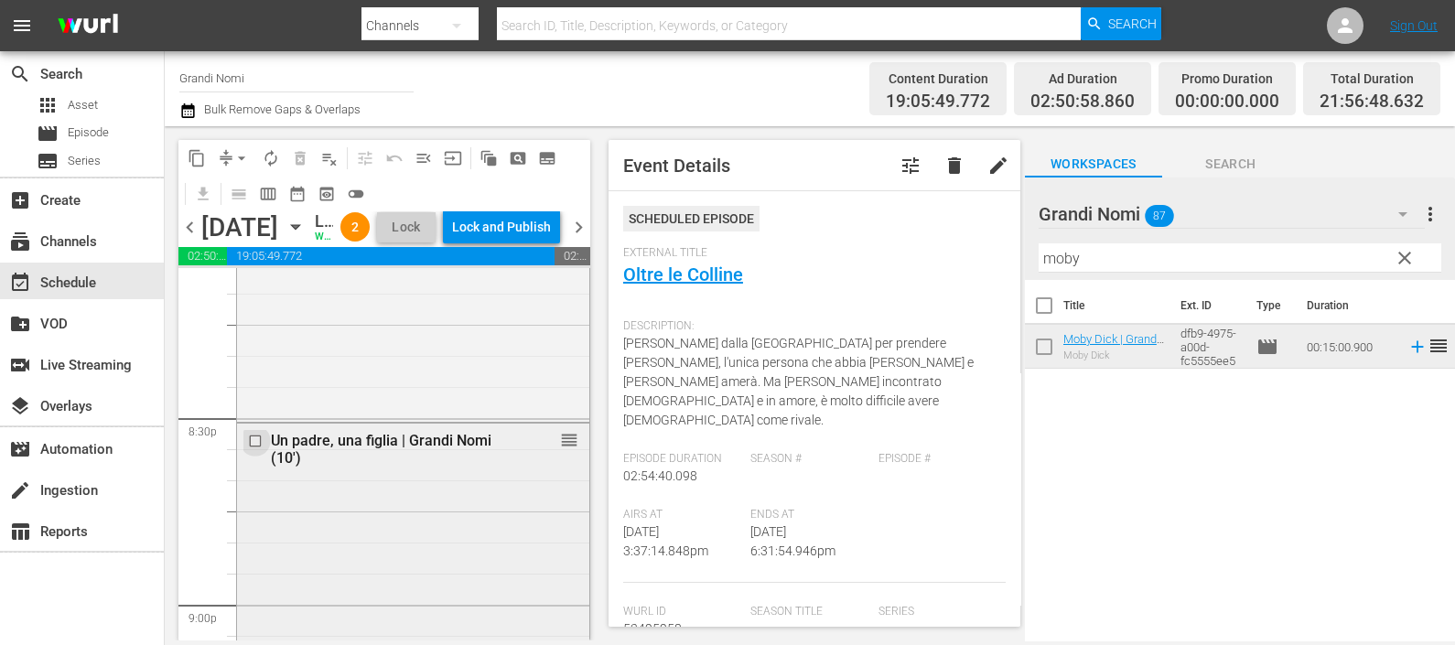
click at [259, 449] on input "checkbox" at bounding box center [257, 442] width 19 height 16
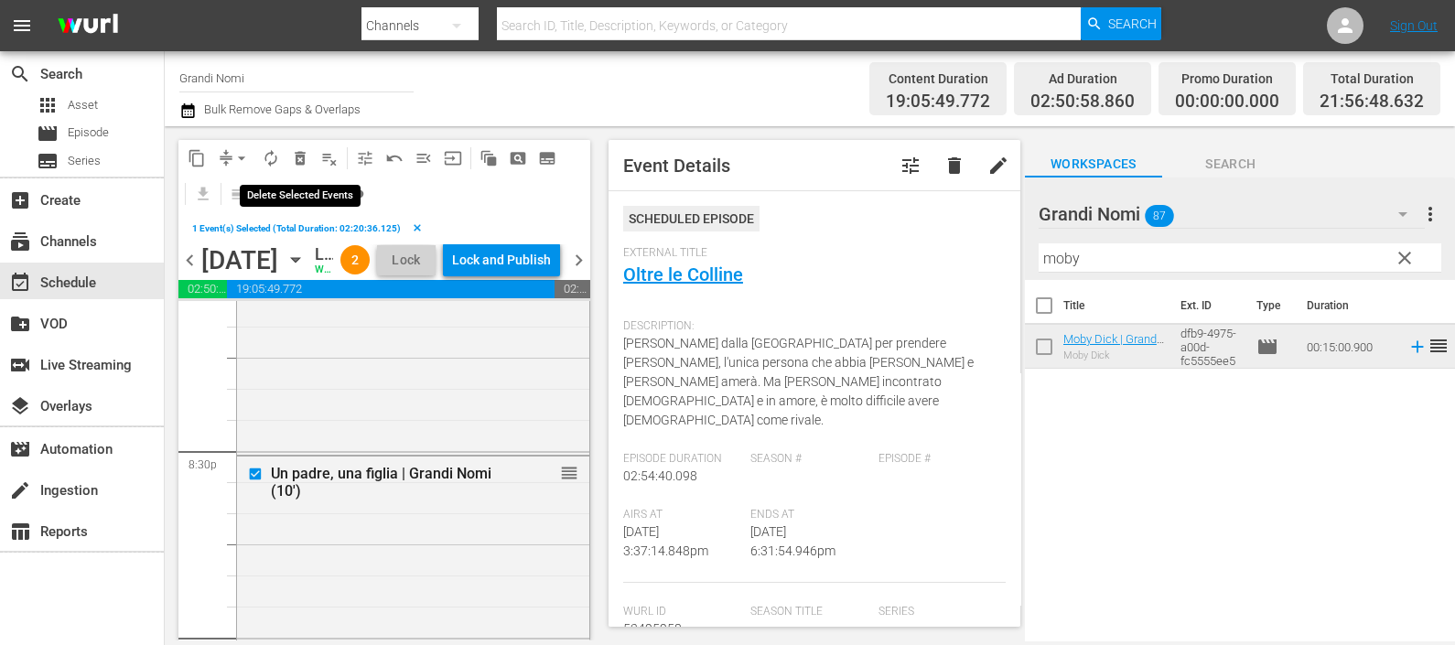
click at [299, 160] on span "delete_forever_outlined" at bounding box center [300, 158] width 18 height 18
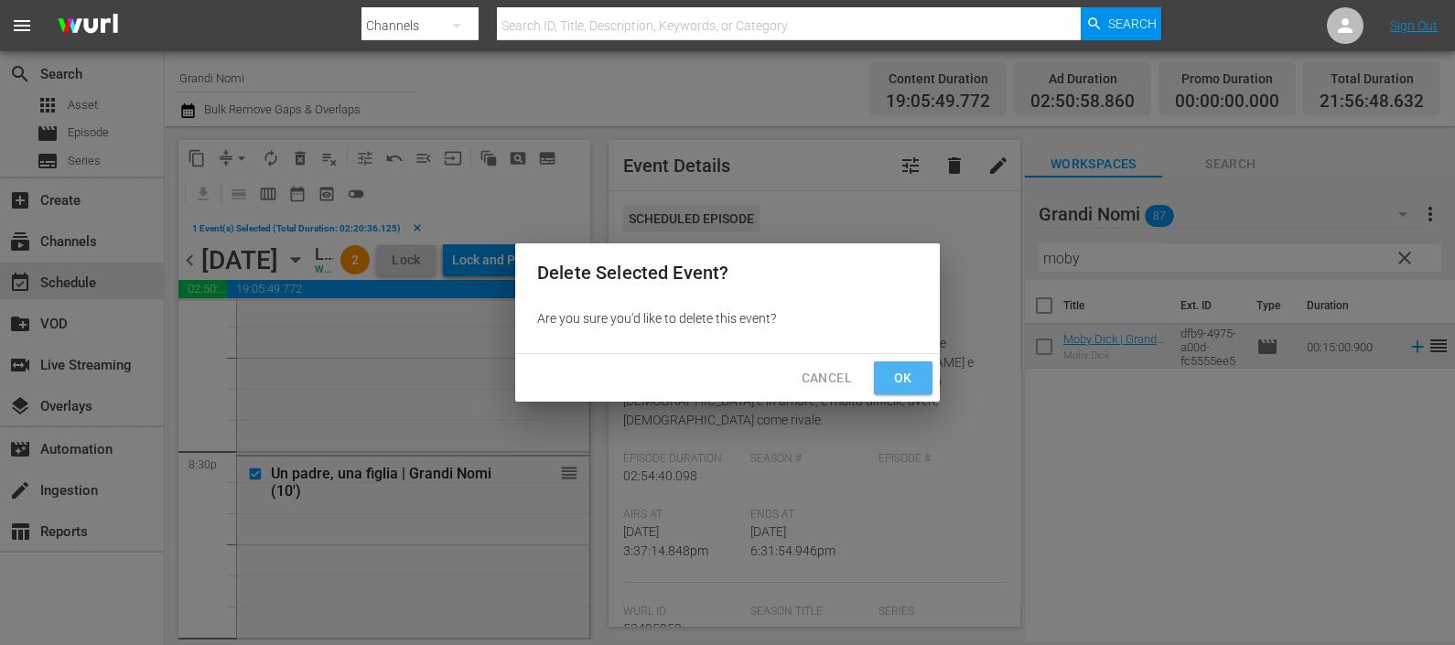
click at [888, 374] on span "Ok" at bounding box center [902, 378] width 29 height 23
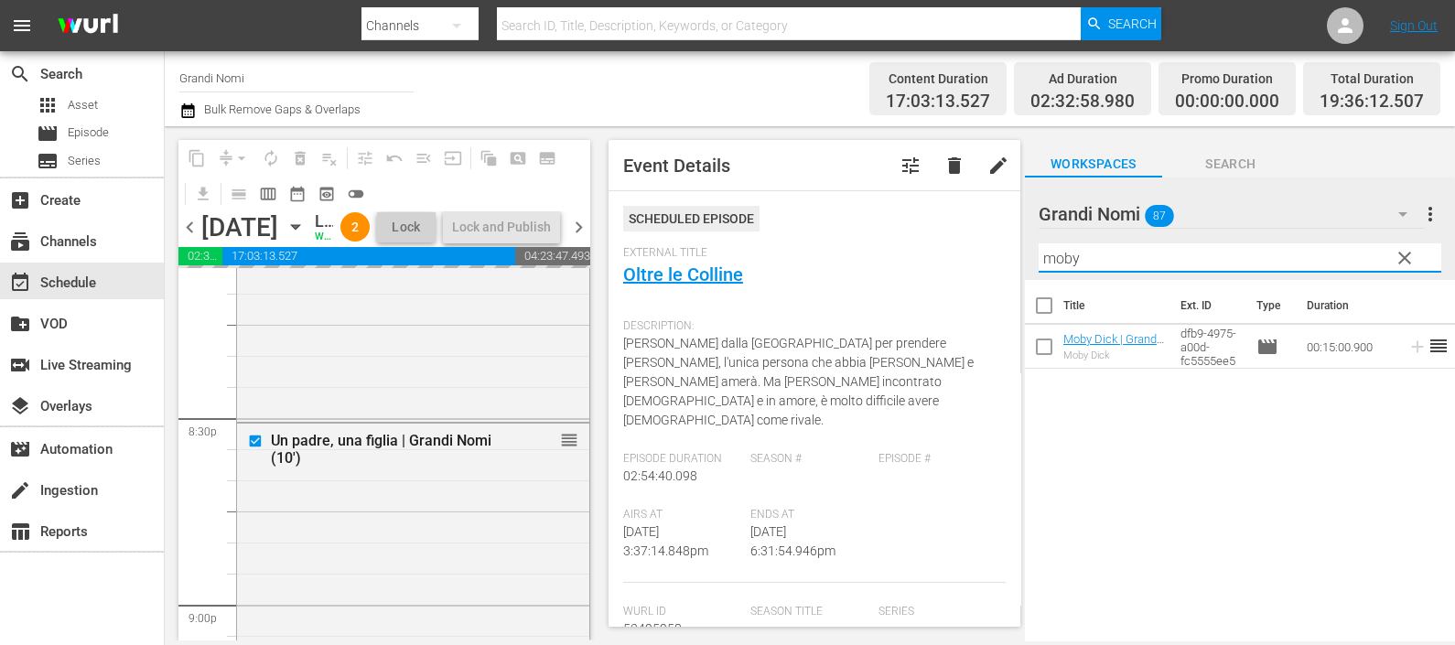
drag, startPoint x: 1105, startPoint y: 263, endPoint x: 1015, endPoint y: 258, distance: 89.8
click at [1015, 258] on div "content_copy compress arrow_drop_down autorenew_outlined delete_forever_outline…" at bounding box center [810, 383] width 1290 height 514
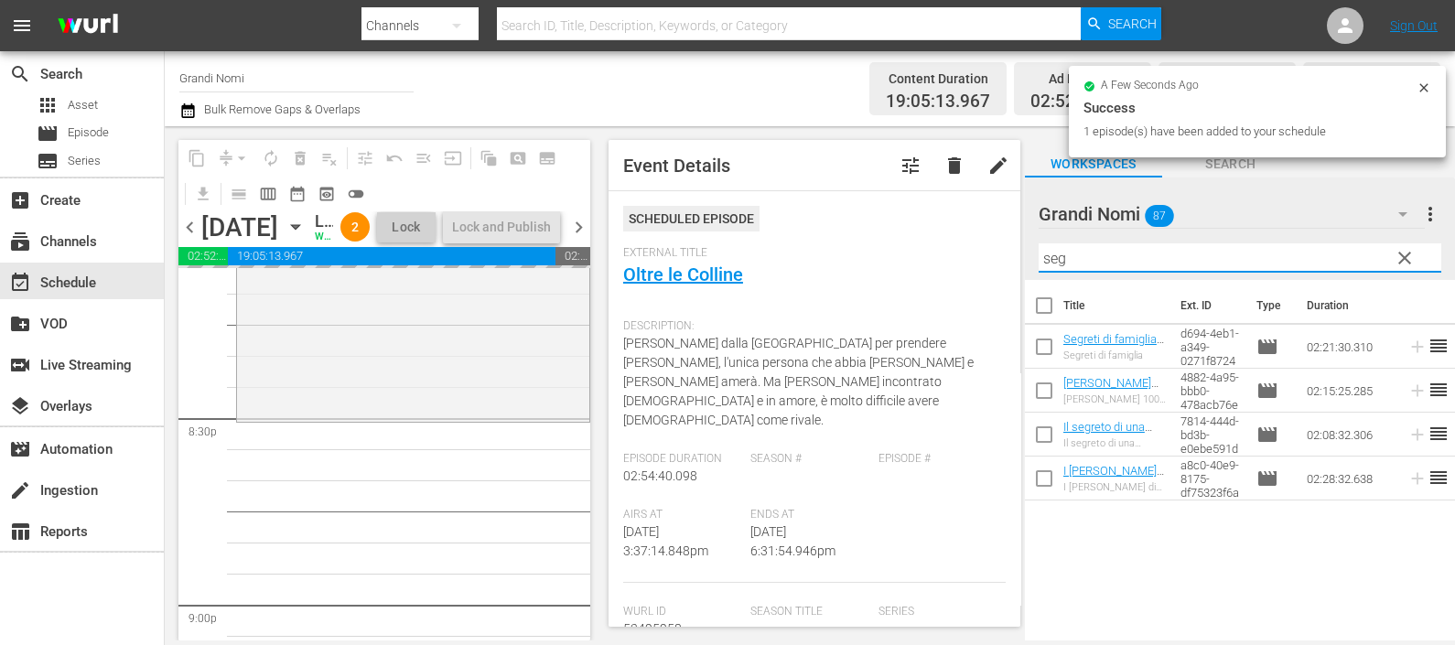
drag, startPoint x: 1176, startPoint y: 261, endPoint x: 1013, endPoint y: 258, distance: 162.9
click at [1013, 258] on div "content_copy compress arrow_drop_down autorenew_outlined delete_forever_outline…" at bounding box center [810, 383] width 1290 height 514
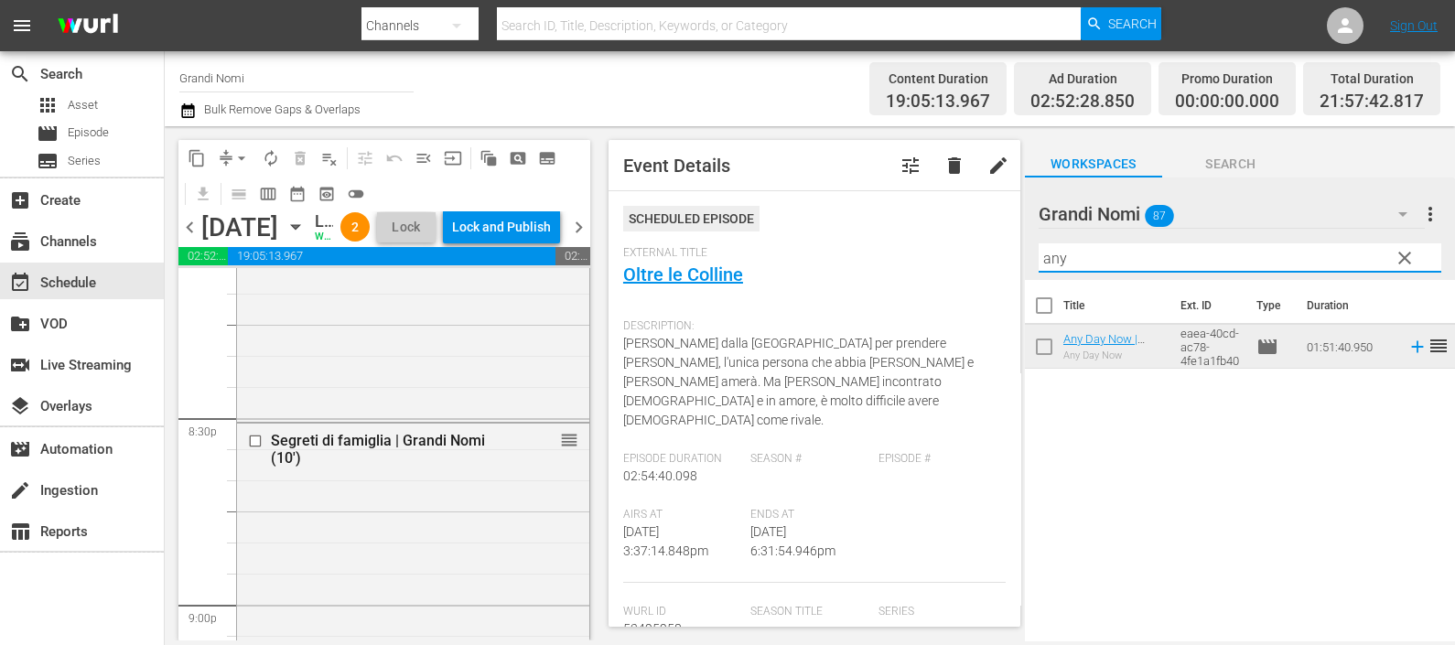
drag, startPoint x: 1069, startPoint y: 262, endPoint x: 1033, endPoint y: 260, distance: 36.6
click at [1033, 260] on div "Grandi Nomi 87 Grandi Nomi more_vert clear Filter by Title any" at bounding box center [1240, 228] width 430 height 102
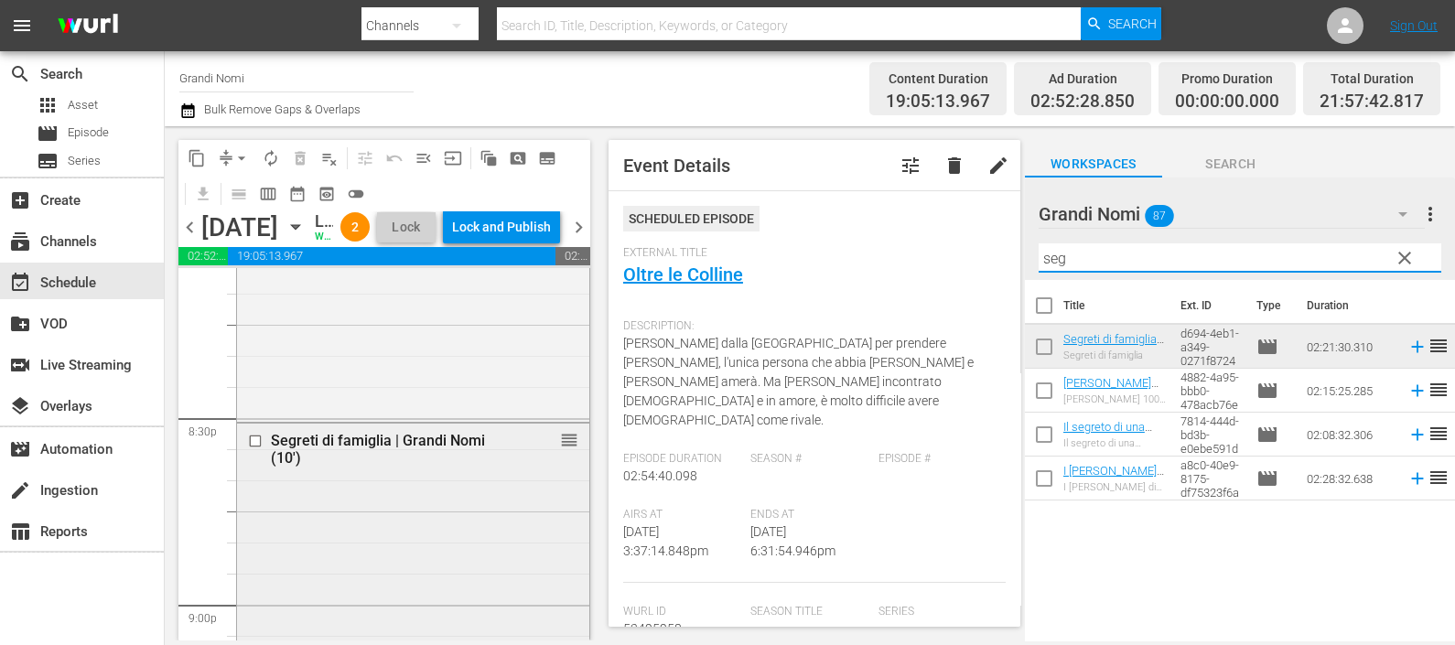
scroll to position [8417, 0]
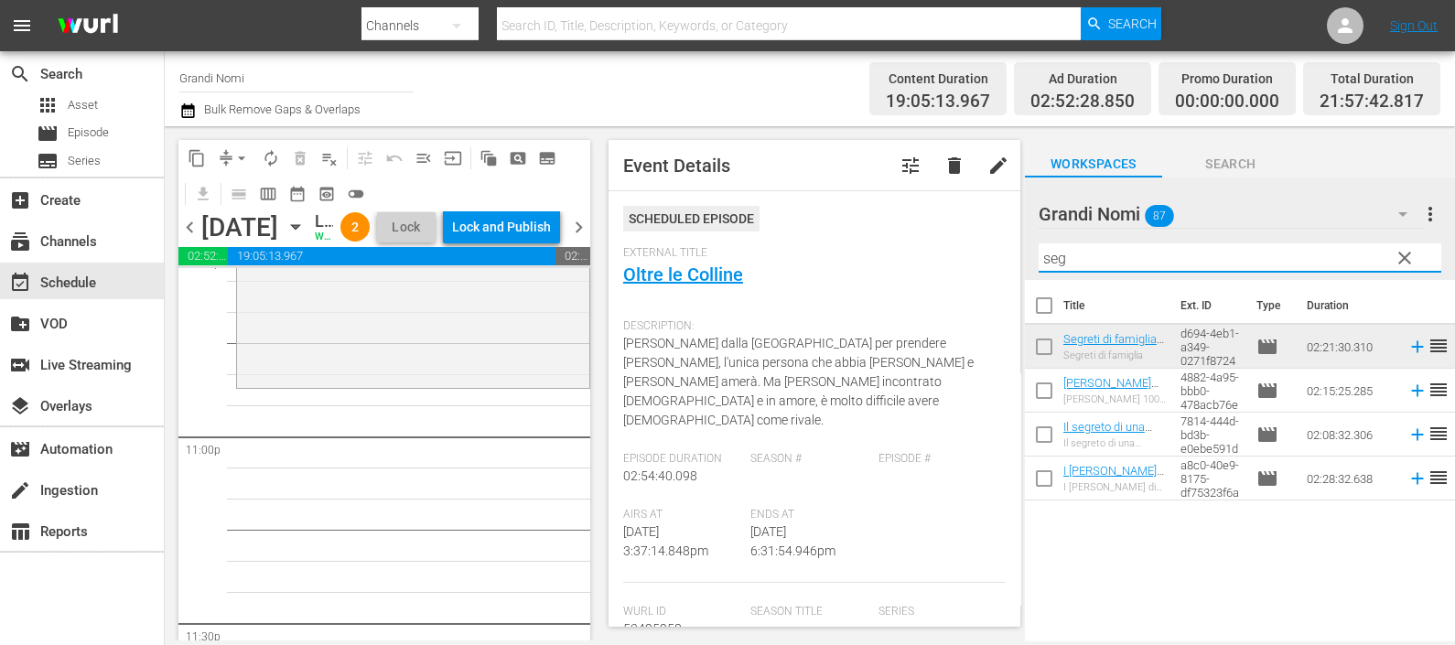
drag, startPoint x: 1087, startPoint y: 264, endPoint x: 975, endPoint y: 265, distance: 111.6
click at [975, 265] on div "content_copy compress arrow_drop_down autorenew_outlined delete_forever_outline…" at bounding box center [810, 383] width 1290 height 514
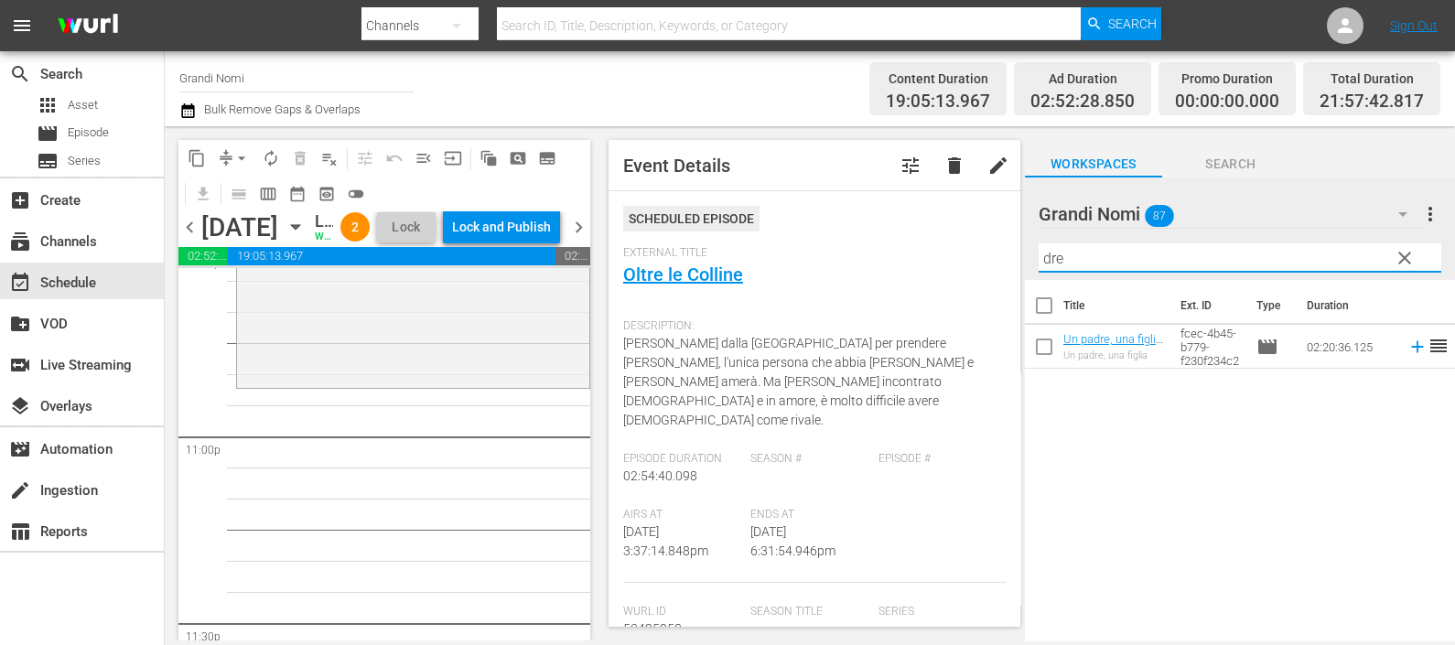
type input "dre"
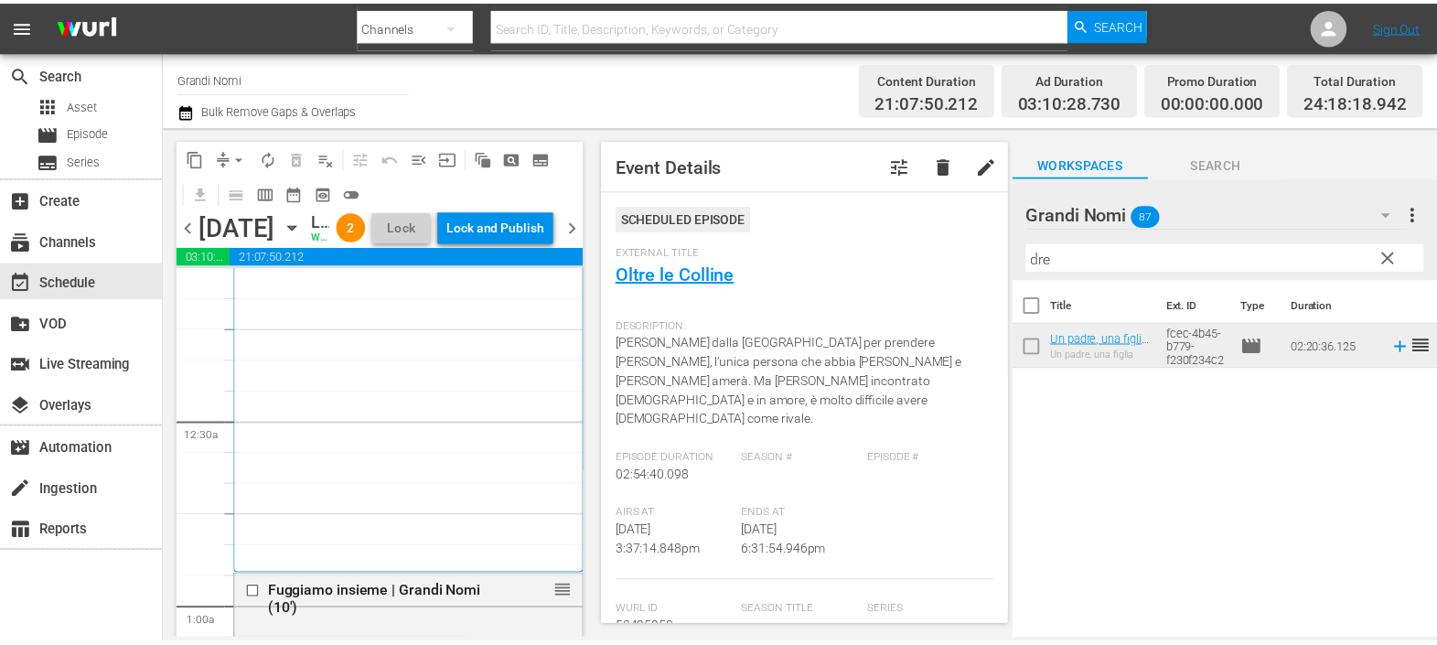
scroll to position [0, 0]
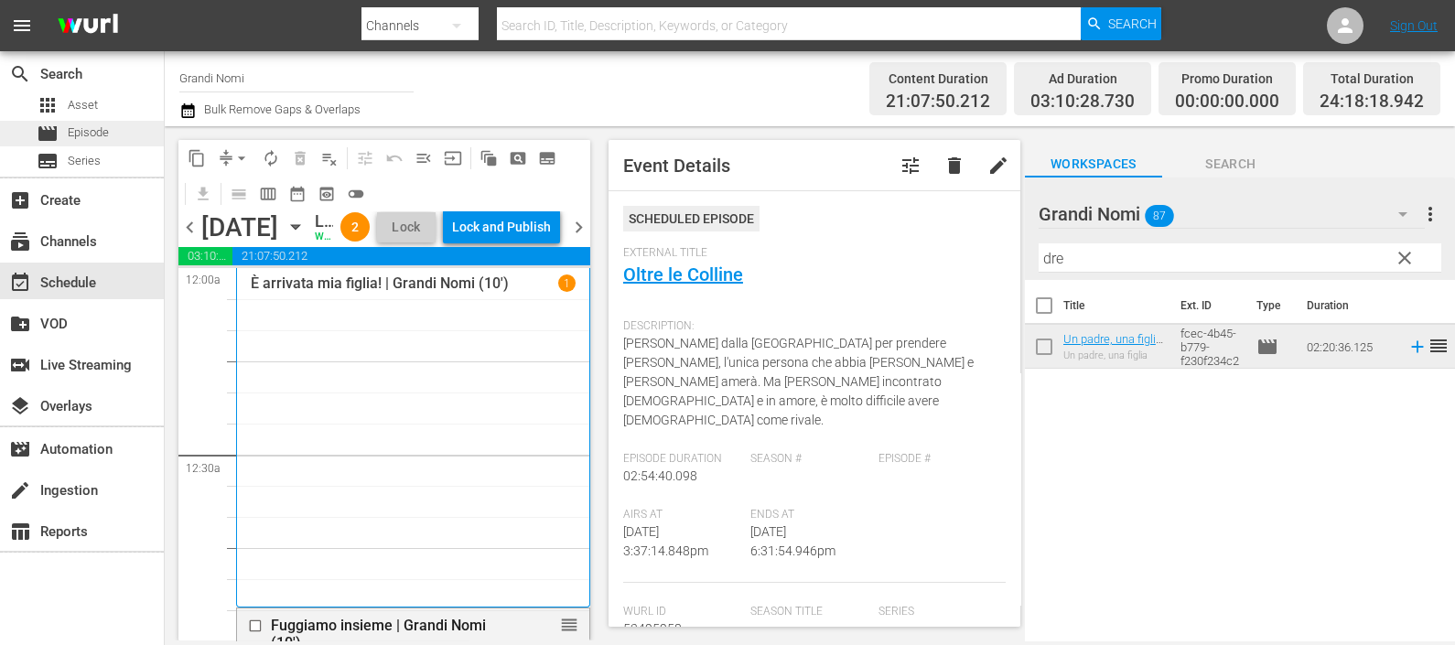
click at [113, 134] on div "movie Episode" at bounding box center [82, 134] width 164 height 26
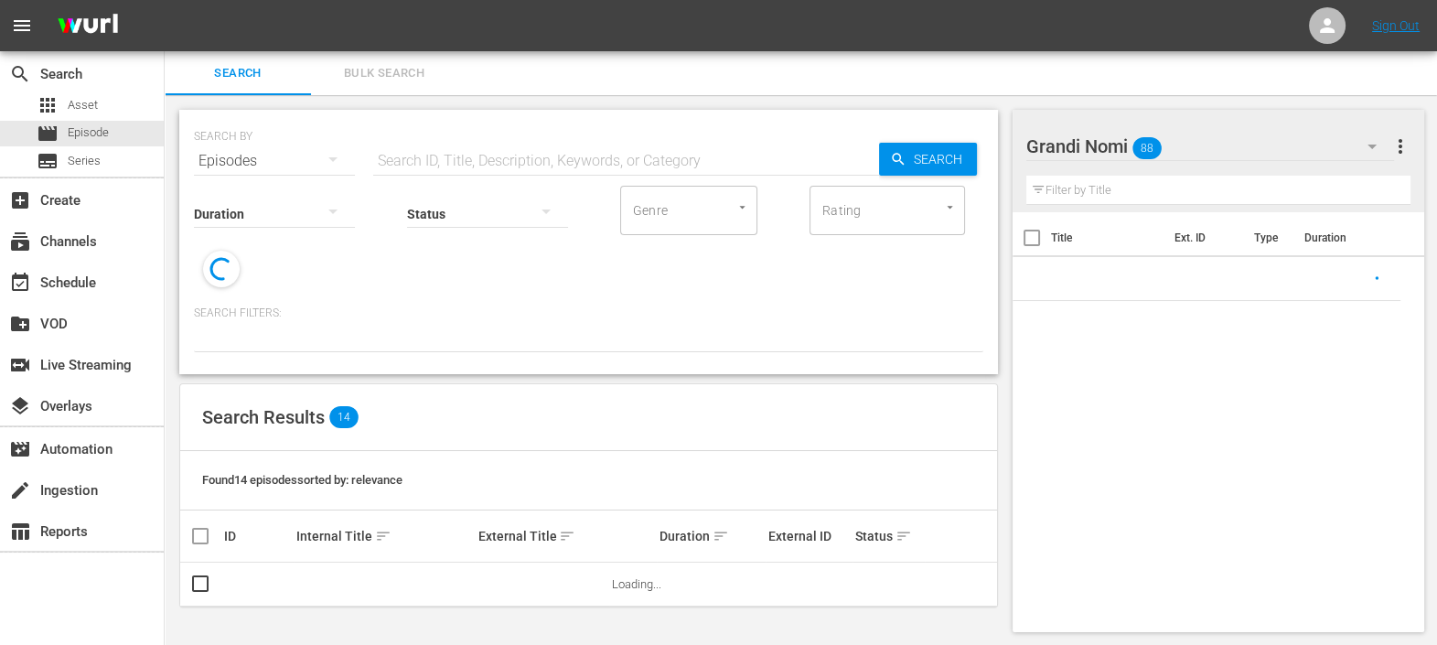
drag, startPoint x: 540, startPoint y: 166, endPoint x: 542, endPoint y: 156, distance: 9.3
click at [540, 166] on input "text" at bounding box center [626, 161] width 506 height 44
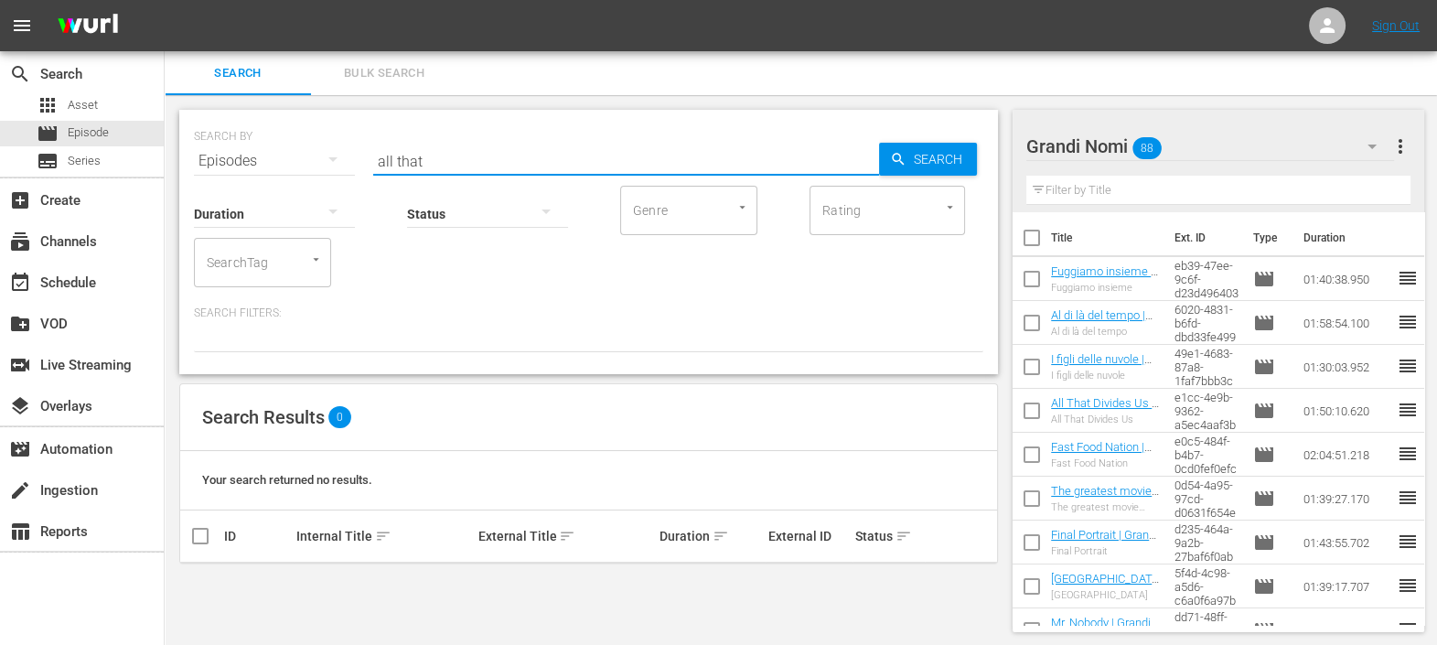
drag, startPoint x: 446, startPoint y: 166, endPoint x: 336, endPoint y: 167, distance: 110.7
click at [336, 167] on div "SEARCH BY Search By Episodes Search ID, Title, Description, Keywords, or Catego…" at bounding box center [589, 150] width 790 height 66
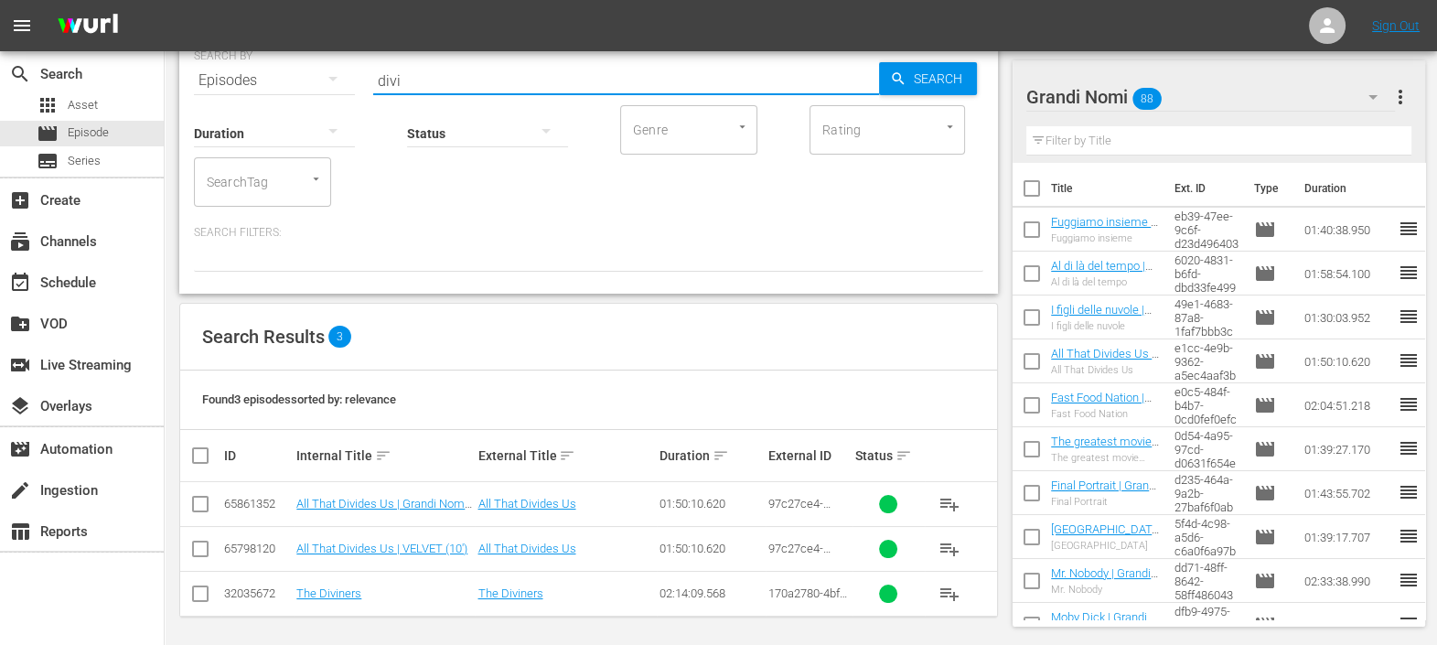
scroll to position [84, 0]
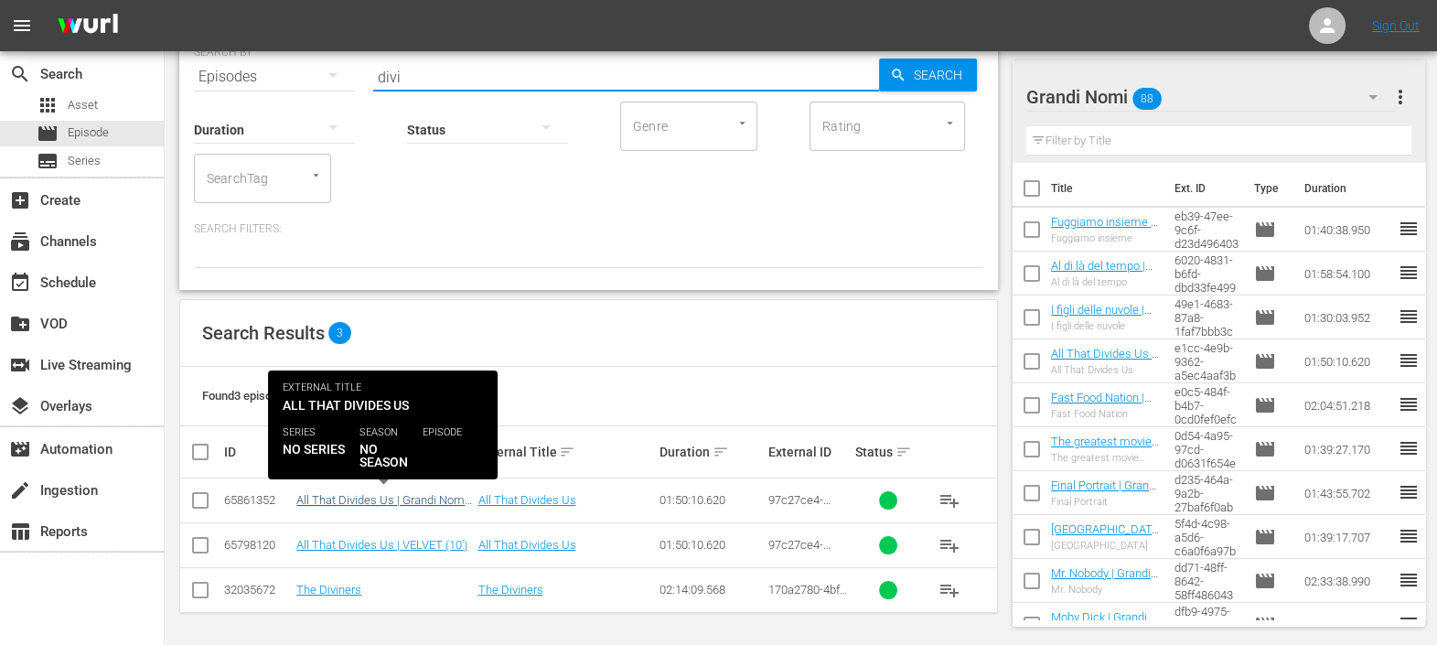
type input "divi"
click at [436, 498] on link "All That Divides Us | Grandi Nomi (10')" at bounding box center [381, 506] width 171 height 27
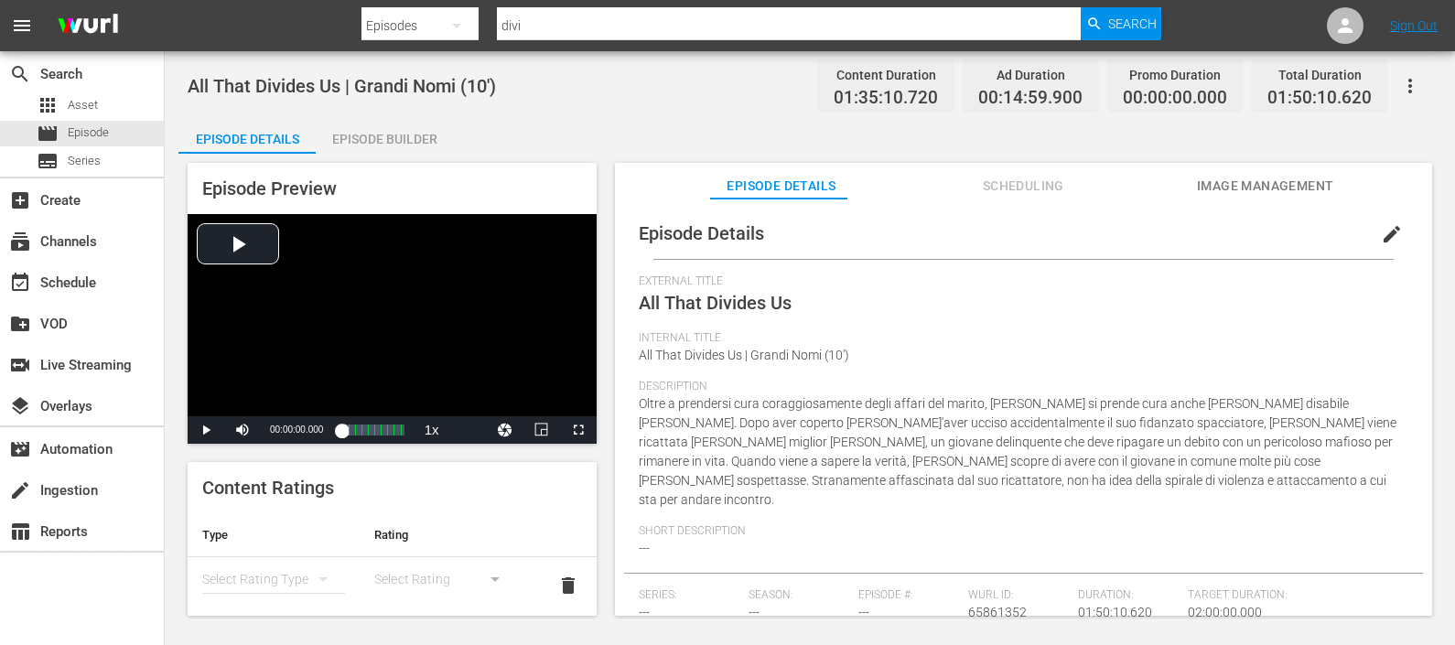
click at [388, 135] on div "Episode Builder" at bounding box center [384, 139] width 137 height 44
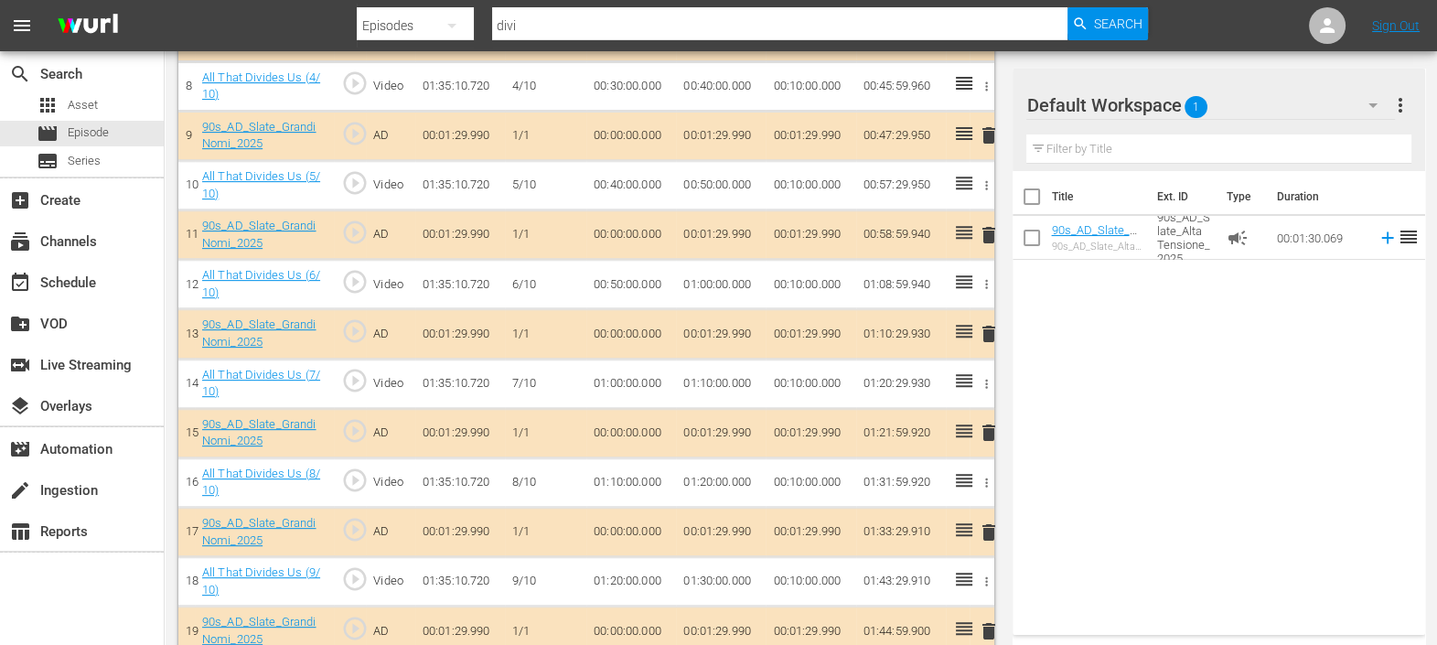
scroll to position [1007, 0]
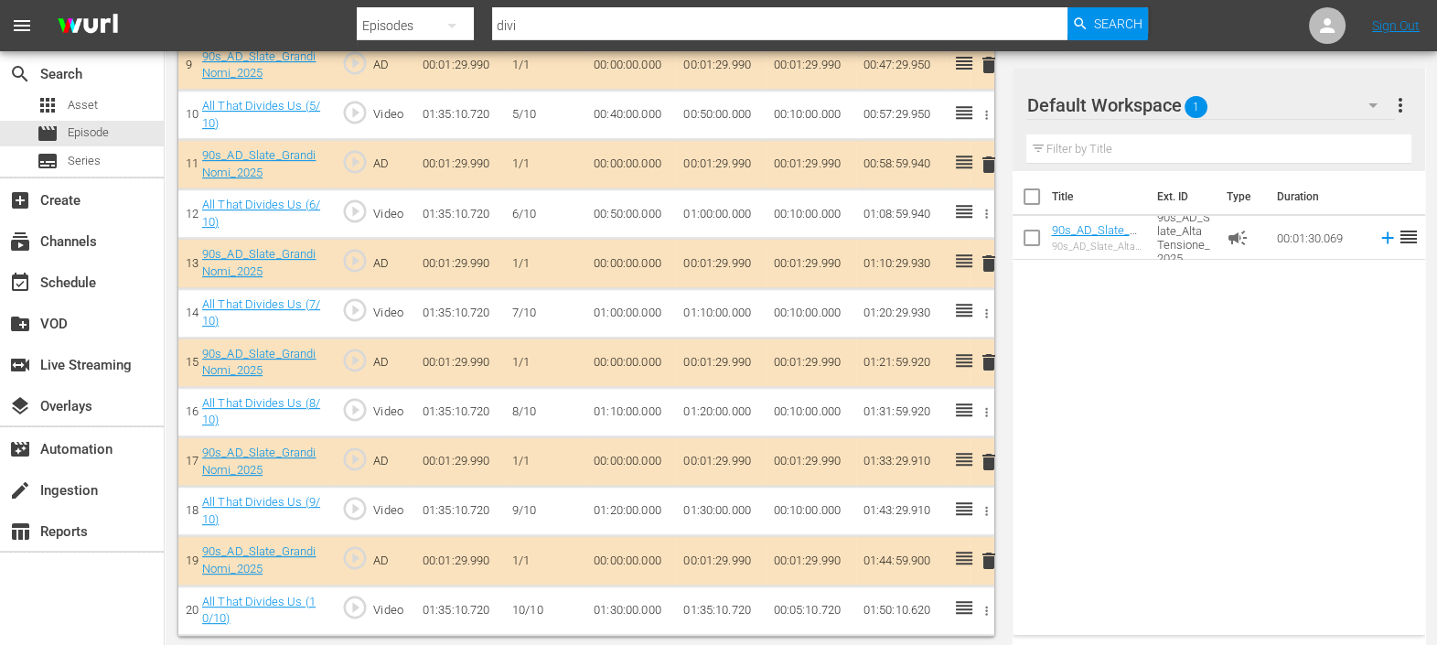
click at [1097, 108] on div at bounding box center [1092, 106] width 132 height 46
click at [1190, 106] on span "1" at bounding box center [1197, 107] width 23 height 38
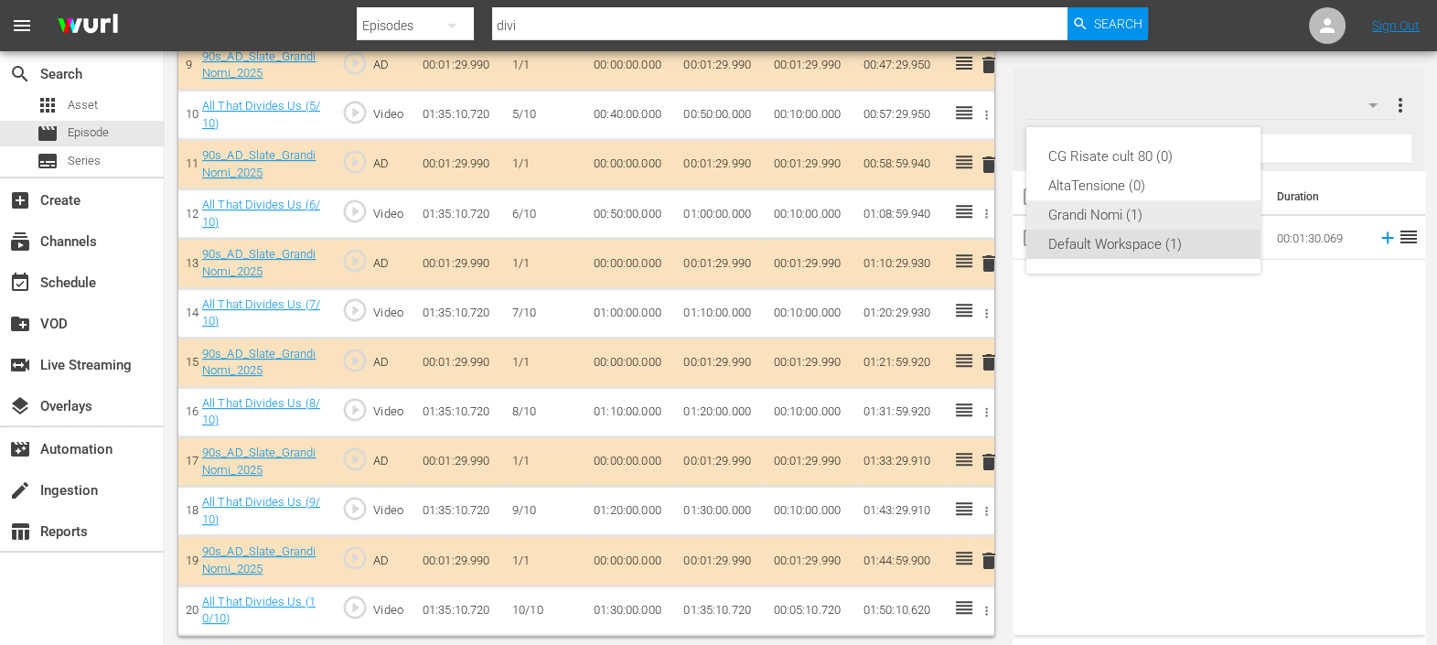
click at [1141, 219] on div "Grandi Nomi (1)" at bounding box center [1143, 214] width 190 height 29
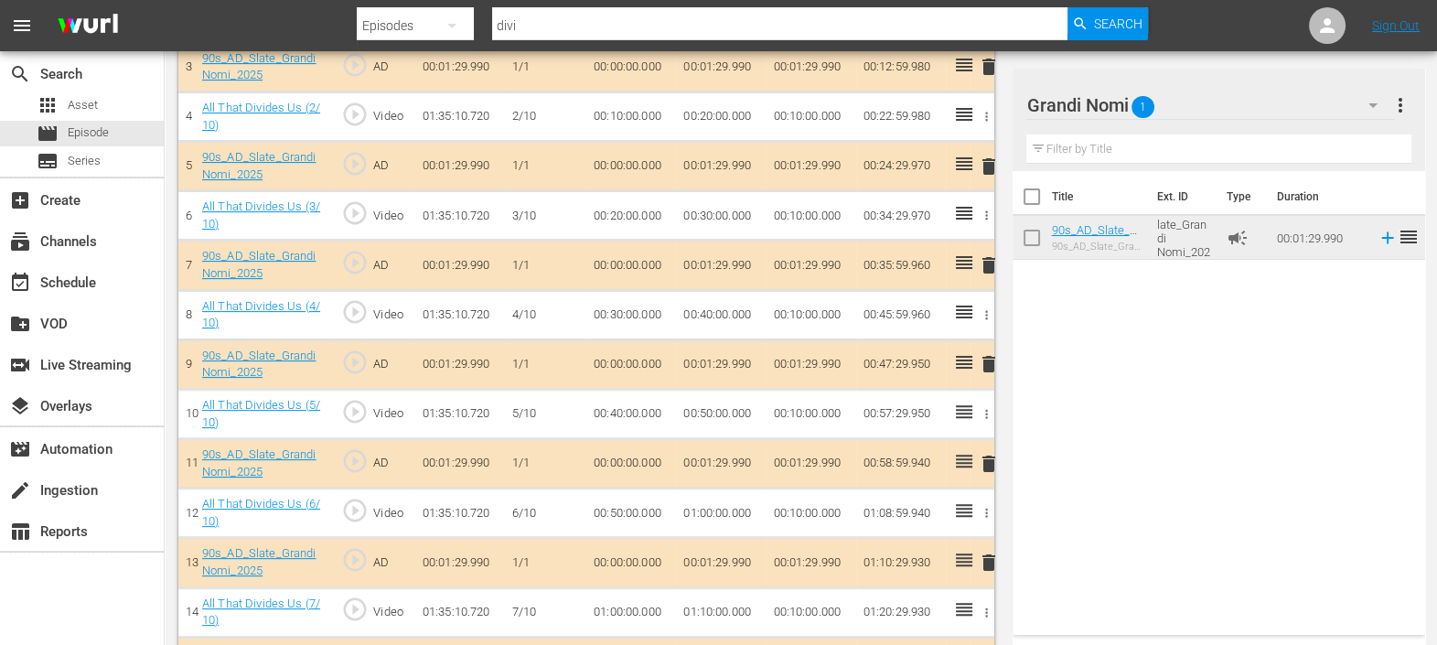
scroll to position [207, 0]
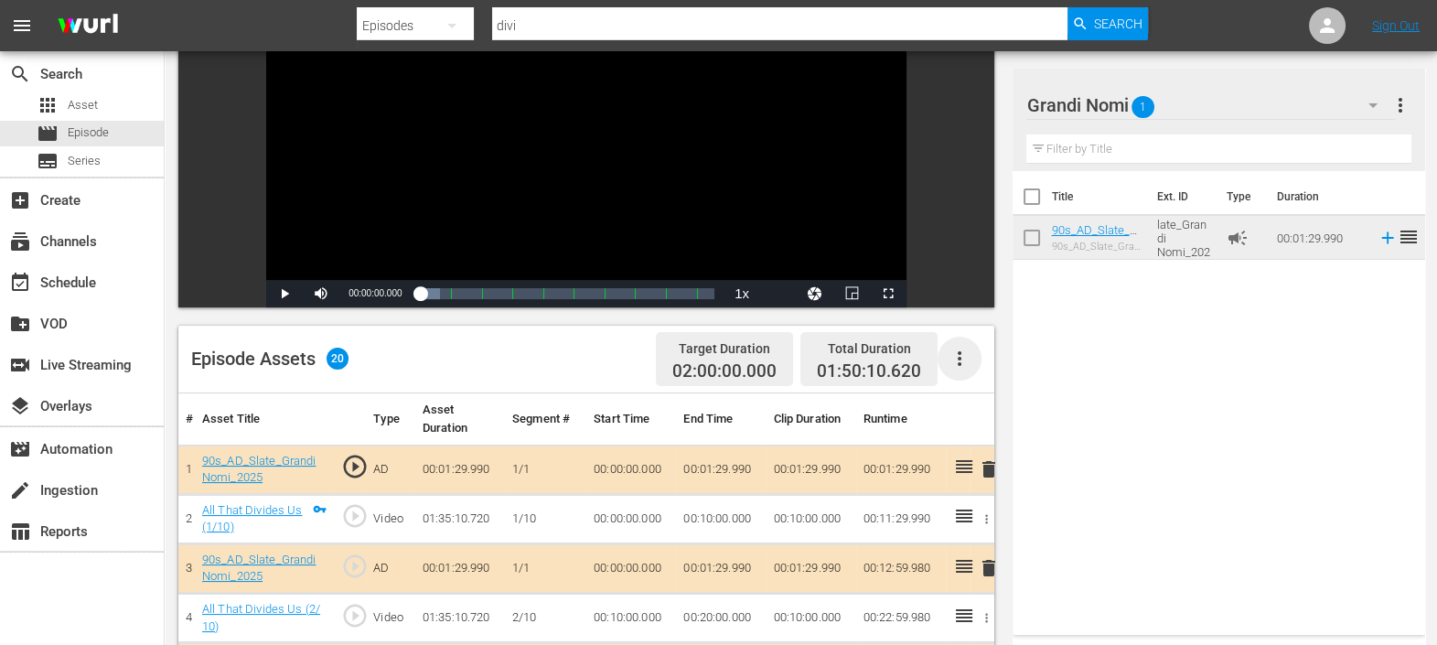
click at [960, 358] on icon "button" at bounding box center [960, 358] width 4 height 15
click at [983, 412] on div "Clear Ads" at bounding box center [1014, 409] width 124 height 44
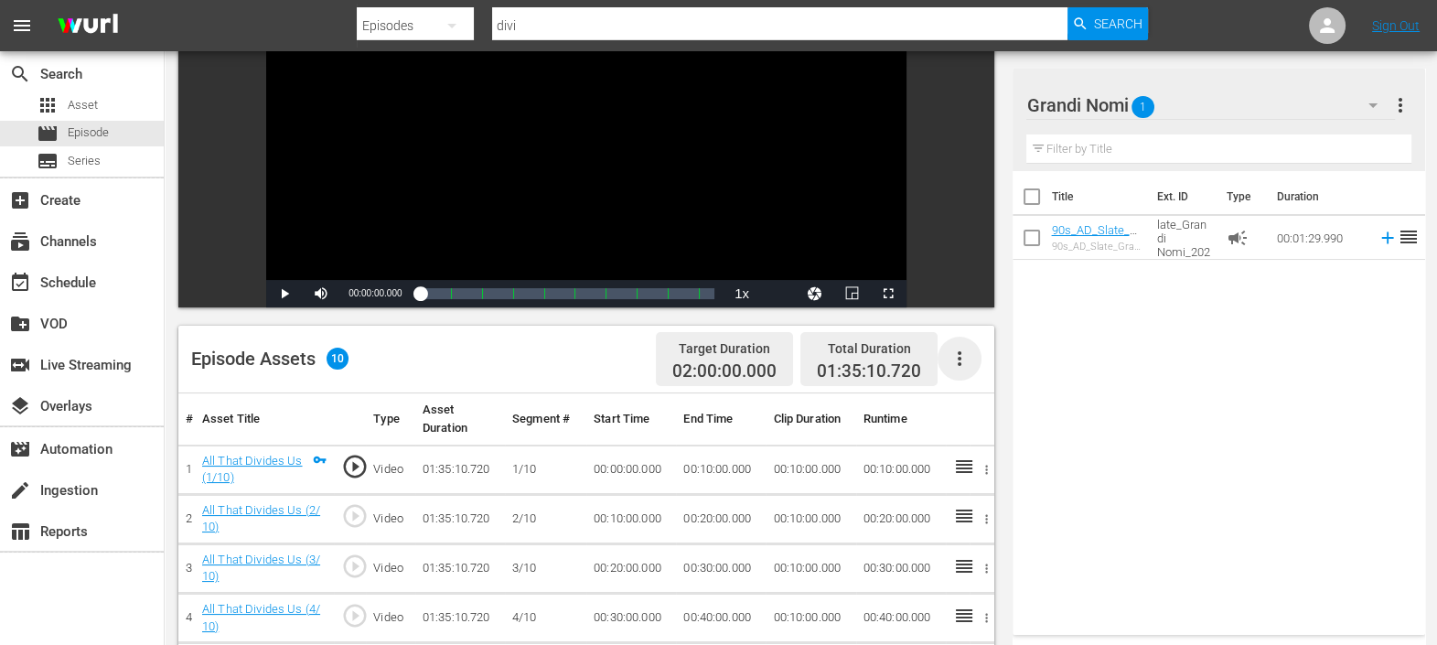
click at [957, 353] on icon "button" at bounding box center [960, 359] width 22 height 22
click at [977, 370] on div "Fill with Ads" at bounding box center [1014, 365] width 124 height 44
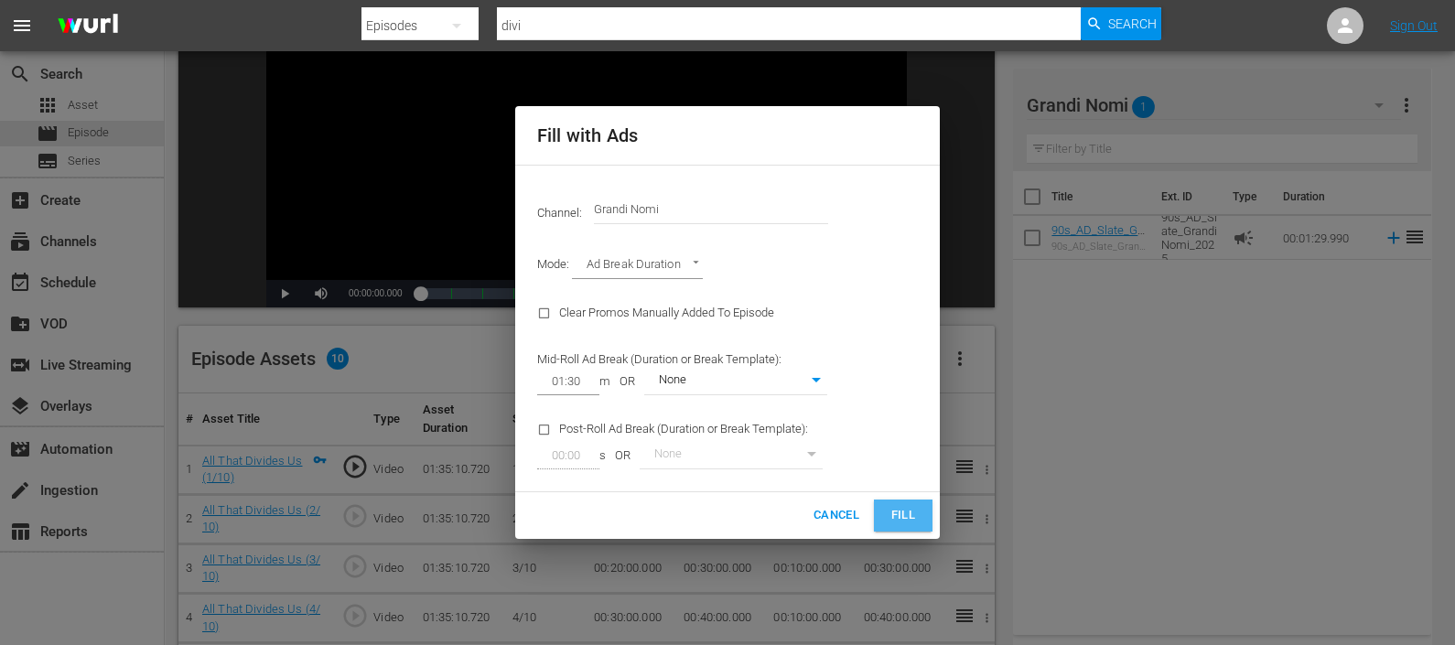
click at [929, 511] on button "Fill" at bounding box center [903, 516] width 59 height 32
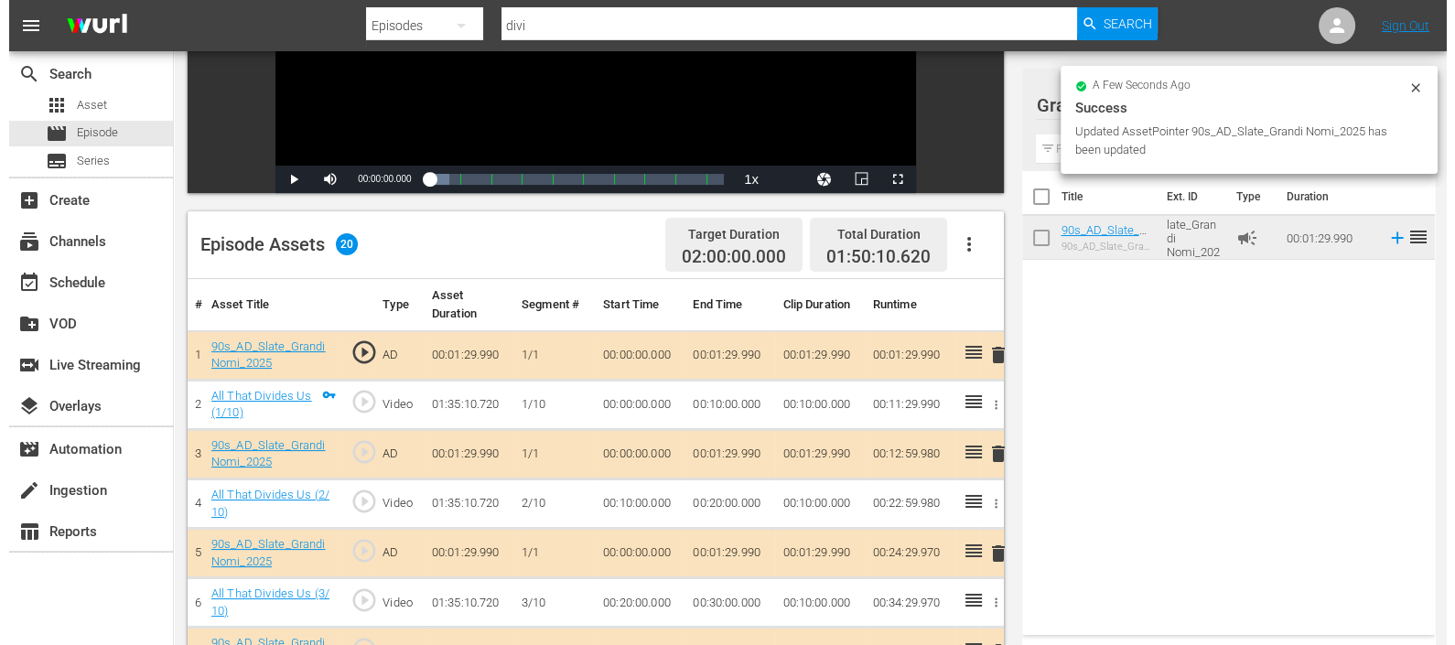
scroll to position [0, 0]
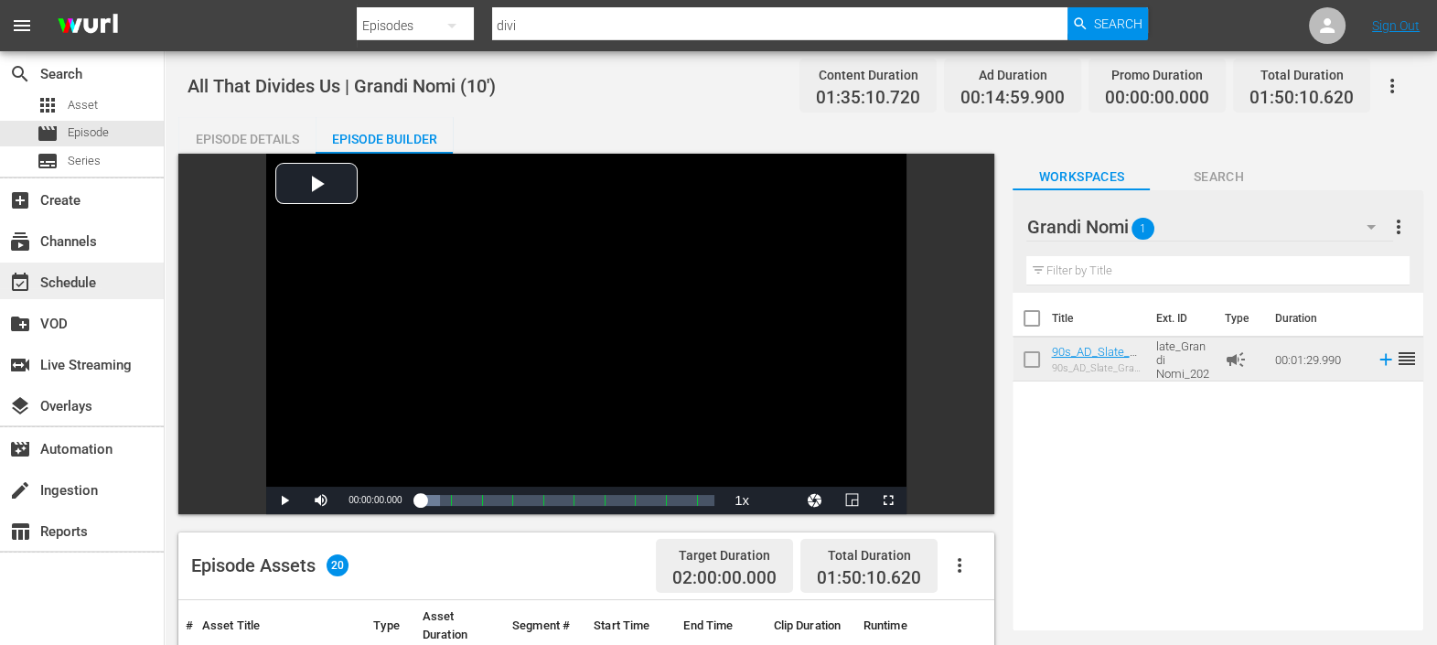
click at [71, 276] on div "event_available Schedule" at bounding box center [51, 280] width 102 height 16
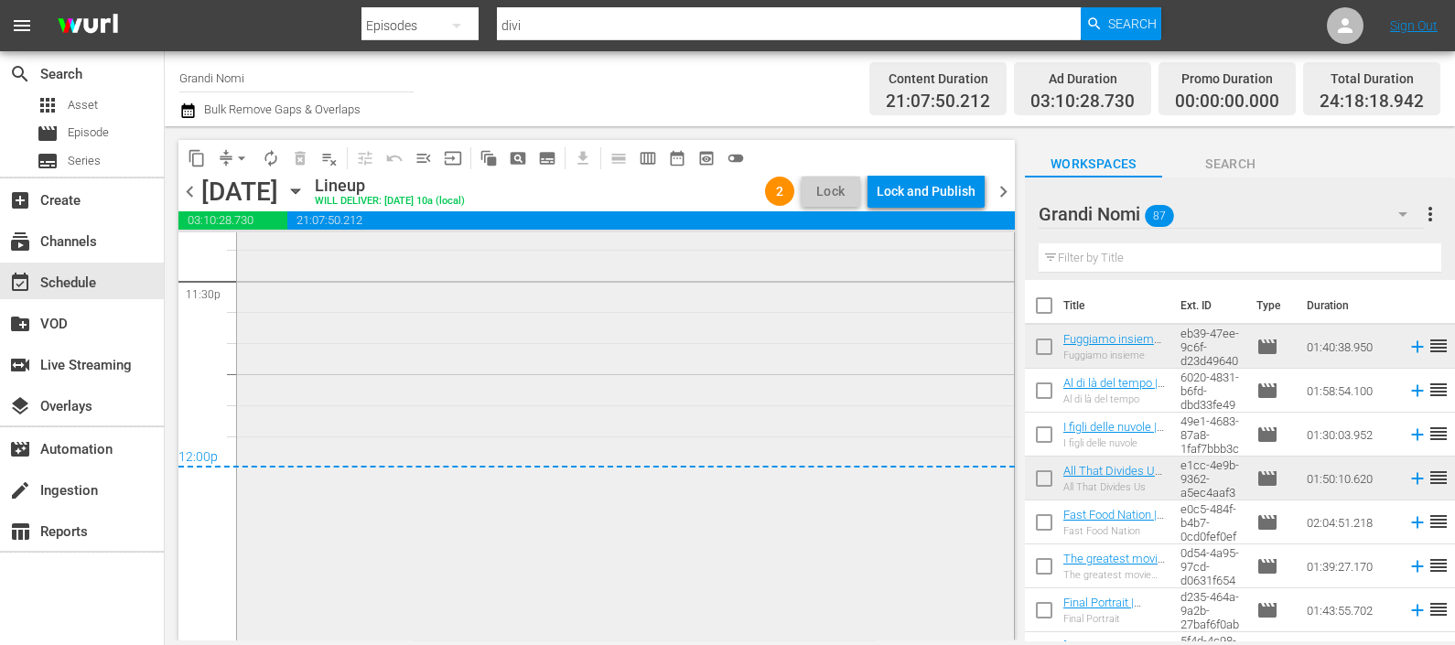
scroll to position [8660, 0]
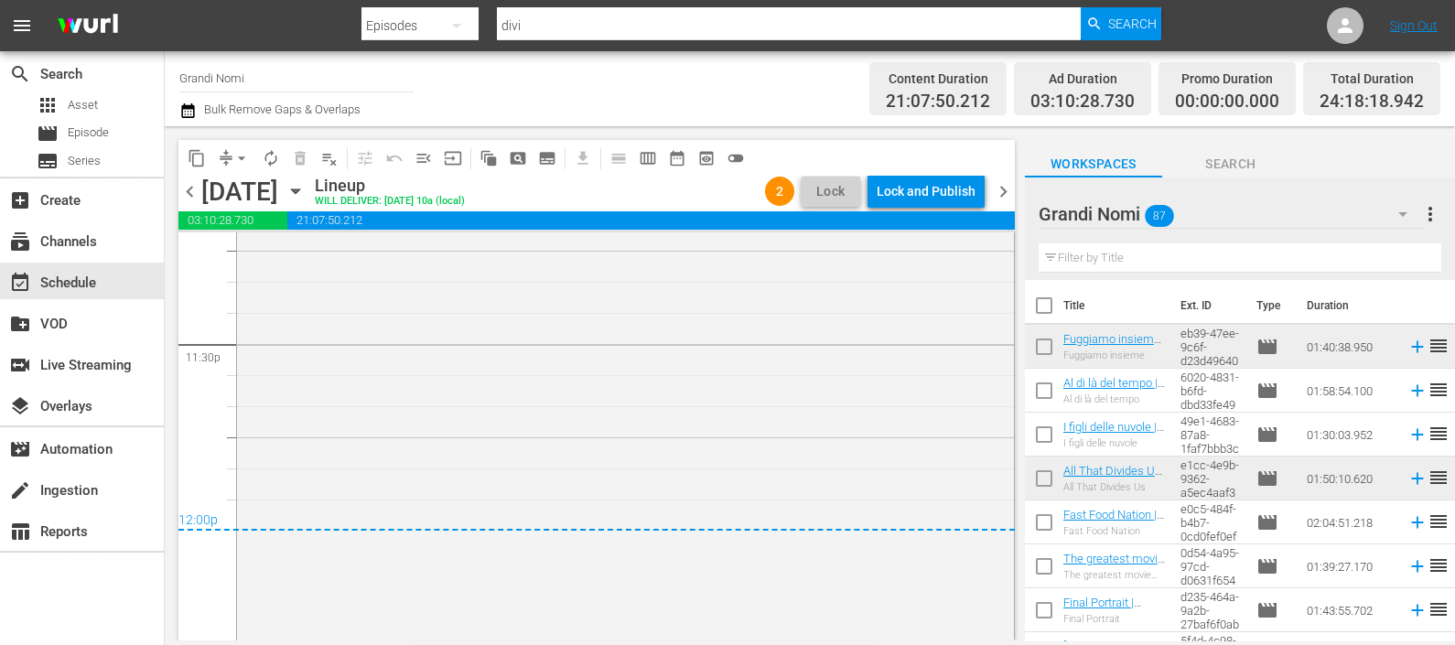
click at [191, 119] on icon "button" at bounding box center [187, 111] width 17 height 22
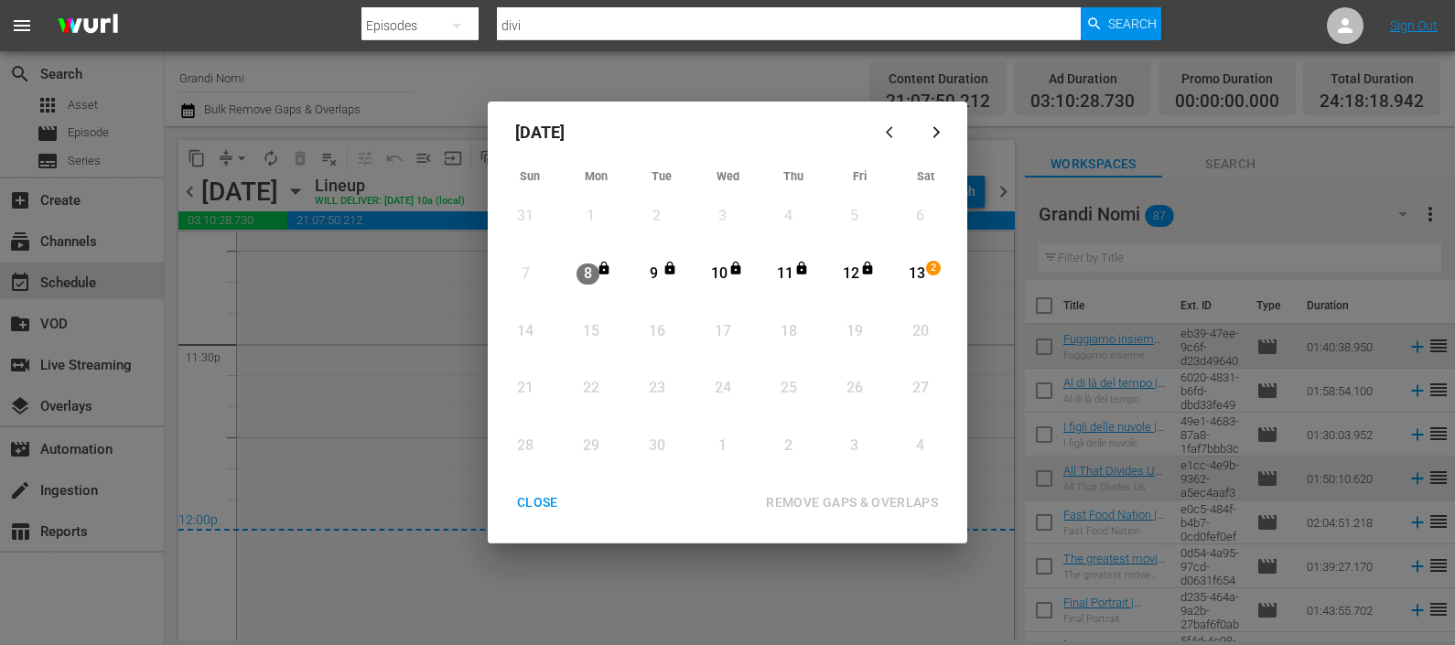
click at [914, 273] on div "13" at bounding box center [917, 273] width 23 height 21
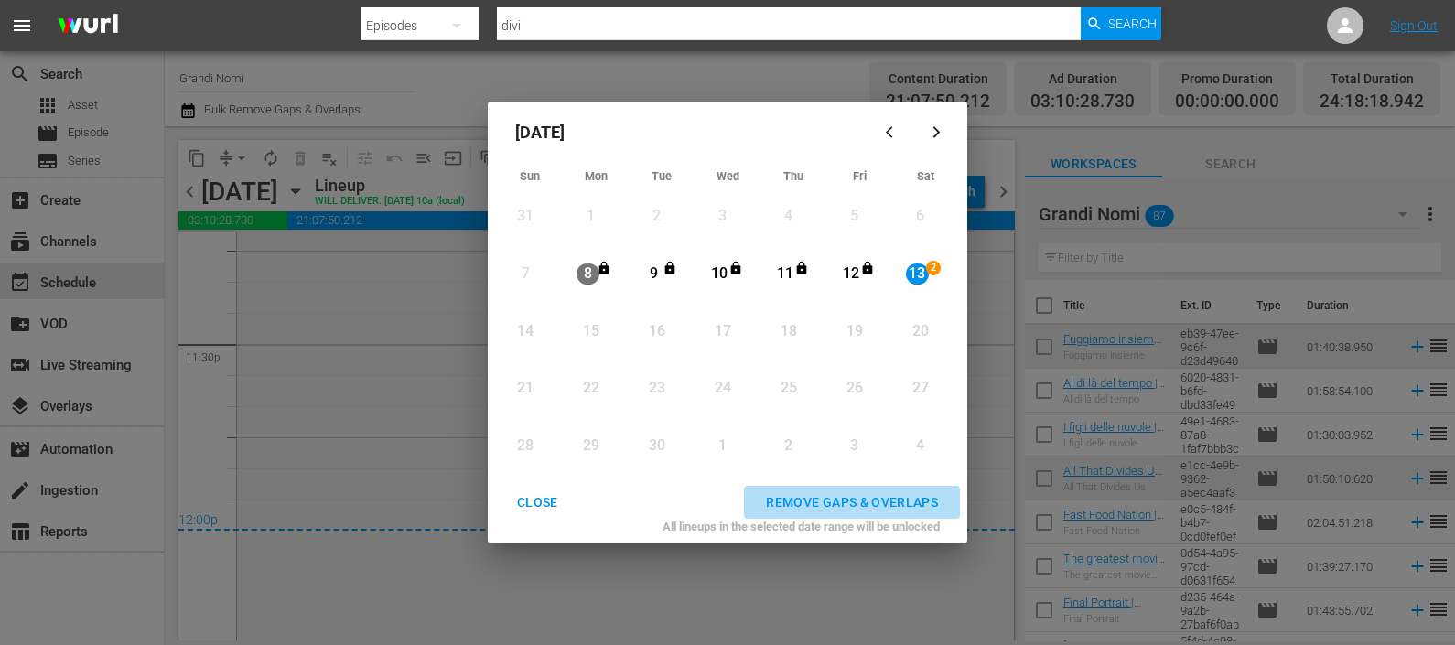
click at [870, 498] on div "REMOVE GAPS & OVERLAPS" at bounding box center [851, 502] width 201 height 23
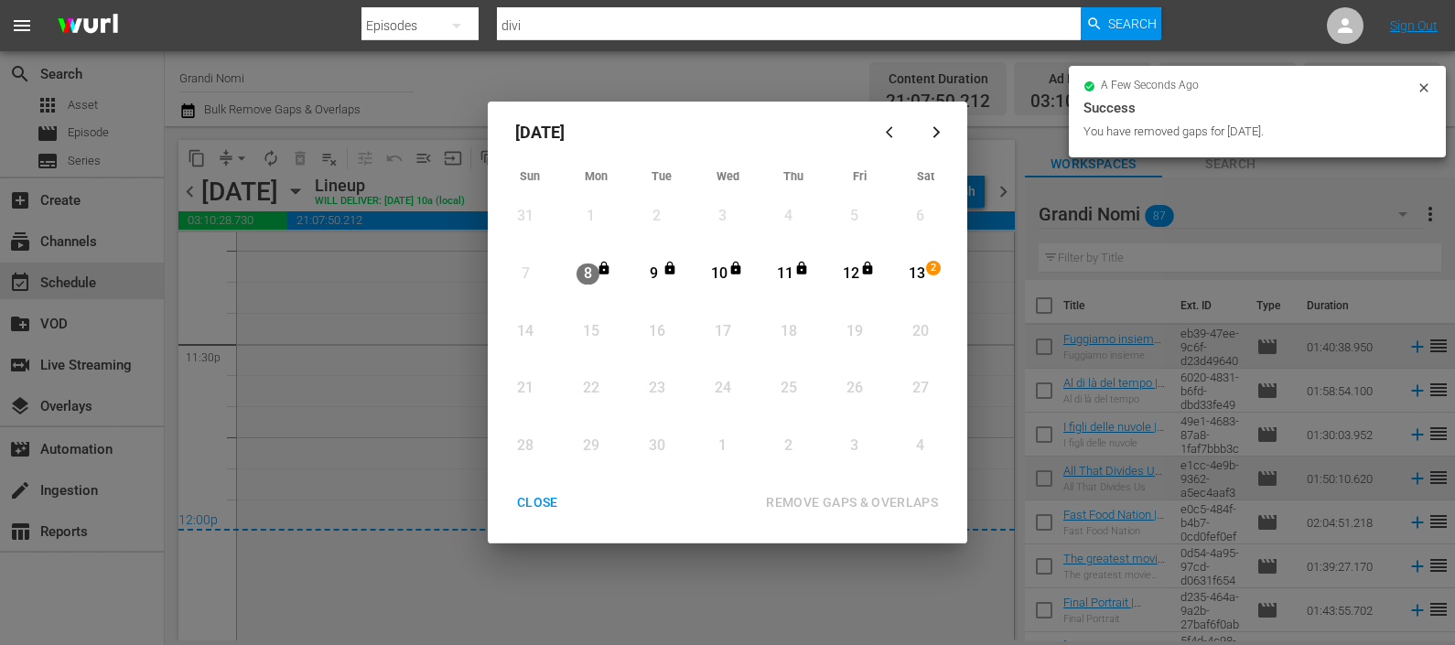
click at [532, 510] on div "CLOSE" at bounding box center [537, 502] width 70 height 23
